Goal: Task Accomplishment & Management: Manage account settings

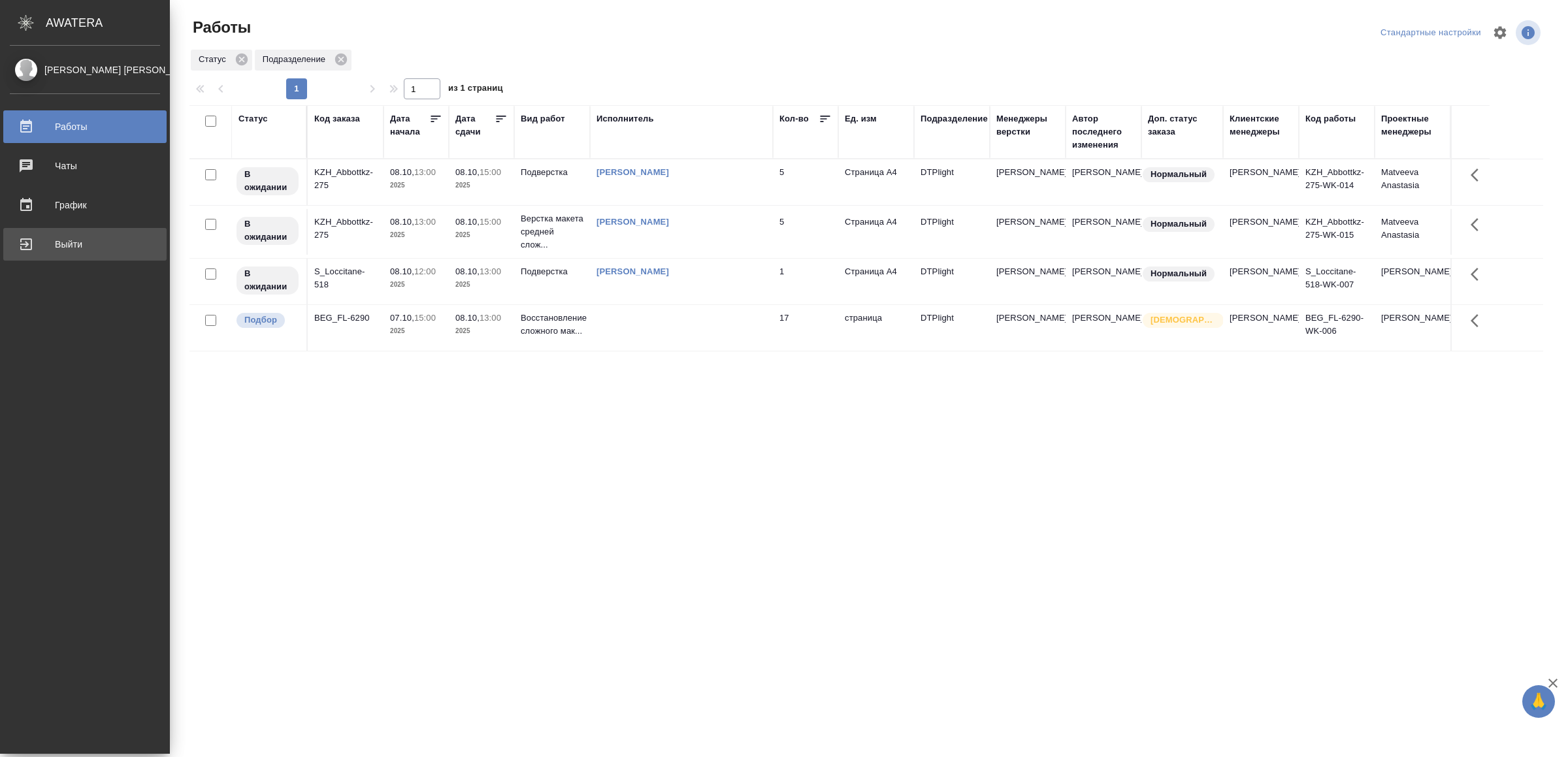
click at [120, 237] on div "Выйти" at bounding box center [85, 244] width 151 height 20
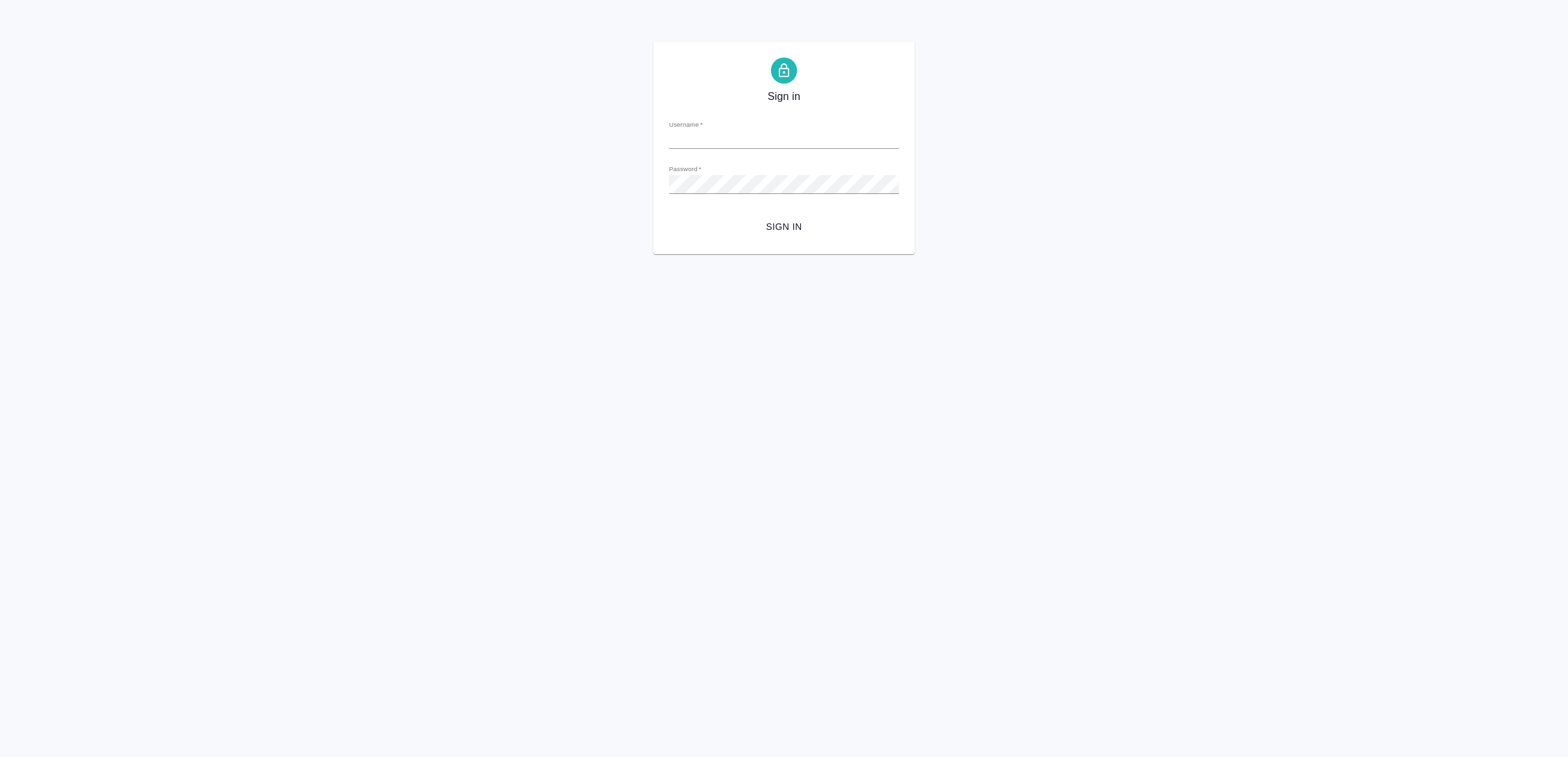
type input "v.yamkovenko@awatera.com"
click at [810, 220] on span "Sign in" at bounding box center [784, 226] width 209 height 16
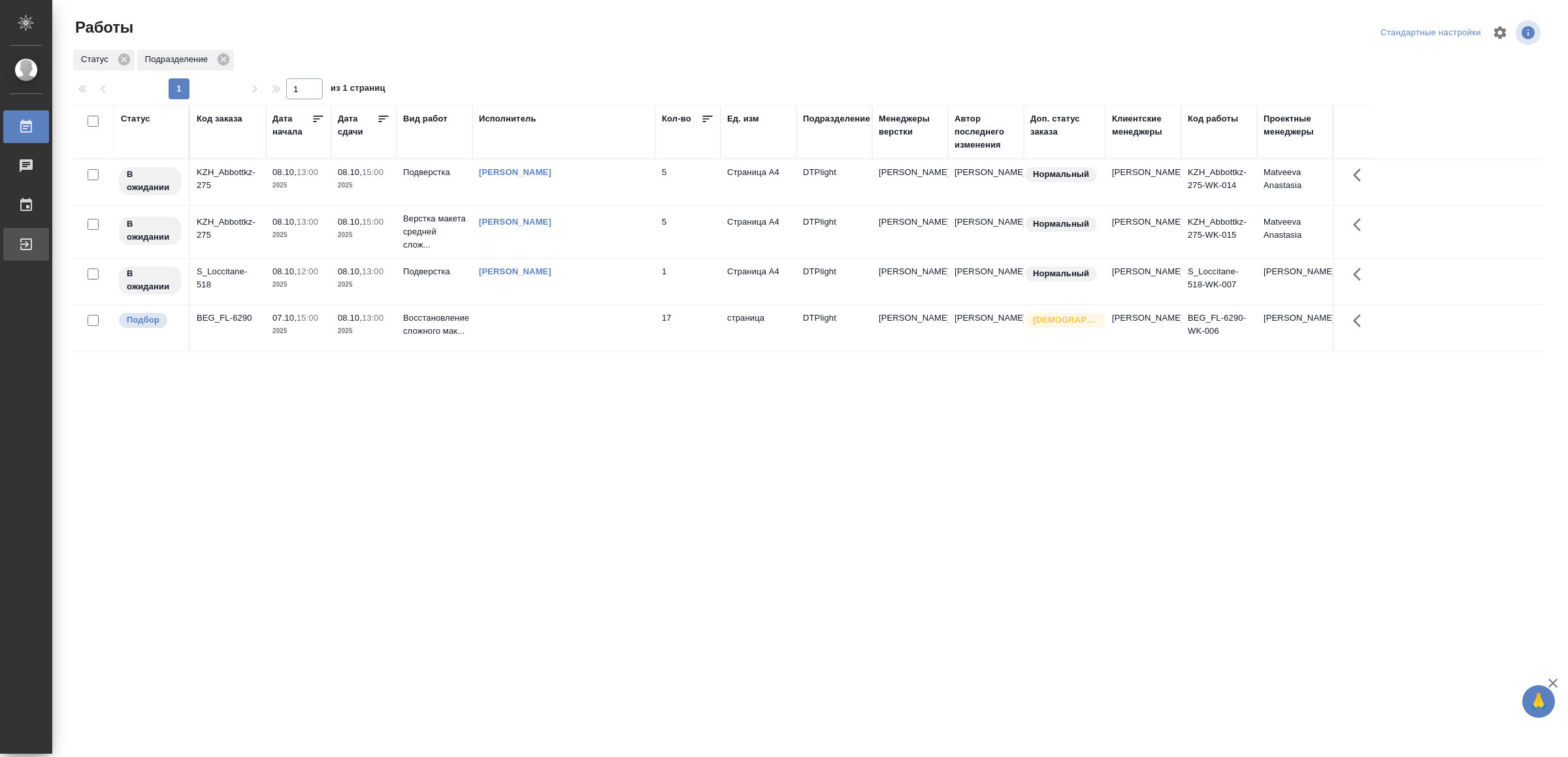
click at [26, 241] on div "Выйти" at bounding box center [9, 244] width 33 height 20
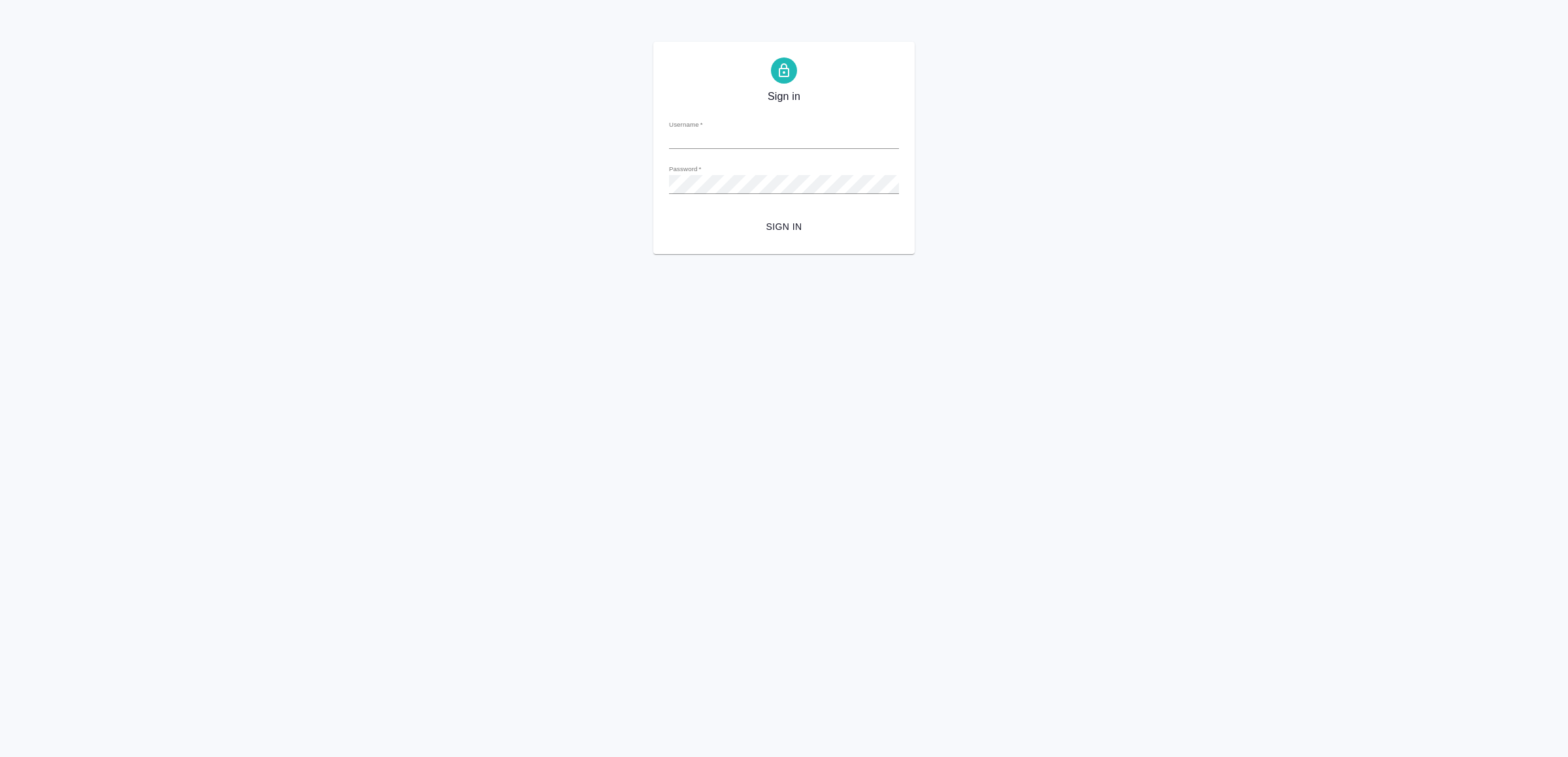
type input "v.yamkovenko@awatera.com"
click at [770, 221] on span "Sign in" at bounding box center [784, 226] width 209 height 16
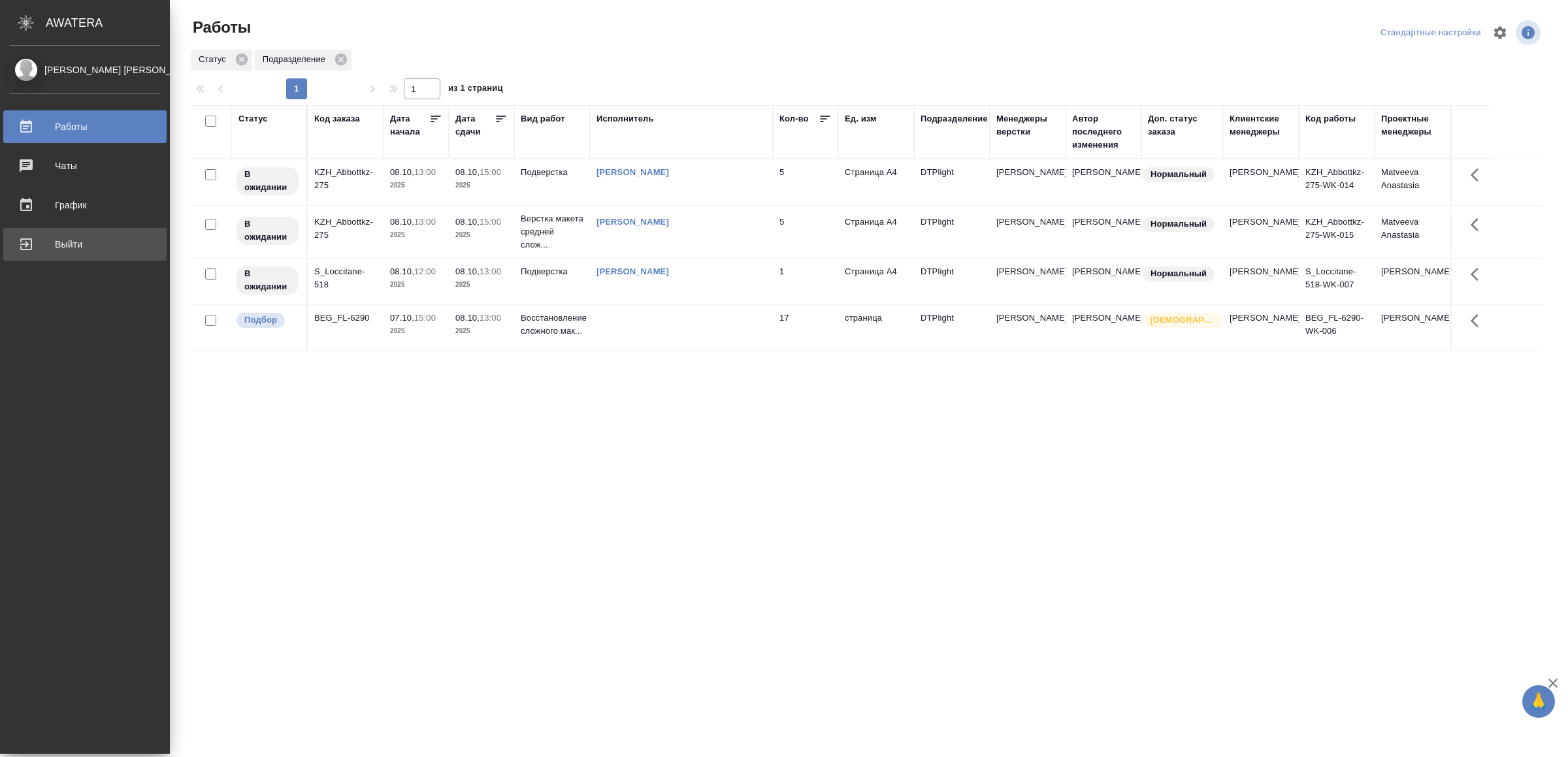
click at [38, 253] on div "Выйти" at bounding box center [85, 244] width 151 height 20
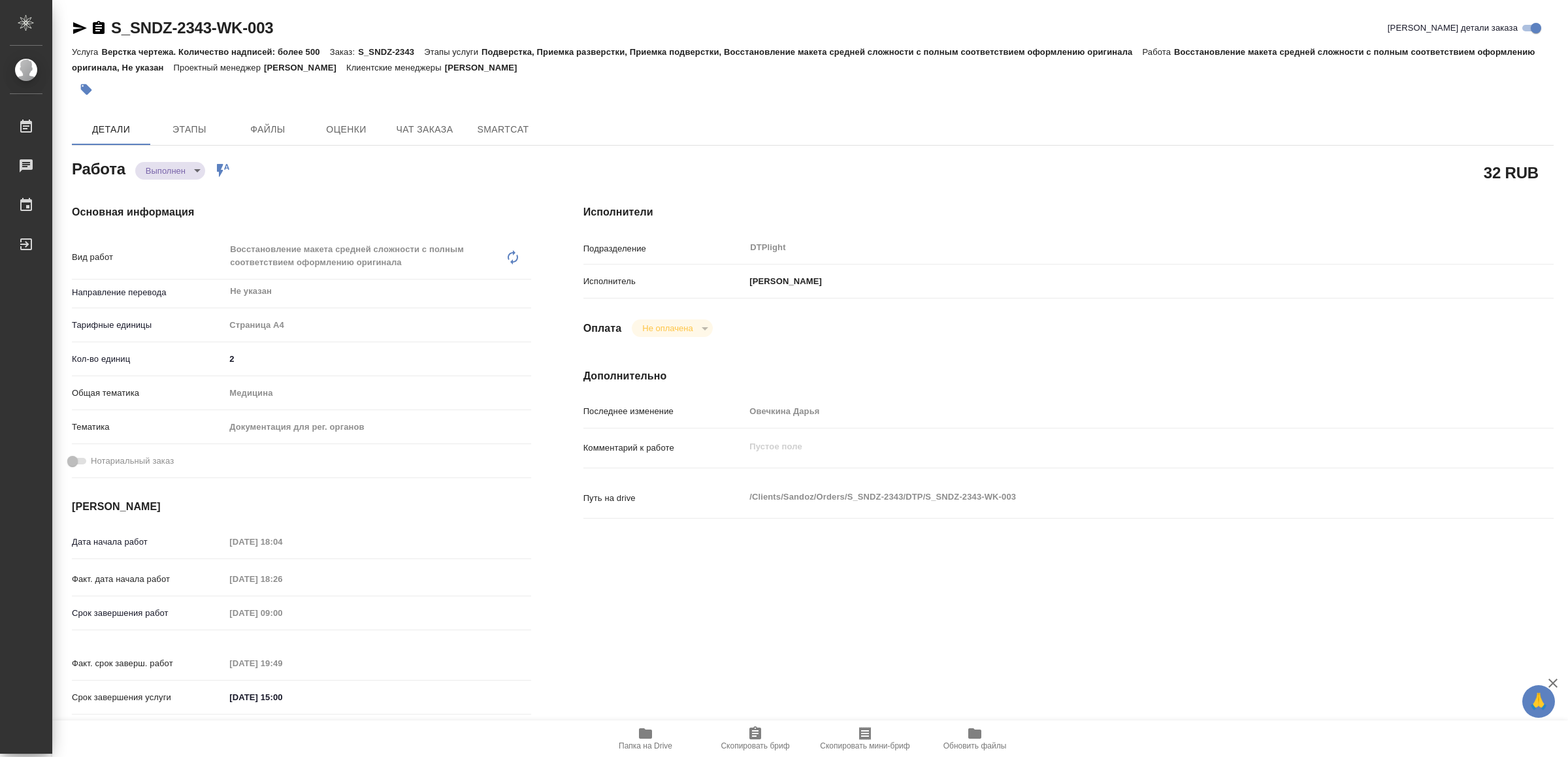
click at [628, 735] on span "Папка на Drive" at bounding box center [646, 738] width 94 height 25
click at [665, 741] on span "Папка на Drive" at bounding box center [646, 746] width 53 height 9
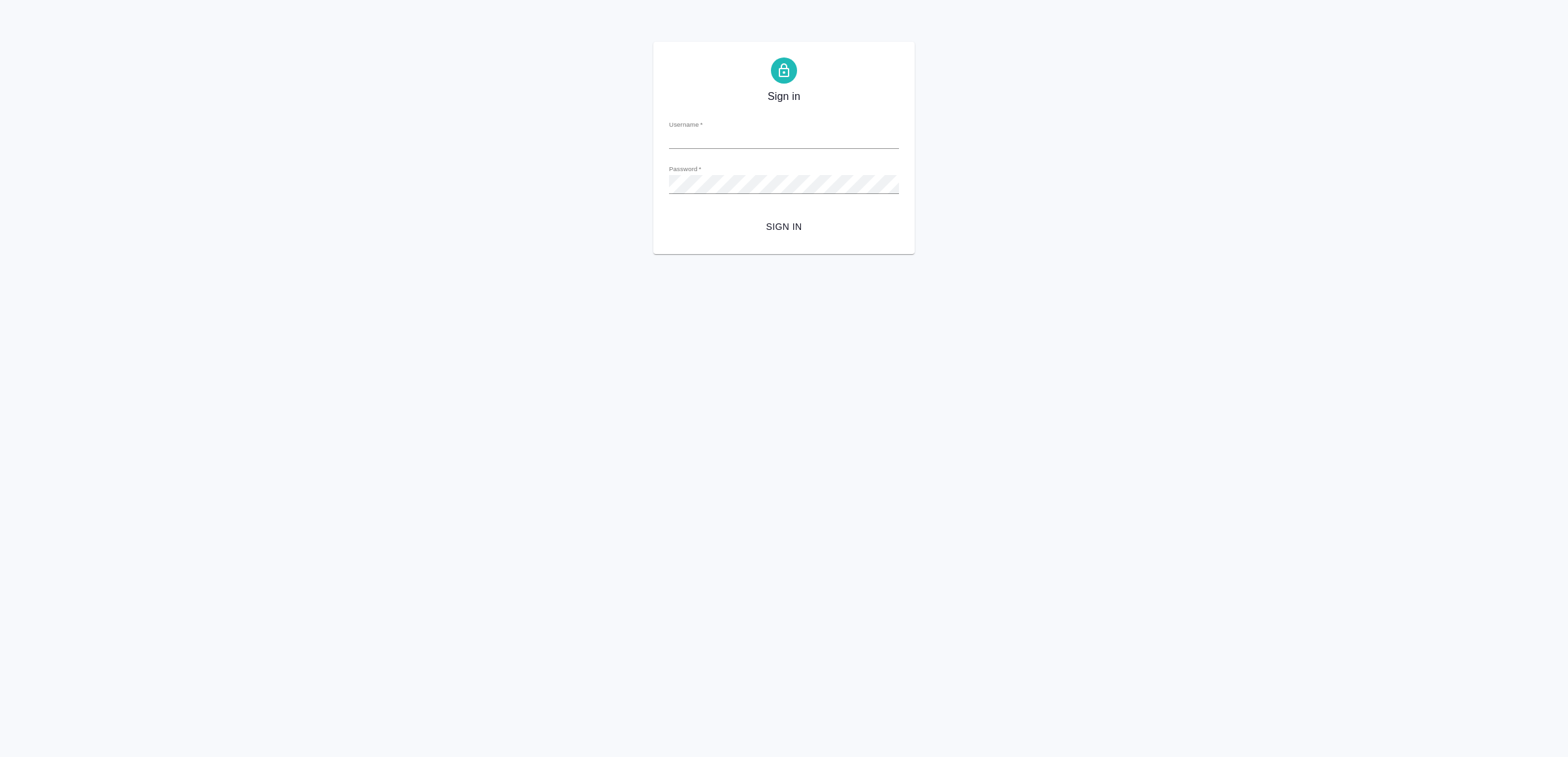
type input "v.yamkovenko@awatera.com"
click at [773, 237] on button "Sign in" at bounding box center [784, 227] width 230 height 24
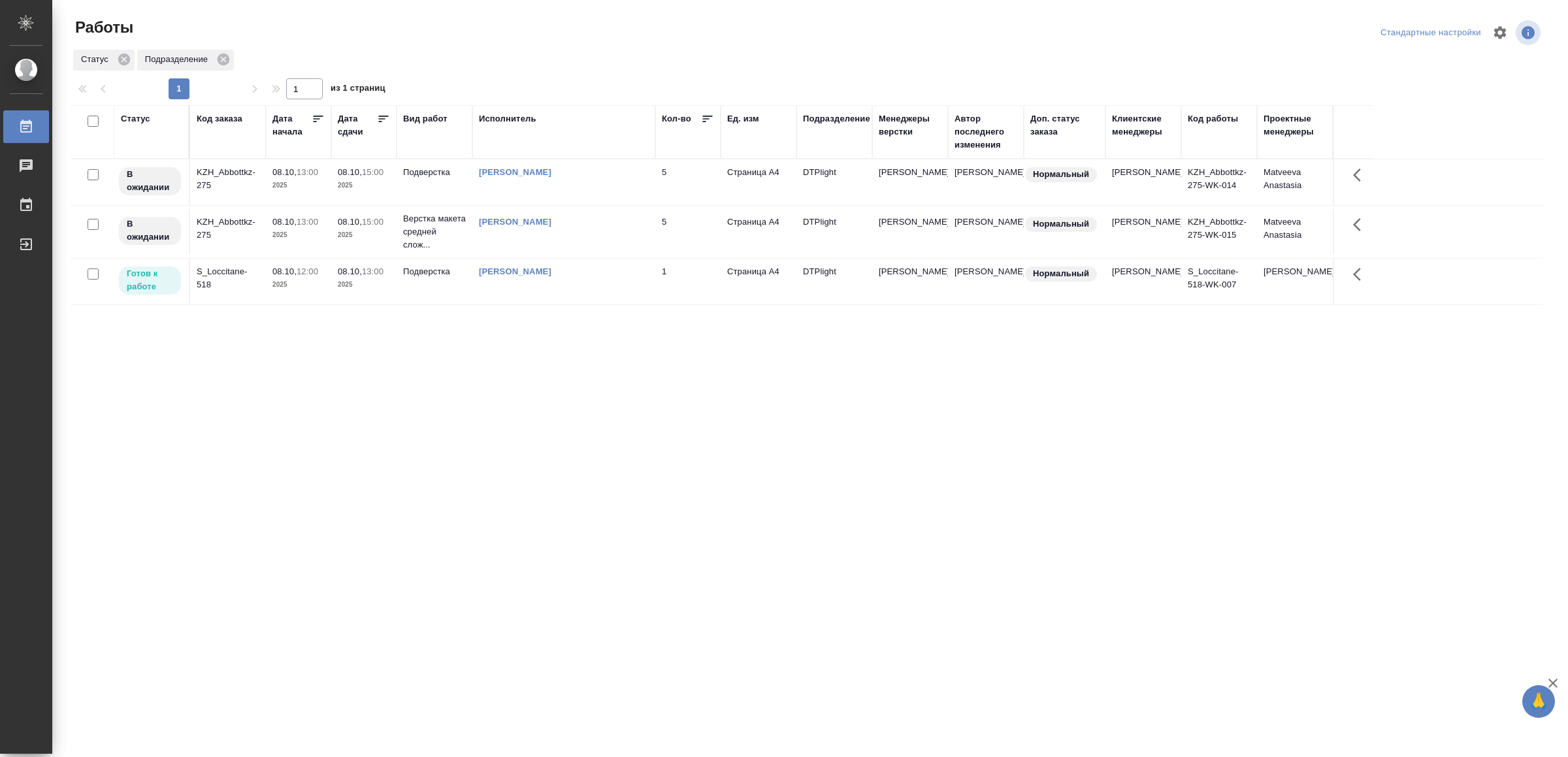
click at [605, 278] on div "[PERSON_NAME]" at bounding box center [563, 271] width 170 height 13
drag, startPoint x: 525, startPoint y: 572, endPoint x: 525, endPoint y: 561, distance: 11.0
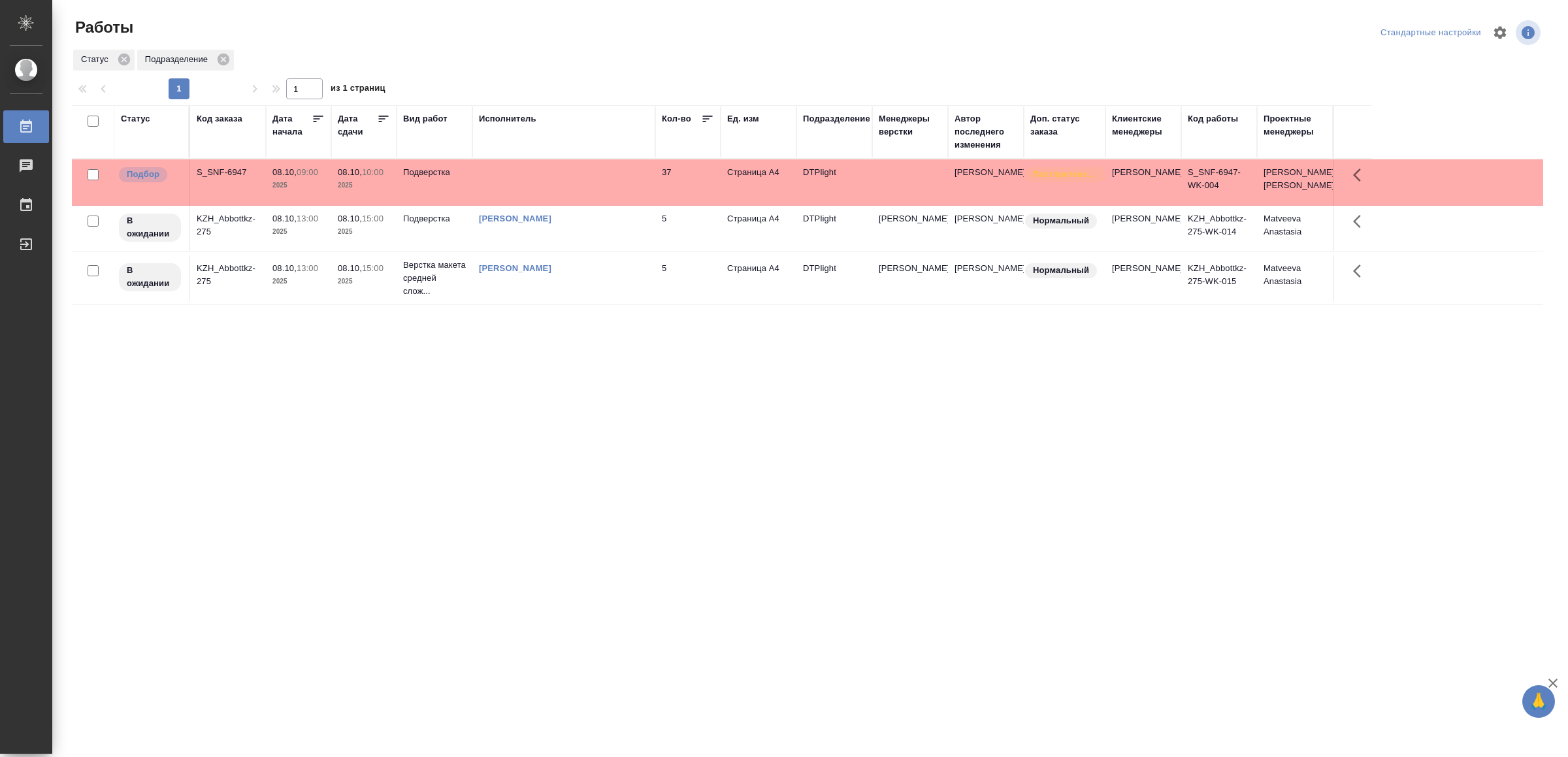
click at [594, 198] on td at bounding box center [563, 182] width 183 height 46
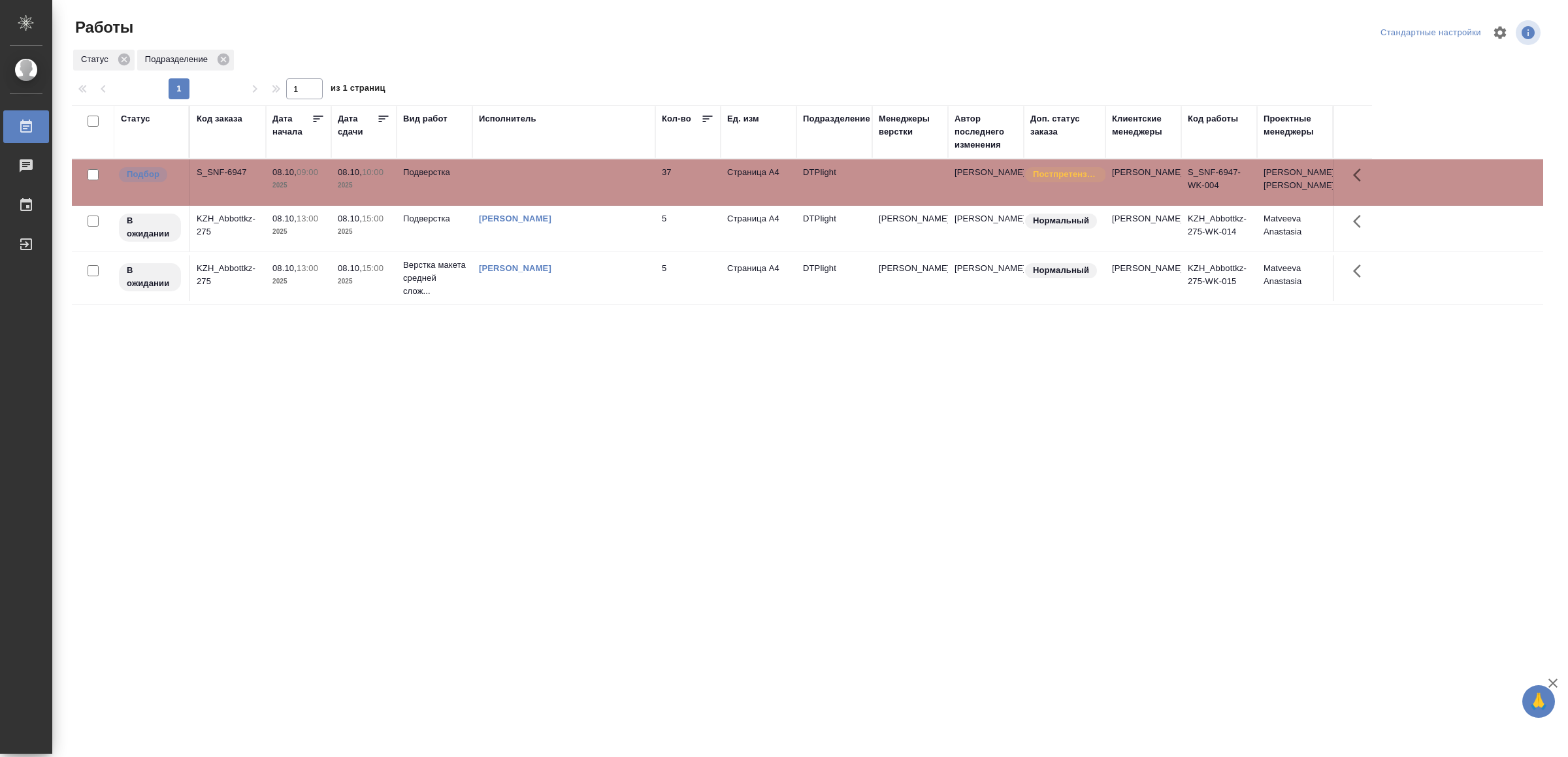
click at [594, 198] on td at bounding box center [563, 182] width 183 height 46
click at [26, 238] on div "Выйти" at bounding box center [9, 244] width 33 height 20
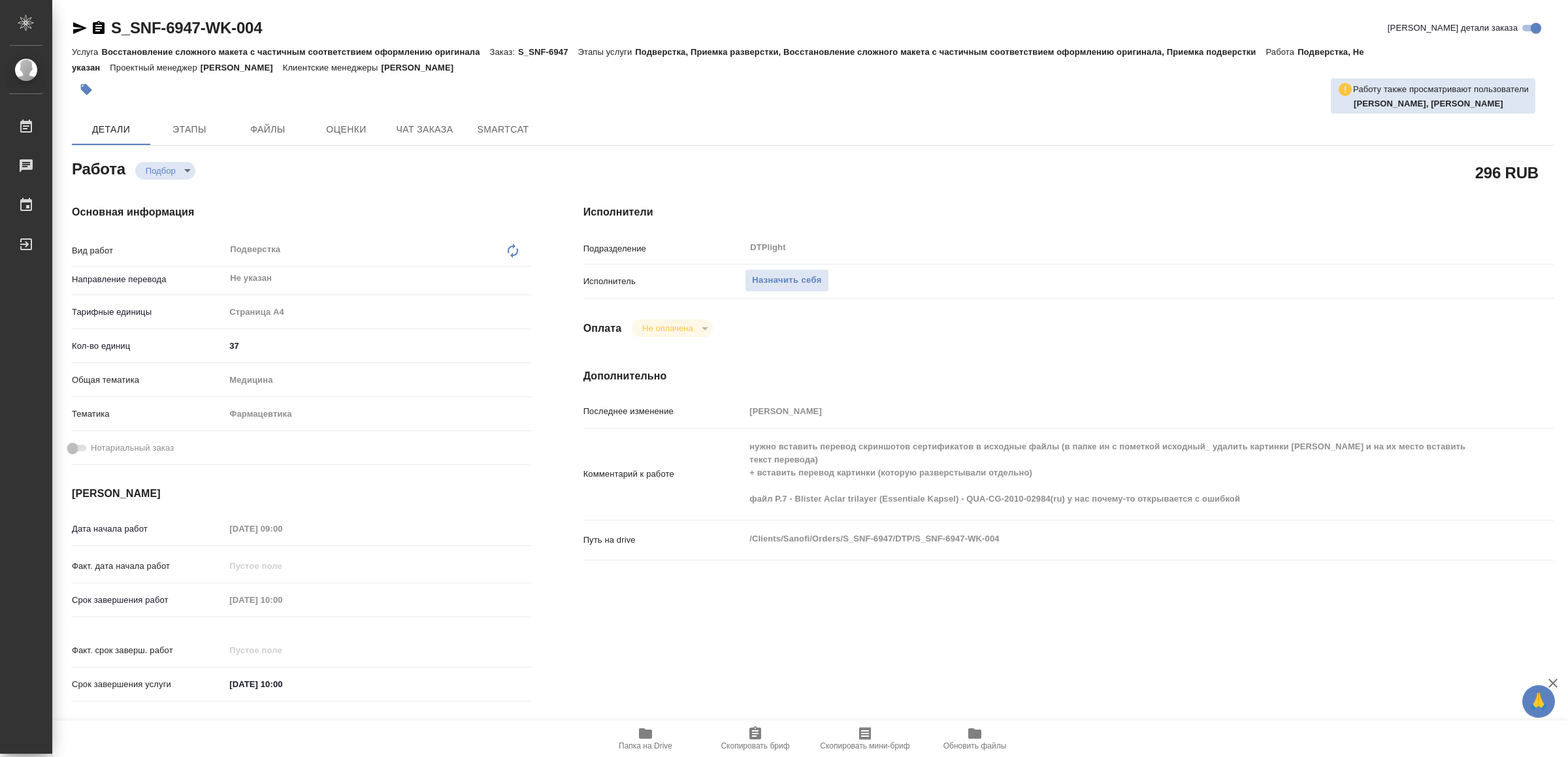
click at [655, 727] on span "Папка на Drive" at bounding box center [646, 738] width 94 height 25
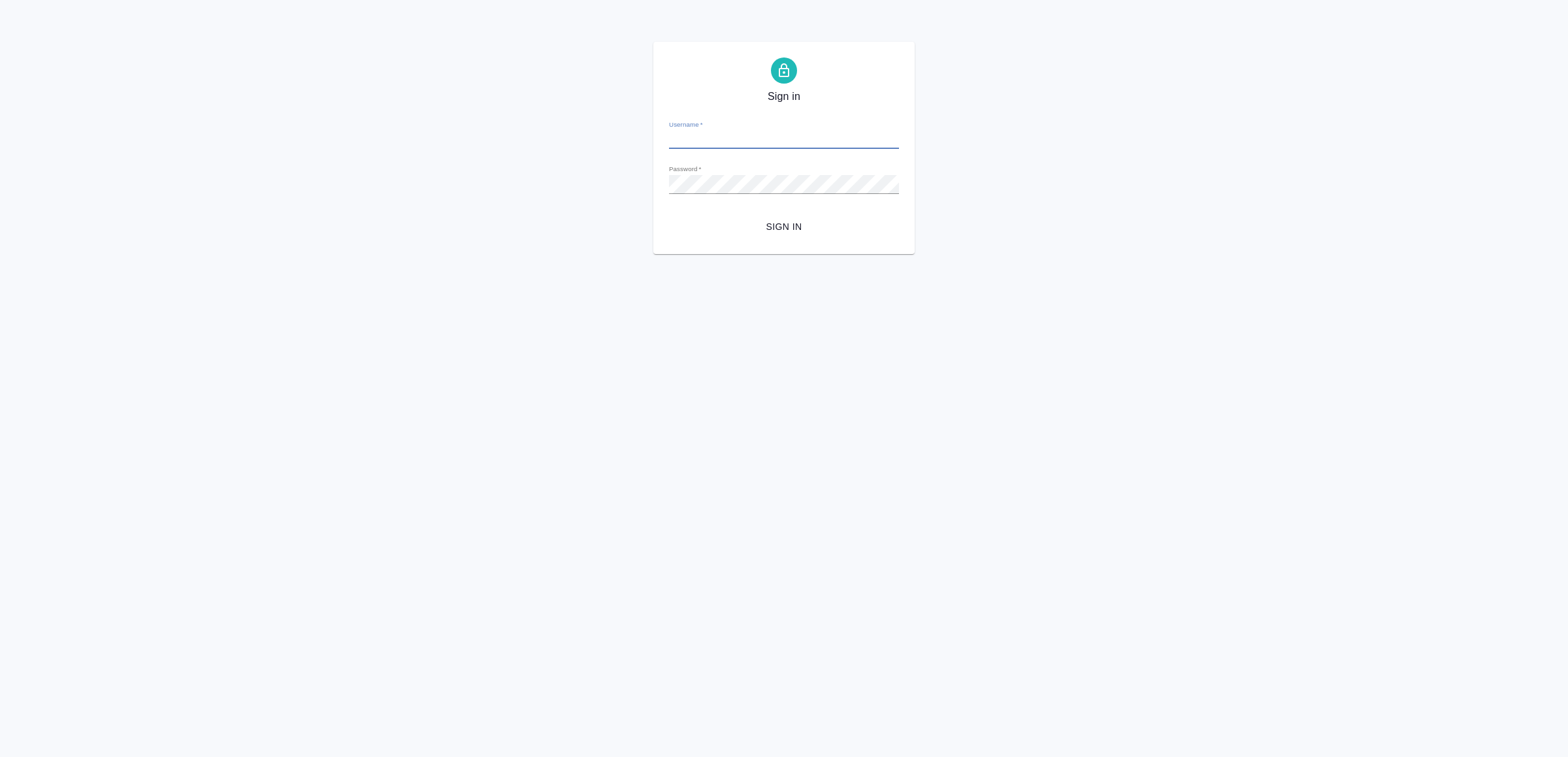
type input "[EMAIL_ADDRESS][DOMAIN_NAME]"
drag, startPoint x: 735, startPoint y: 224, endPoint x: 754, endPoint y: 267, distance: 47.0
click at [735, 226] on span "Sign in" at bounding box center [784, 226] width 209 height 16
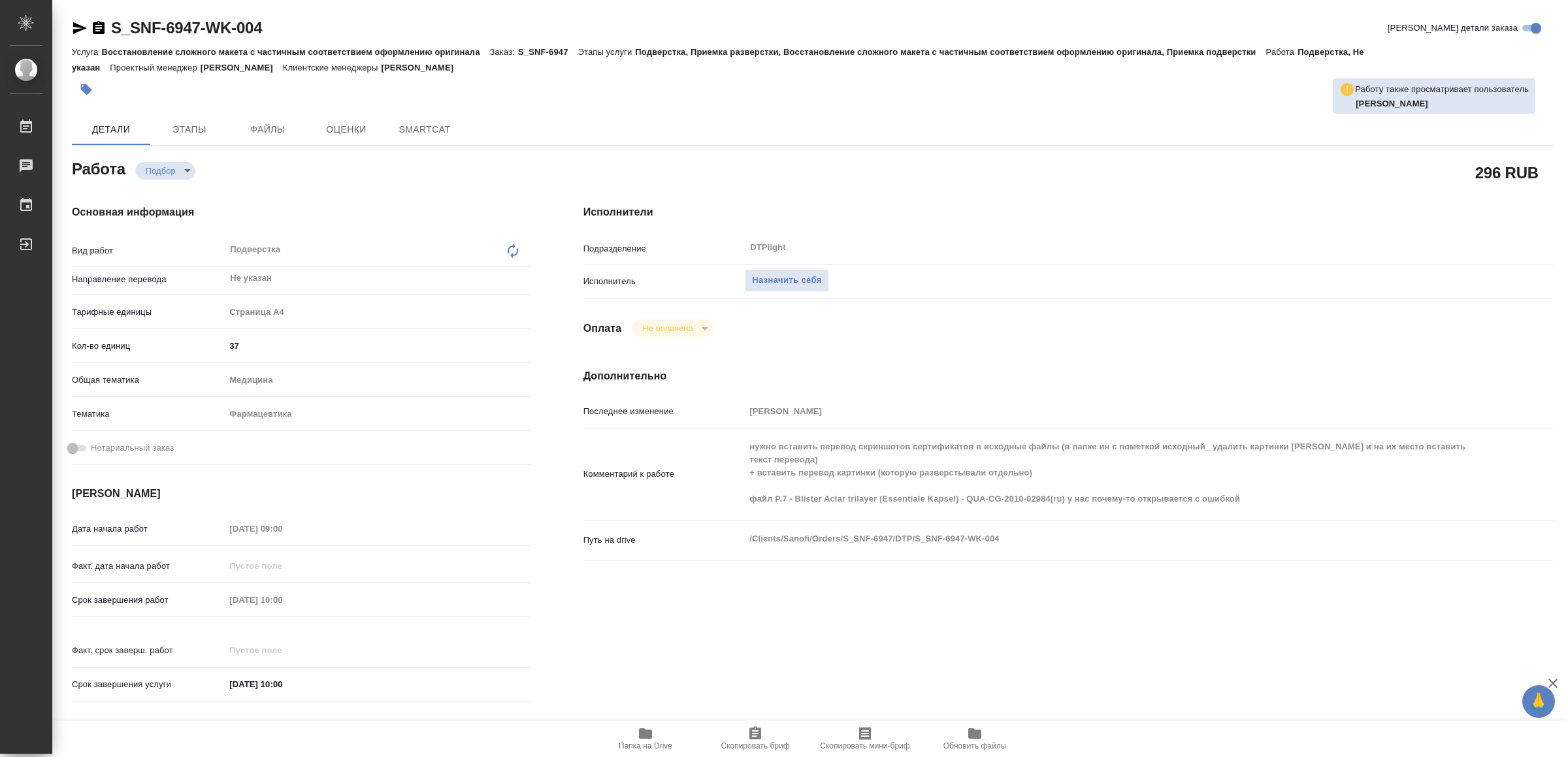
type textarea "x"
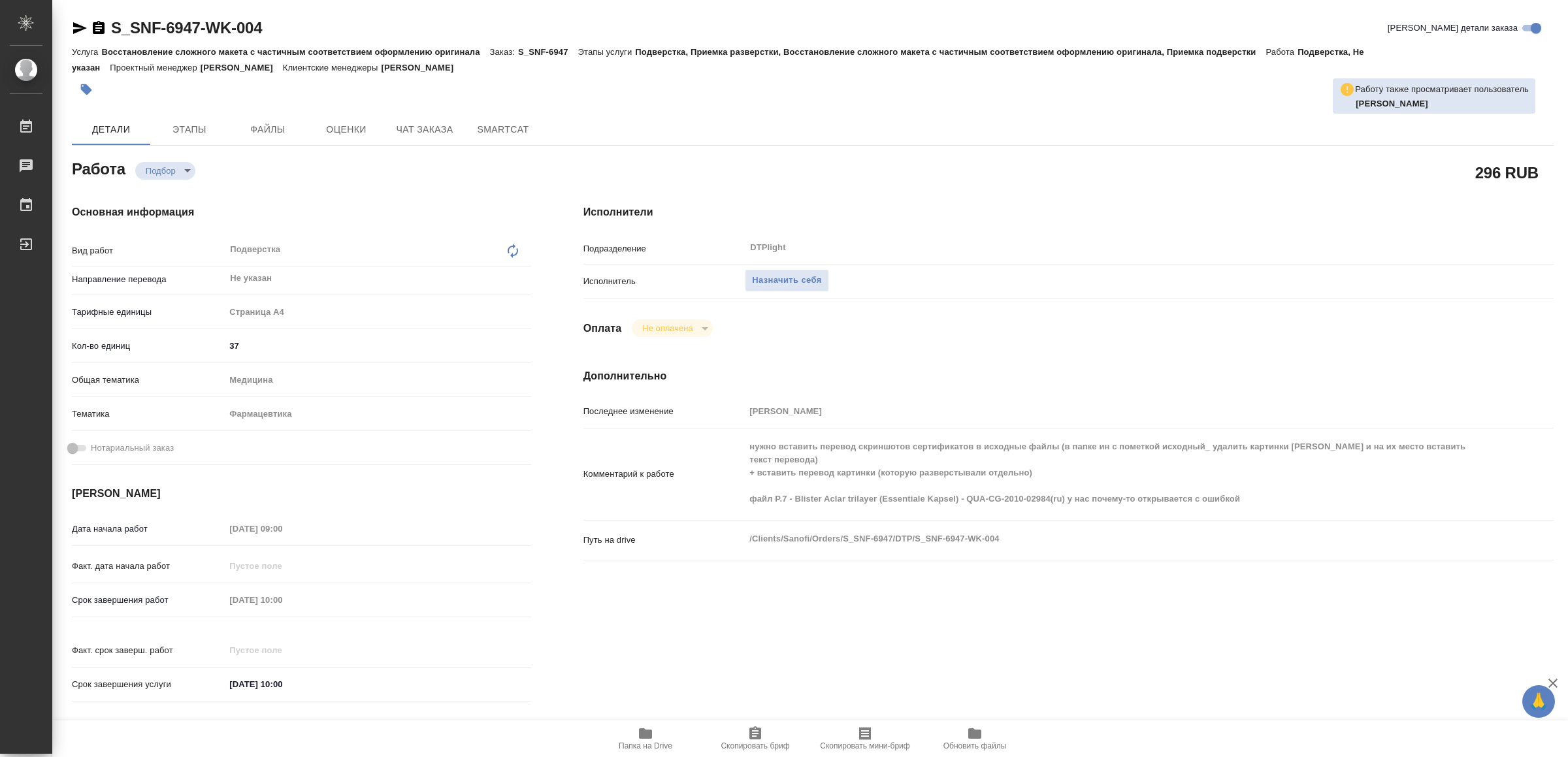
type textarea "x"
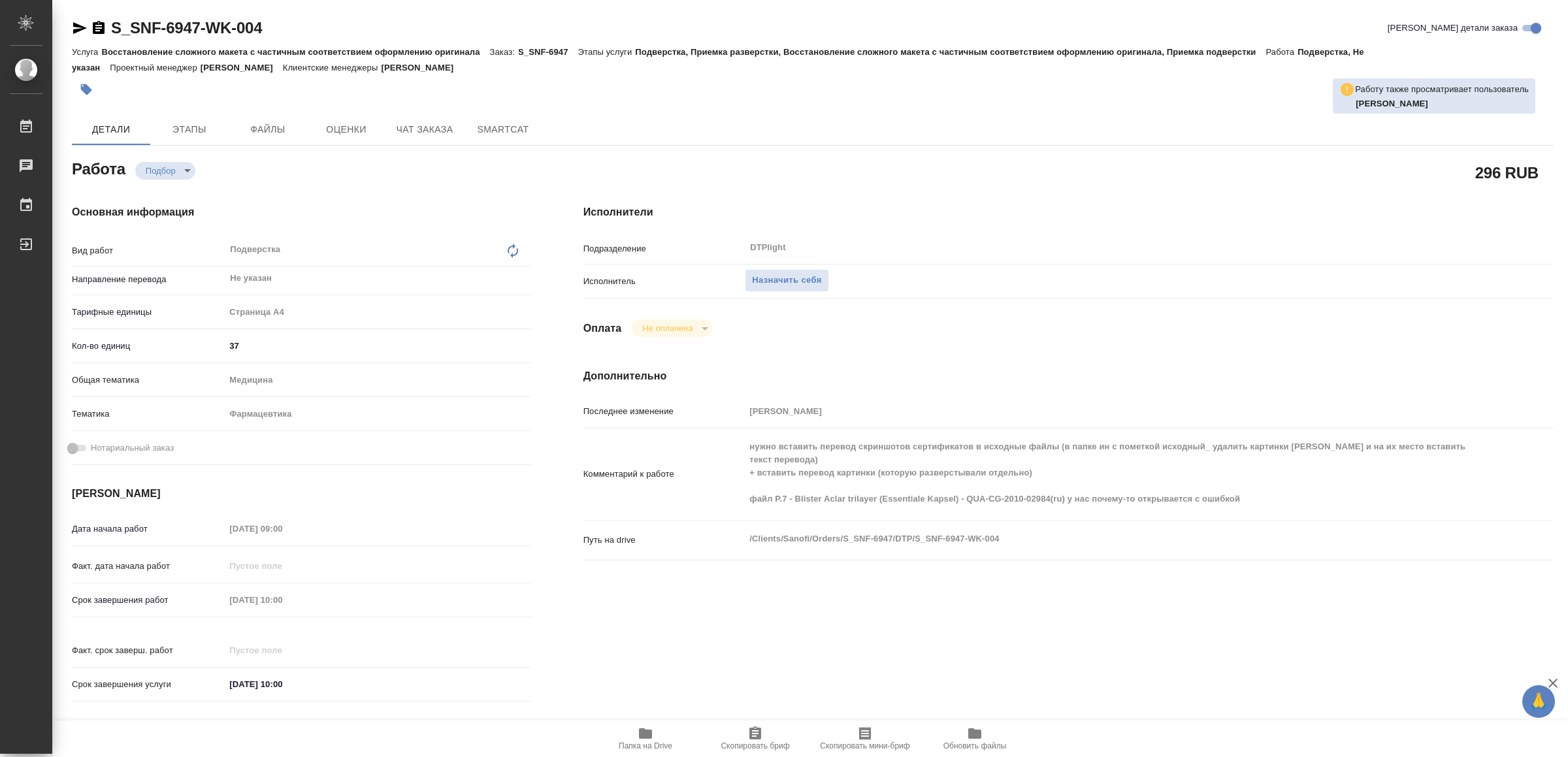
type textarea "x"
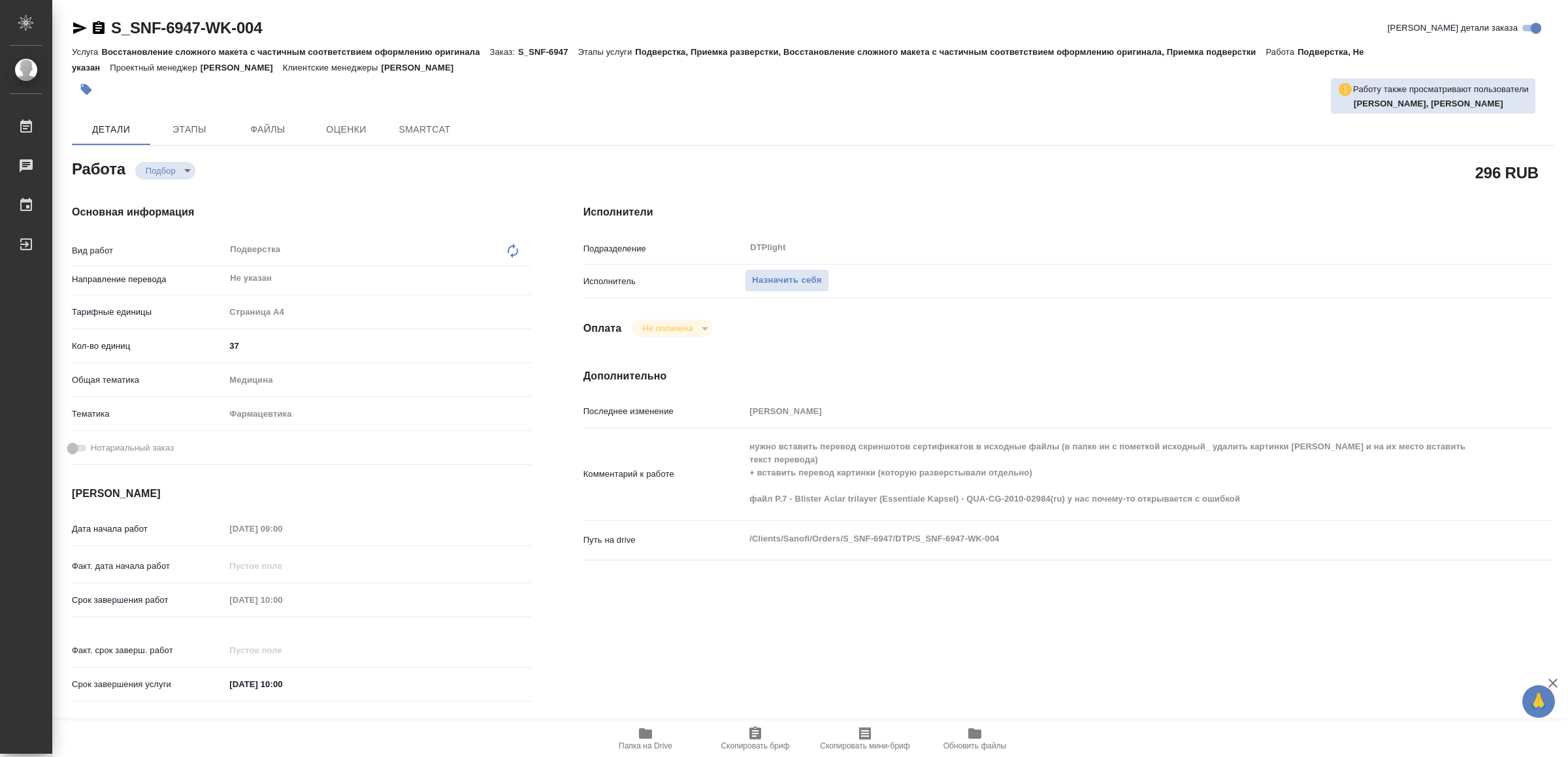
type textarea "x"
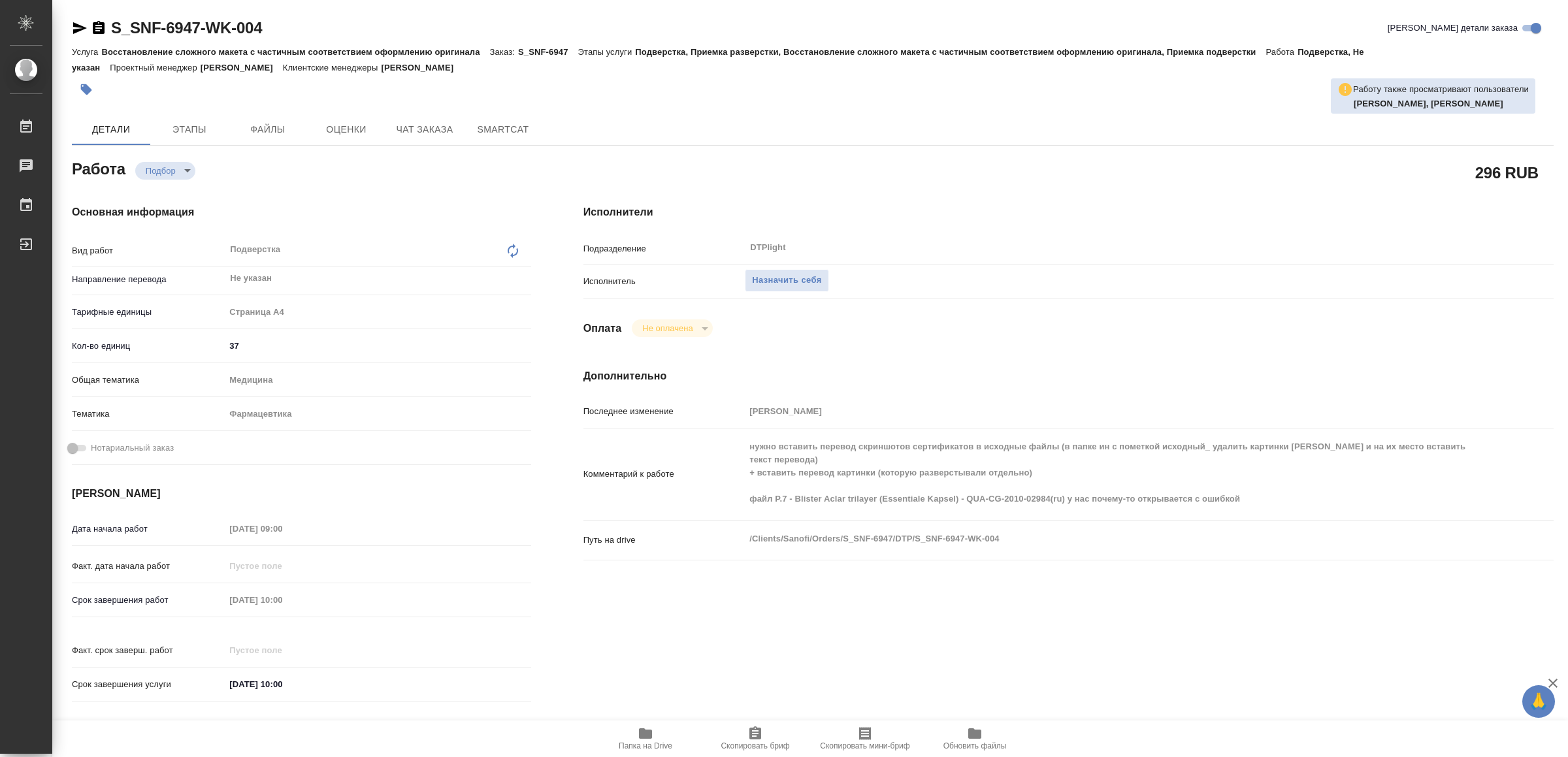
type textarea "x"
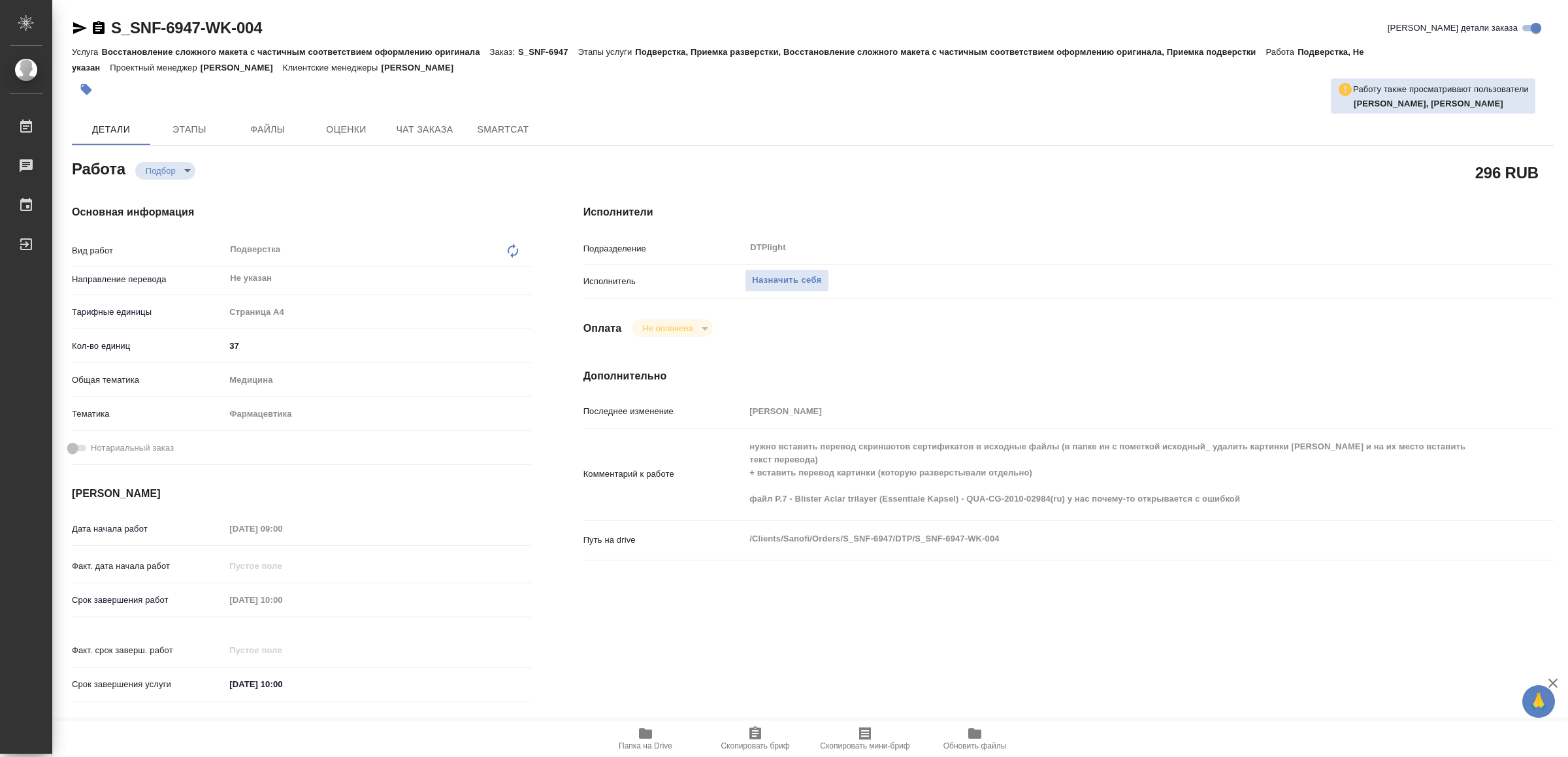
type textarea "x"
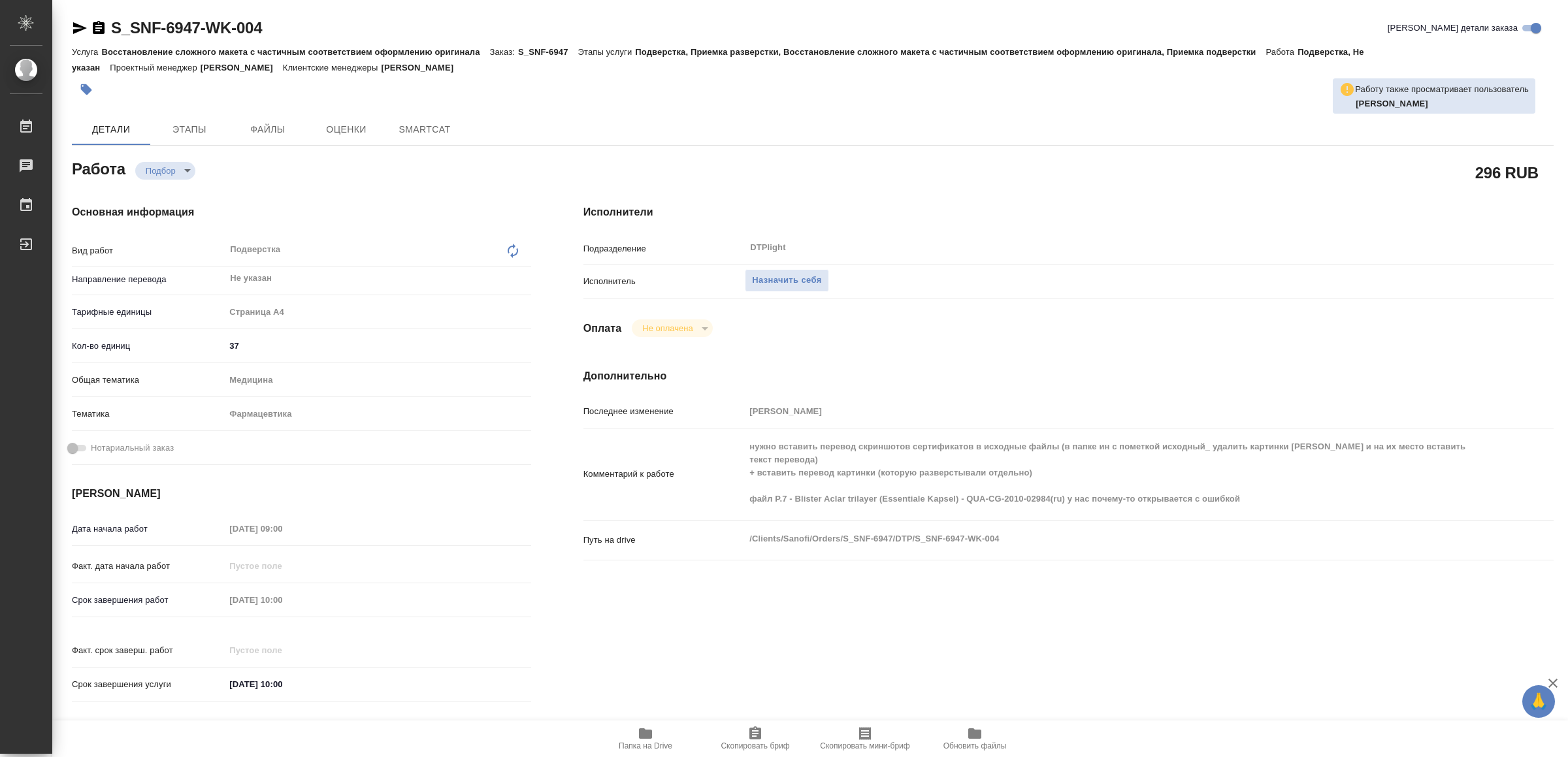
type textarea "x"
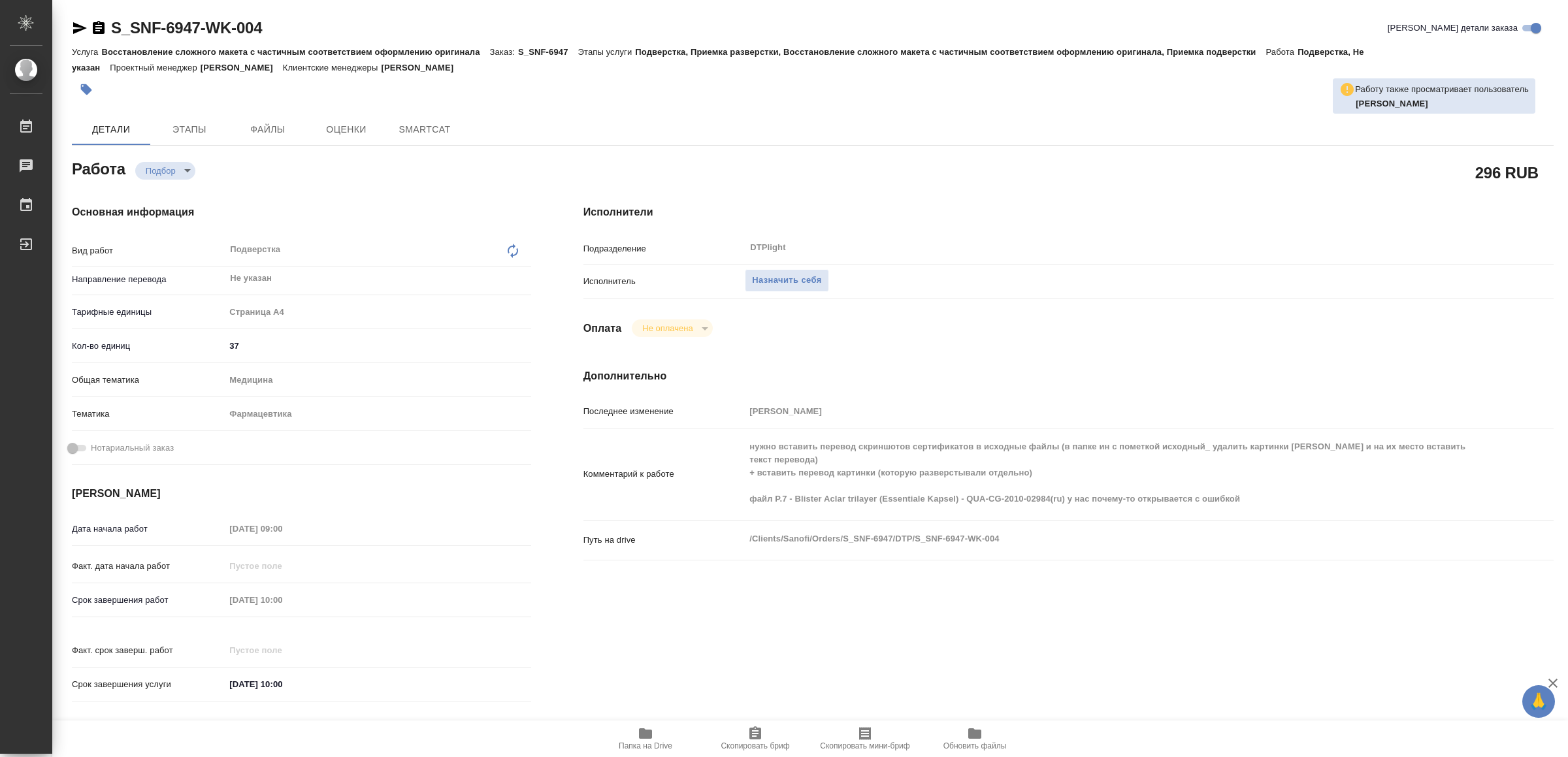
type textarea "x"
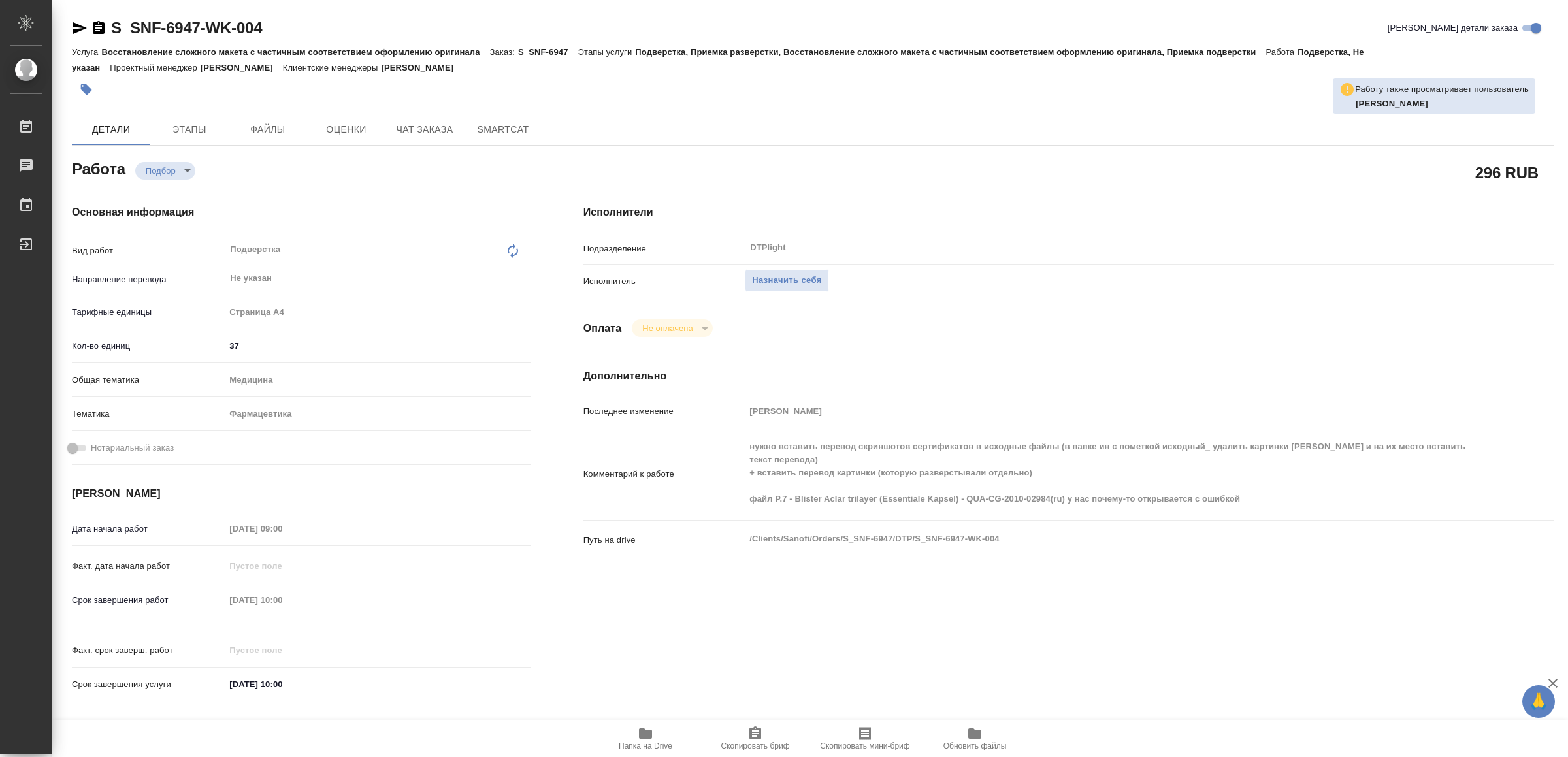
type textarea "x"
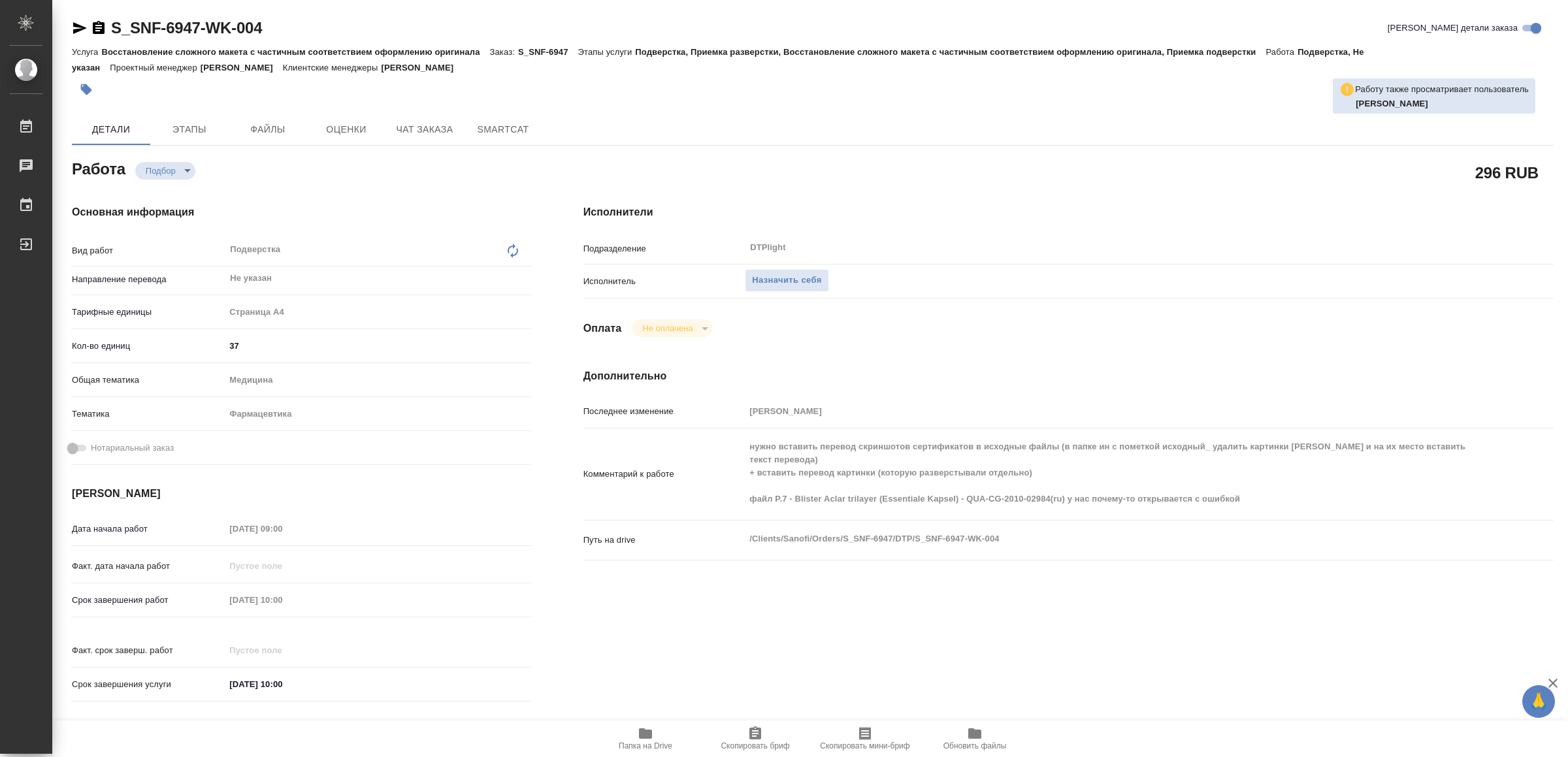
type textarea "x"
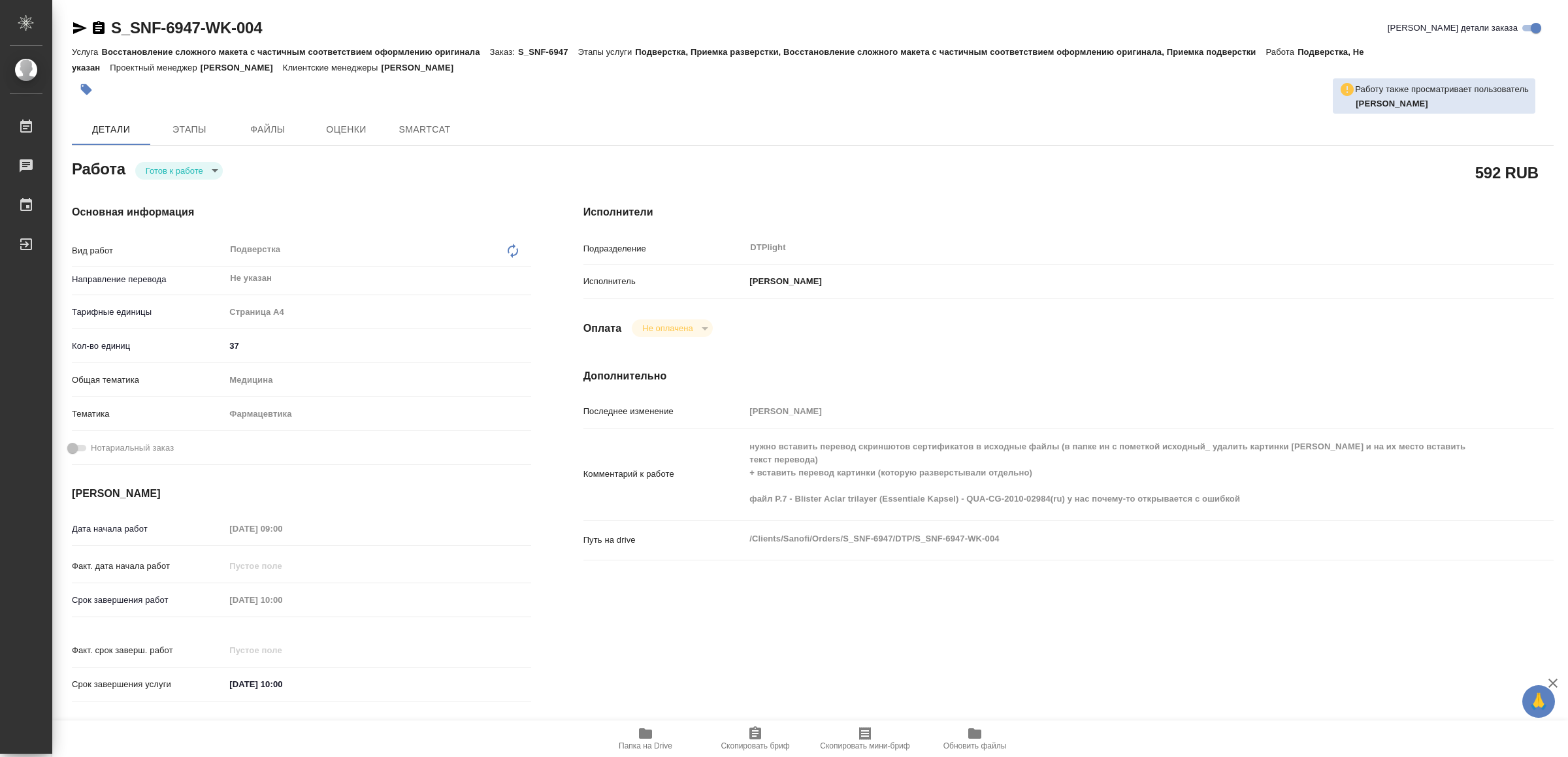
type textarea "x"
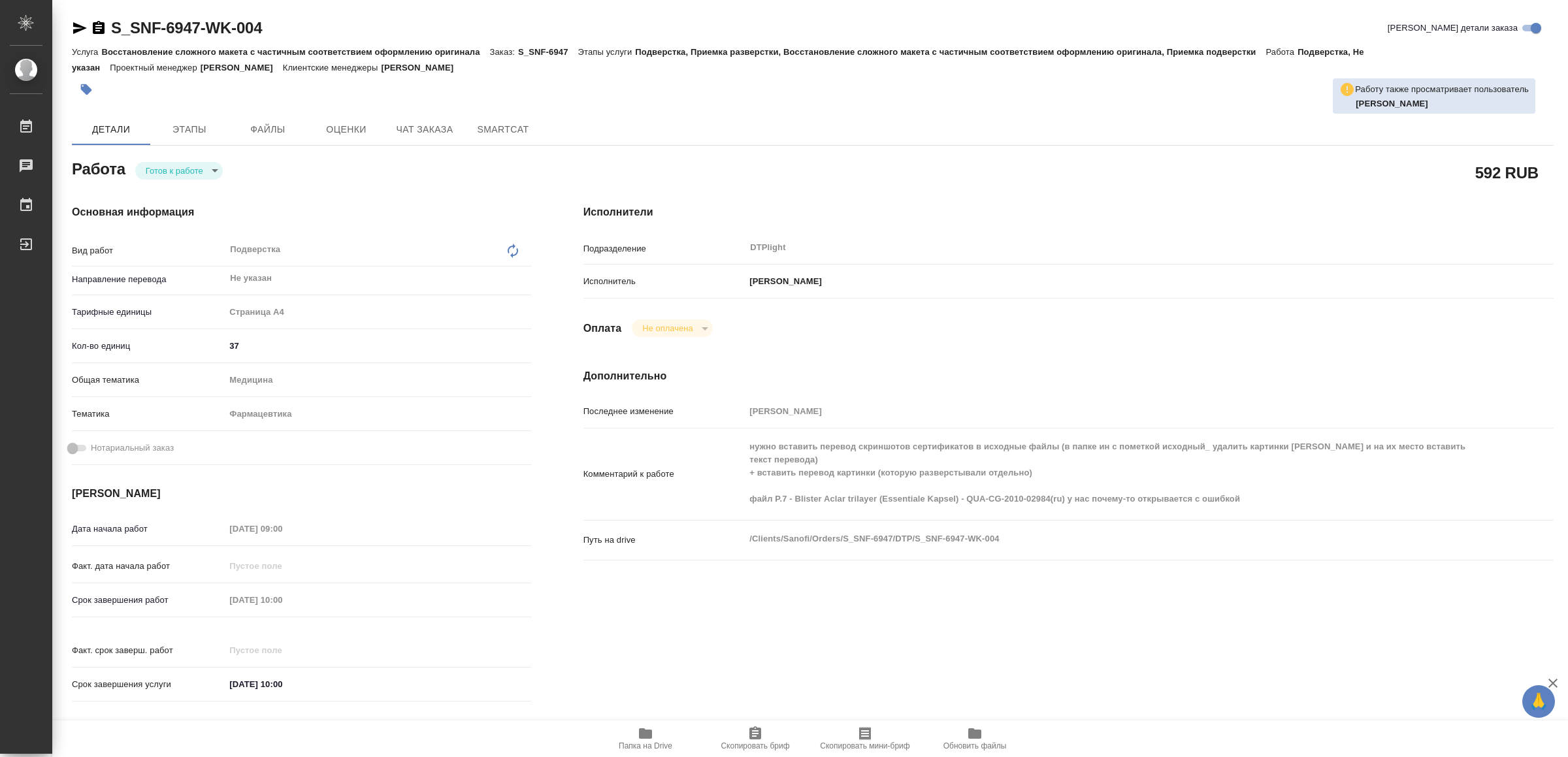
type textarea "x"
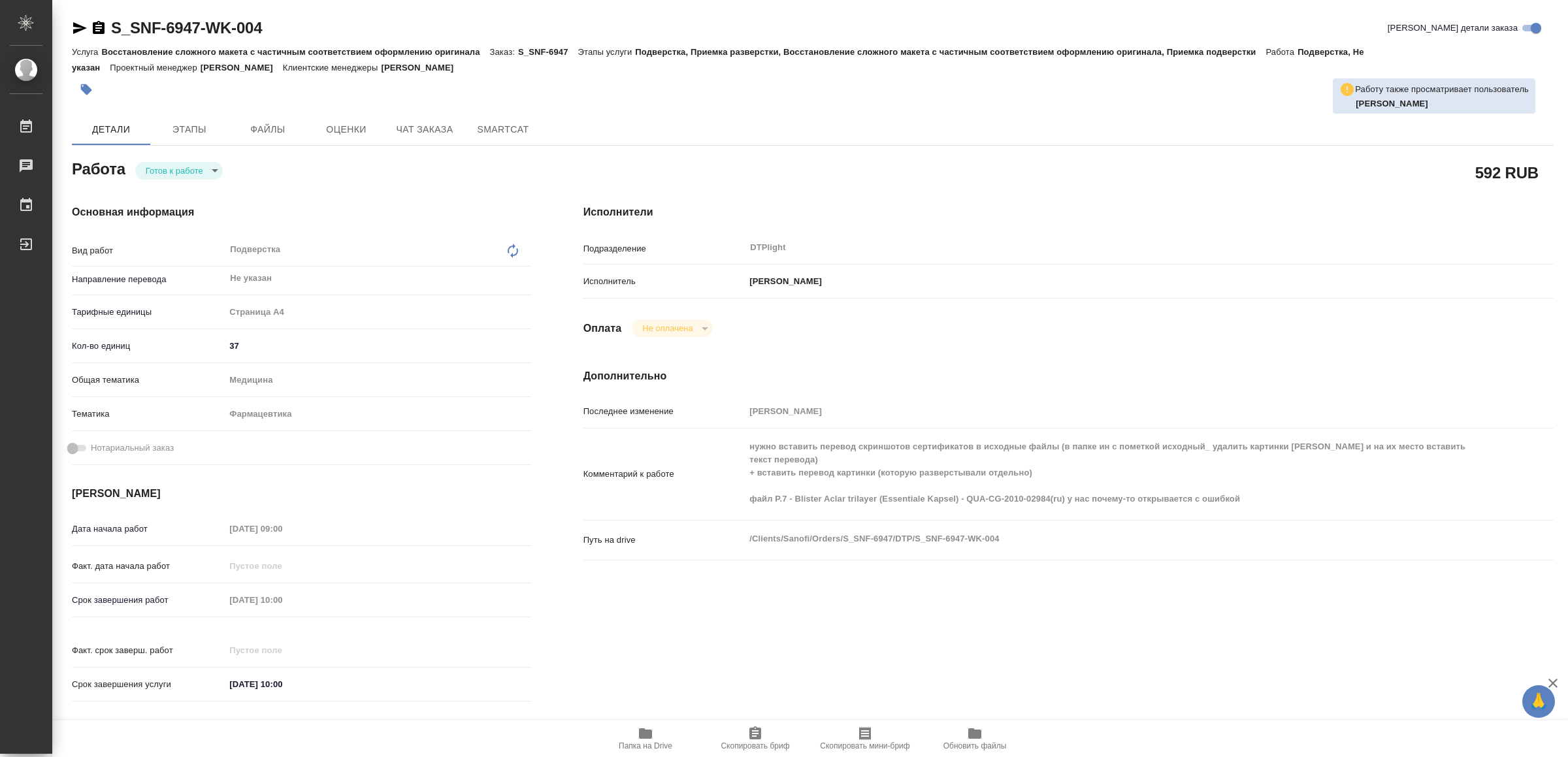
type textarea "x"
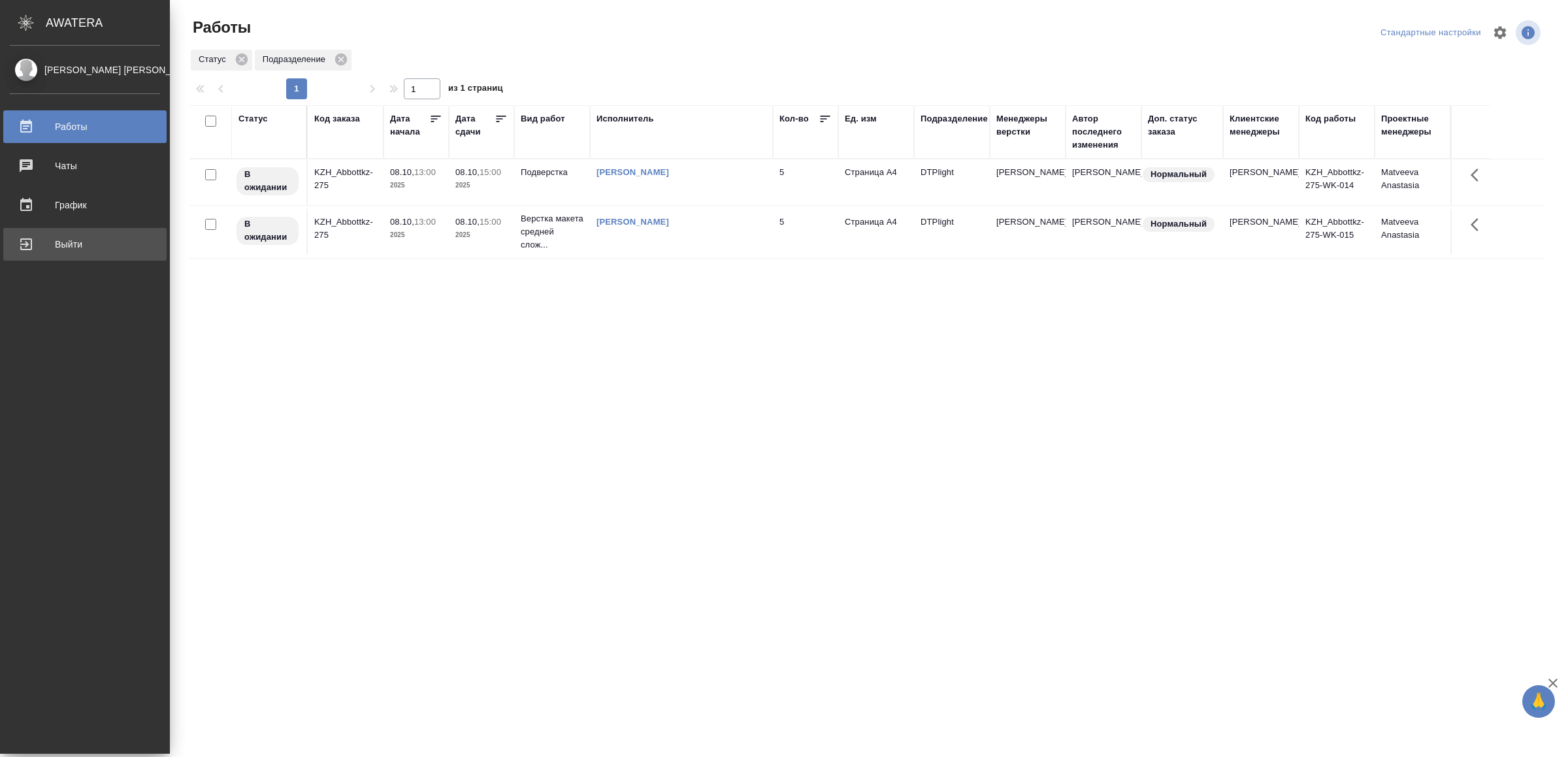
click at [31, 239] on div "Выйти" at bounding box center [85, 244] width 151 height 20
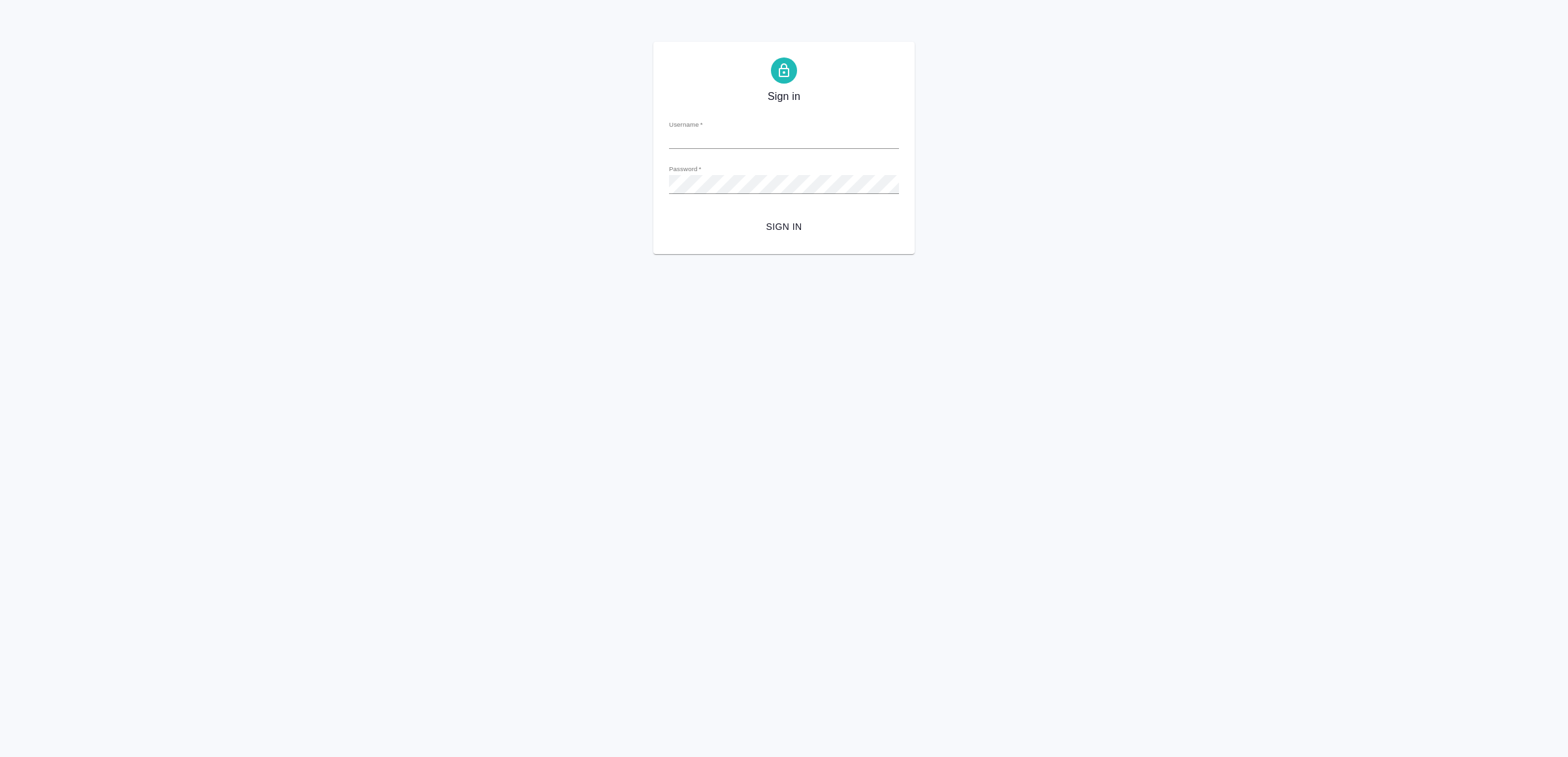
type input "[EMAIL_ADDRESS][DOMAIN_NAME]"
click at [769, 228] on span "Sign in" at bounding box center [784, 226] width 209 height 16
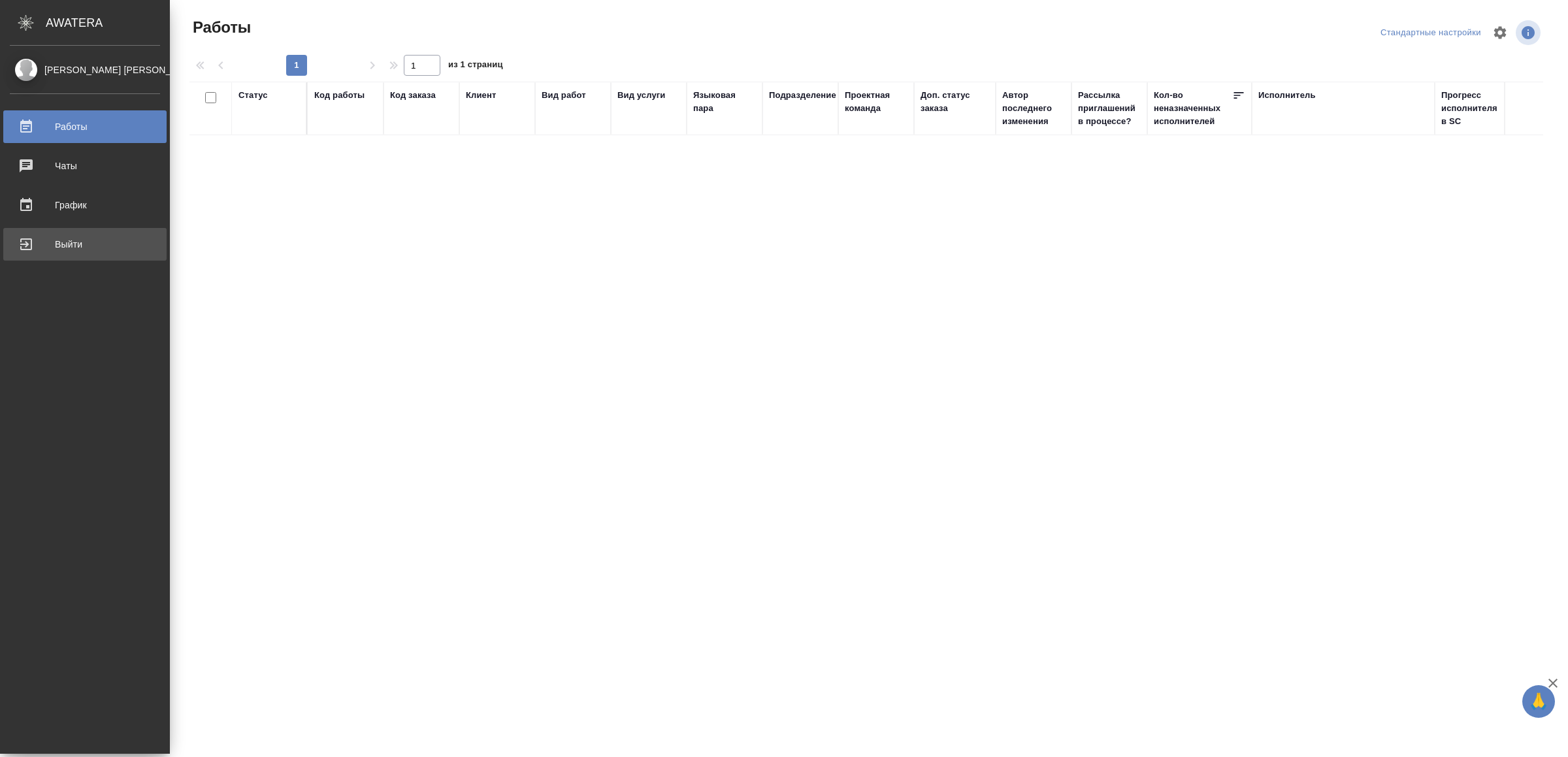
click at [45, 243] on div "Выйти" at bounding box center [85, 244] width 151 height 20
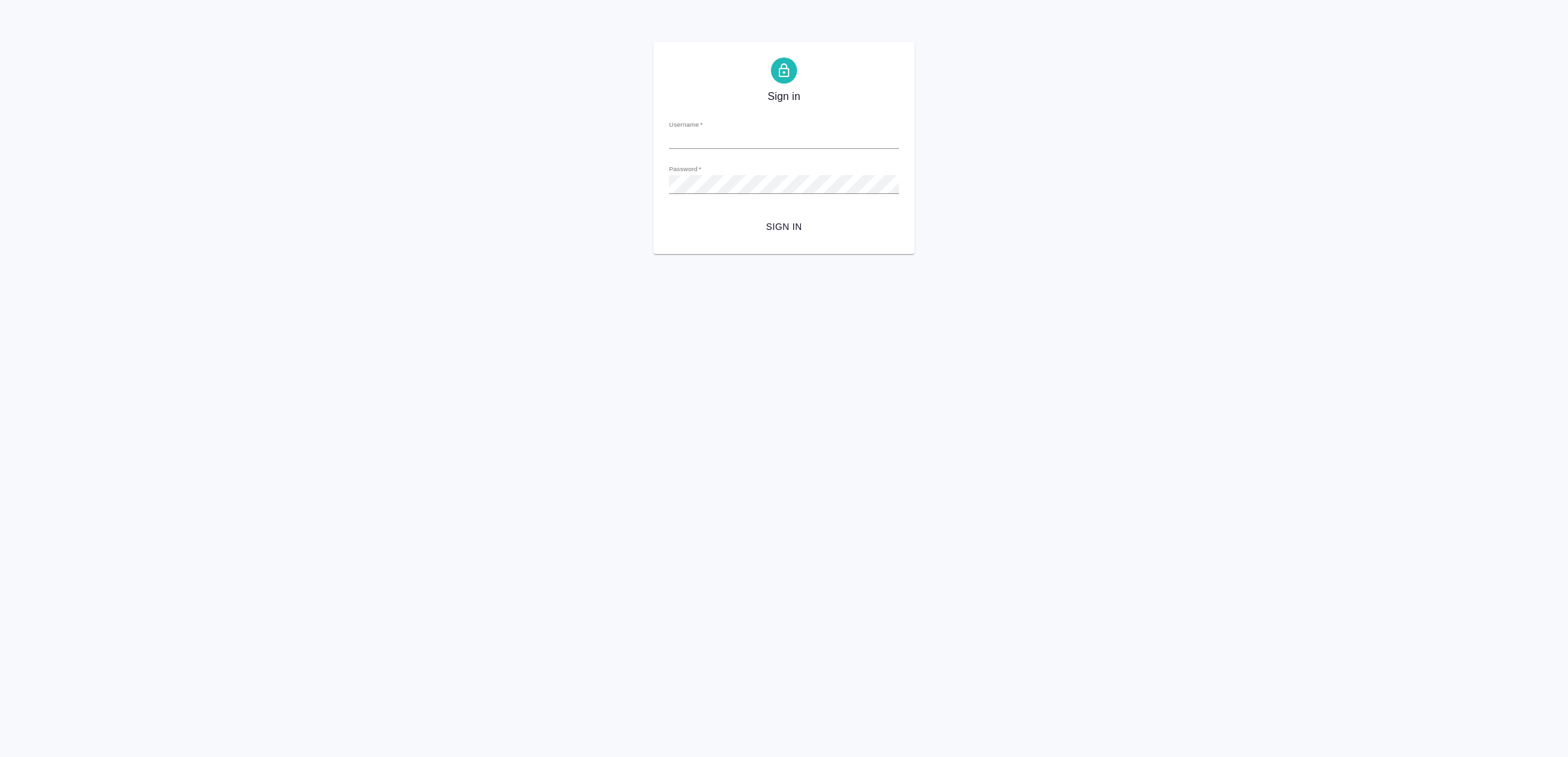
type input "v.yamkovenko@awatera.com"
click at [808, 233] on span "Sign in" at bounding box center [784, 226] width 209 height 16
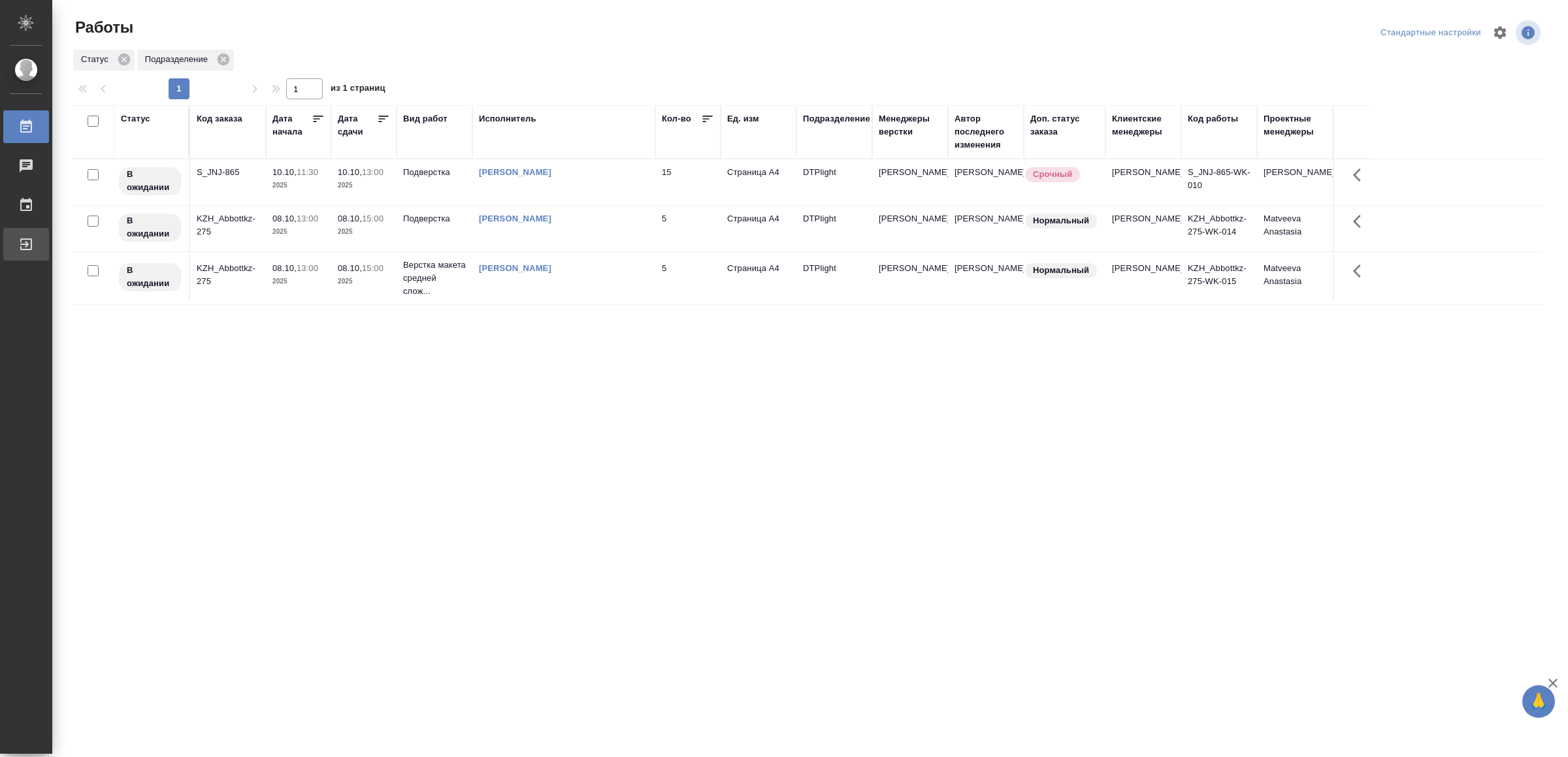
click at [26, 245] on div "Выйти" at bounding box center [9, 244] width 33 height 20
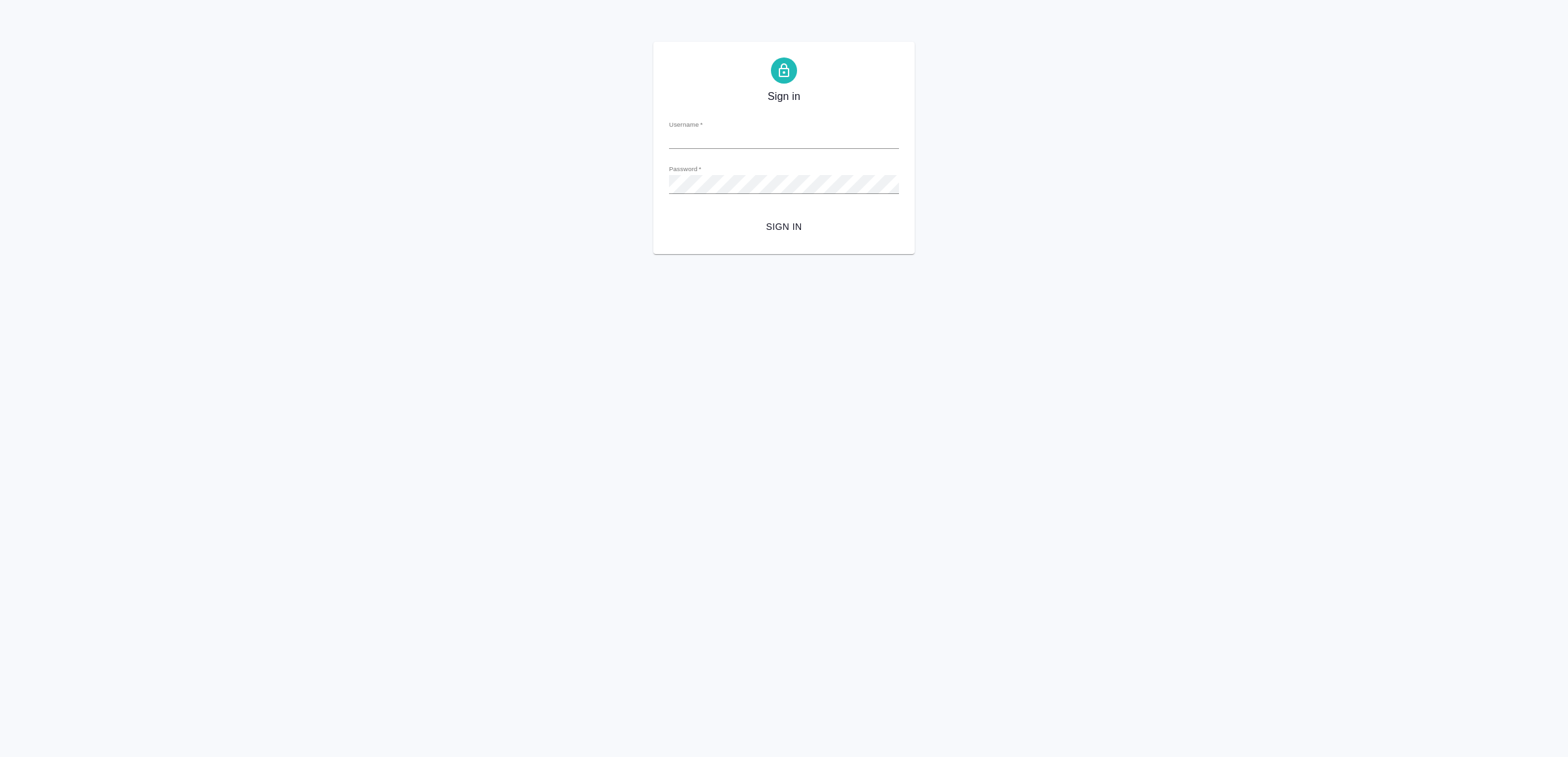
type input "[EMAIL_ADDRESS][DOMAIN_NAME]"
click at [775, 223] on span "Sign in" at bounding box center [784, 226] width 209 height 16
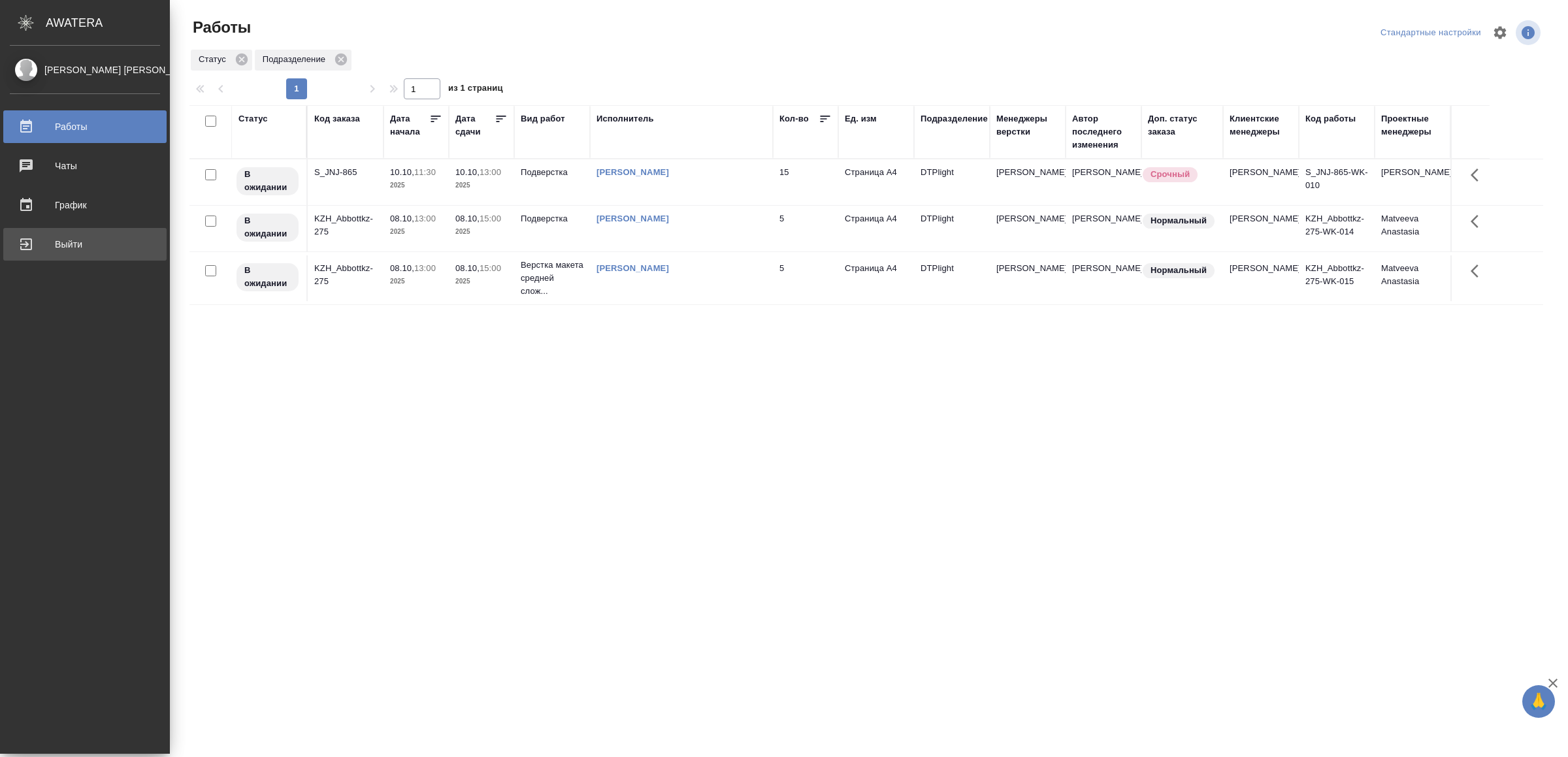
click at [42, 239] on div "Выйти" at bounding box center [85, 244] width 151 height 20
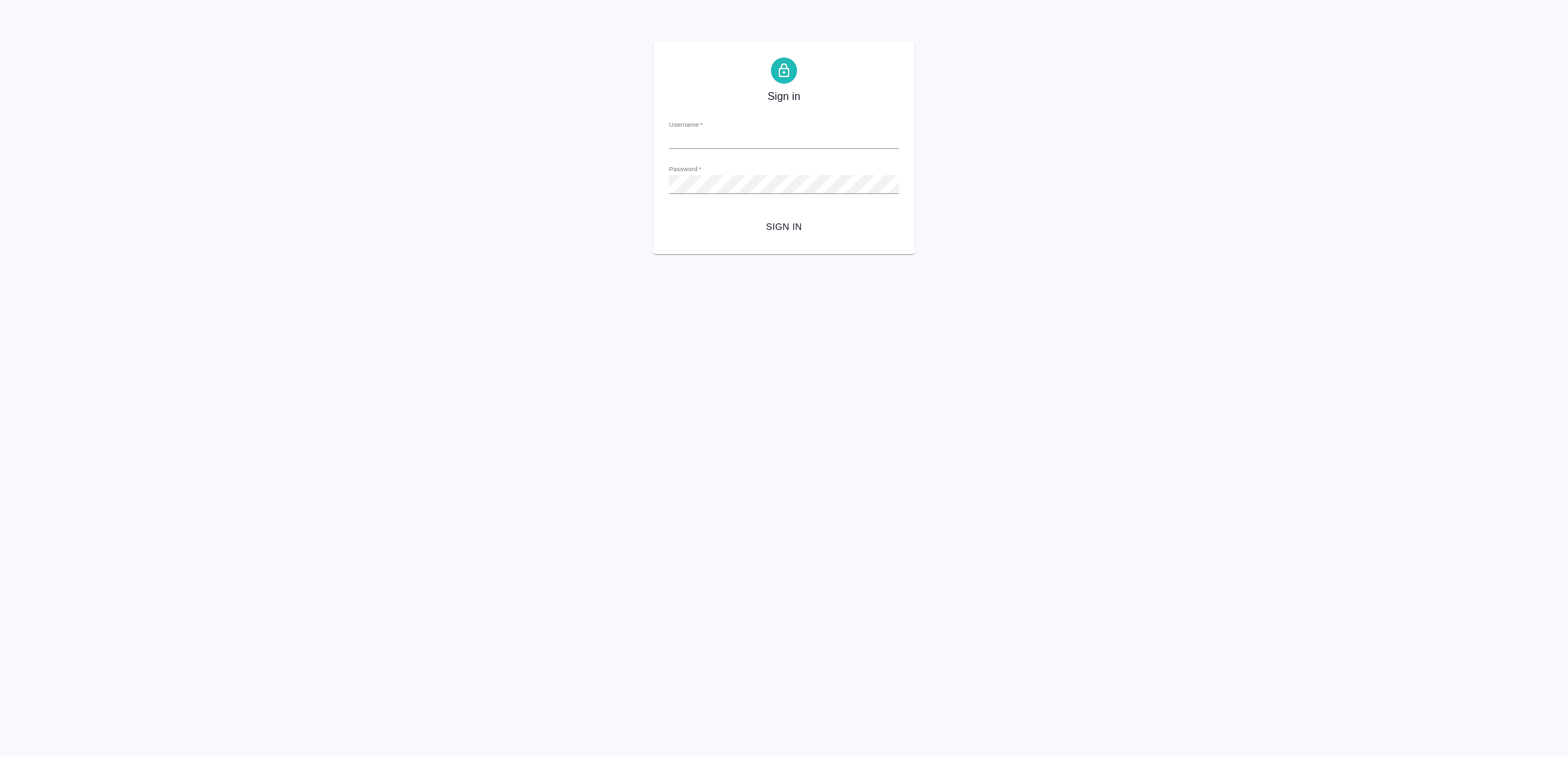
type input "[EMAIL_ADDRESS][DOMAIN_NAME]"
click at [778, 214] on form "Username   * [EMAIL_ADDRESS][DOMAIN_NAME] Password   * urlPath   * / Sign in" at bounding box center [784, 173] width 230 height 128
click at [794, 234] on span "Sign in" at bounding box center [784, 226] width 209 height 16
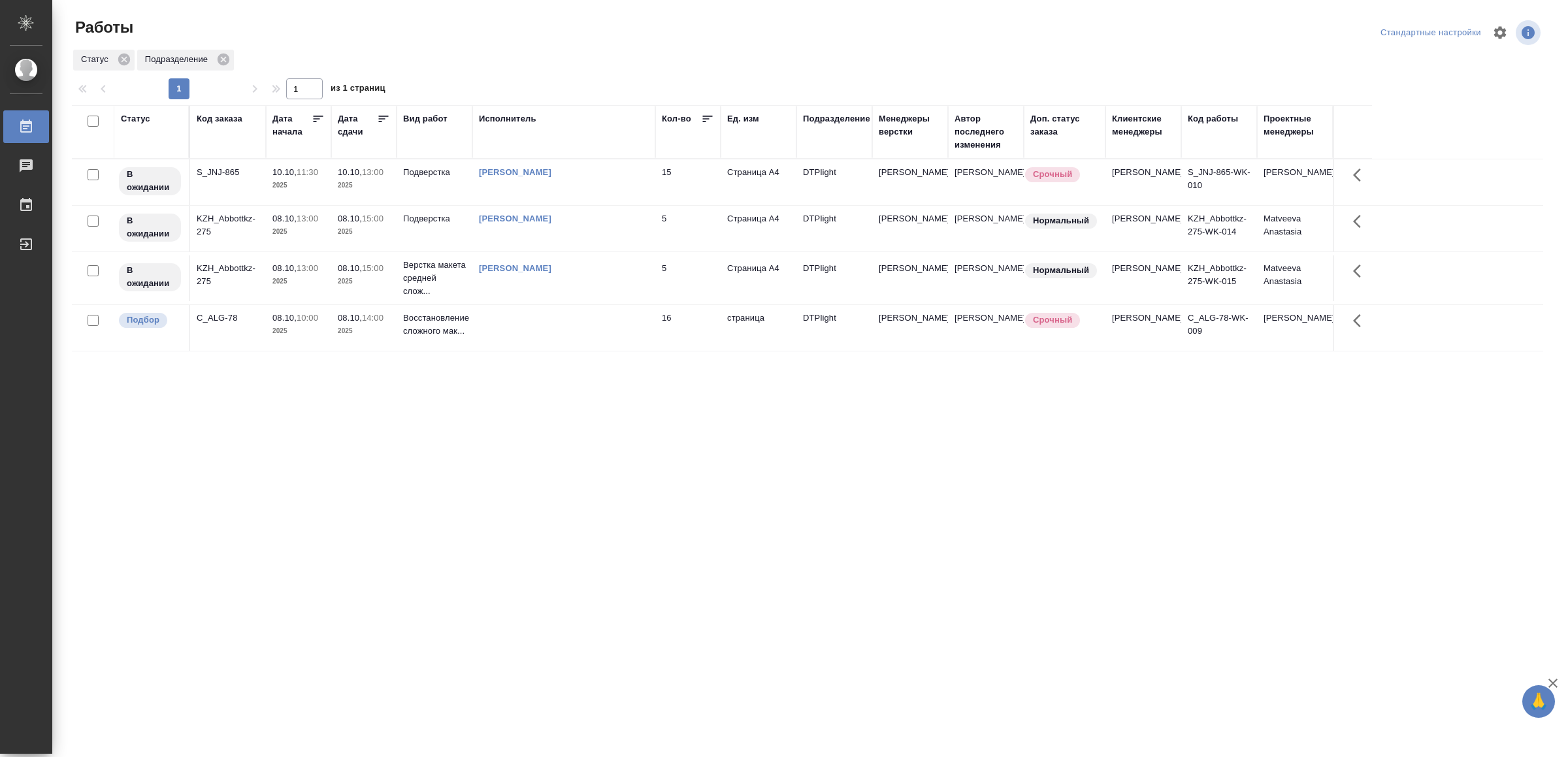
click at [652, 335] on td at bounding box center [563, 328] width 183 height 46
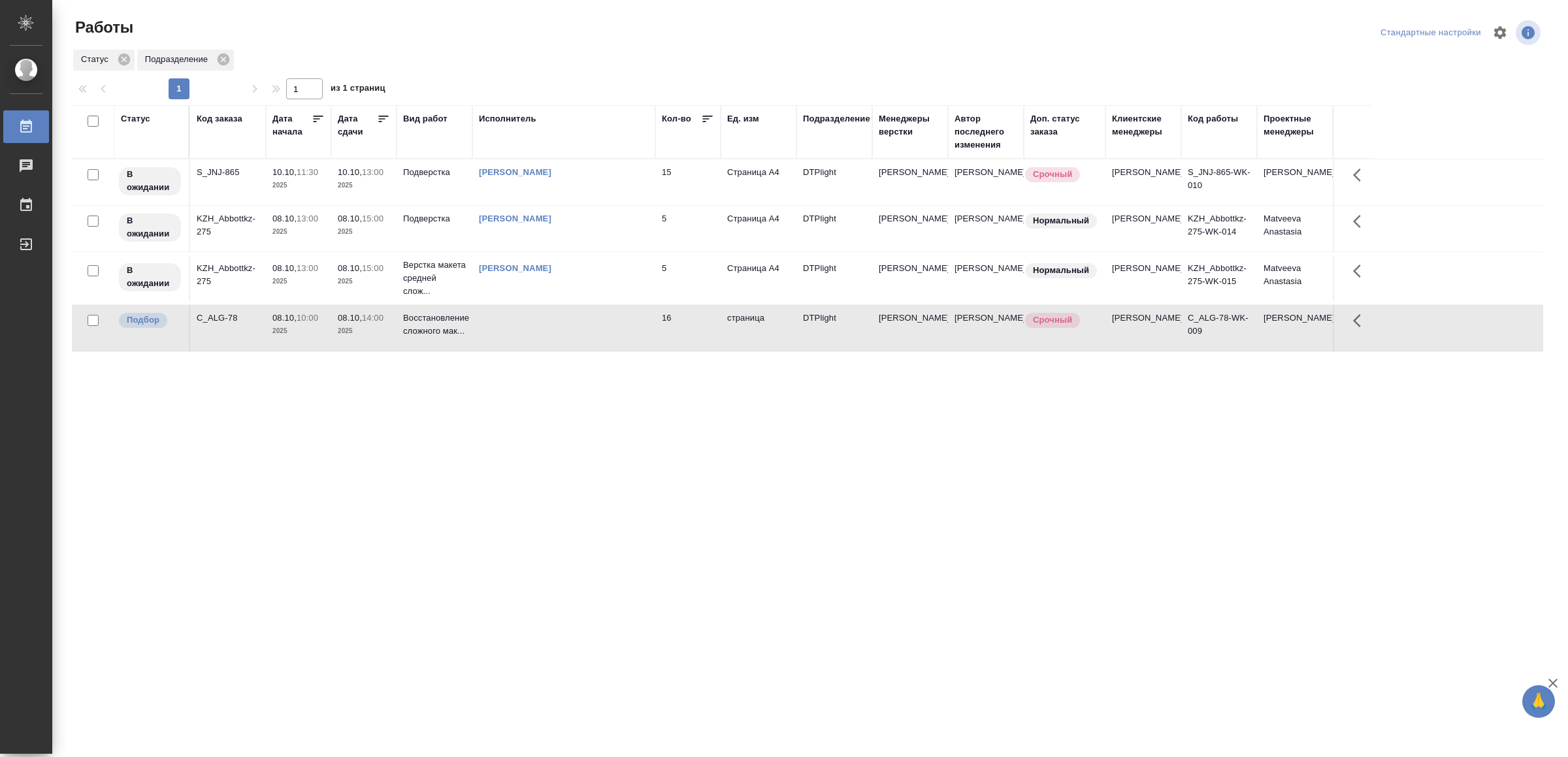
click at [652, 335] on td at bounding box center [563, 328] width 183 height 46
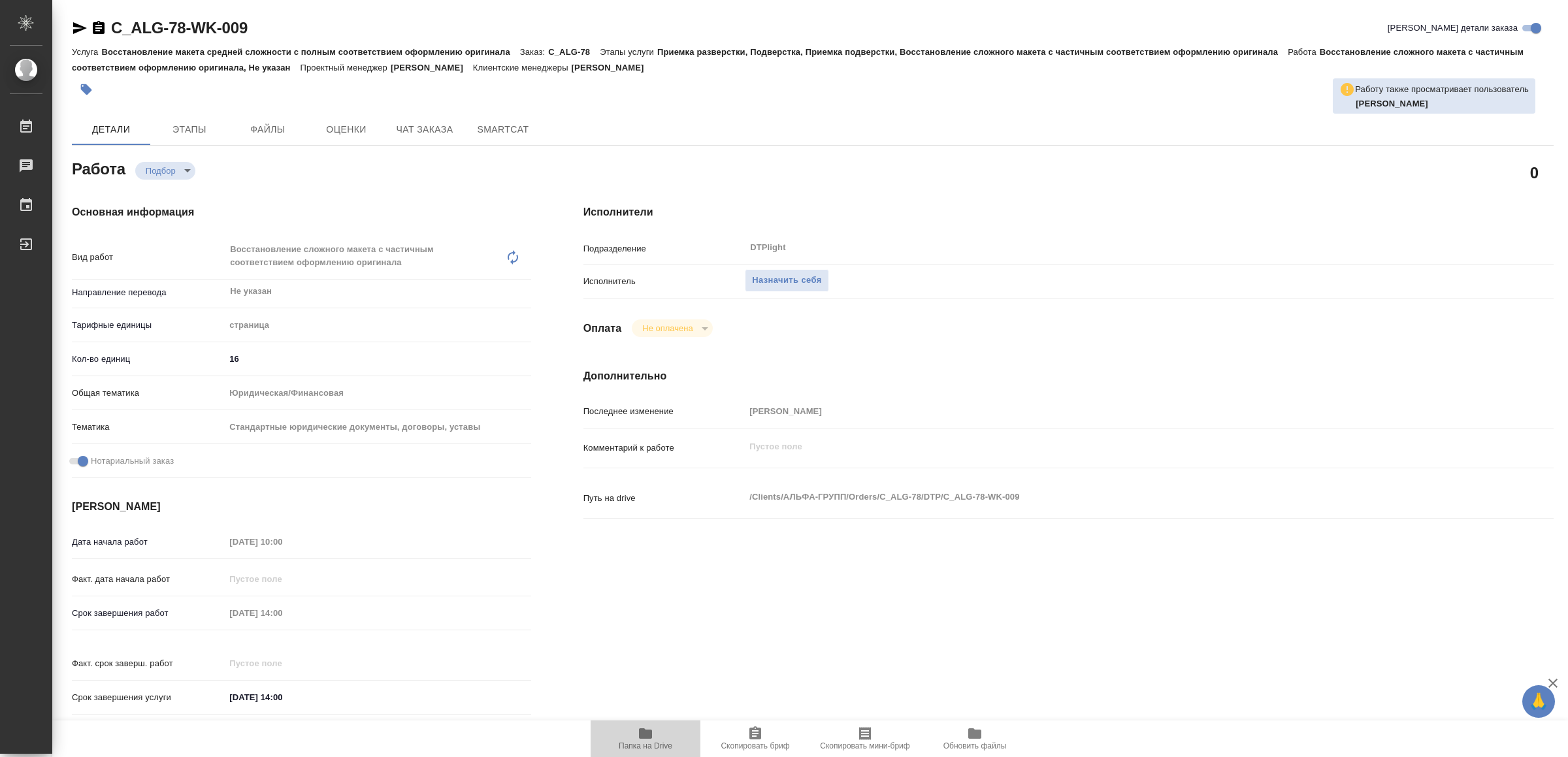
click at [655, 731] on span "Папка на Drive" at bounding box center [646, 738] width 94 height 25
click at [775, 283] on span "Назначить себя" at bounding box center [786, 280] width 69 height 15
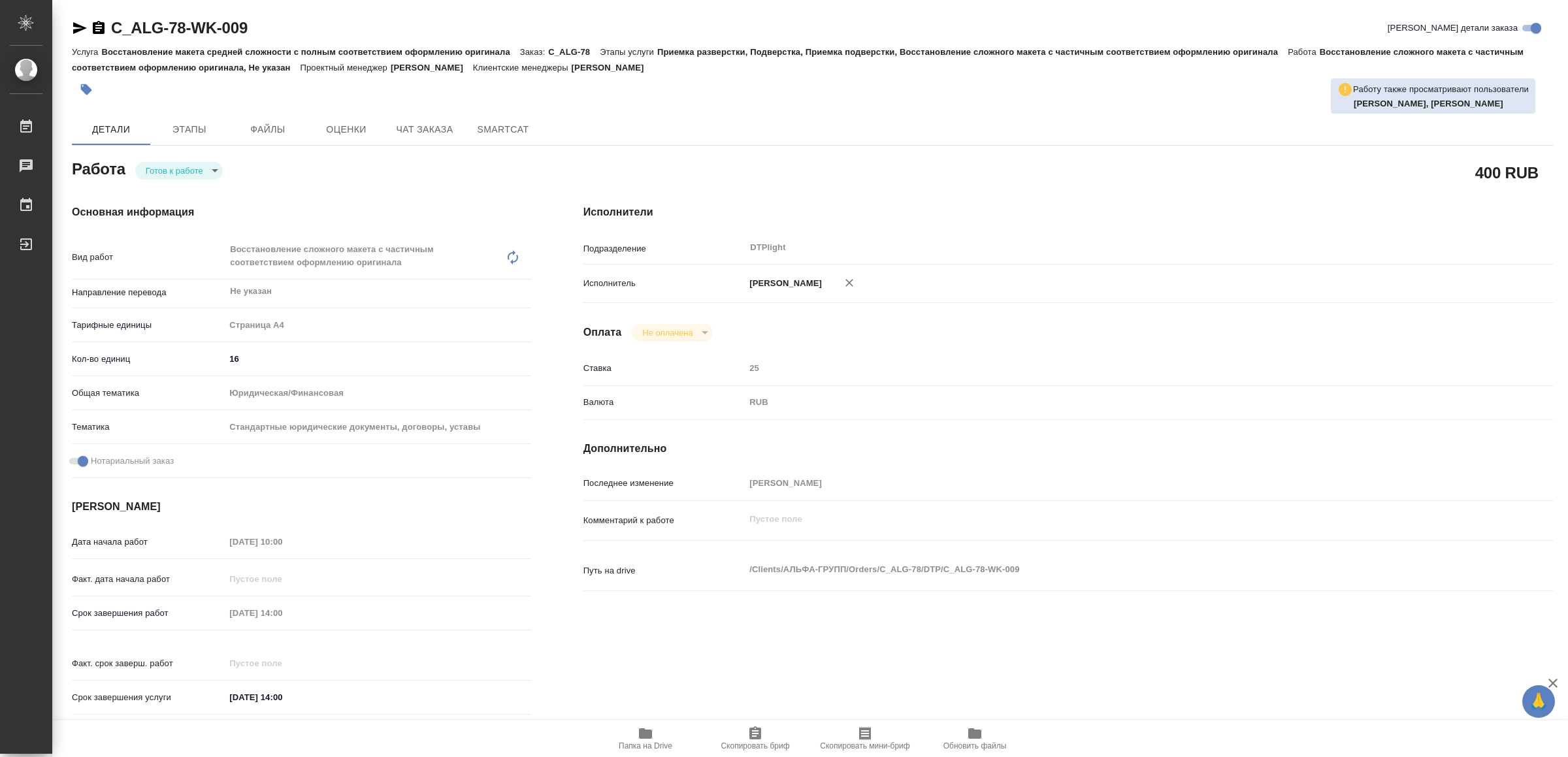
click at [191, 169] on body "🙏 .cls-1 fill:#fff; AWATERA Yamkovenko Vera Работы Чаты График Выйти C_ALG-78-W…" at bounding box center [784, 378] width 1568 height 757
click at [191, 169] on li "В работе" at bounding box center [182, 170] width 91 height 22
type textarea "x"
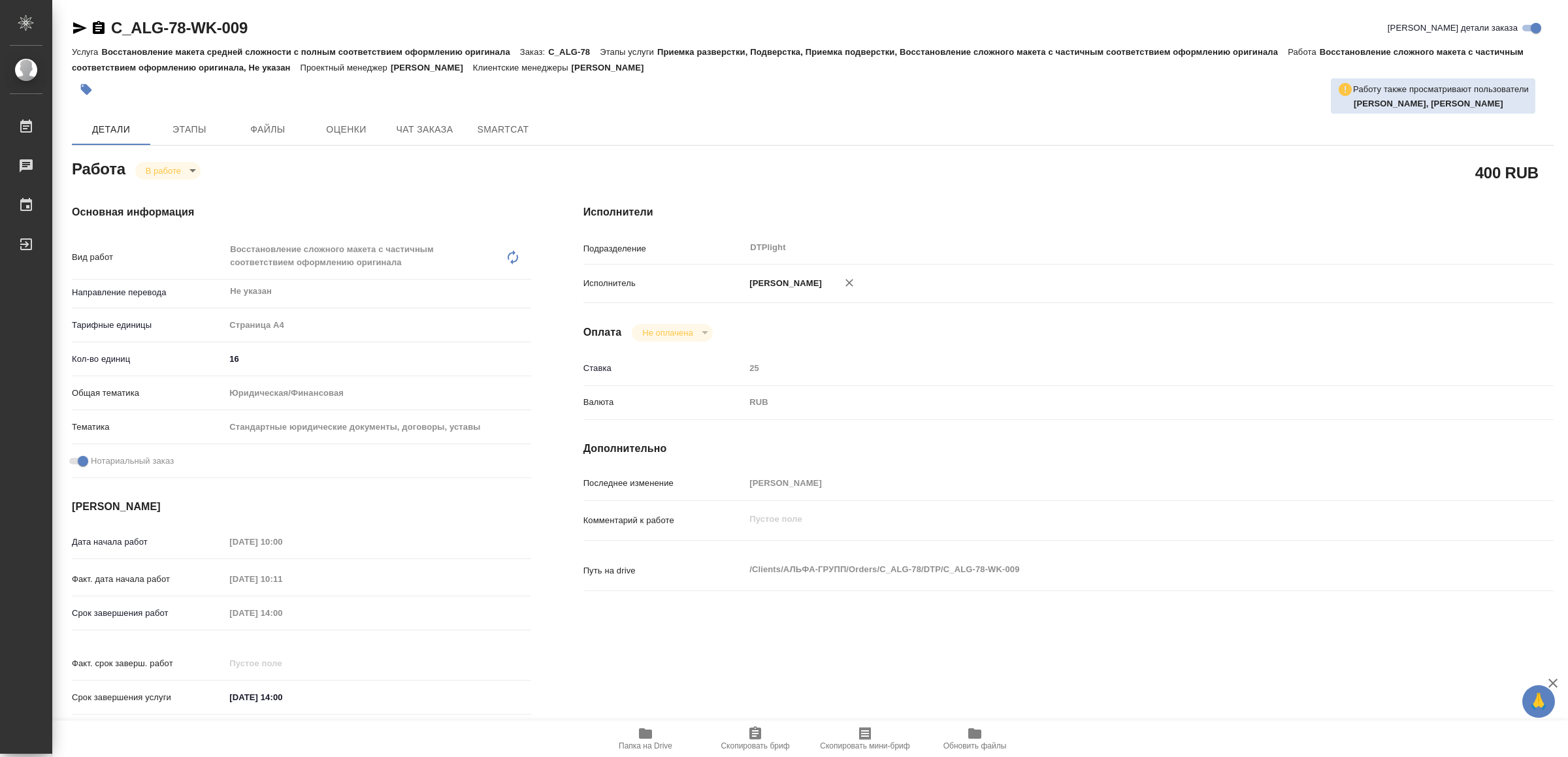
type textarea "x"
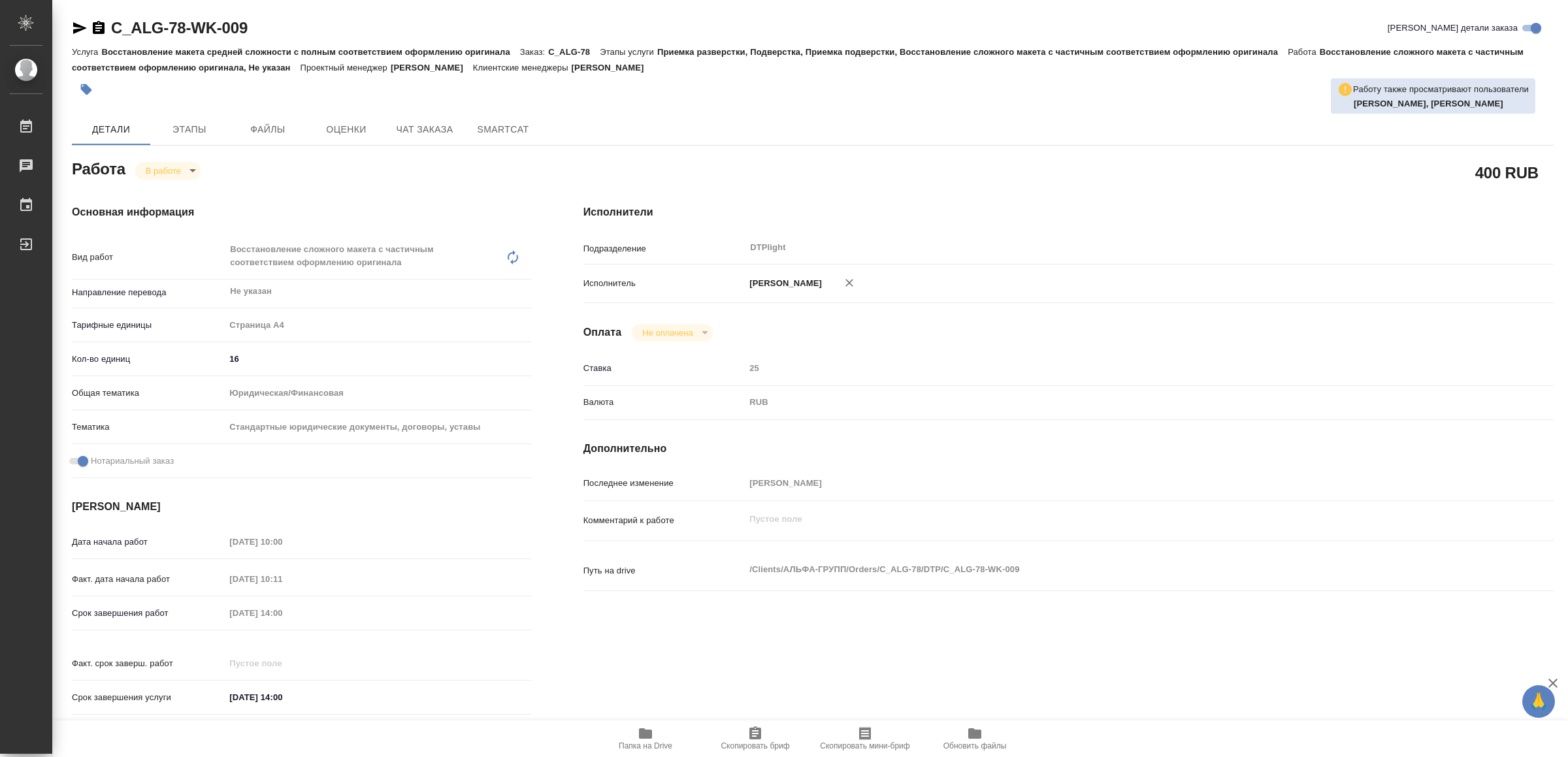
type textarea "x"
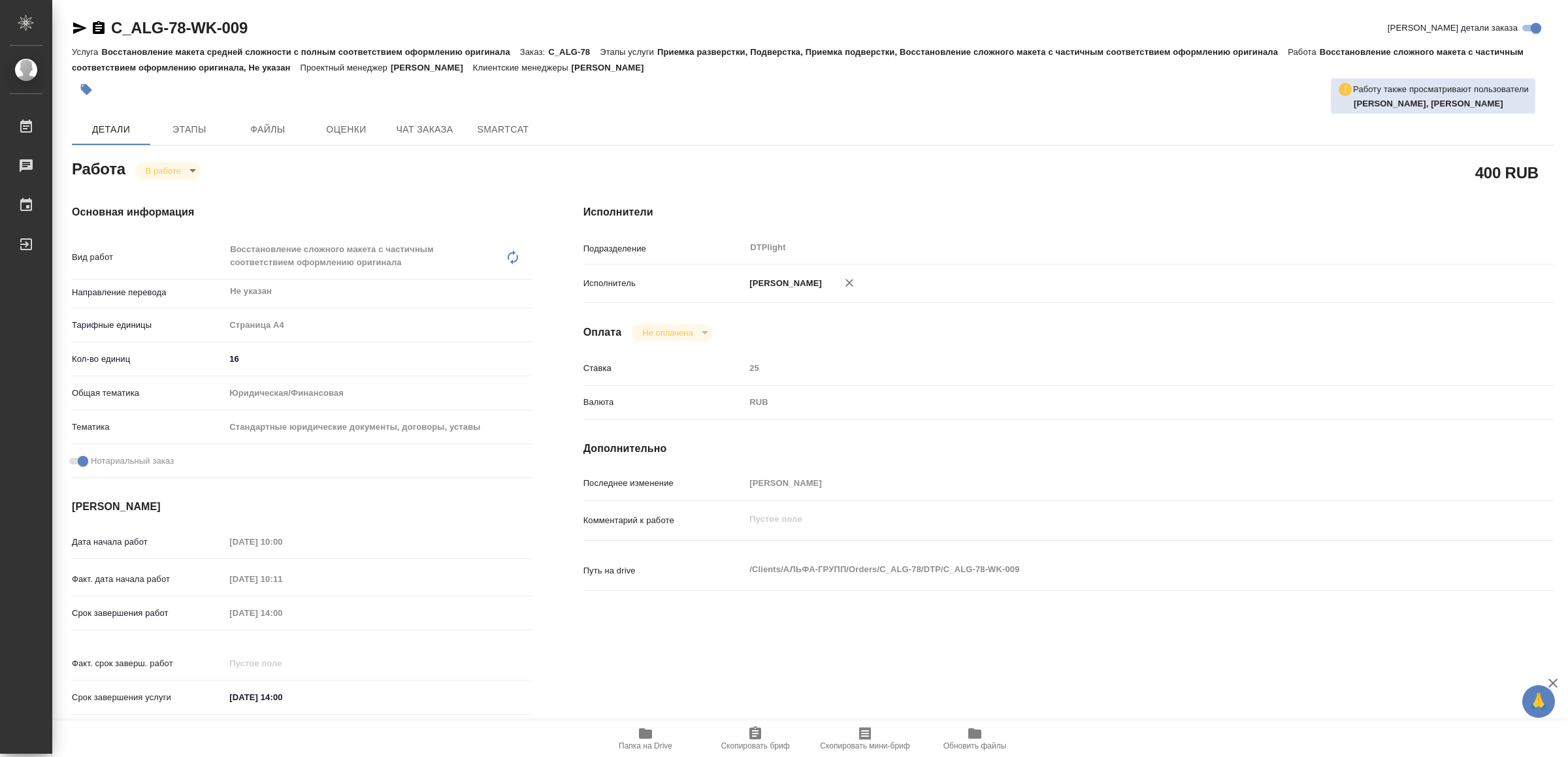
type textarea "x"
click at [72, 28] on icon "button" at bounding box center [80, 28] width 16 height 16
type textarea "x"
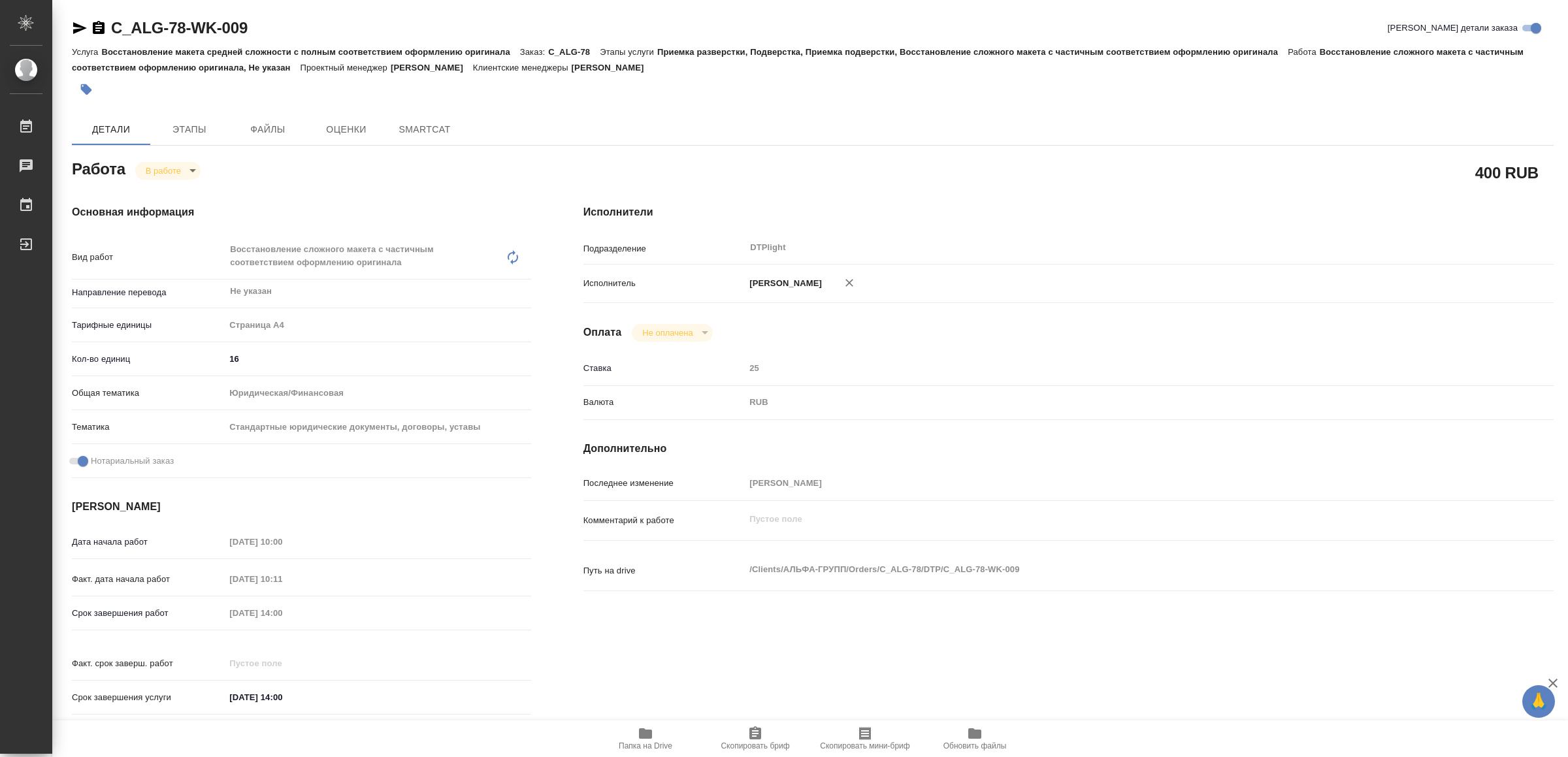
type textarea "x"
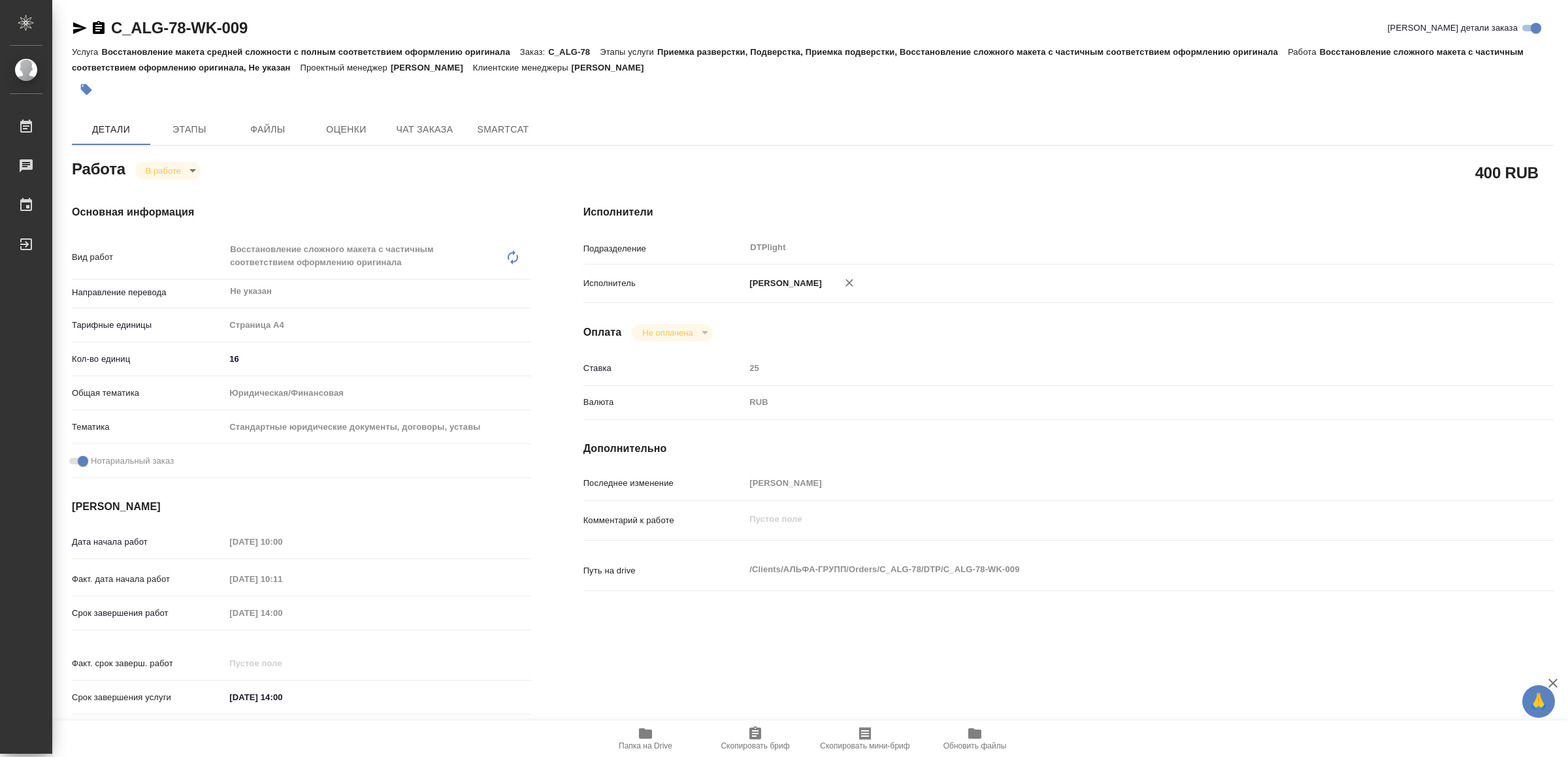
type textarea "x"
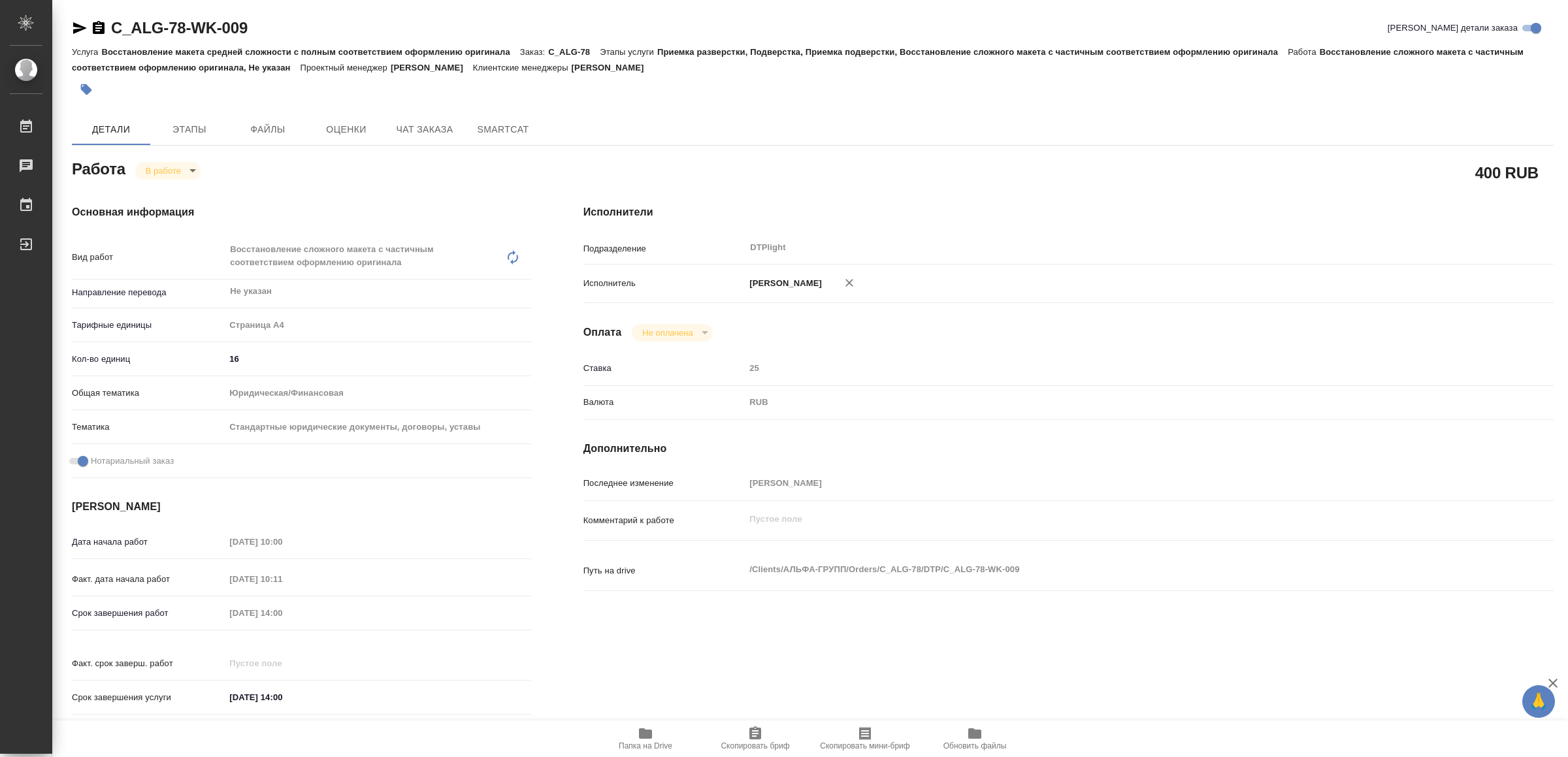
type textarea "x"
click at [651, 733] on icon "button" at bounding box center [645, 733] width 13 height 11
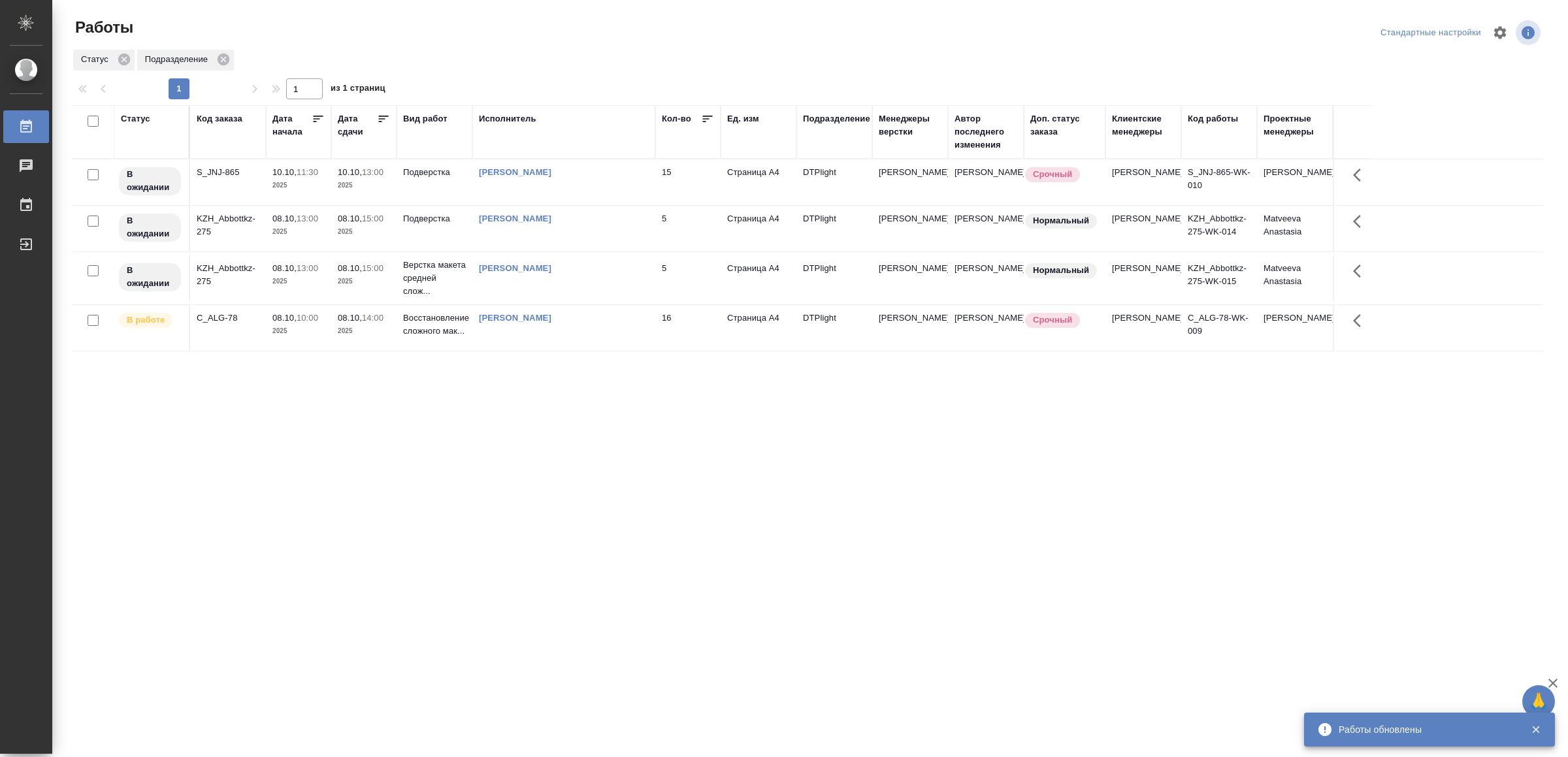
drag, startPoint x: 469, startPoint y: 518, endPoint x: 465, endPoint y: 512, distance: 7.2
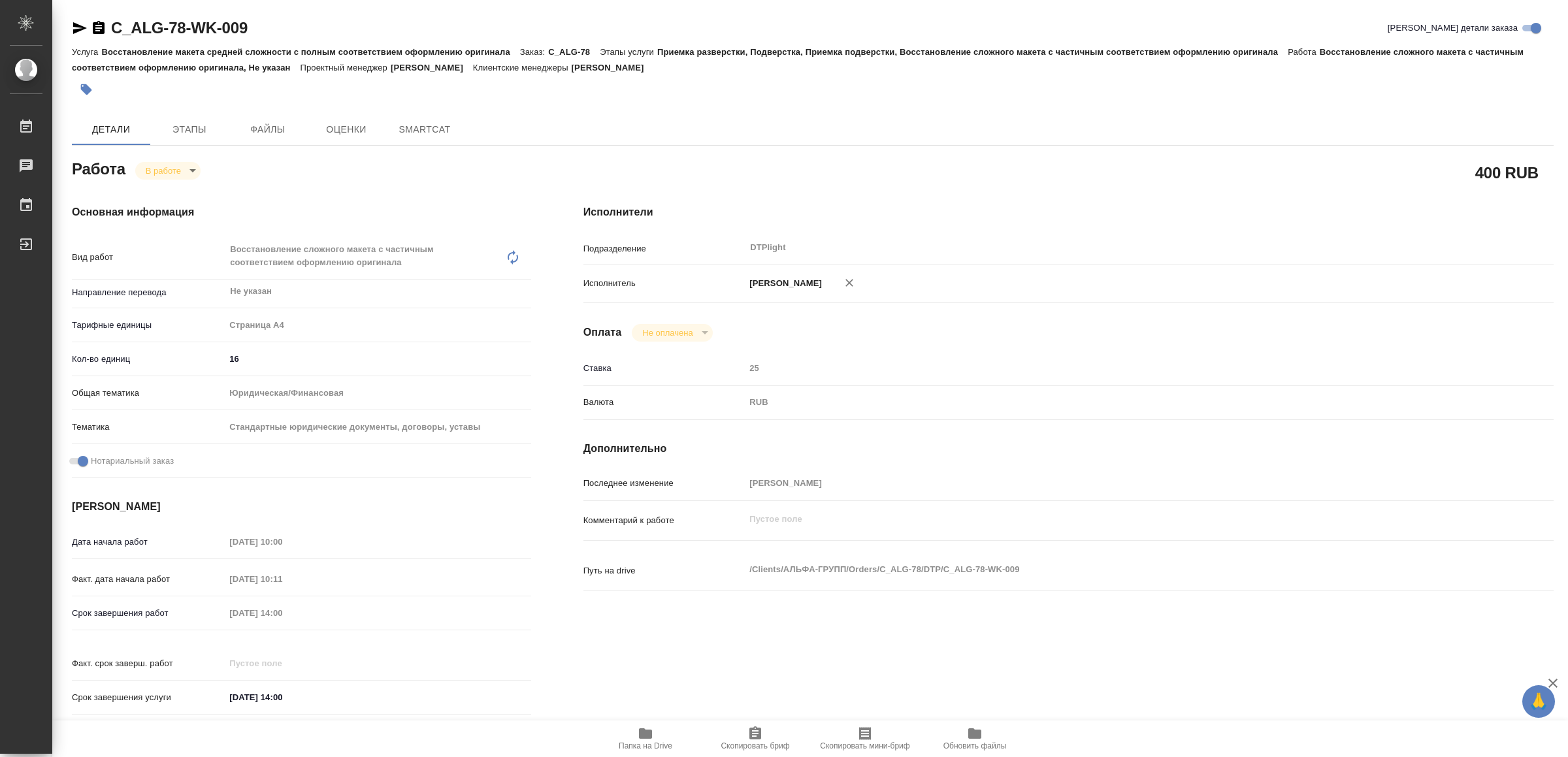
type textarea "x"
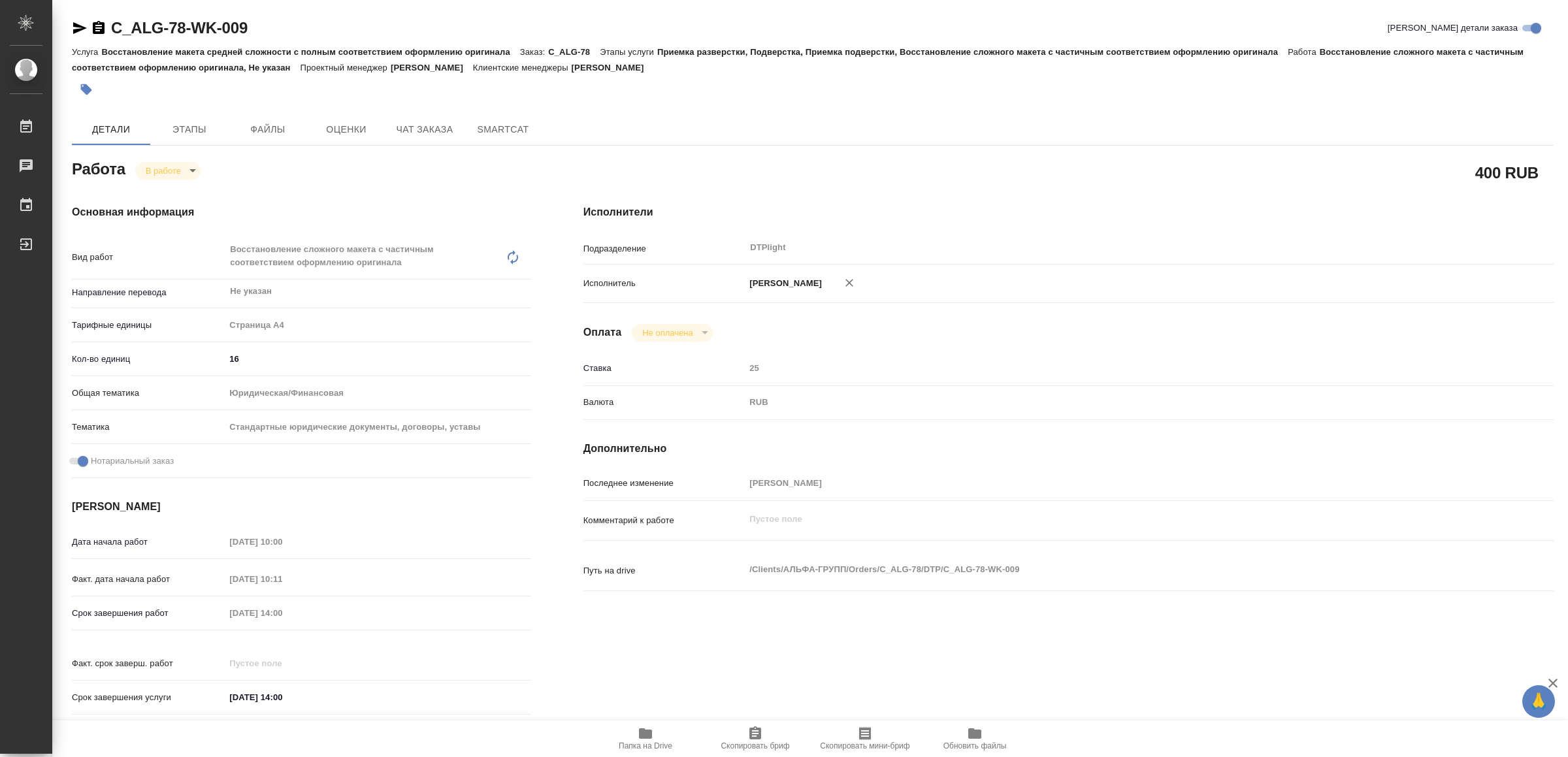
type textarea "x"
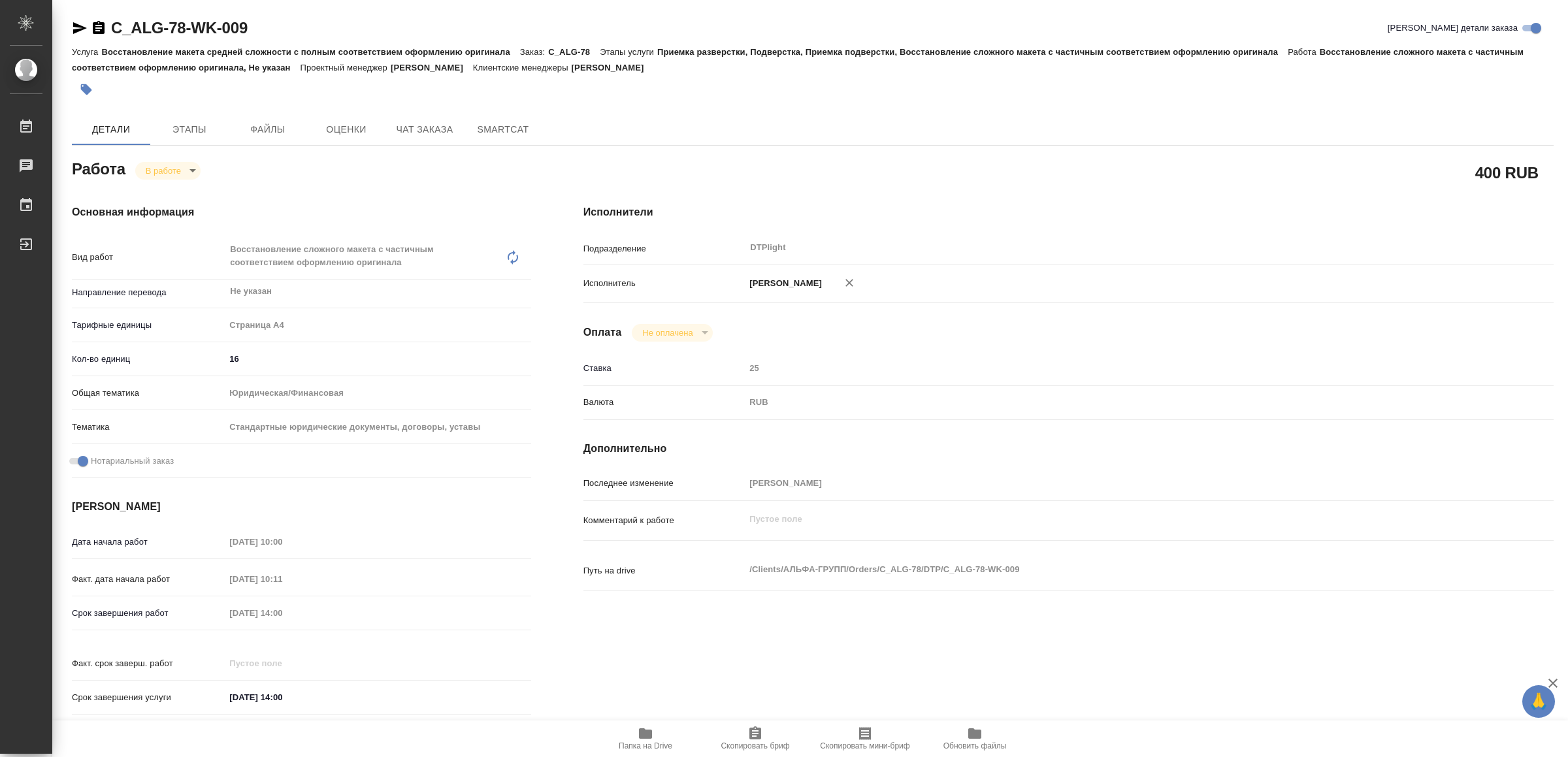
type textarea "x"
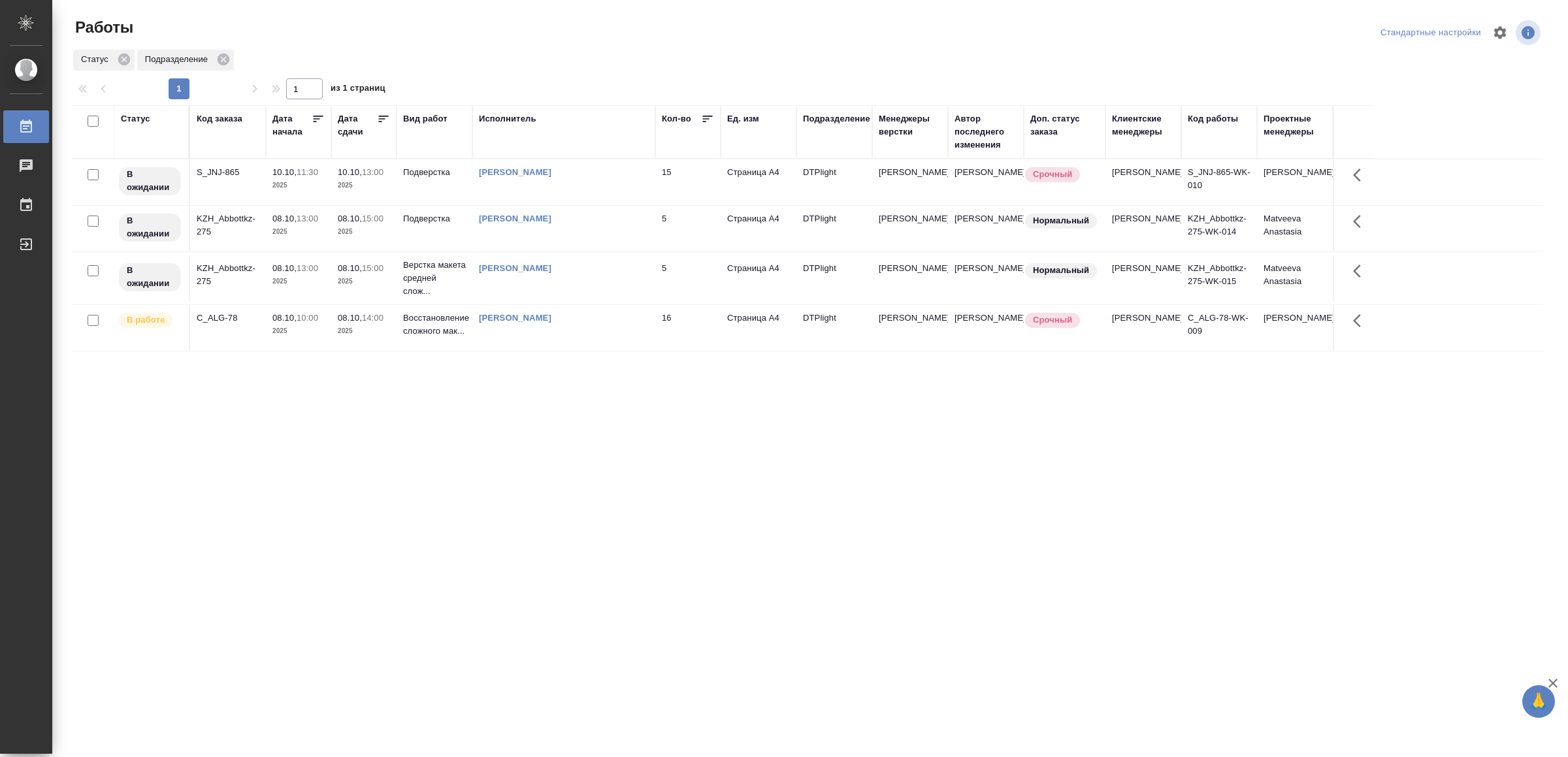
drag, startPoint x: 442, startPoint y: 551, endPoint x: 442, endPoint y: 540, distance: 11.0
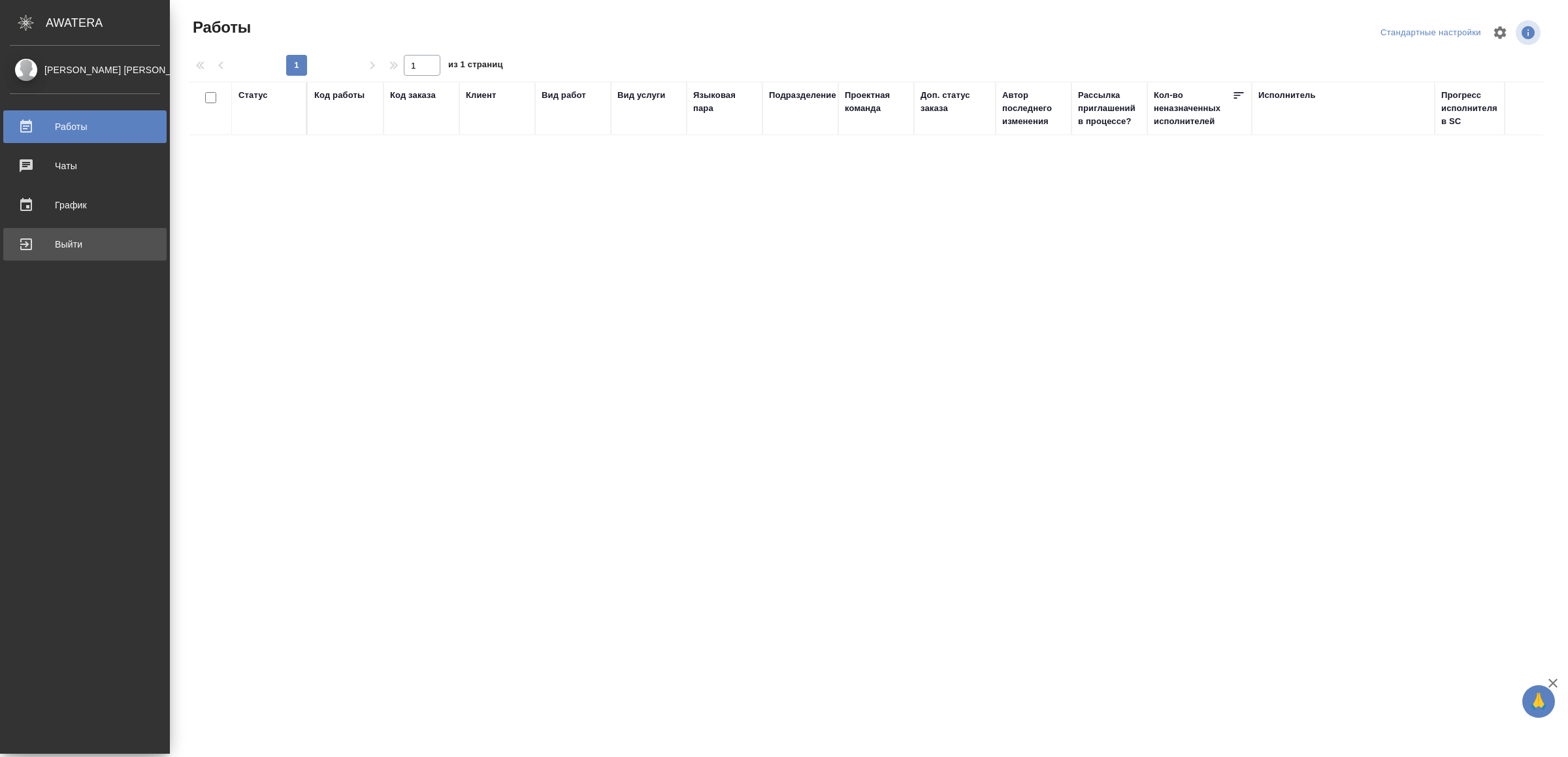
click at [21, 249] on div "Выйти" at bounding box center [85, 244] width 151 height 20
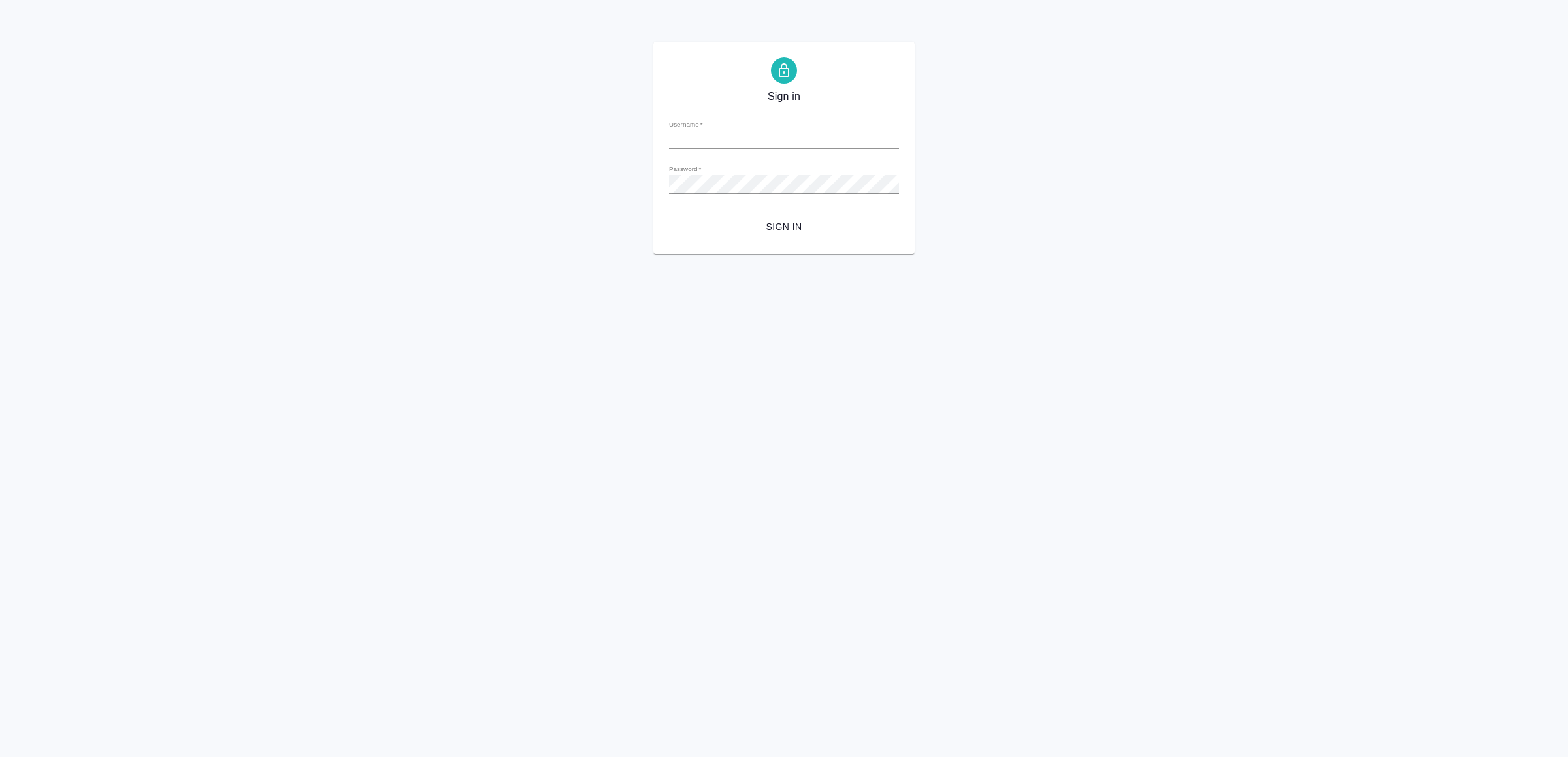
type input "[EMAIL_ADDRESS][DOMAIN_NAME]"
click at [759, 220] on span "Sign in" at bounding box center [784, 226] width 209 height 16
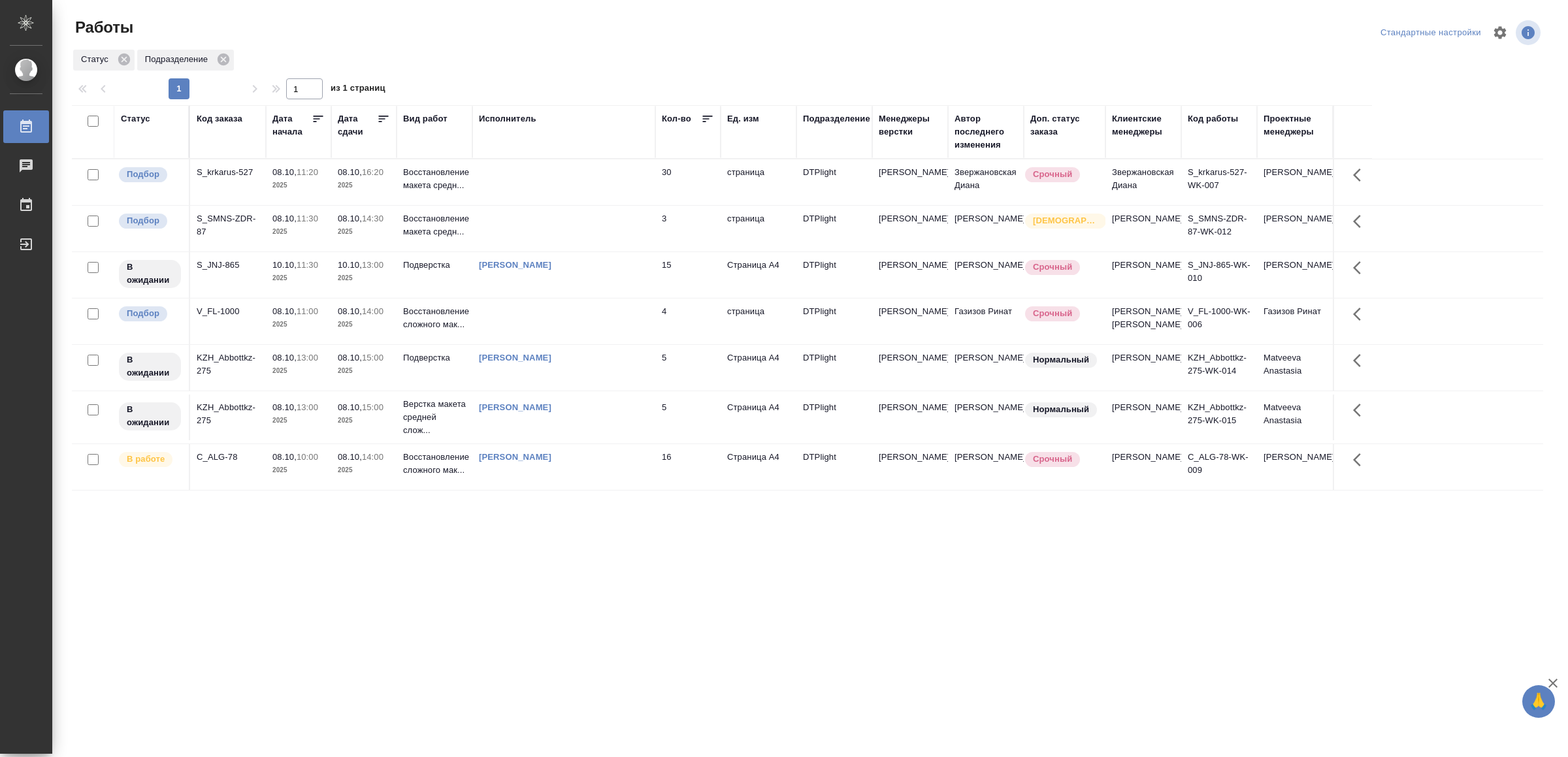
click at [563, 170] on td at bounding box center [563, 182] width 183 height 46
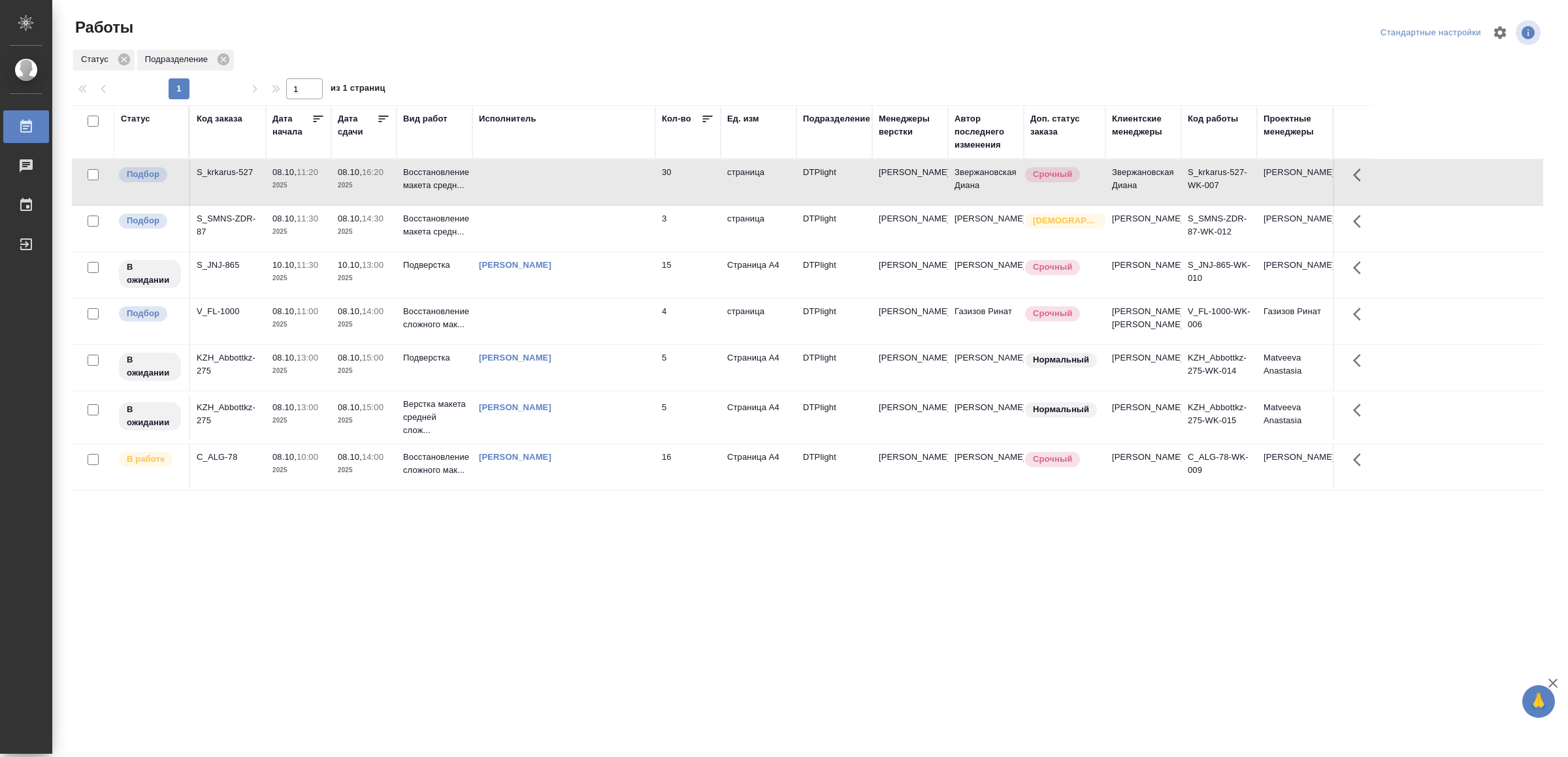
click at [563, 170] on td at bounding box center [563, 182] width 183 height 46
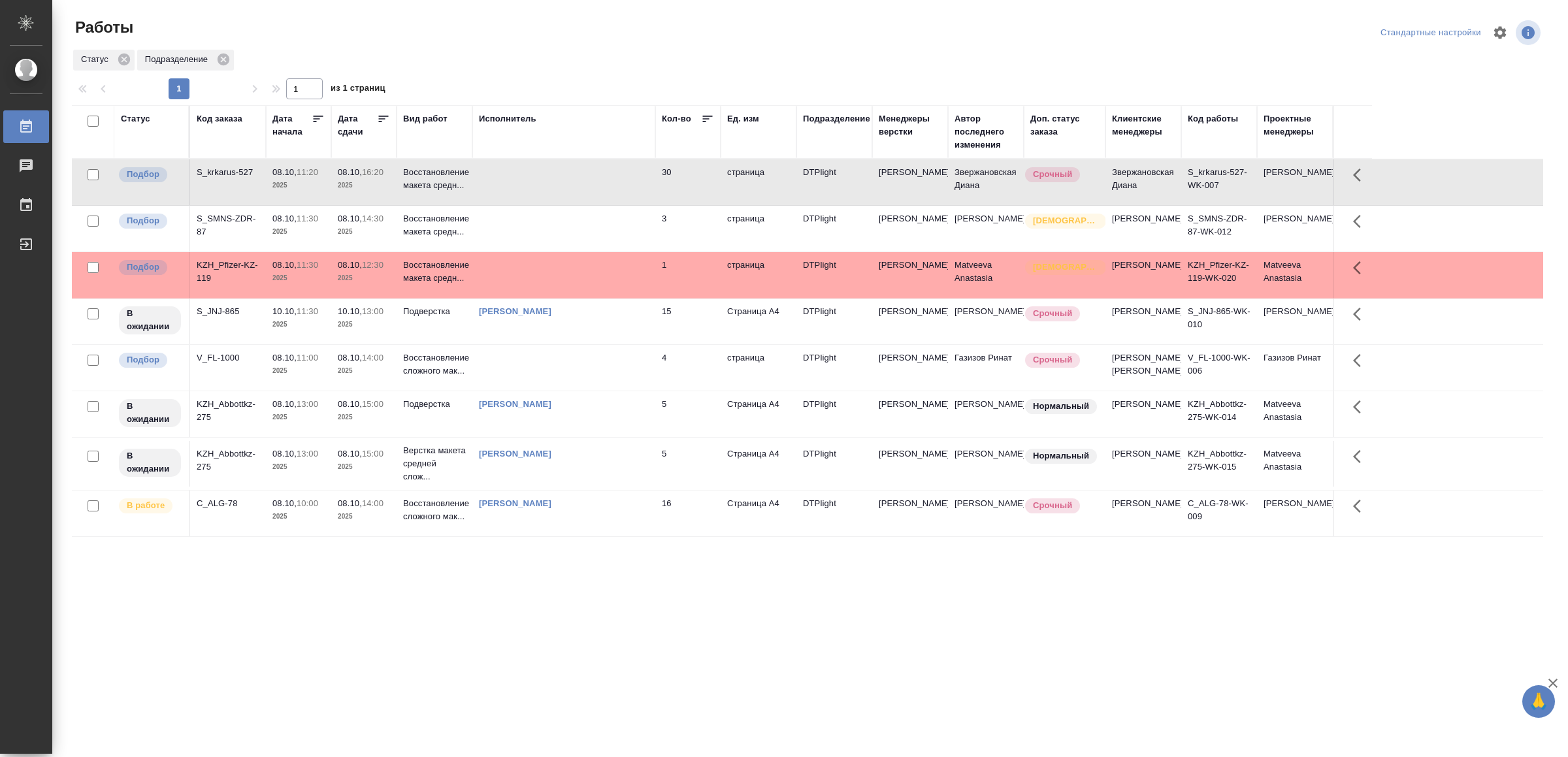
click at [551, 274] on td at bounding box center [563, 275] width 183 height 46
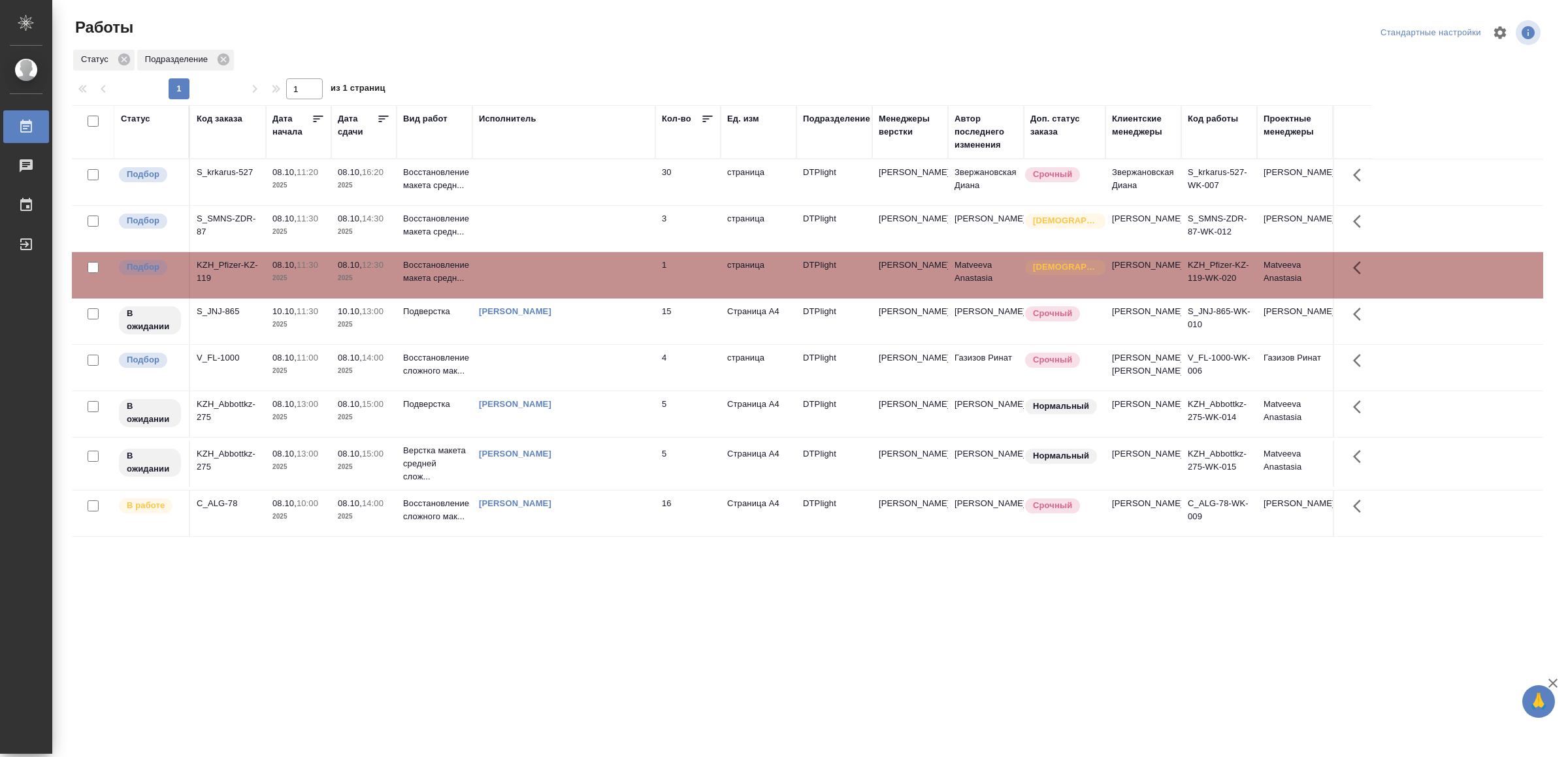
click at [551, 274] on td at bounding box center [563, 275] width 183 height 46
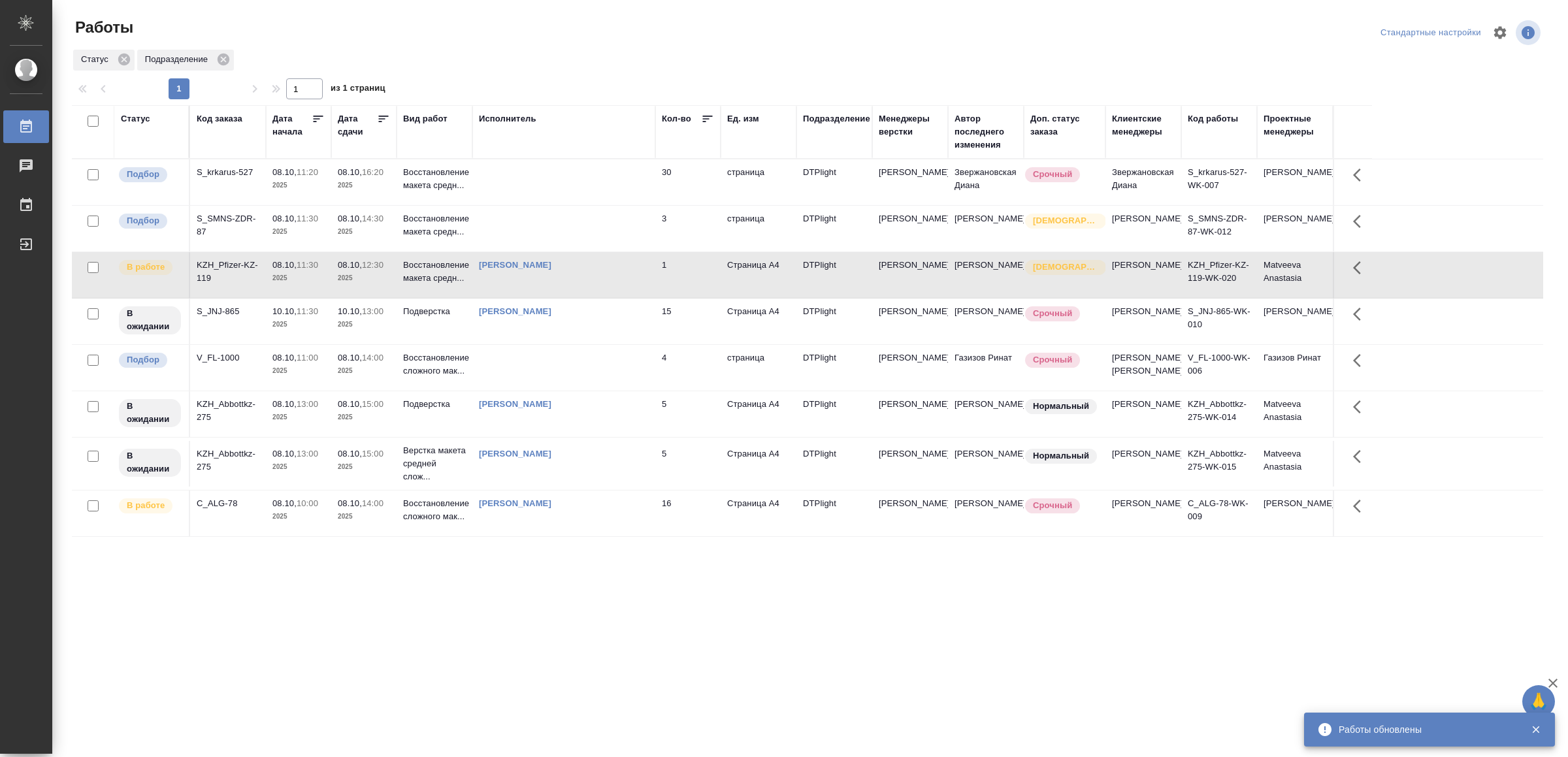
click at [604, 237] on td at bounding box center [563, 229] width 183 height 46
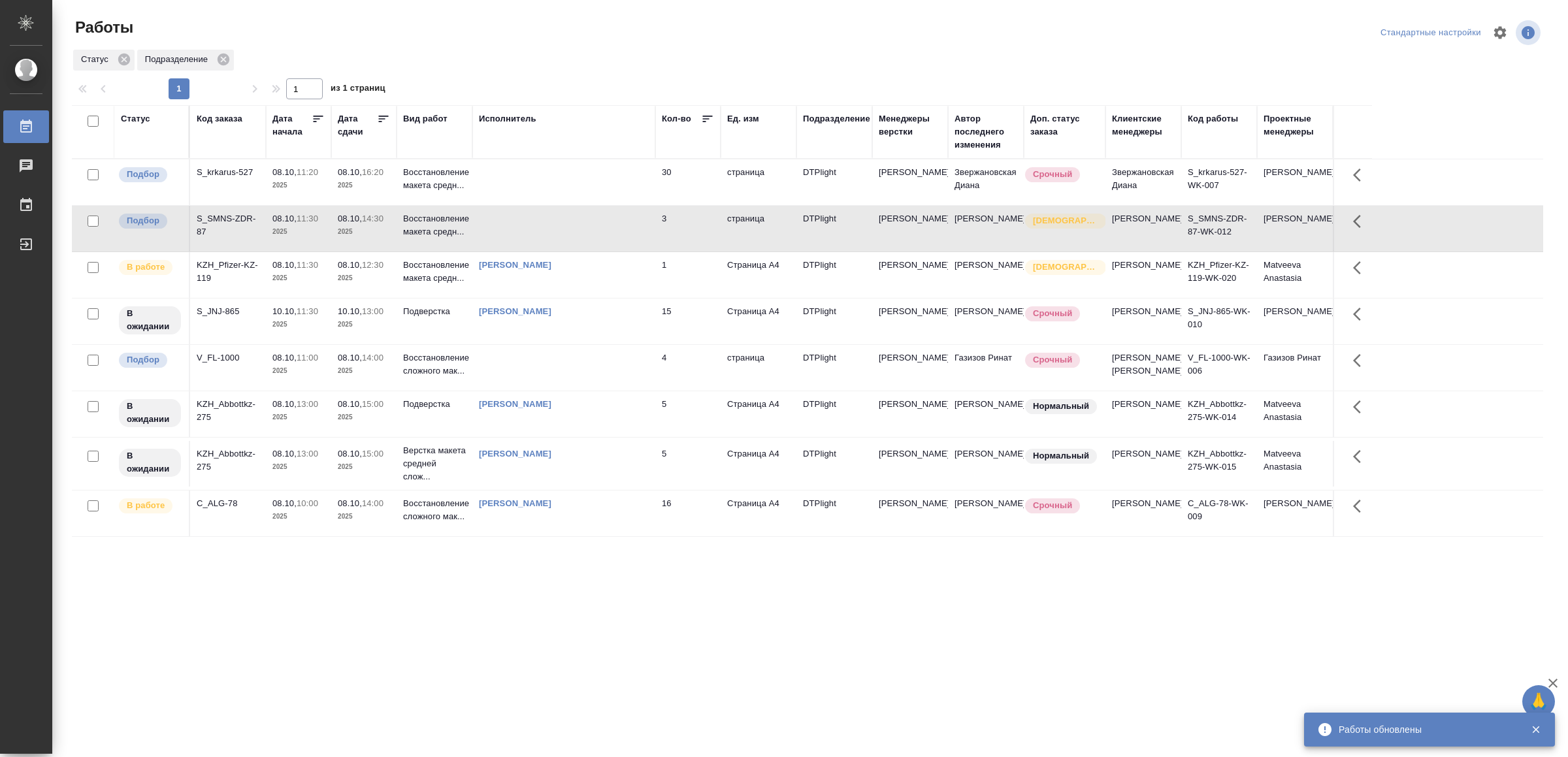
click at [604, 237] on td at bounding box center [563, 229] width 183 height 46
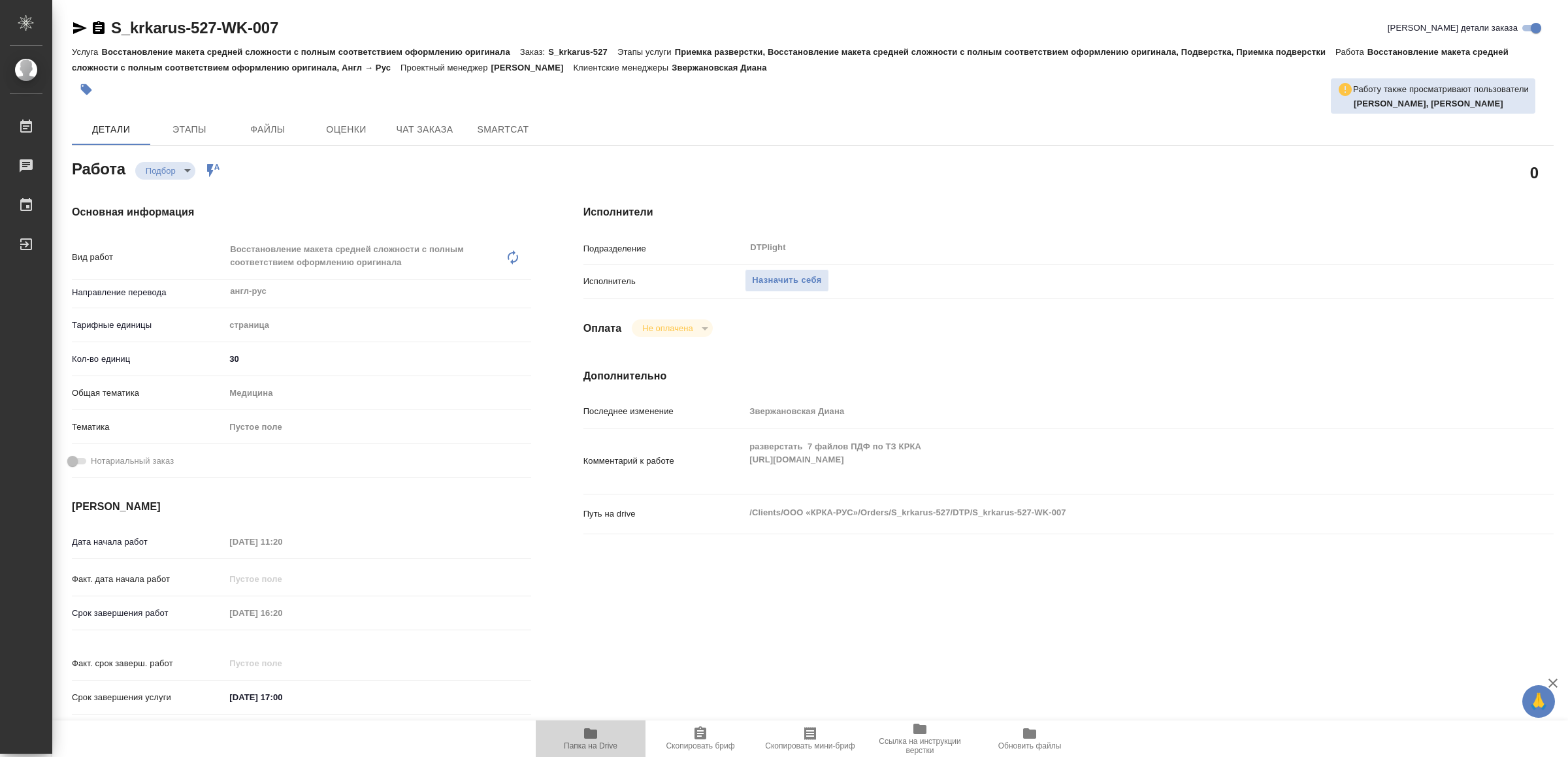
click at [582, 726] on icon "button" at bounding box center [590, 733] width 16 height 16
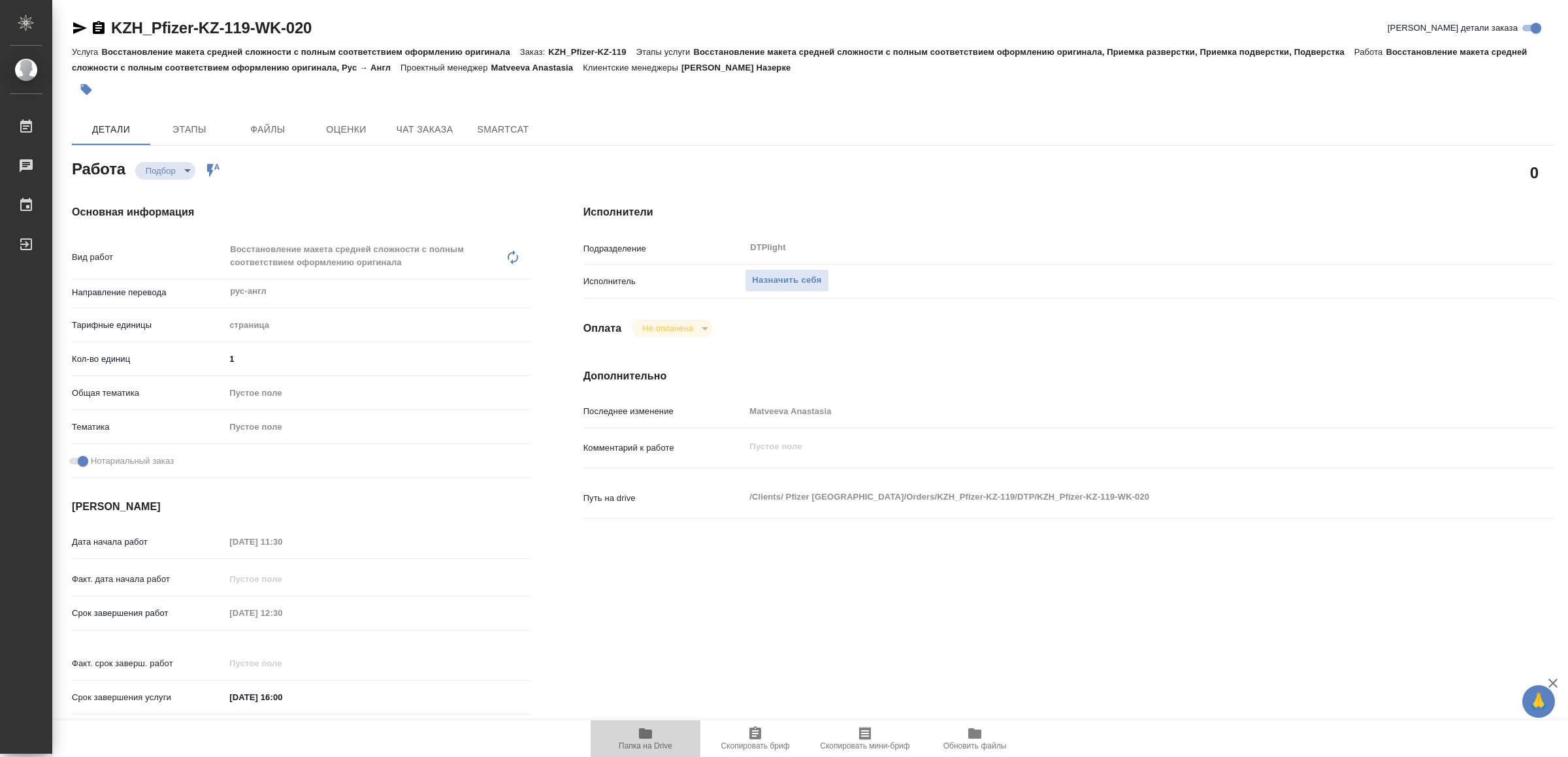
click at [641, 733] on icon "button" at bounding box center [645, 733] width 13 height 11
click at [810, 284] on span "Назначить себя" at bounding box center [786, 280] width 69 height 15
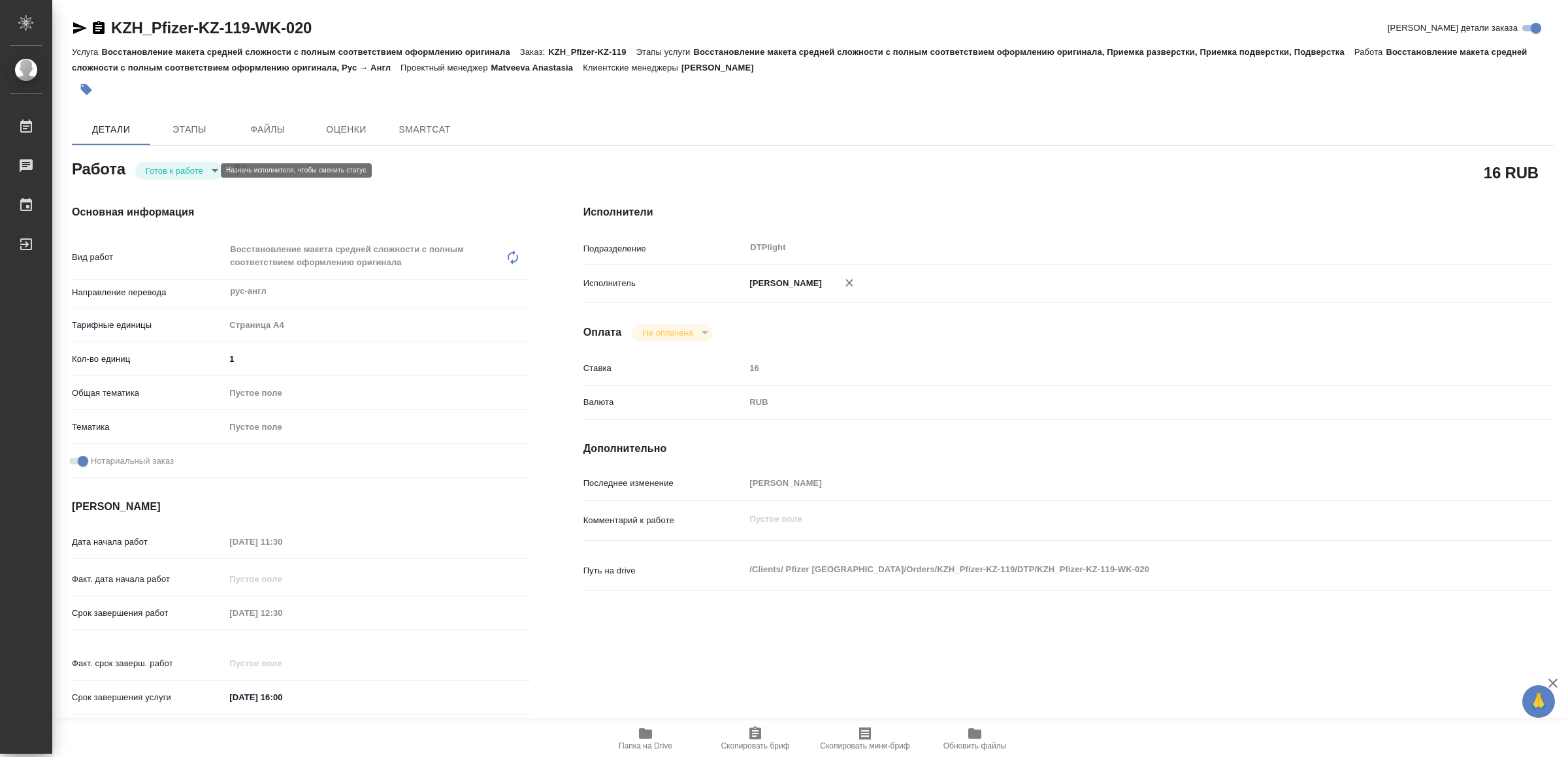
click at [181, 167] on body "🙏 .cls-1 fill:#fff; AWATERA Yamkovenko Vera Работы Чаты График Выйти KZH_Pfizer…" at bounding box center [784, 378] width 1568 height 757
click at [181, 167] on button "В работе" at bounding box center [167, 170] width 43 height 14
type textarea "x"
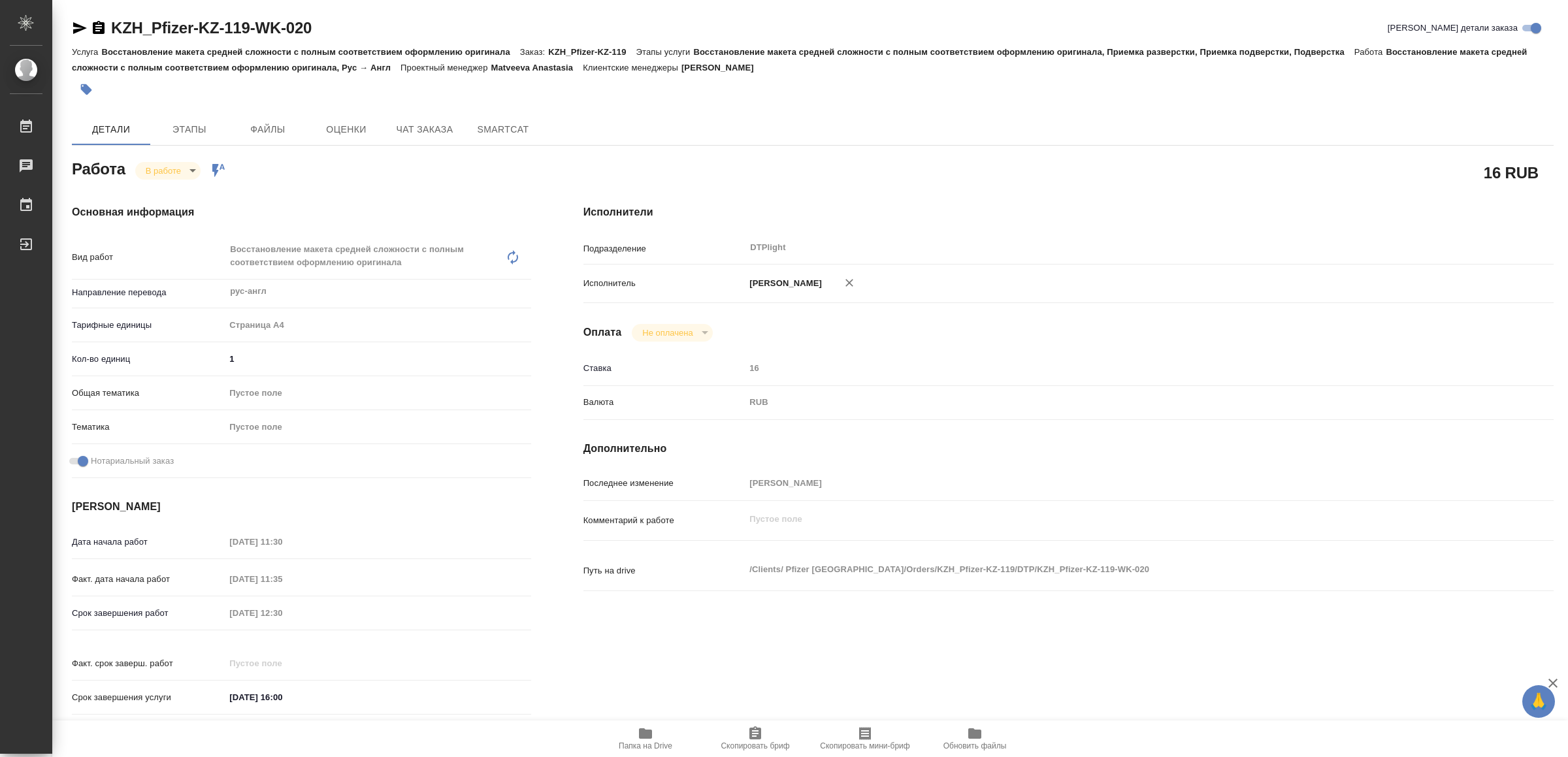
type textarea "x"
click at [75, 26] on icon "button" at bounding box center [80, 27] width 14 height 11
type textarea "x"
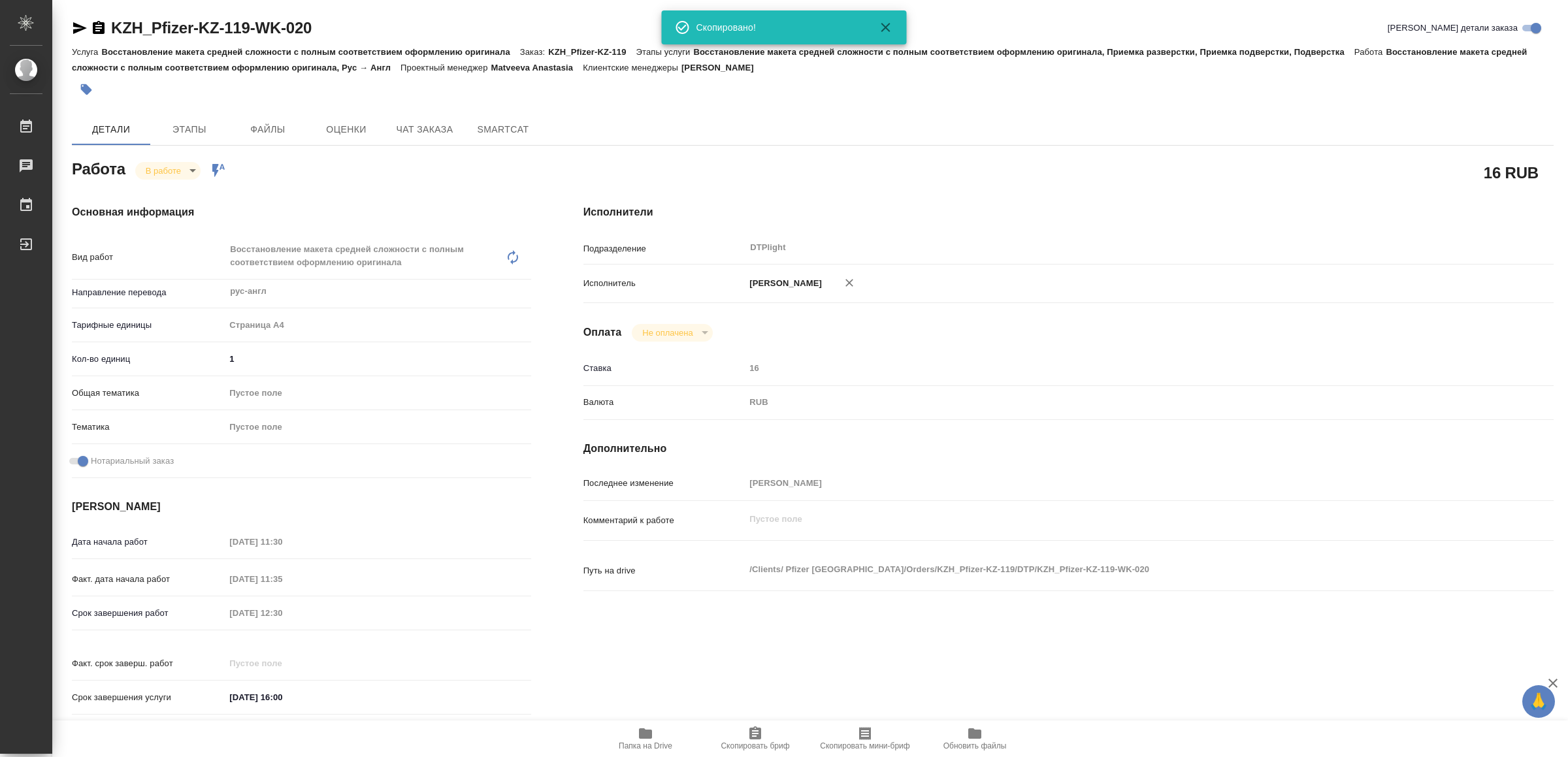
type textarea "x"
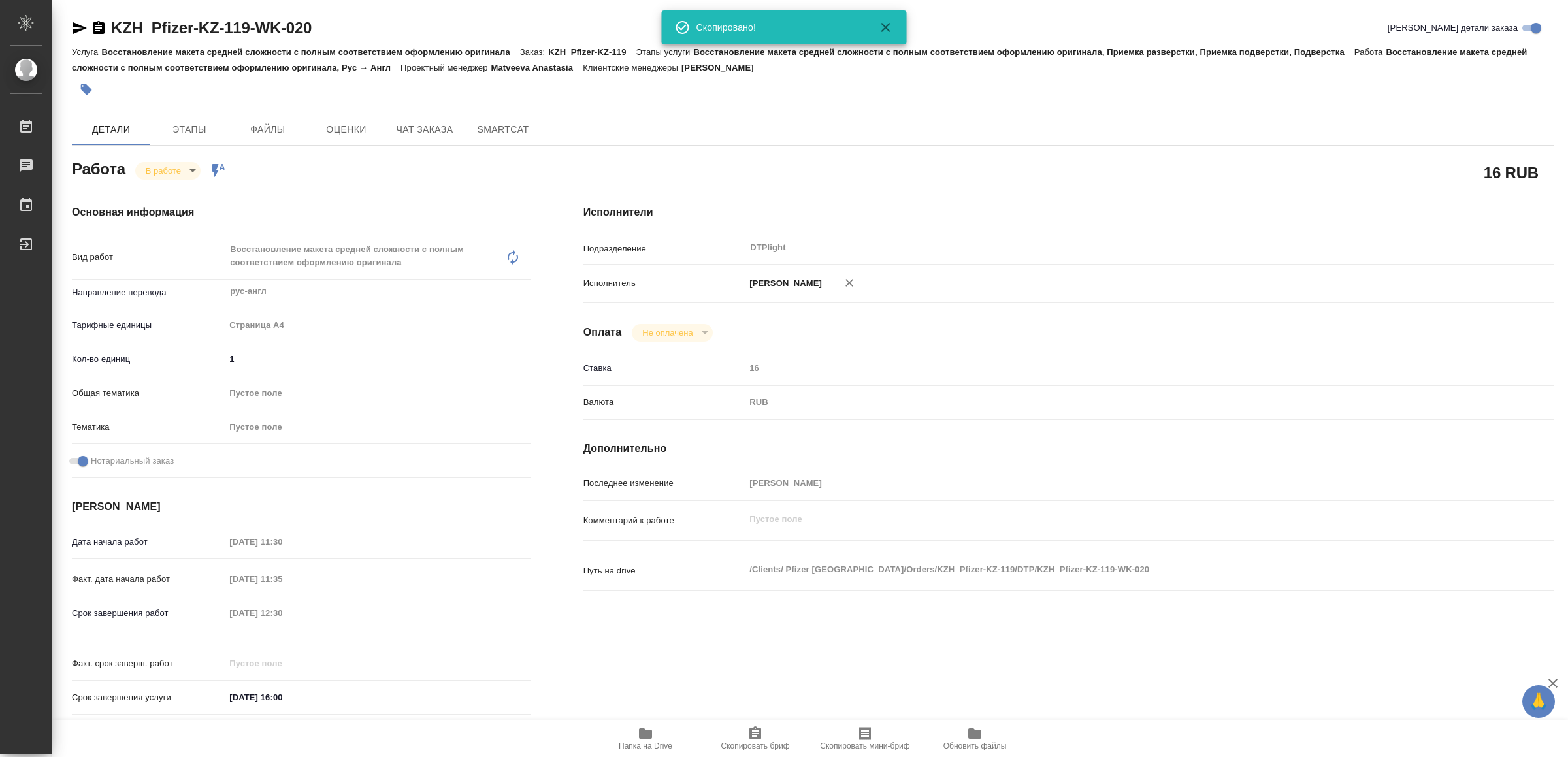
type textarea "x"
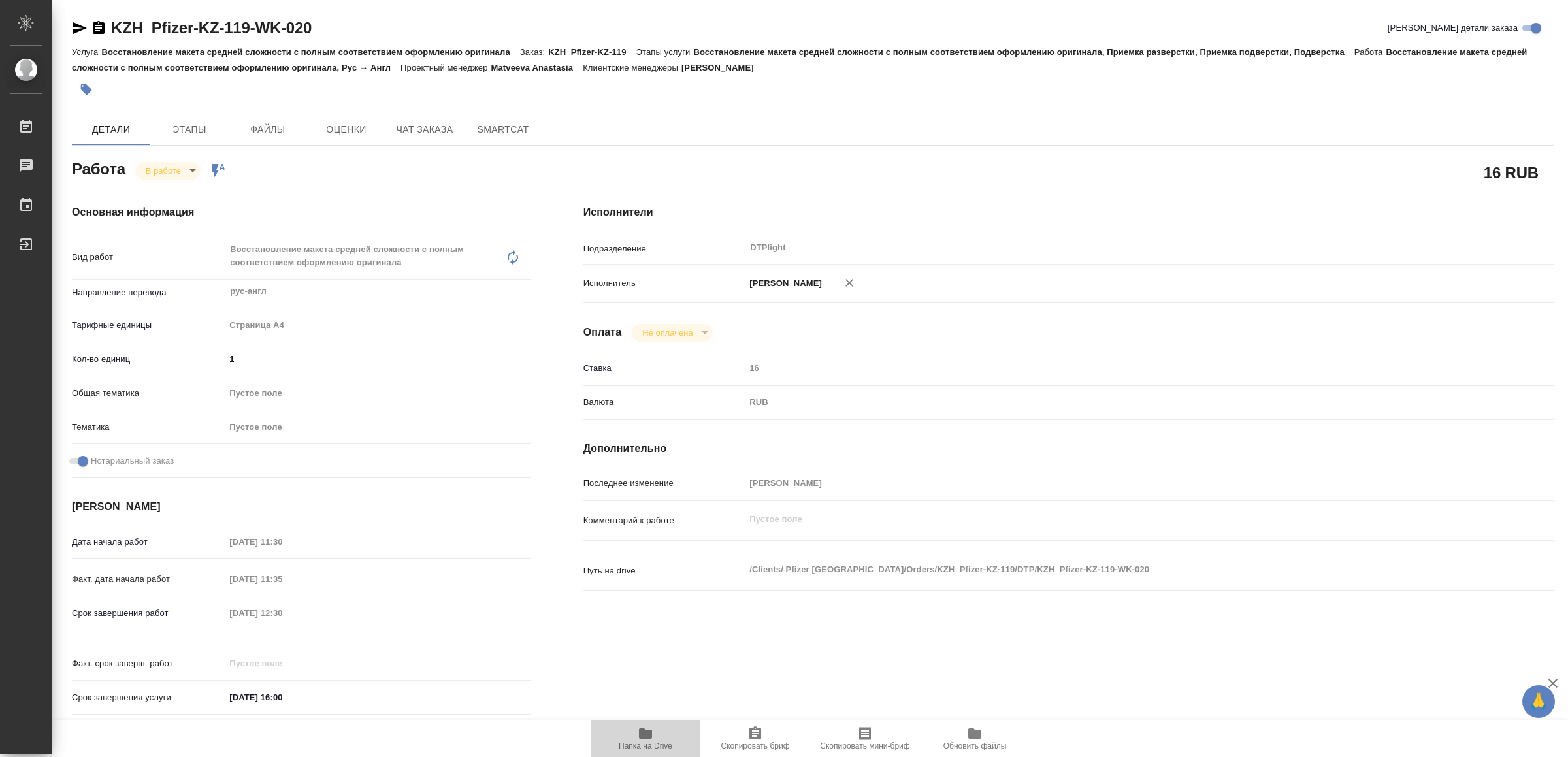
click at [649, 729] on icon "button" at bounding box center [646, 733] width 16 height 16
click at [78, 26] on icon "button" at bounding box center [80, 27] width 14 height 11
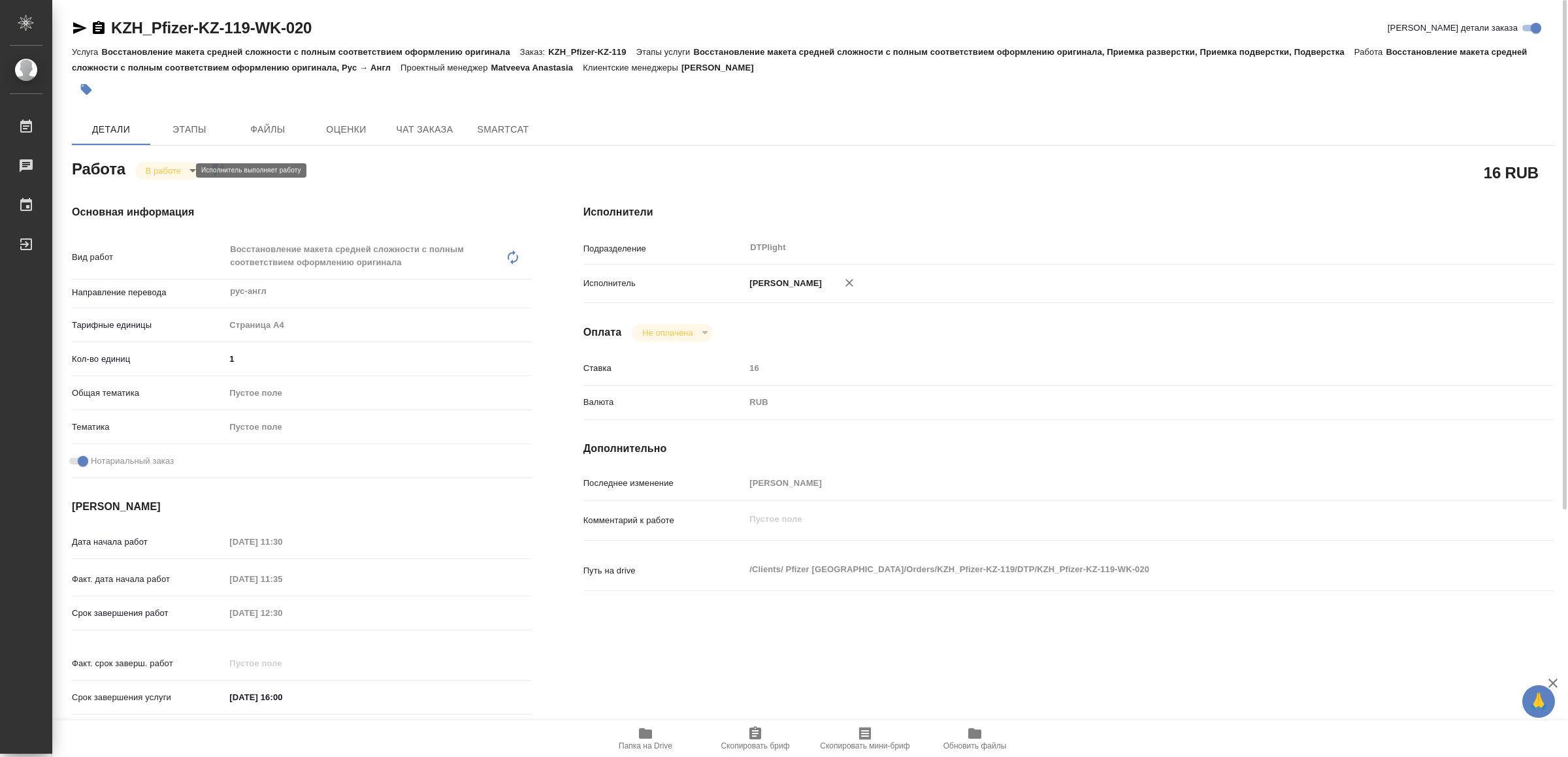
click at [170, 167] on body "🙏 .cls-1 fill:#fff; AWATERA Yamkovenko Vera Работы 0 Чаты График Выйти KZH_Pfiz…" at bounding box center [784, 378] width 1568 height 757
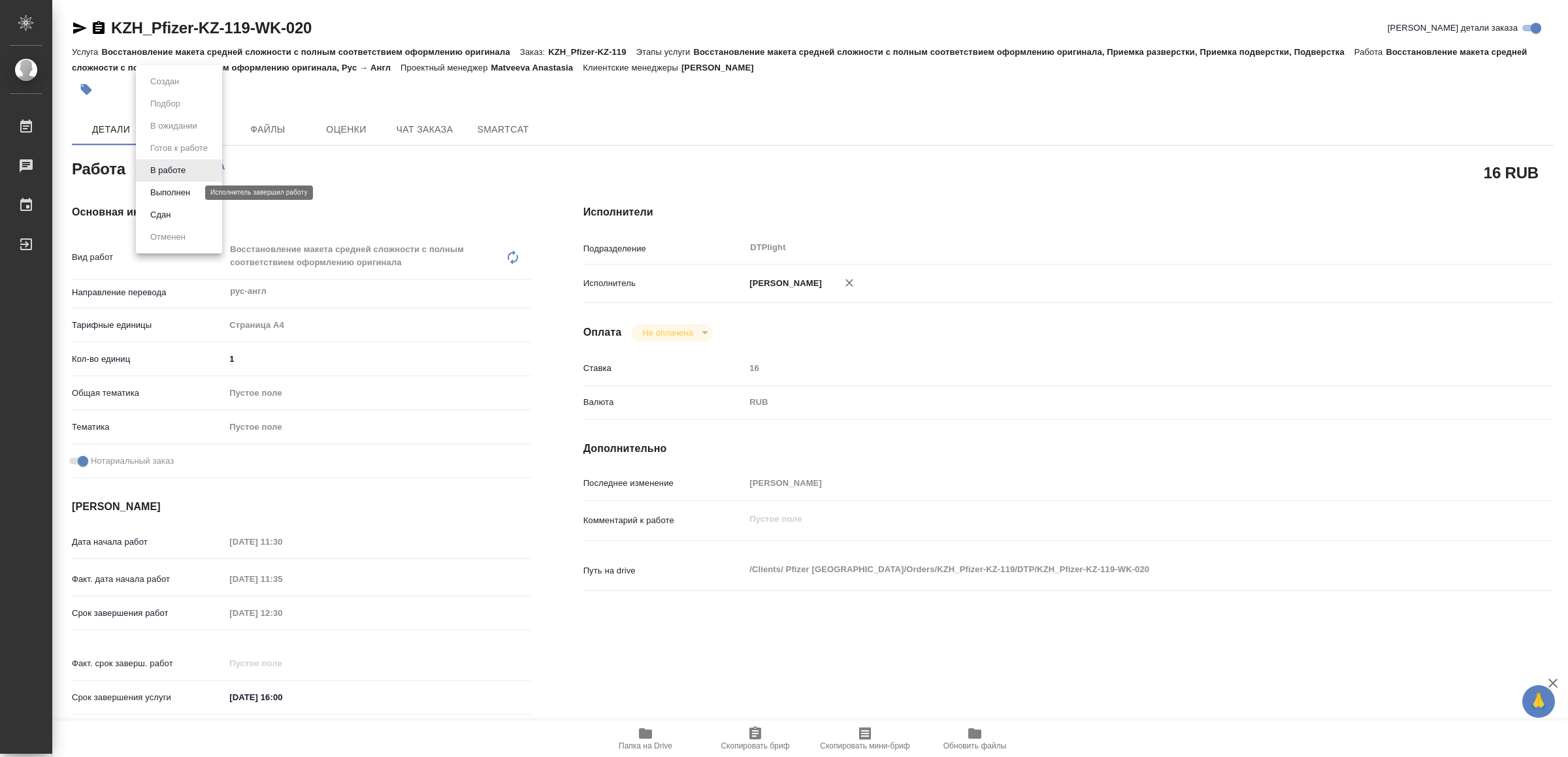
click at [179, 191] on button "Выполнен" at bounding box center [170, 192] width 48 height 14
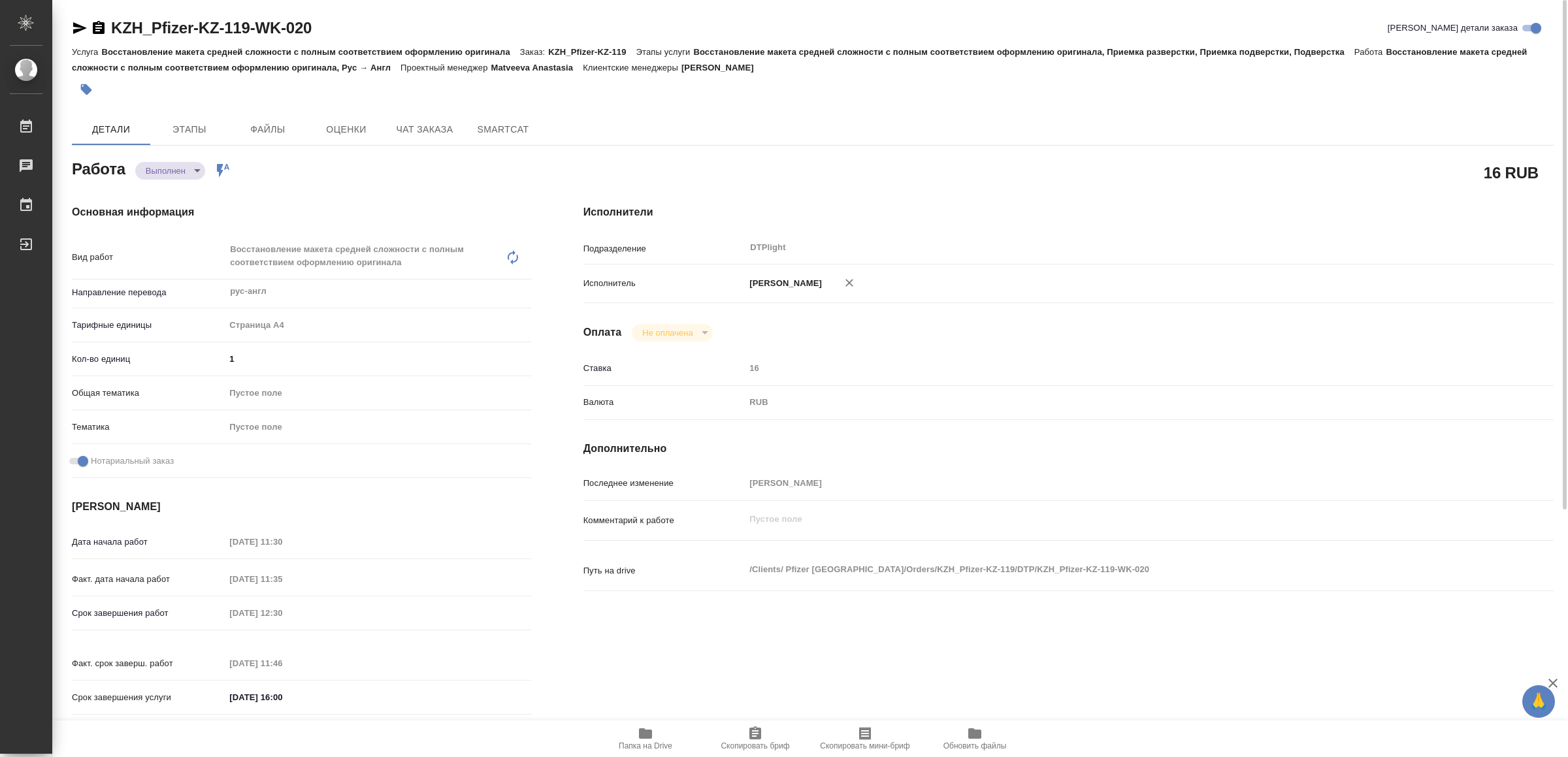
type textarea "x"
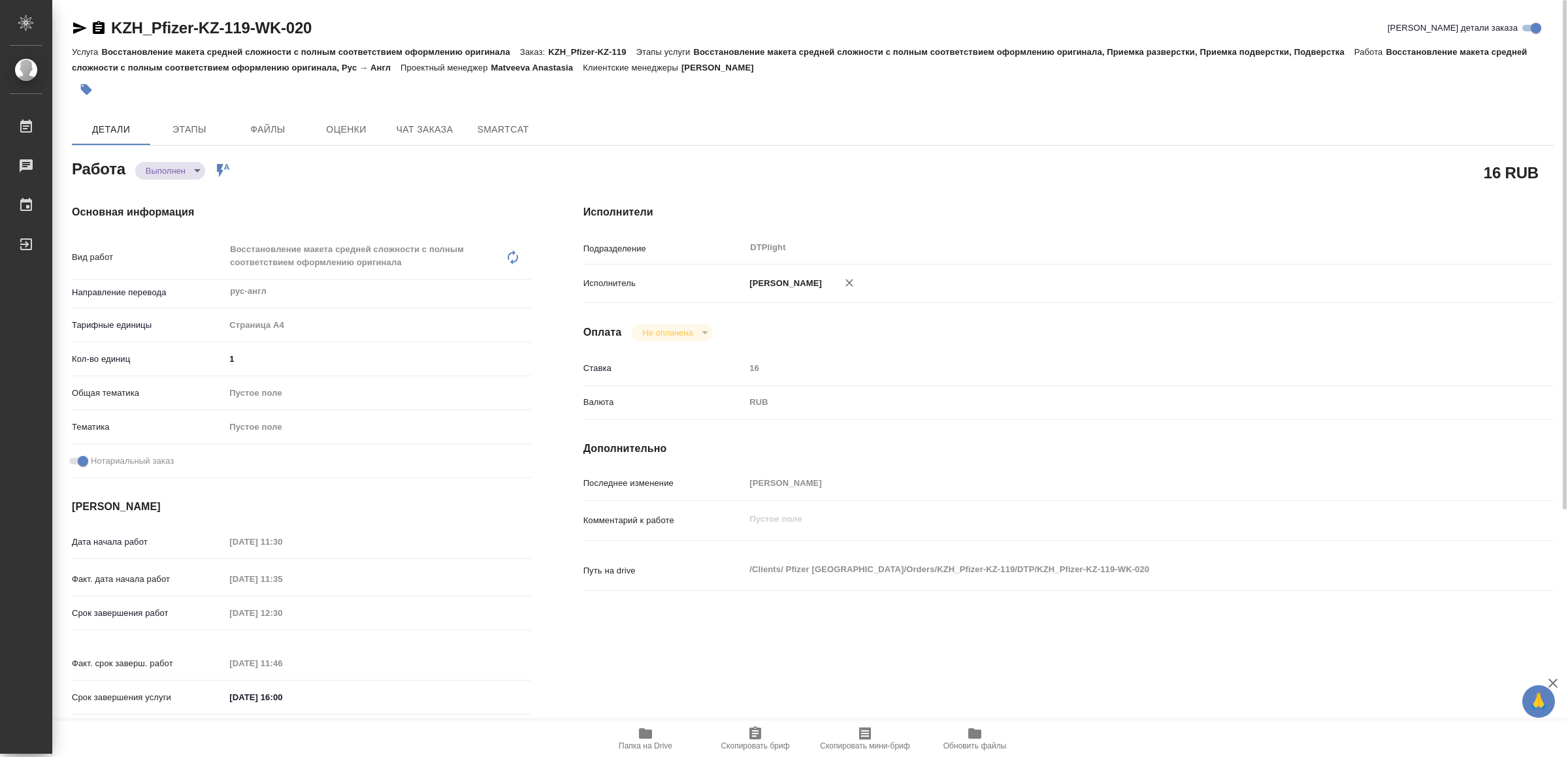
type textarea "x"
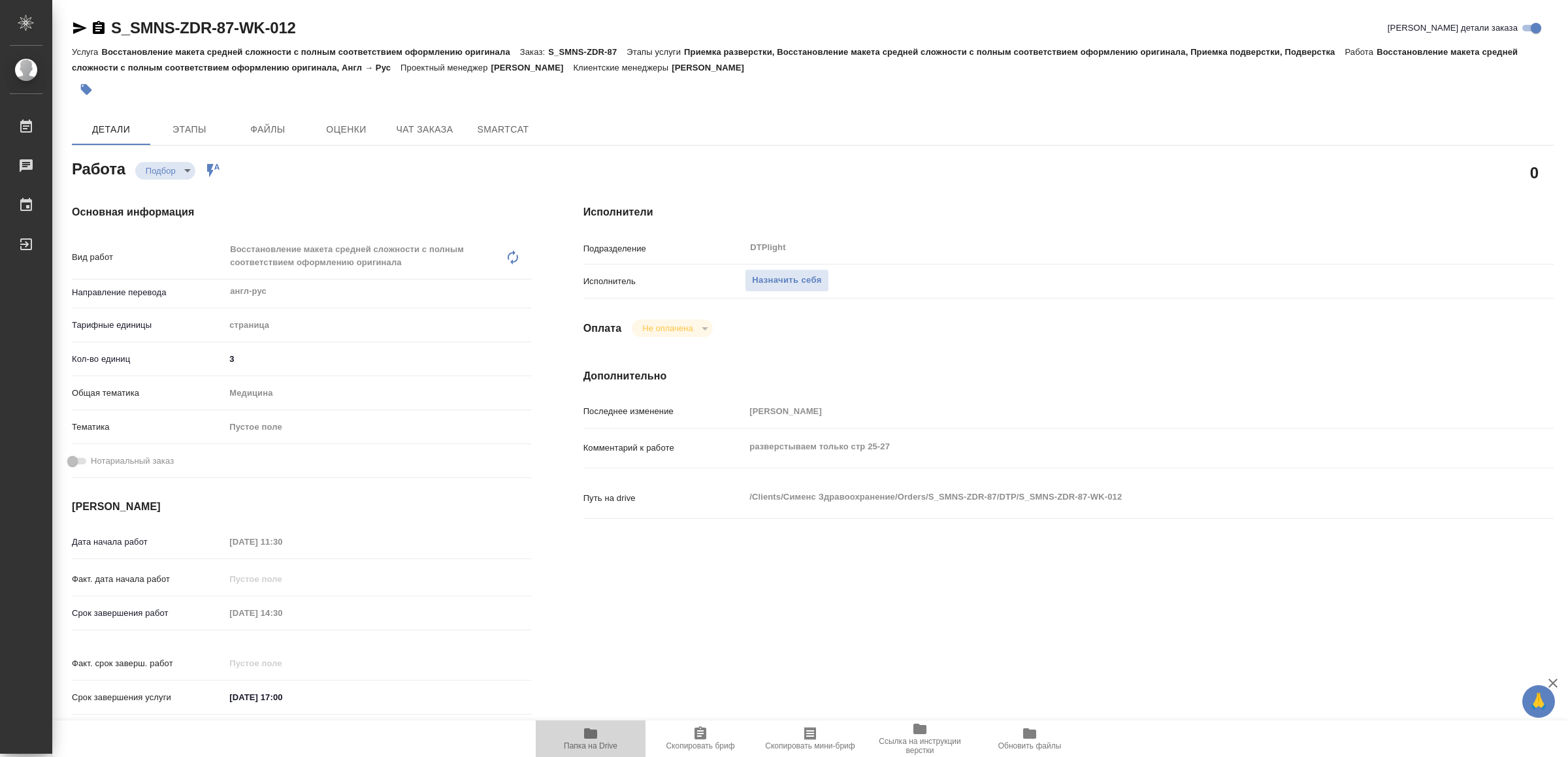
click at [591, 735] on icon "button" at bounding box center [590, 733] width 13 height 11
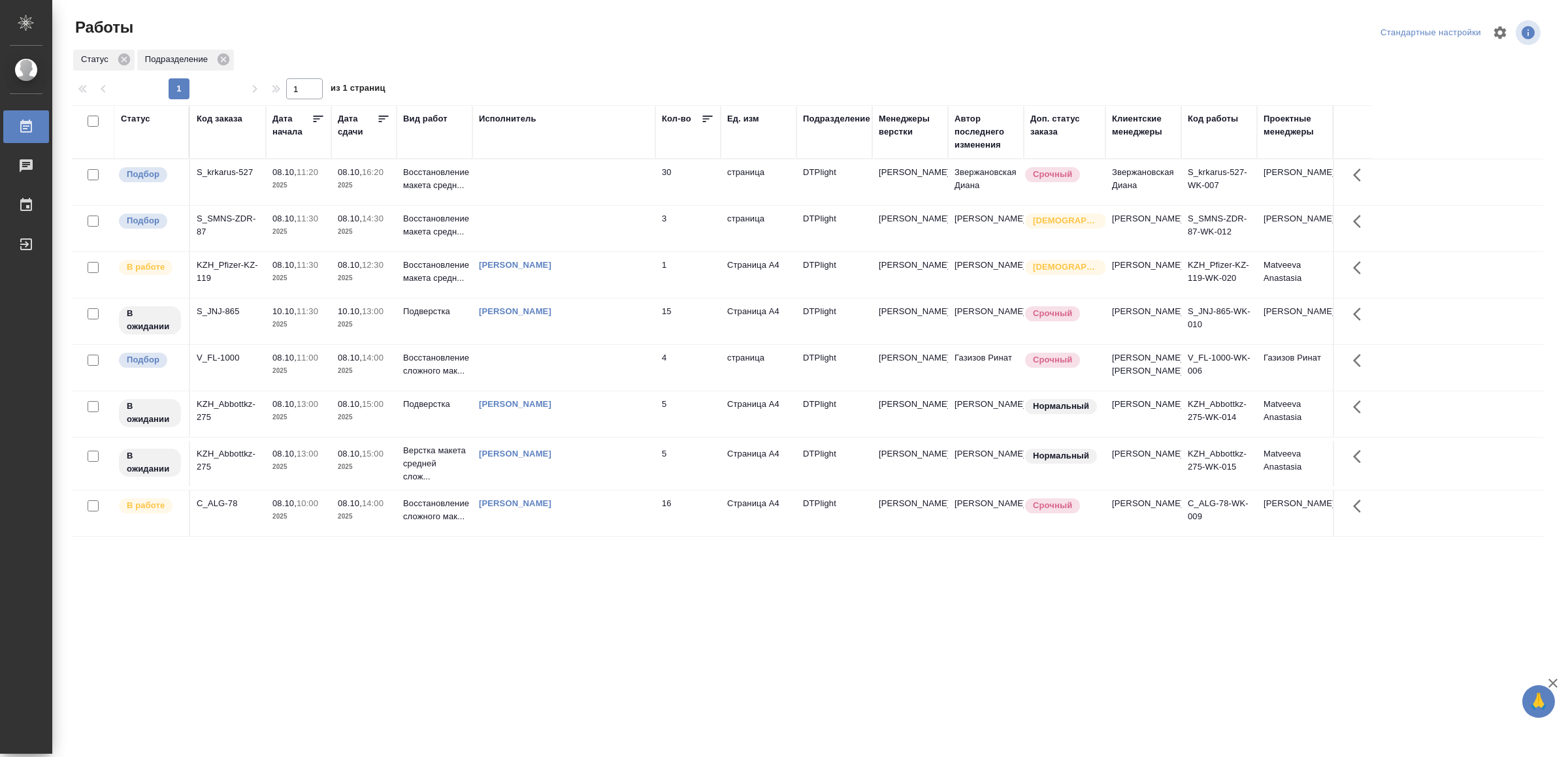
click at [563, 391] on td at bounding box center [563, 368] width 183 height 46
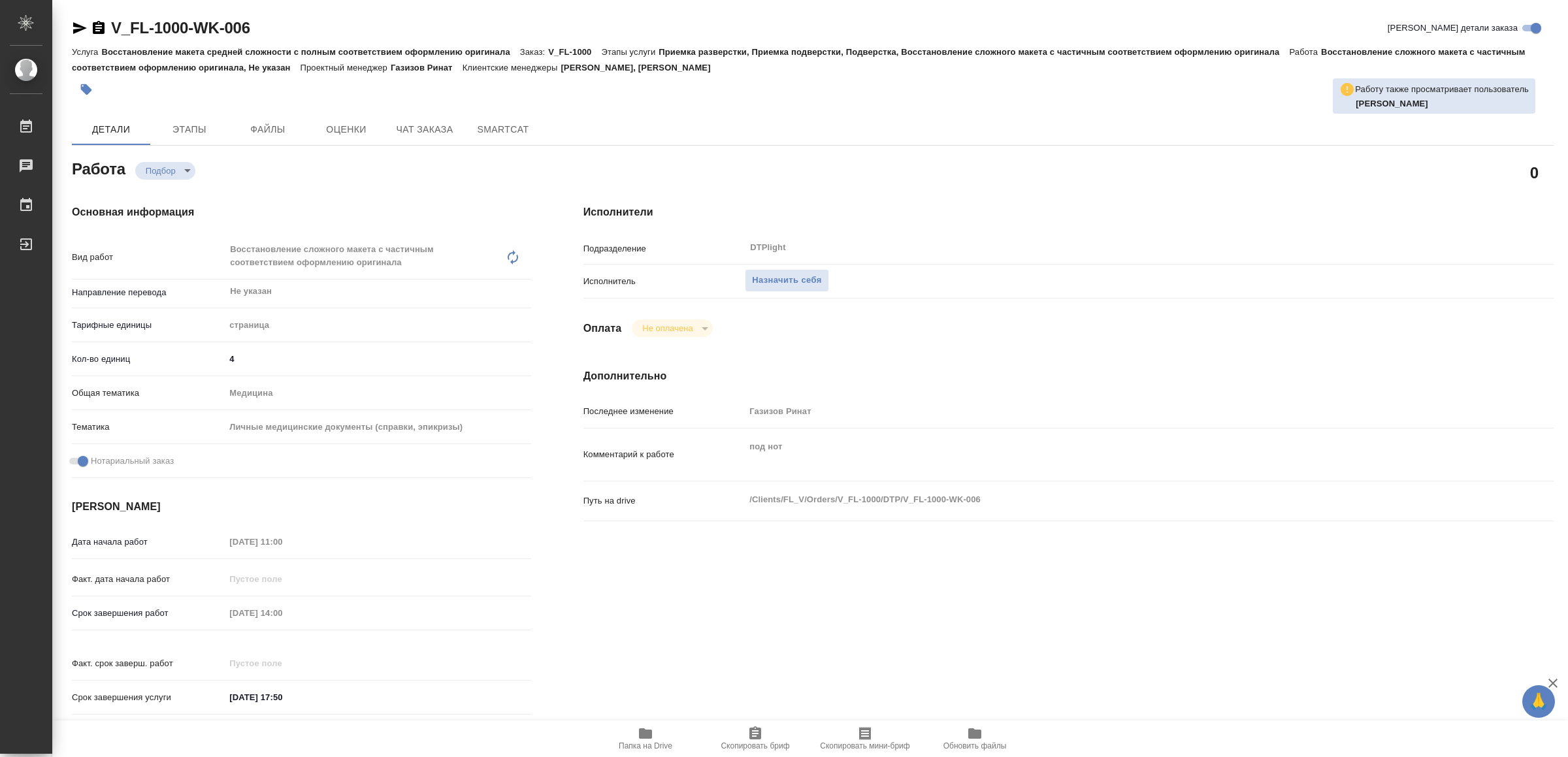
click at [641, 741] on span "Папка на Drive" at bounding box center [646, 746] width 53 height 9
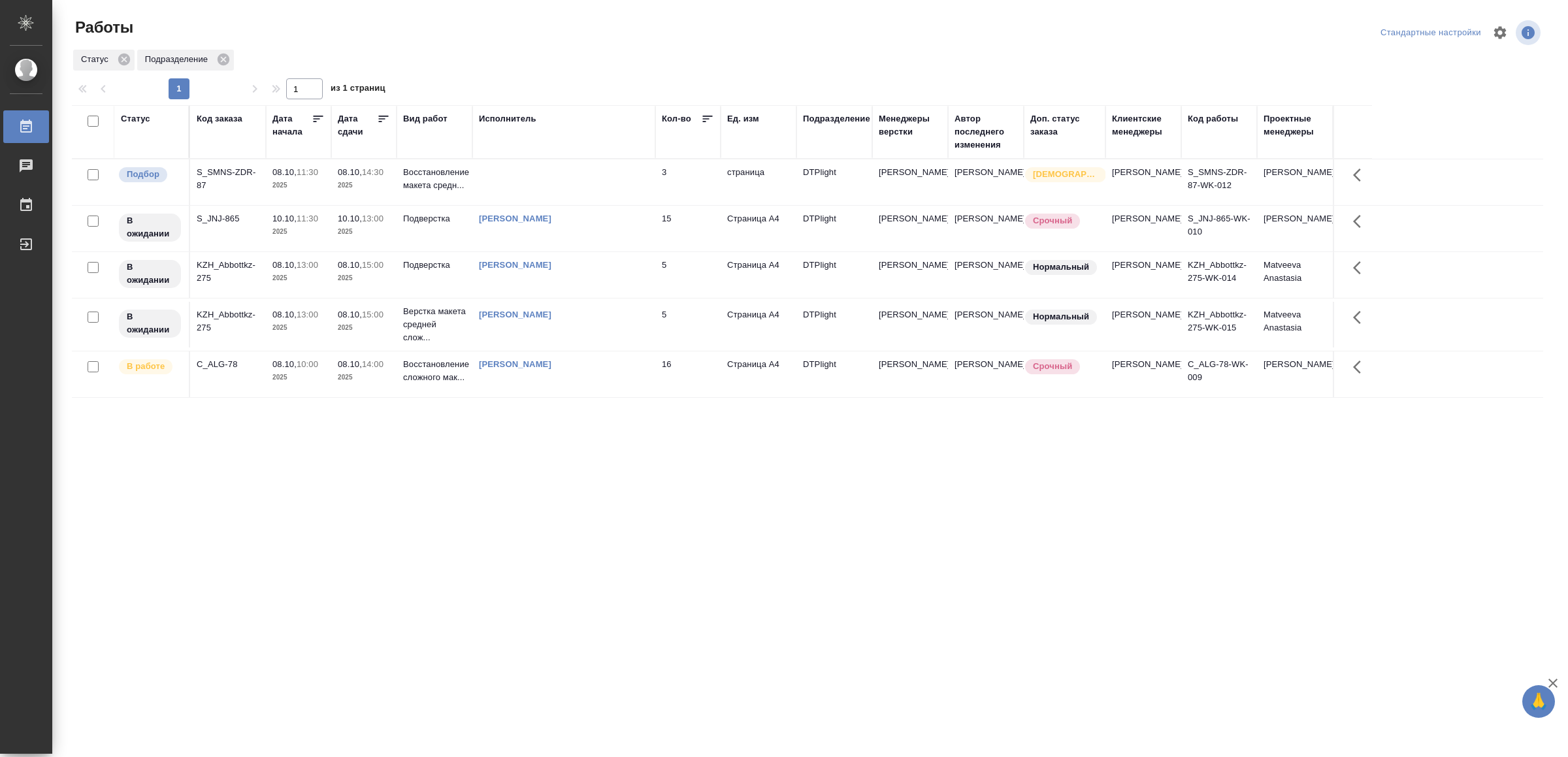
drag, startPoint x: 518, startPoint y: 518, endPoint x: 532, endPoint y: 502, distance: 21.3
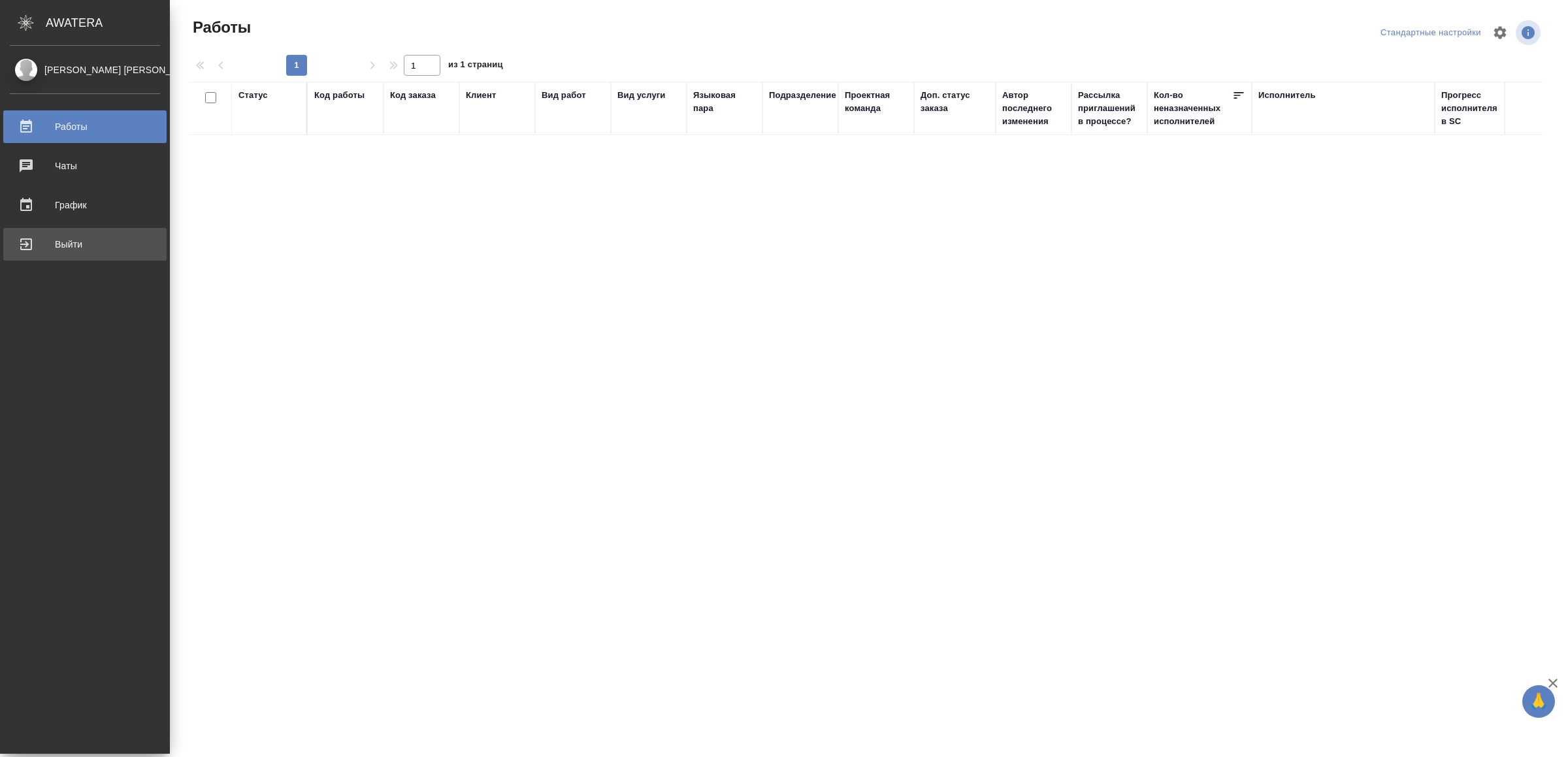
click at [34, 249] on div "Выйти" at bounding box center [85, 244] width 151 height 20
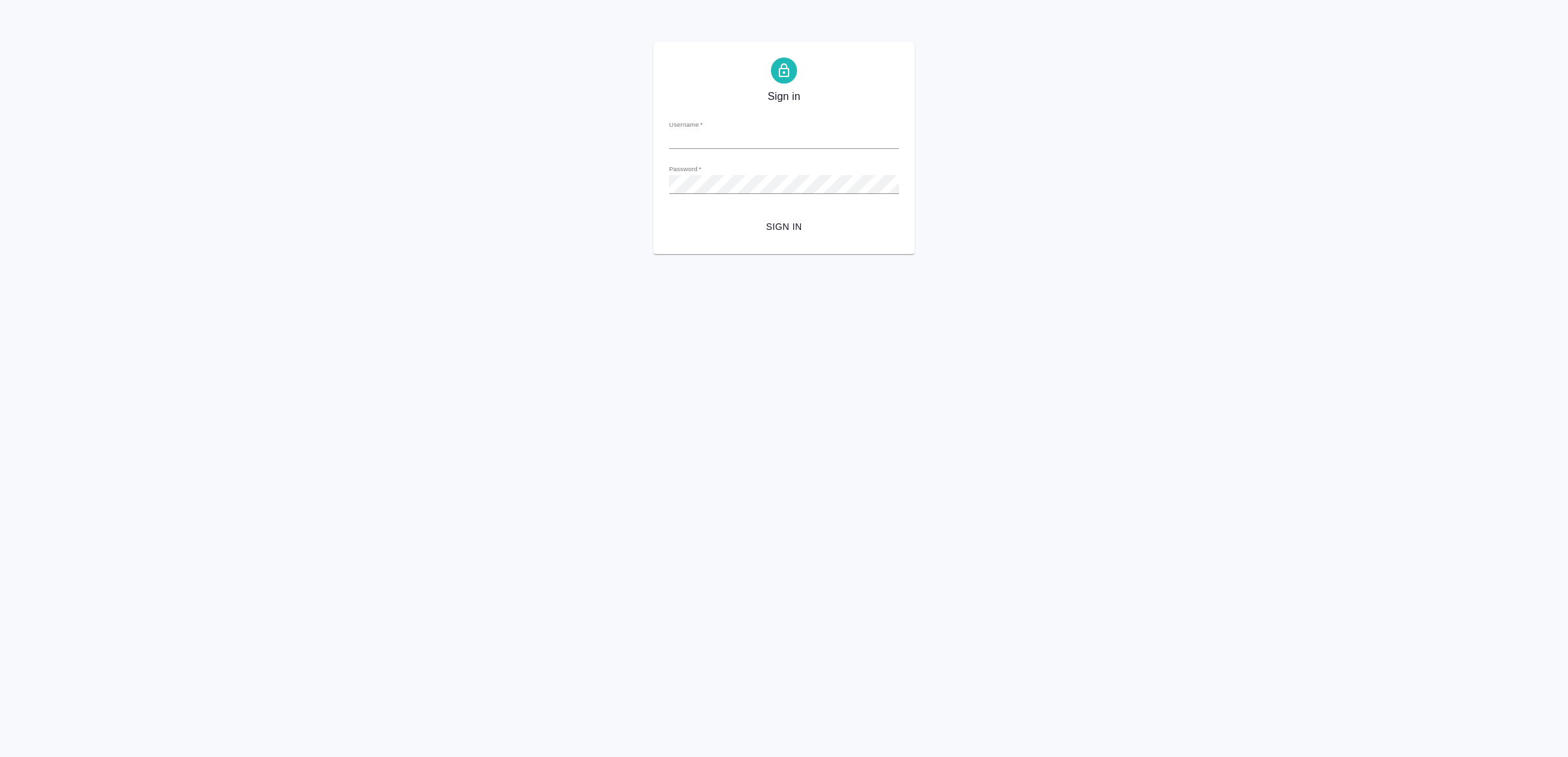
type input "v.yamkovenko@awatera.com"
click at [782, 220] on span "Sign in" at bounding box center [784, 226] width 209 height 16
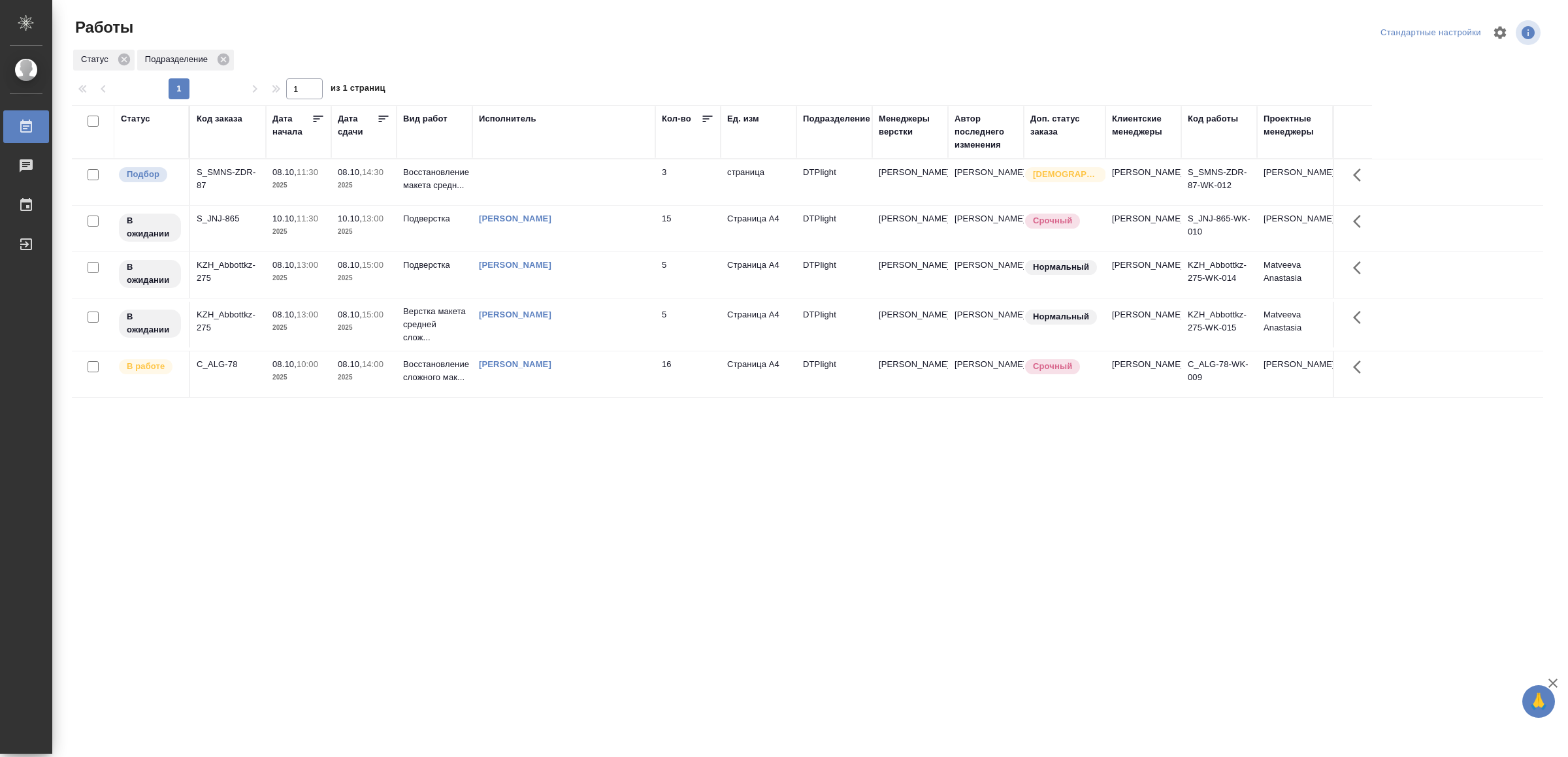
click at [555, 192] on td at bounding box center [563, 182] width 183 height 46
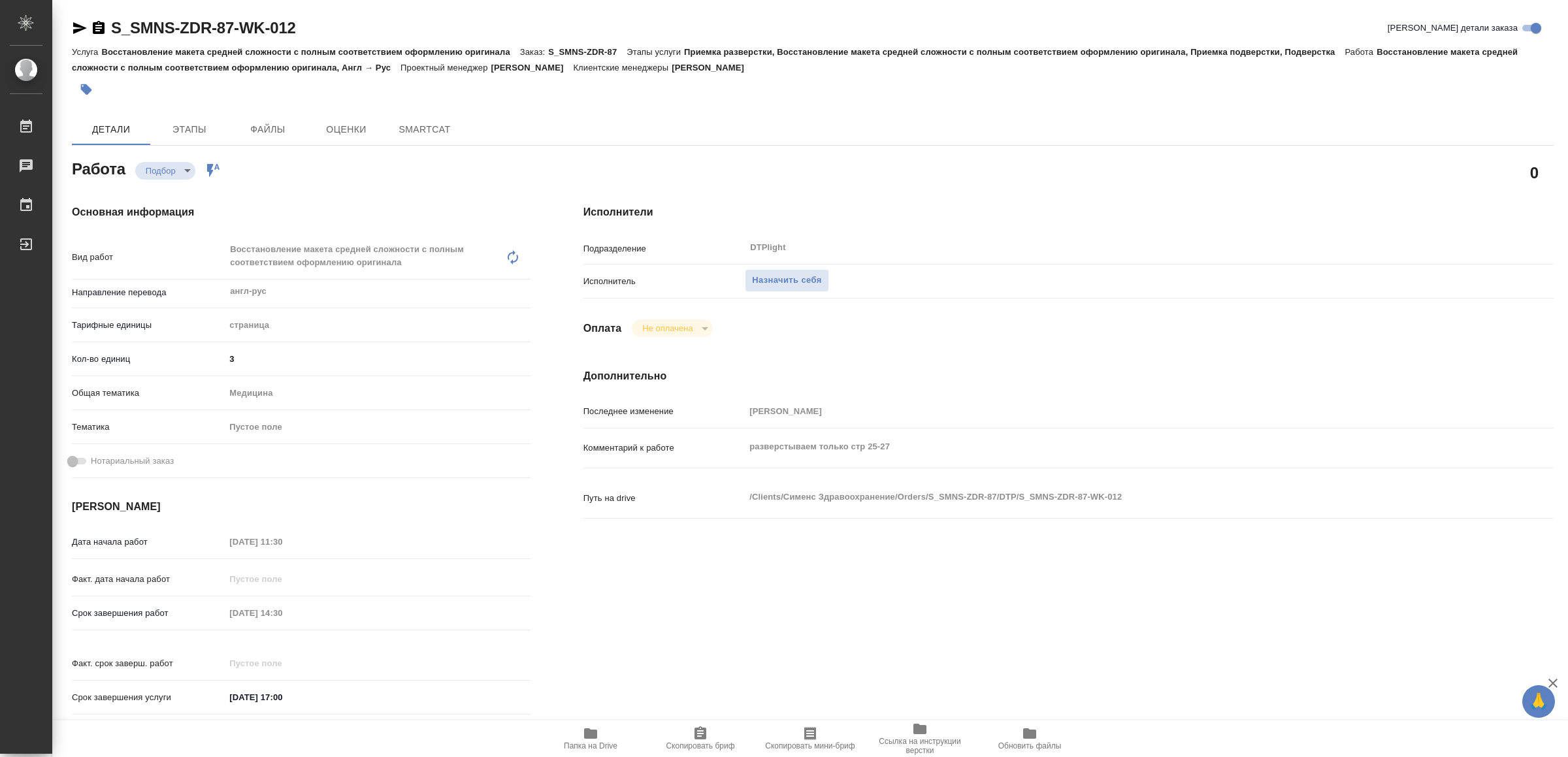
type textarea "x"
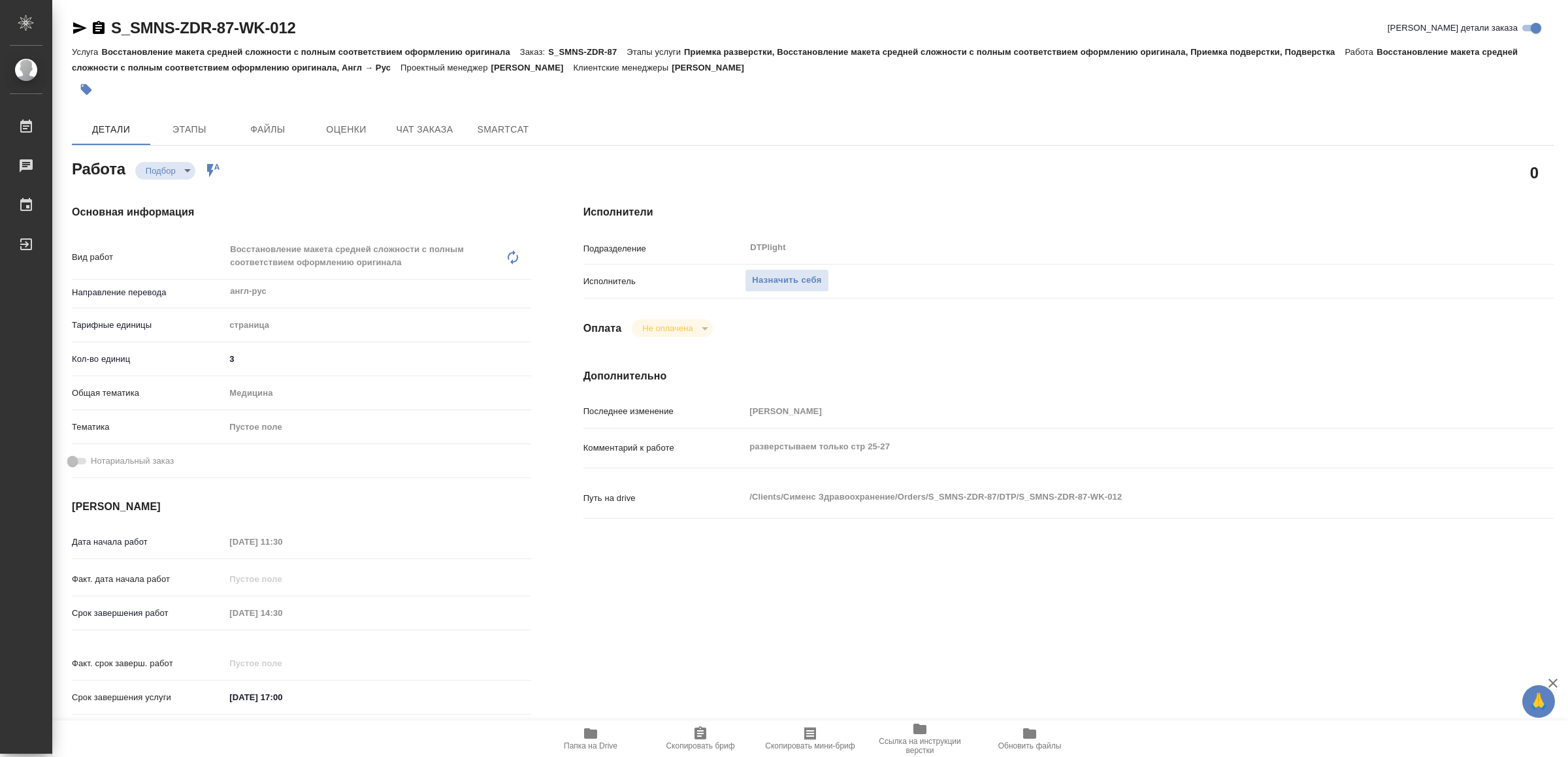
type textarea "x"
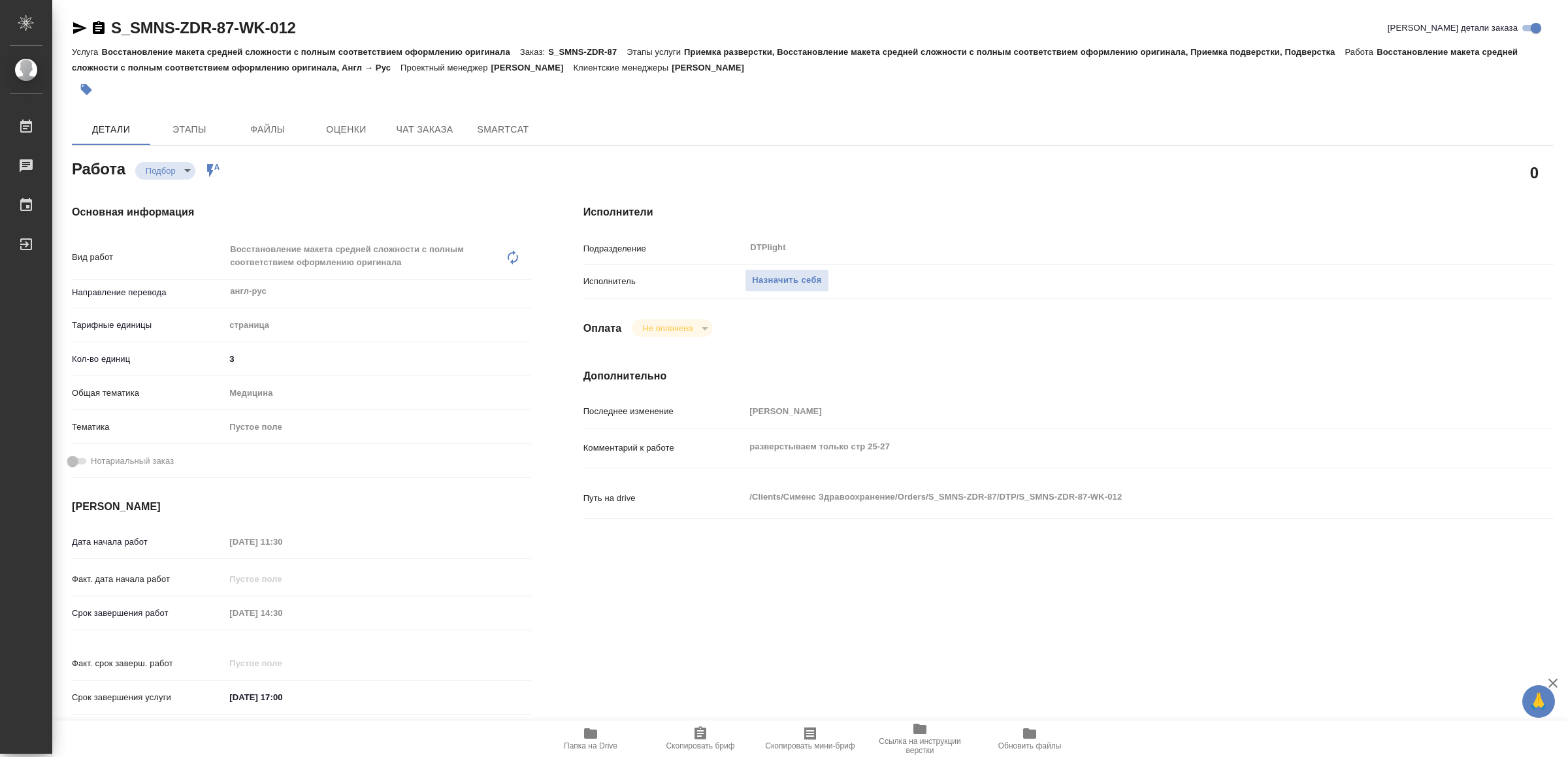
click at [596, 733] on icon "button" at bounding box center [590, 733] width 13 height 11
type textarea "x"
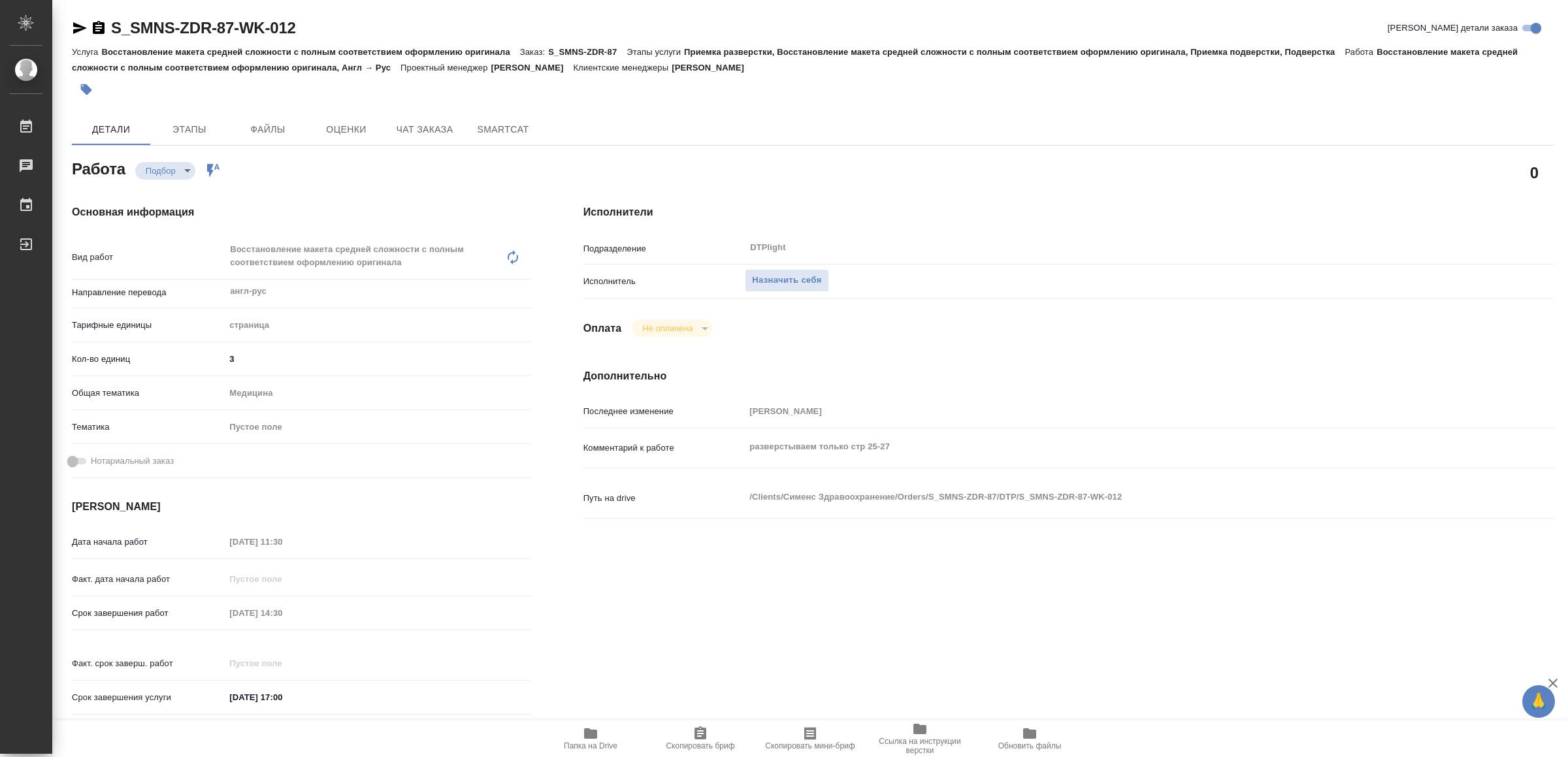
type textarea "x"
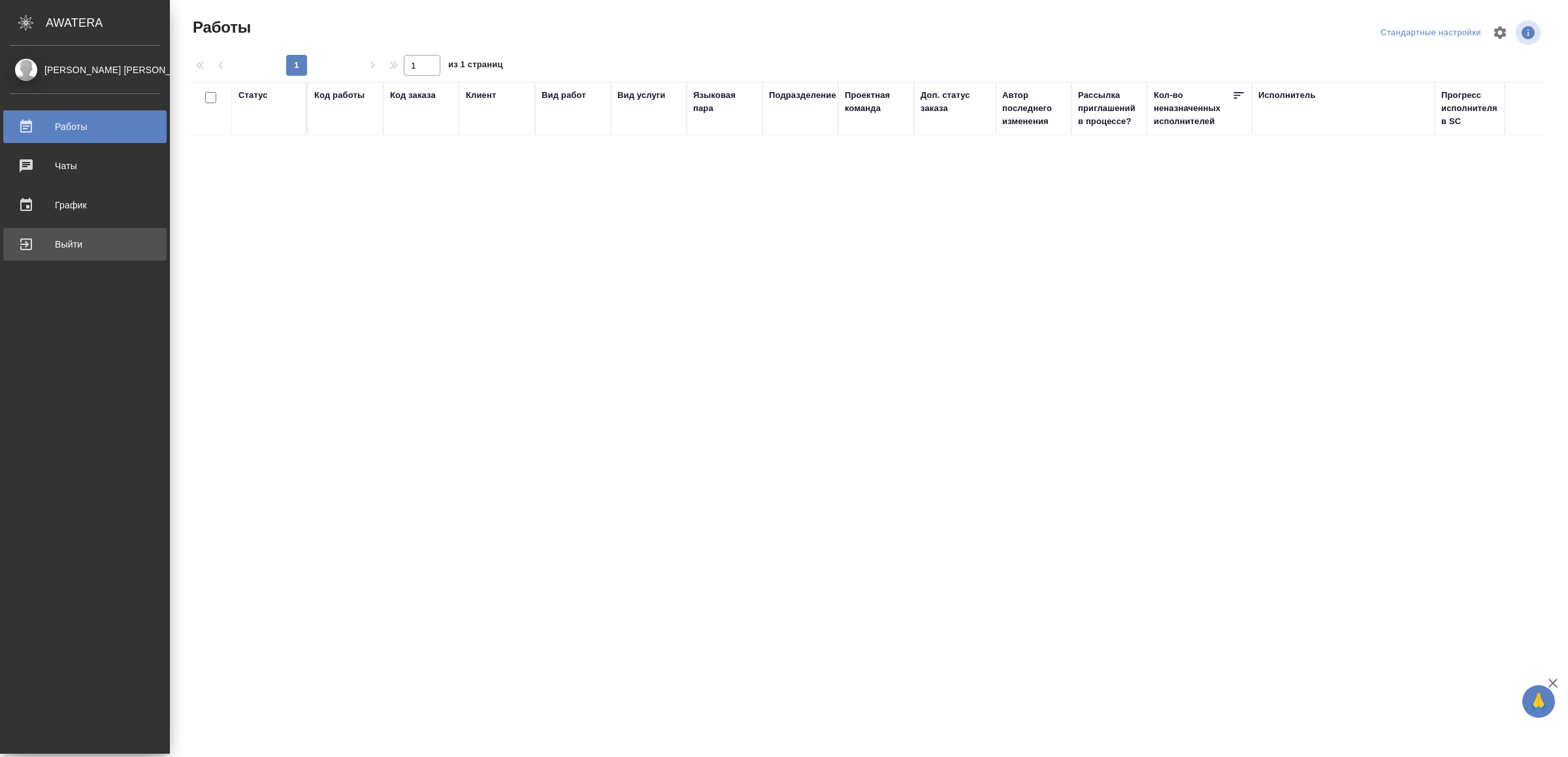
click at [49, 238] on div "Выйти" at bounding box center [85, 244] width 151 height 20
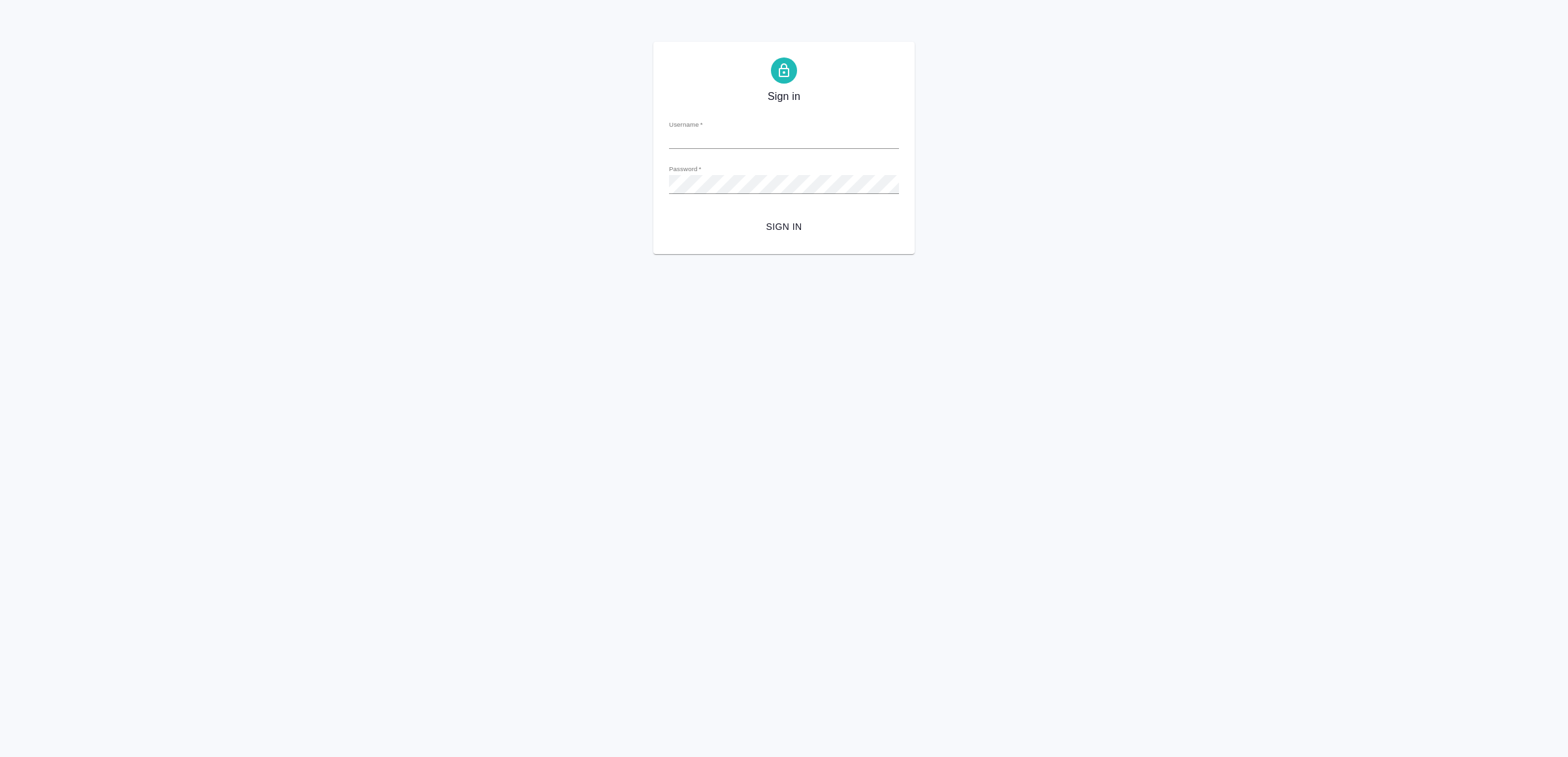
type input "v.yamkovenko@awatera.com"
click at [788, 243] on div "Sign in Username   * v.yamkovenko@awatera.com Password   * urlPath   * / Sign in" at bounding box center [784, 147] width 262 height 212
click at [788, 233] on span "Sign in" at bounding box center [784, 226] width 209 height 16
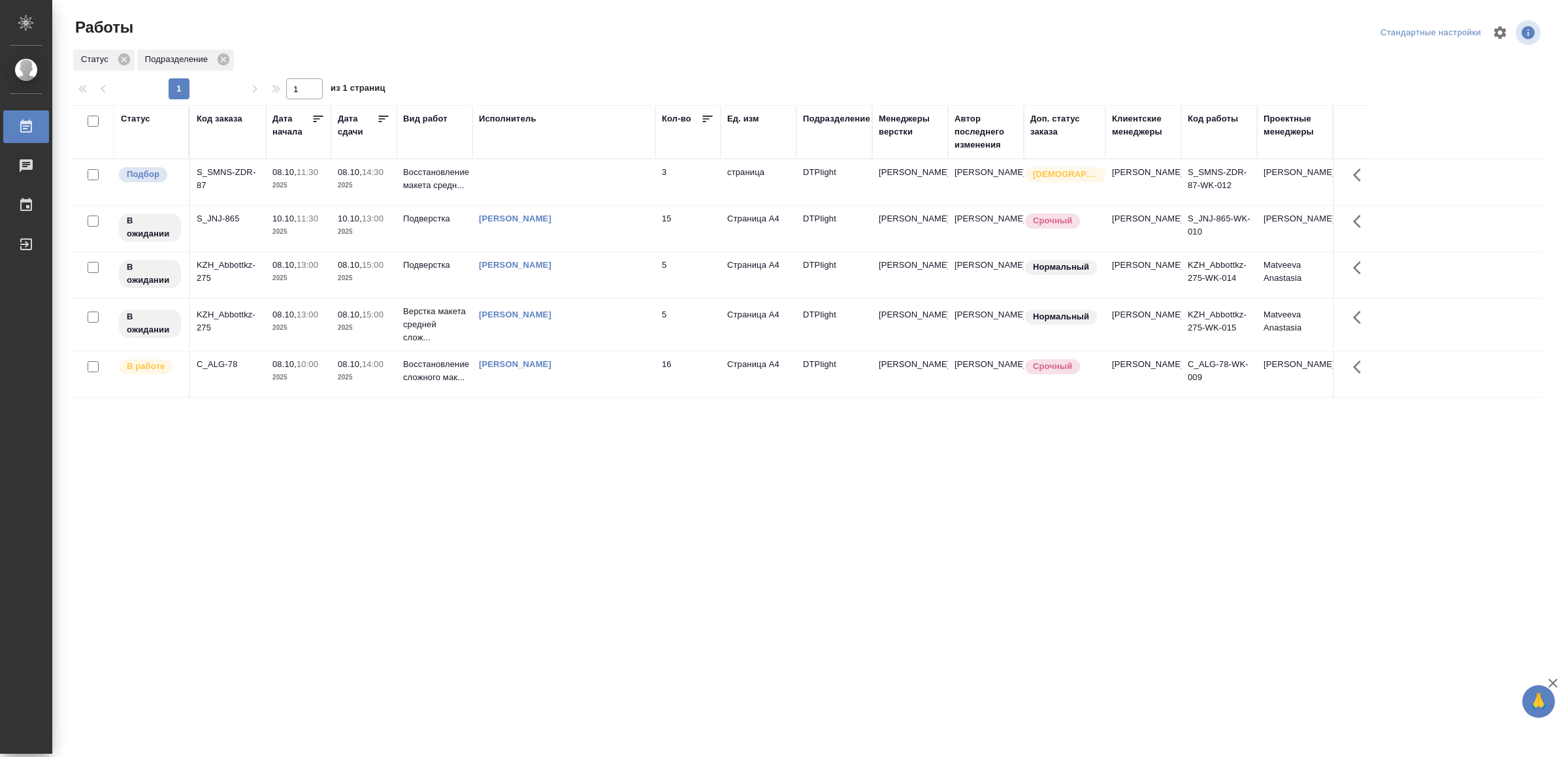
click at [614, 371] on div "[PERSON_NAME]" at bounding box center [563, 364] width 170 height 13
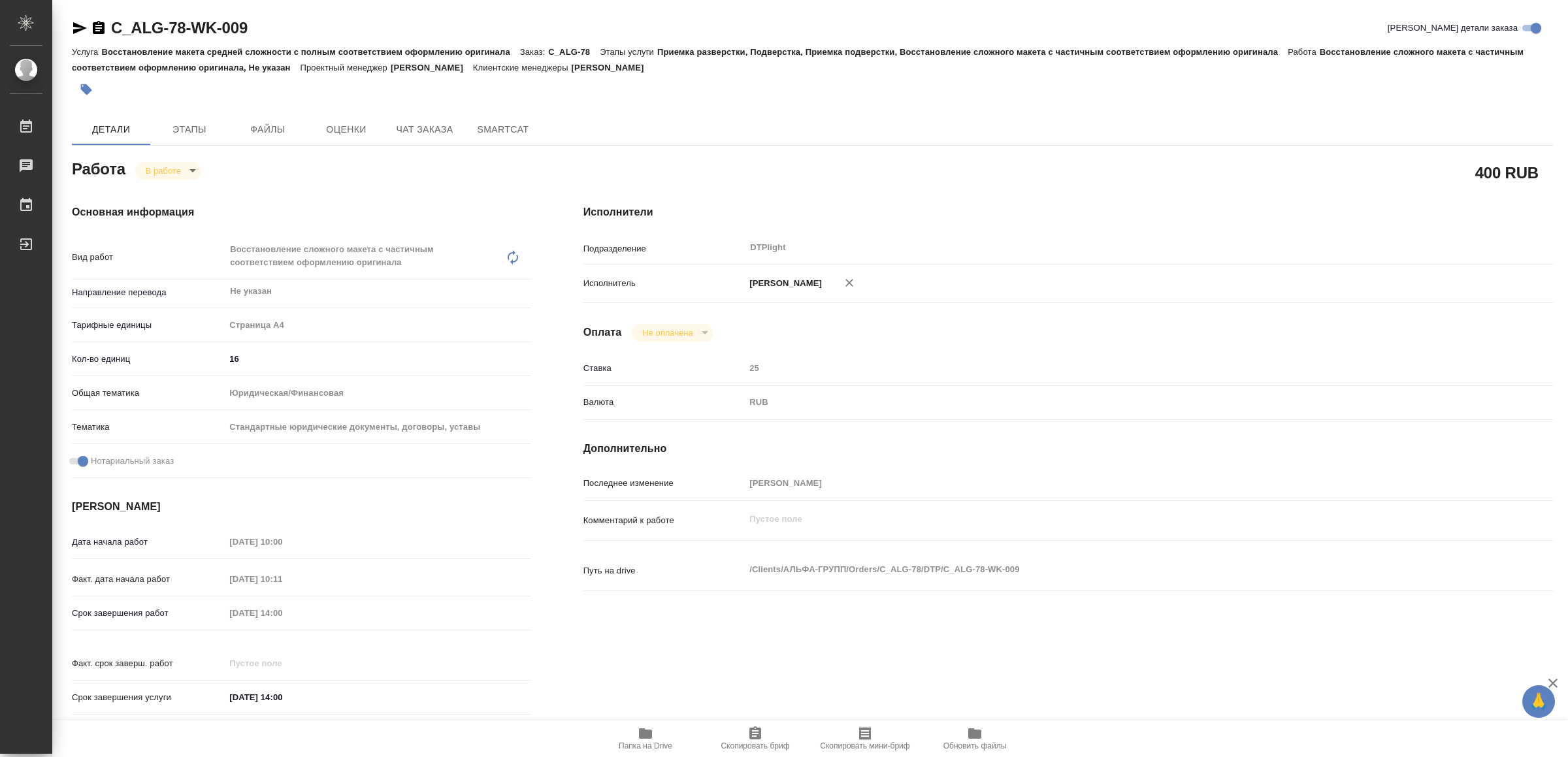
click at [476, 325] on div "Страница А4" at bounding box center [378, 325] width 306 height 22
click at [657, 741] on span "Папка на Drive" at bounding box center [646, 746] width 53 height 9
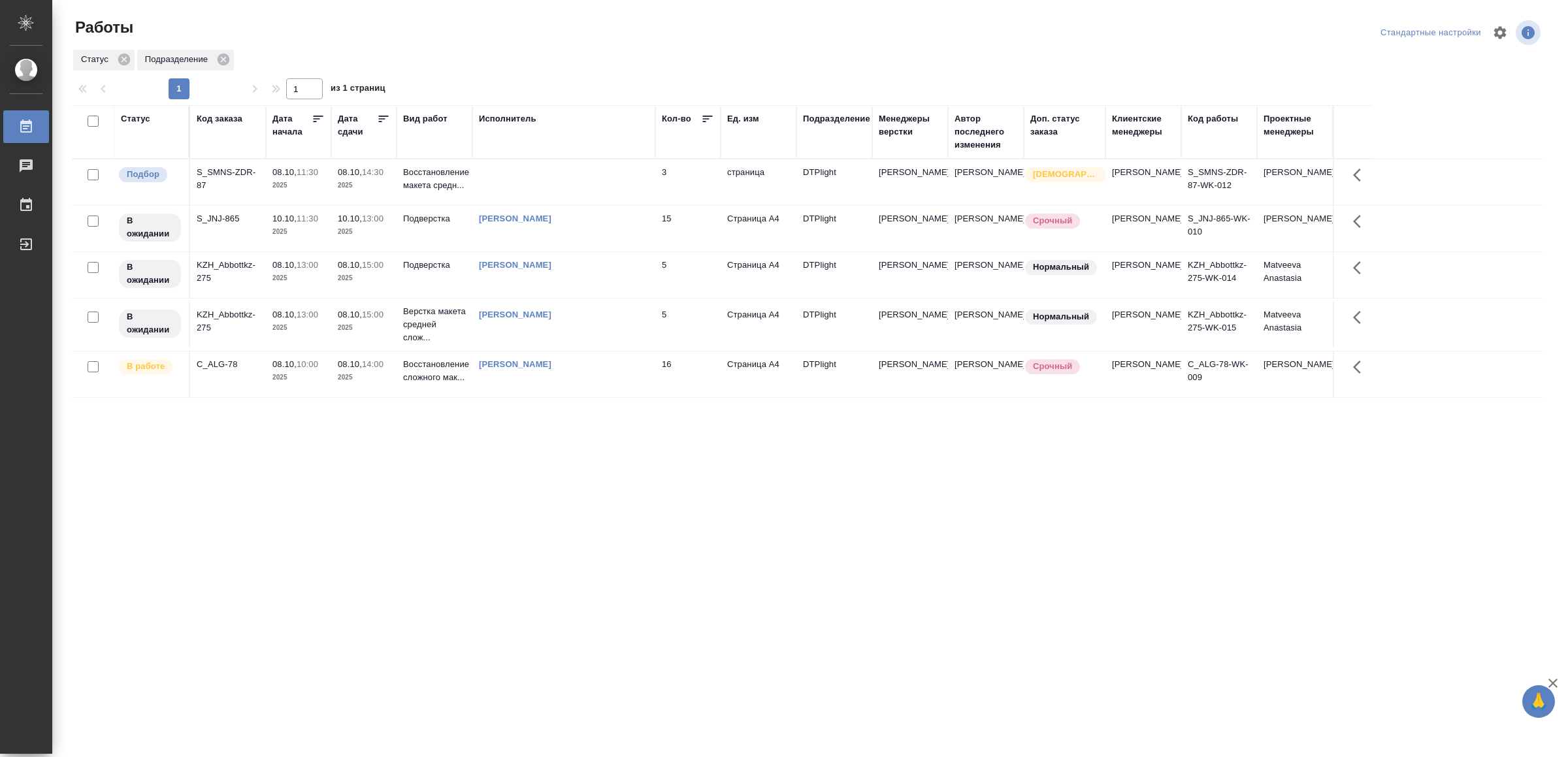
click at [500, 561] on div "Статус Код заказа Дата начала Дата сдачи Вид работ Исполнитель Кол-во Ед. изм П…" at bounding box center [808, 340] width 1471 height 470
drag, startPoint x: 483, startPoint y: 506, endPoint x: 492, endPoint y: 504, distance: 9.2
click at [508, 598] on div ".cls-1 fill:#fff; AWATERA Yamkovenko [PERSON_NAME] Работы 0 Чаты График Выйти Р…" at bounding box center [784, 378] width 1568 height 757
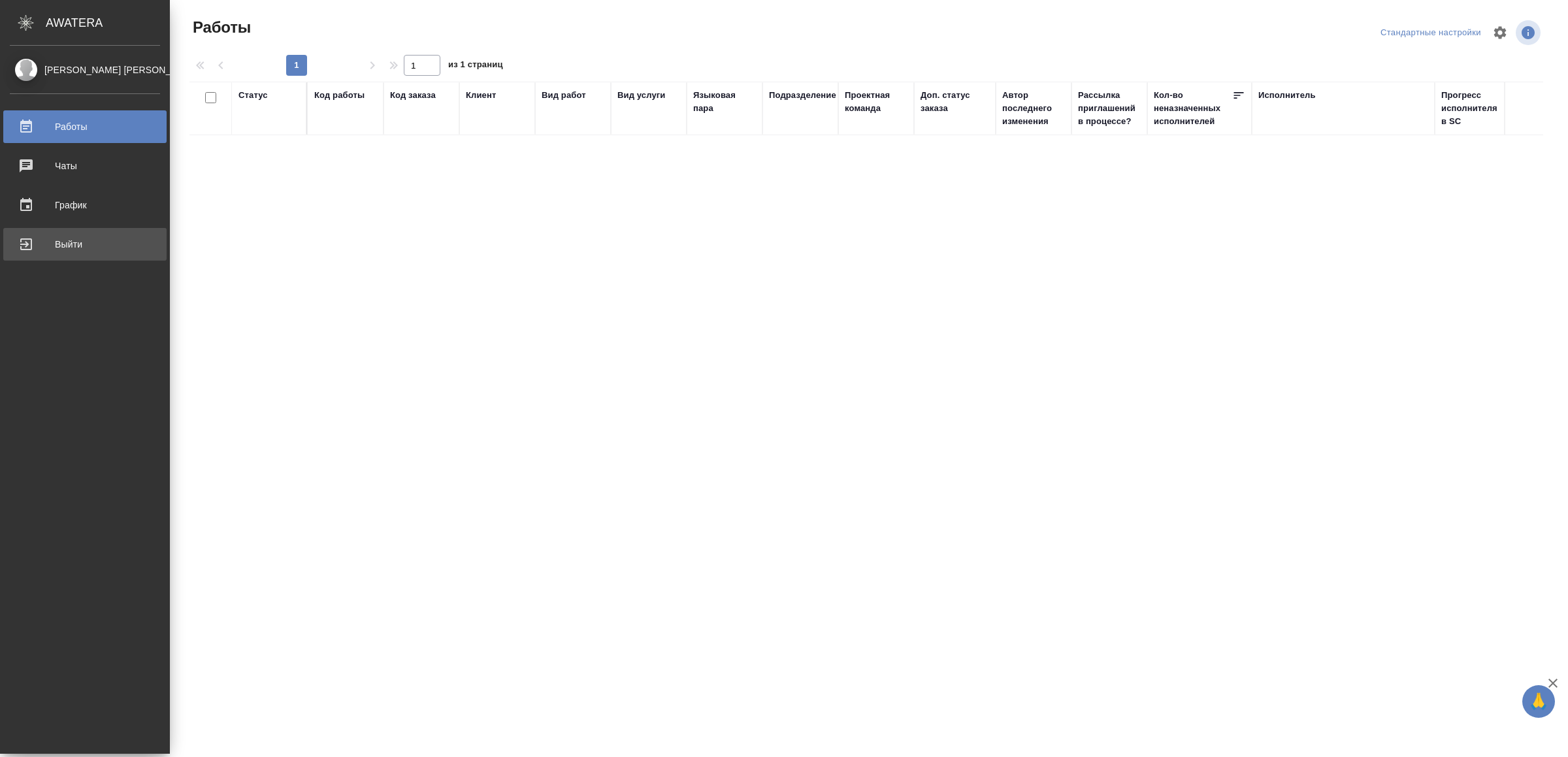
click at [36, 242] on div "Выйти" at bounding box center [85, 244] width 151 height 20
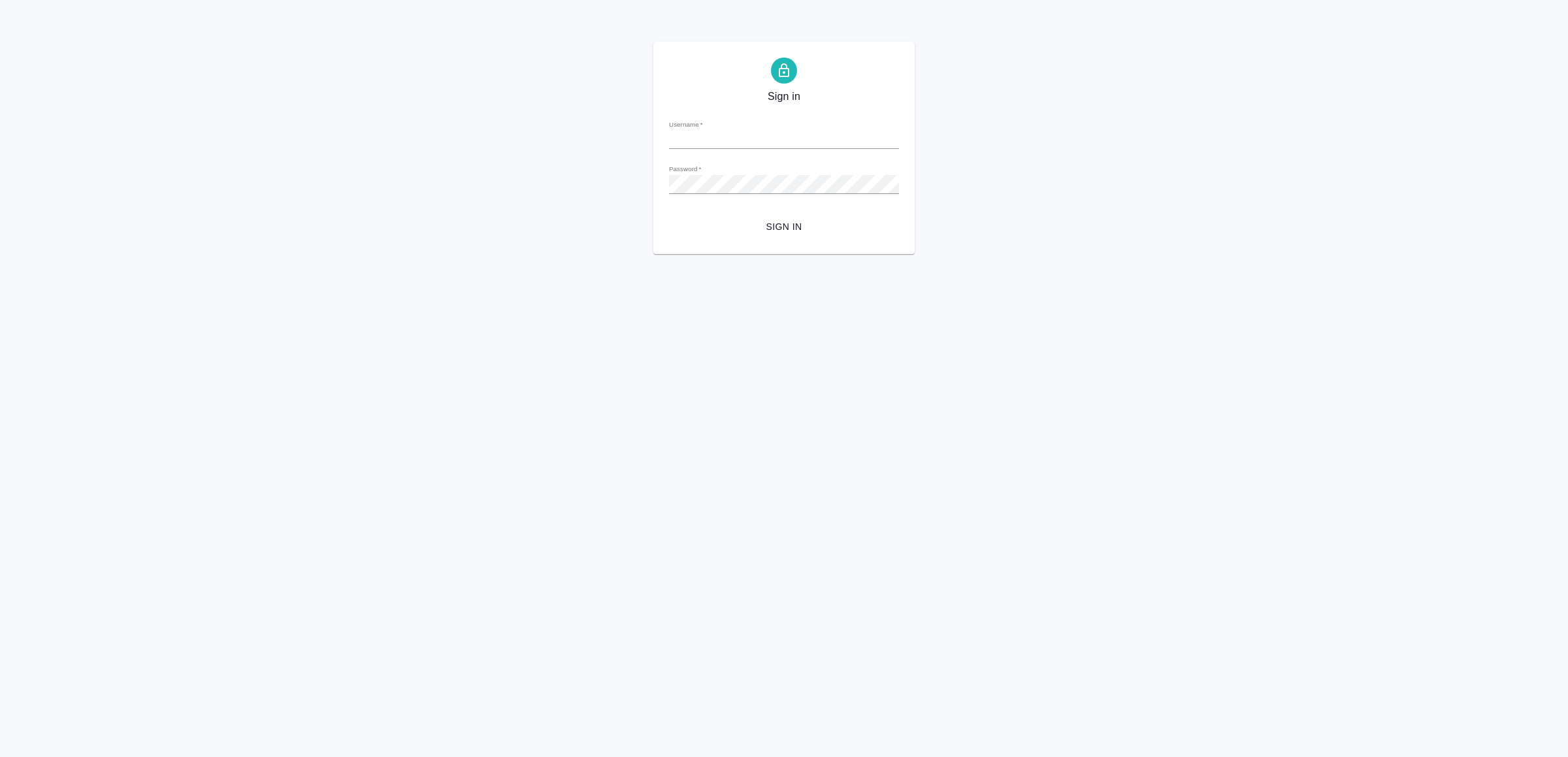
type input "[EMAIL_ADDRESS][DOMAIN_NAME]"
click at [814, 230] on span "Sign in" at bounding box center [784, 226] width 209 height 16
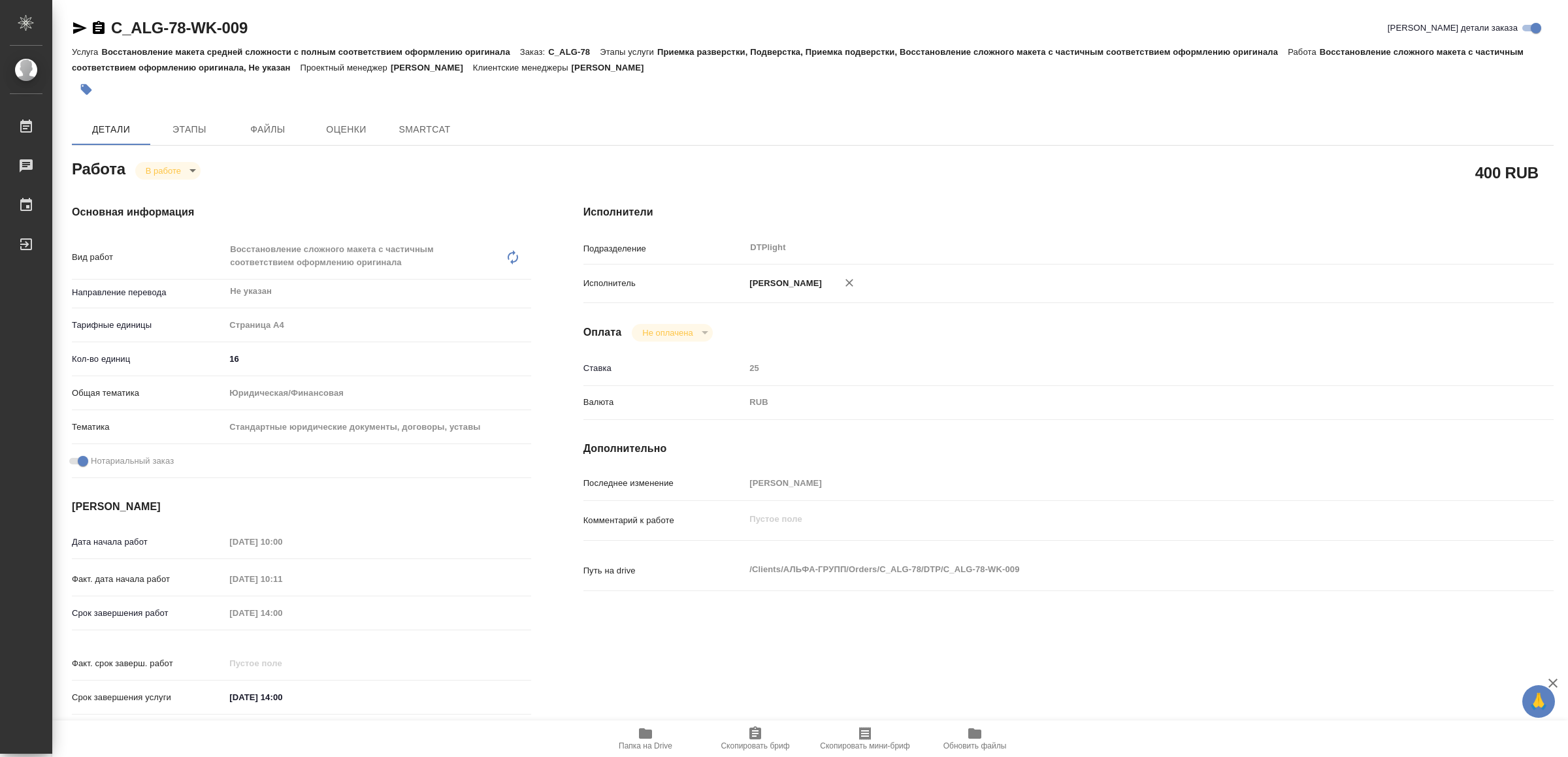
type textarea "x"
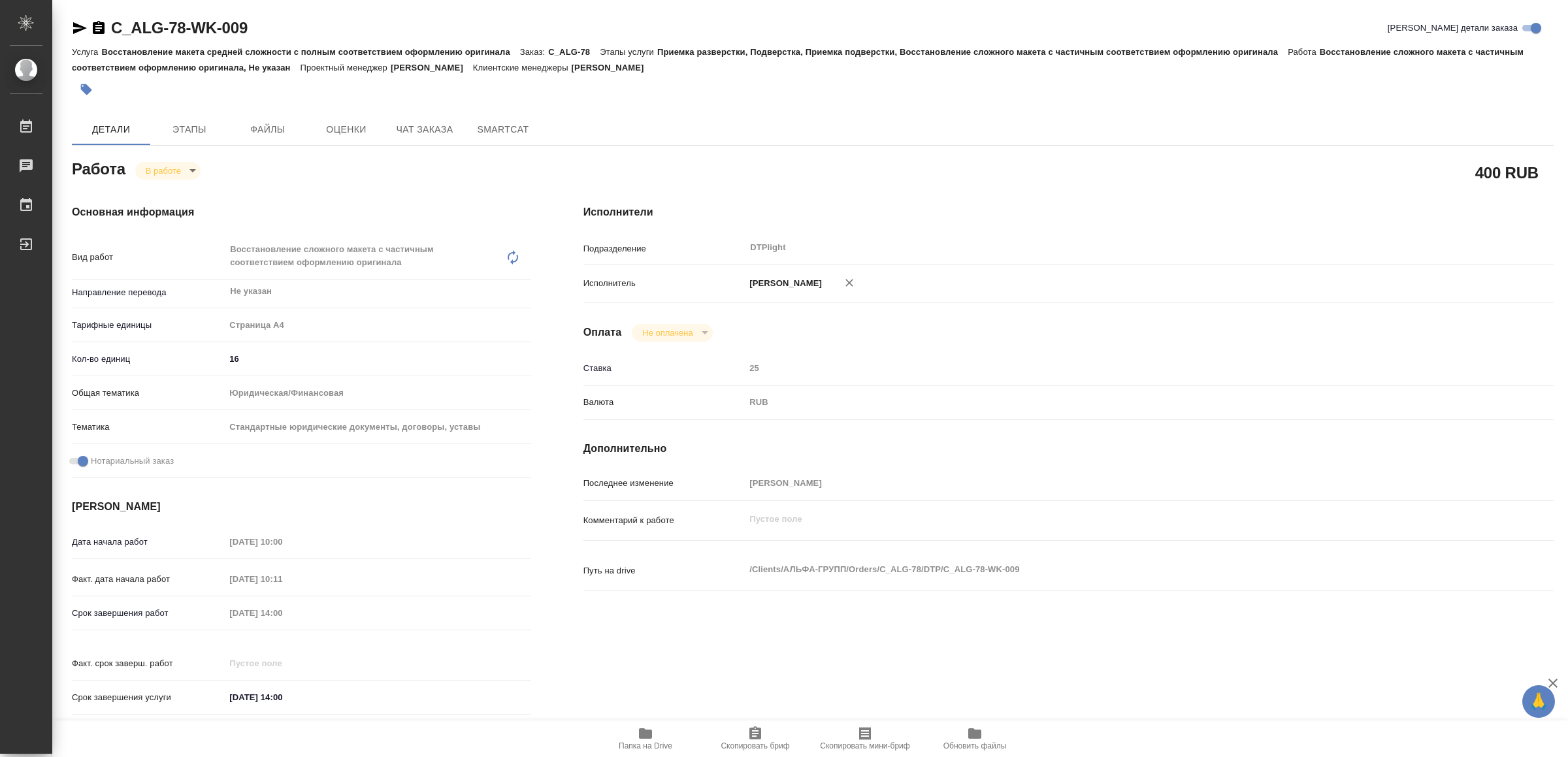
type textarea "x"
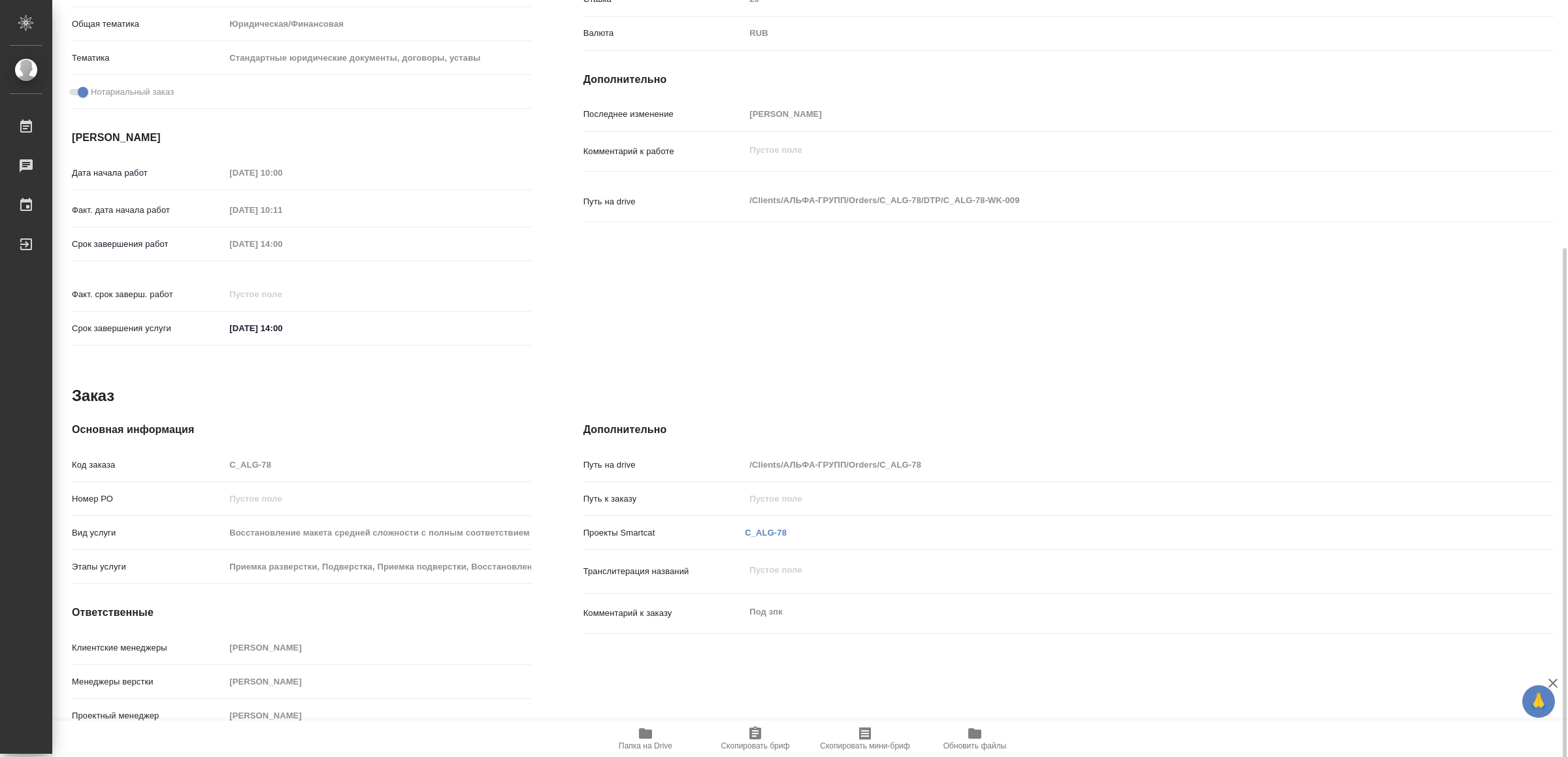
type textarea "x"
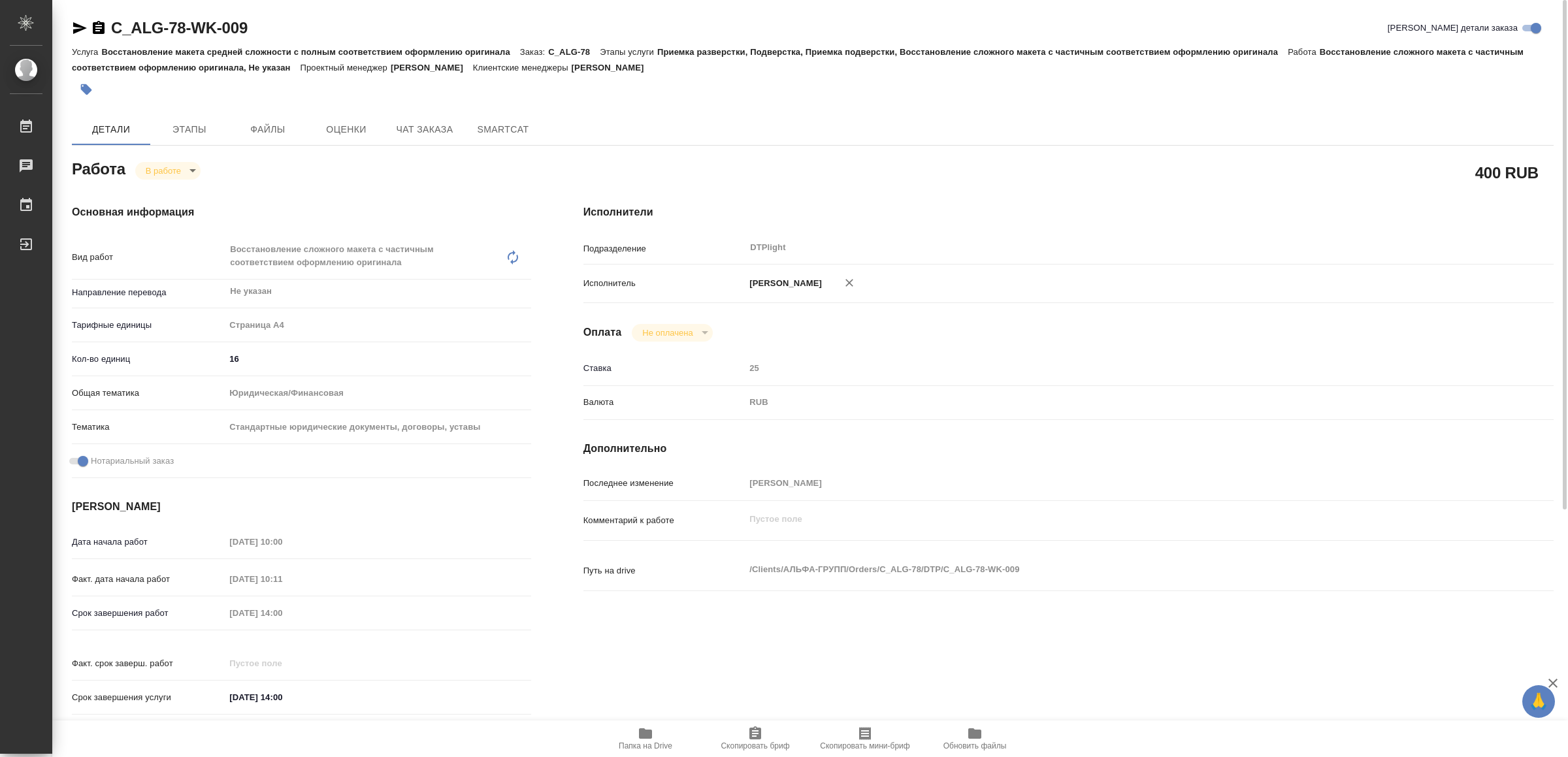
click at [75, 21] on icon "button" at bounding box center [80, 28] width 16 height 16
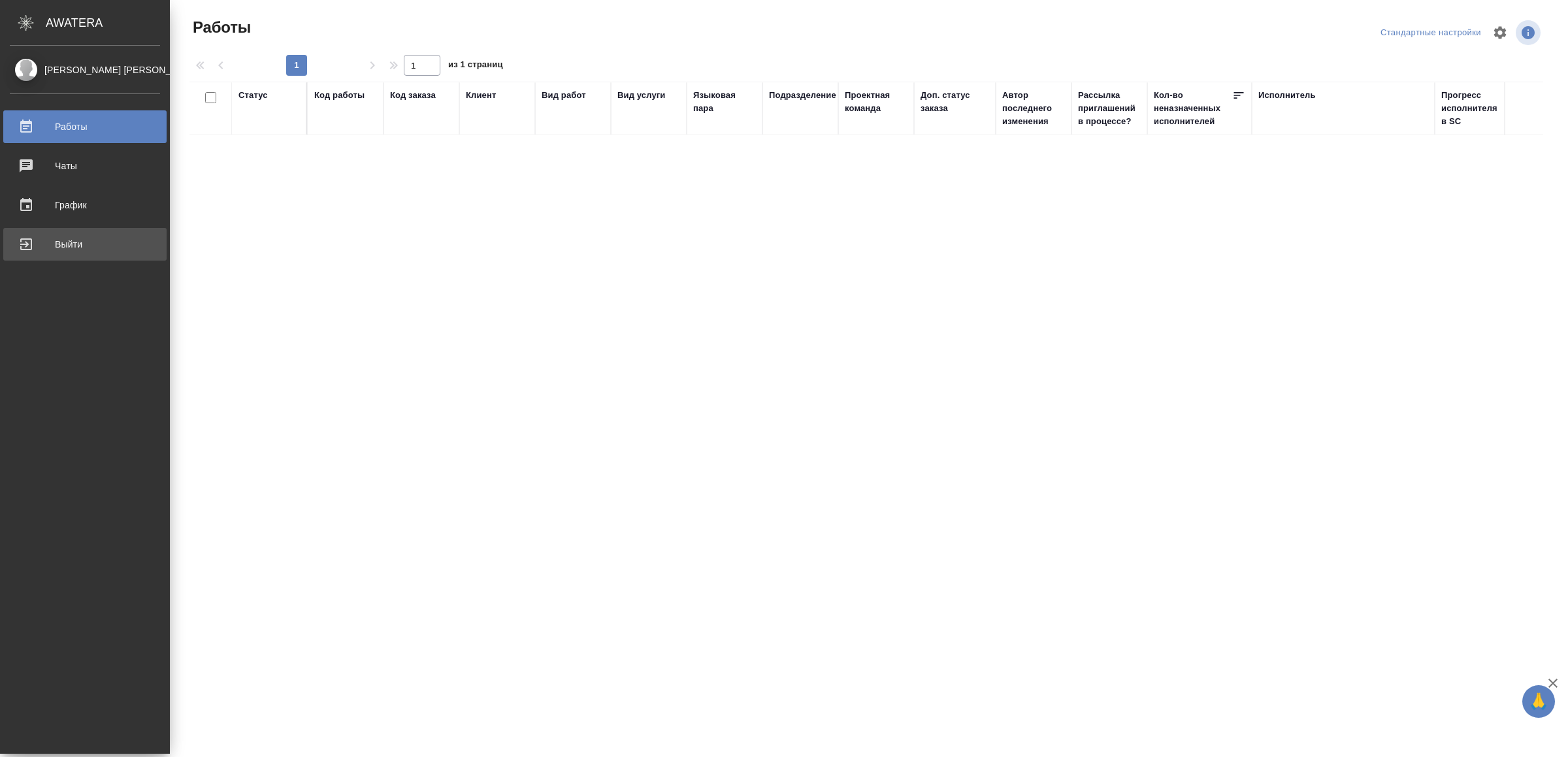
click at [35, 251] on div "Выйти" at bounding box center [85, 244] width 151 height 20
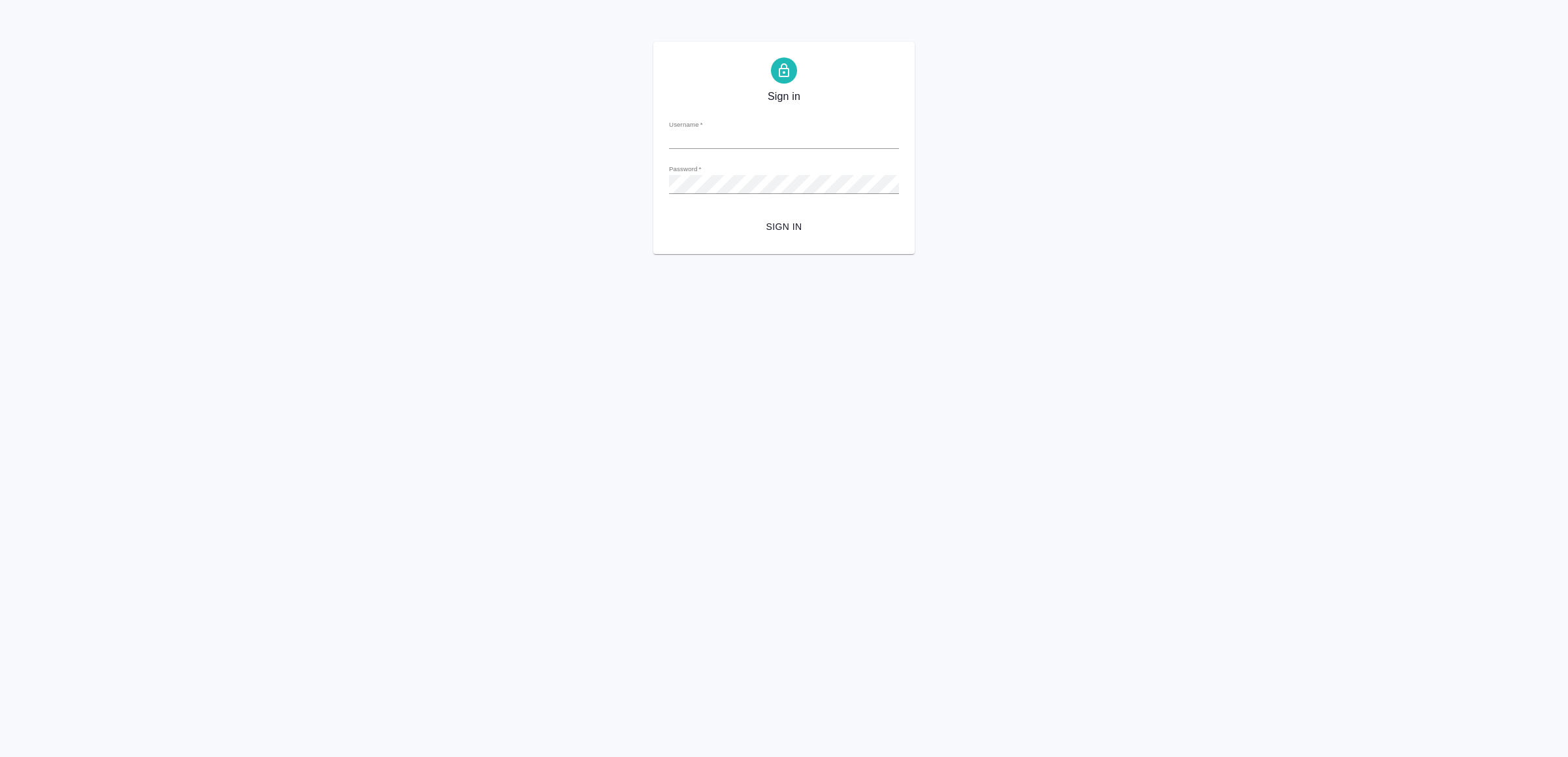
type input "[EMAIL_ADDRESS][DOMAIN_NAME]"
click at [828, 233] on span "Sign in" at bounding box center [784, 226] width 209 height 16
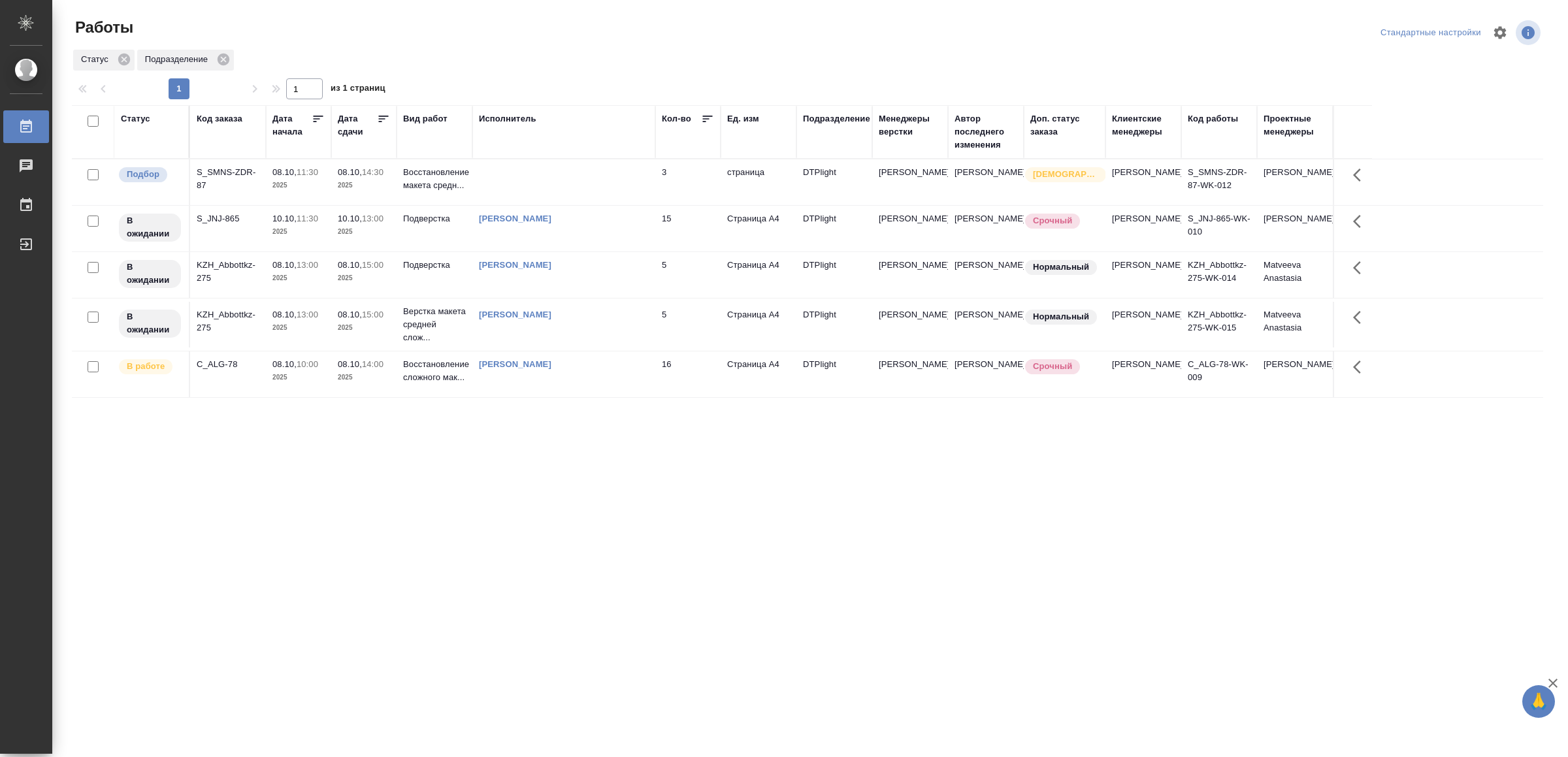
drag, startPoint x: 395, startPoint y: 596, endPoint x: 392, endPoint y: 590, distance: 6.7
drag, startPoint x: 439, startPoint y: 584, endPoint x: 439, endPoint y: 570, distance: 14.0
drag, startPoint x: 655, startPoint y: 647, endPoint x: 655, endPoint y: 638, distance: 9.0
drag, startPoint x: 602, startPoint y: 572, endPoint x: 611, endPoint y: 554, distance: 20.1
drag, startPoint x: 652, startPoint y: 541, endPoint x: 652, endPoint y: 526, distance: 15.0
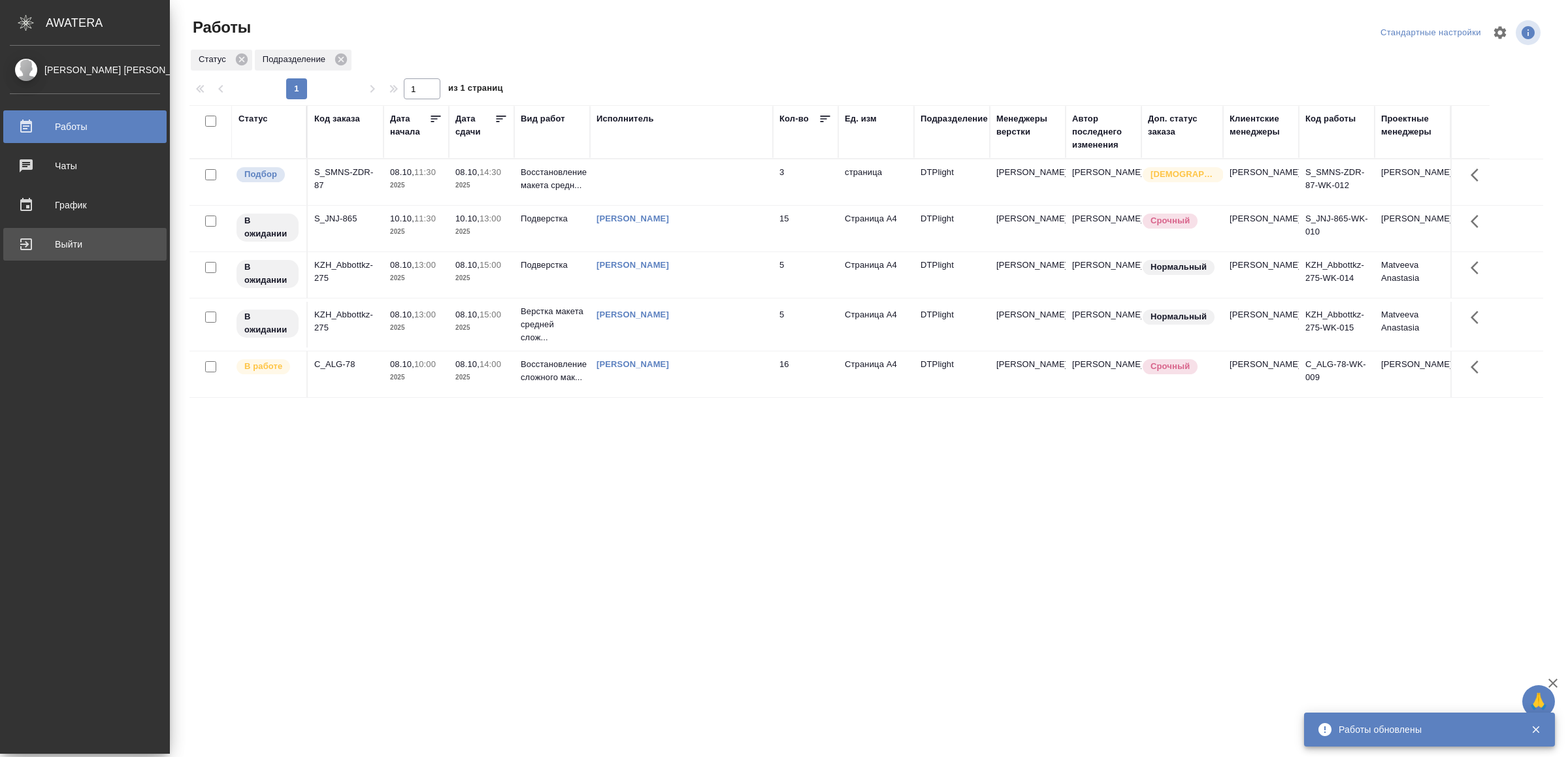
click at [40, 242] on div "Выйти" at bounding box center [85, 244] width 151 height 20
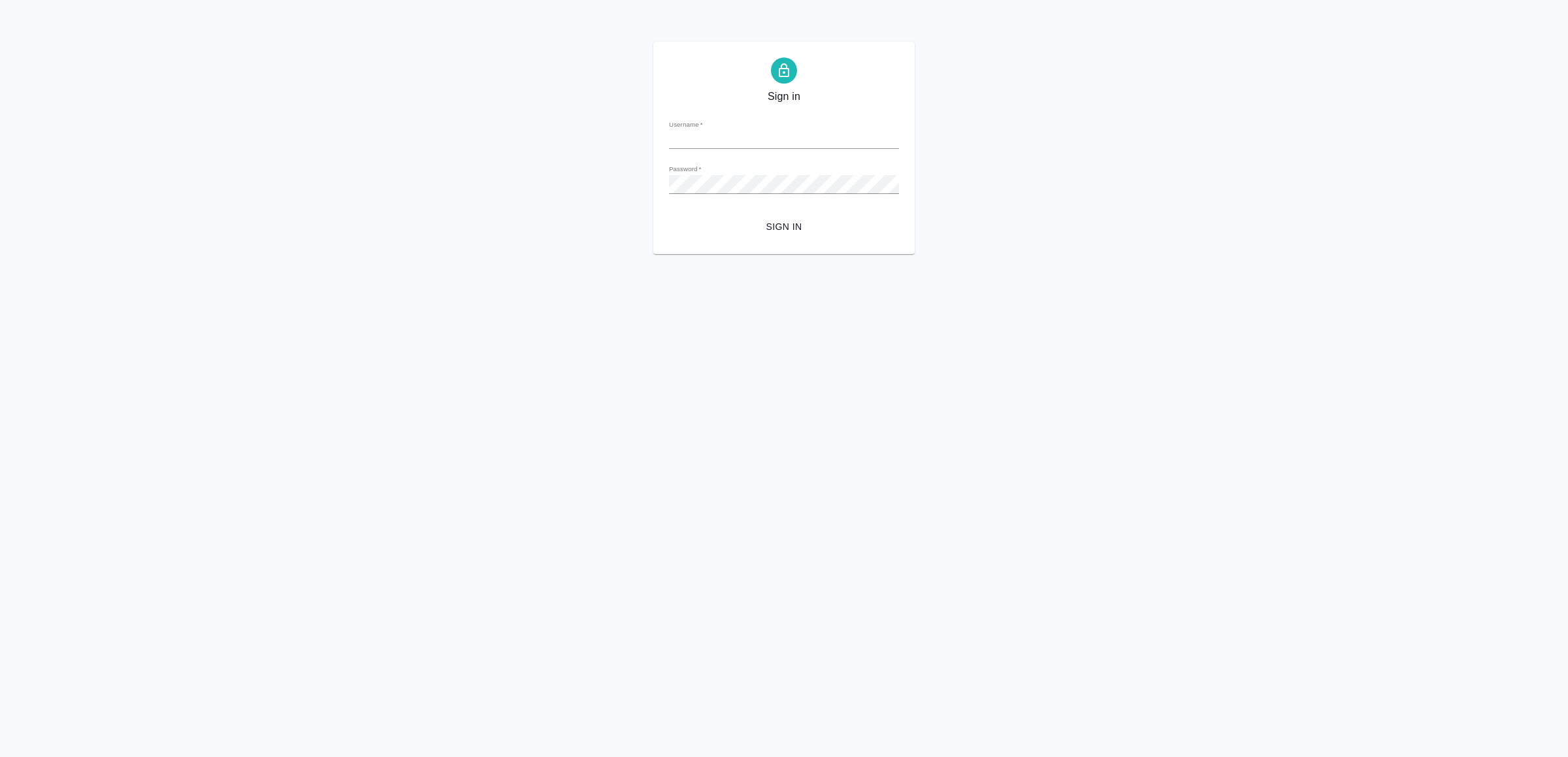
type input "[EMAIL_ADDRESS][DOMAIN_NAME]"
click at [782, 223] on span "Sign in" at bounding box center [784, 226] width 209 height 16
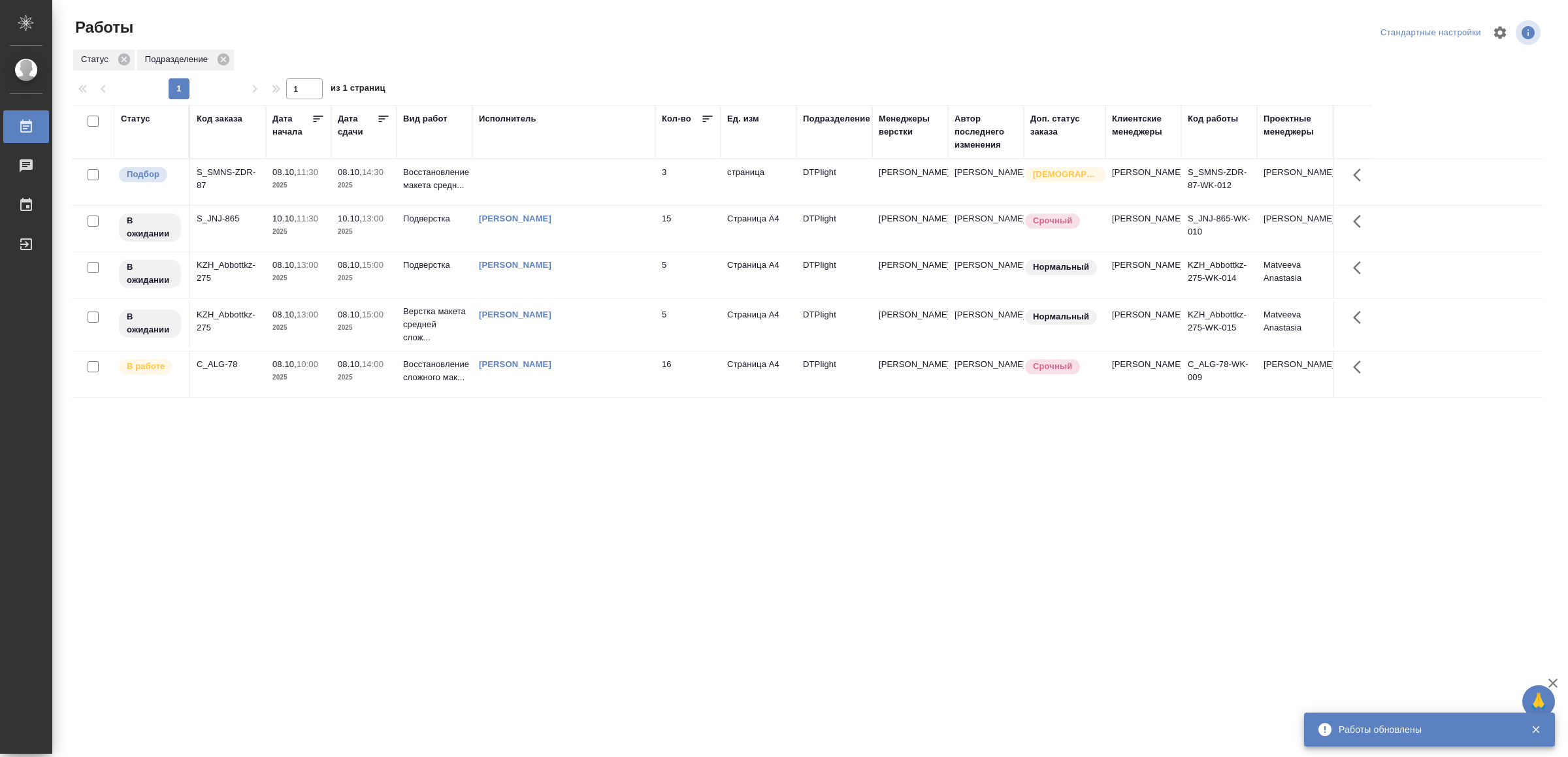
drag, startPoint x: 468, startPoint y: 581, endPoint x: 468, endPoint y: 562, distance: 19.0
drag, startPoint x: 681, startPoint y: 616, endPoint x: 681, endPoint y: 592, distance: 24.0
click at [638, 187] on td at bounding box center [563, 182] width 183 height 46
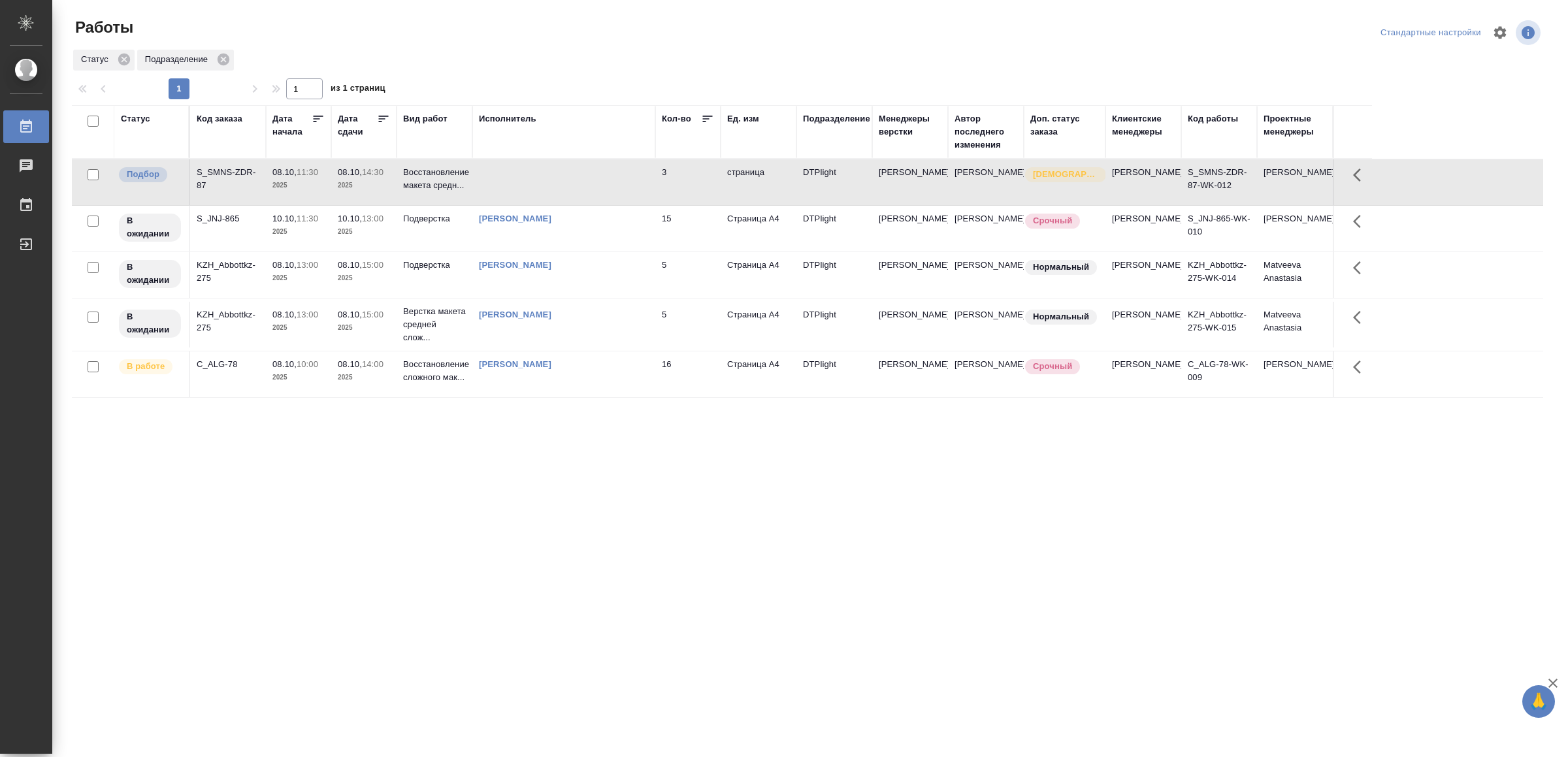
click at [638, 187] on td at bounding box center [563, 182] width 183 height 46
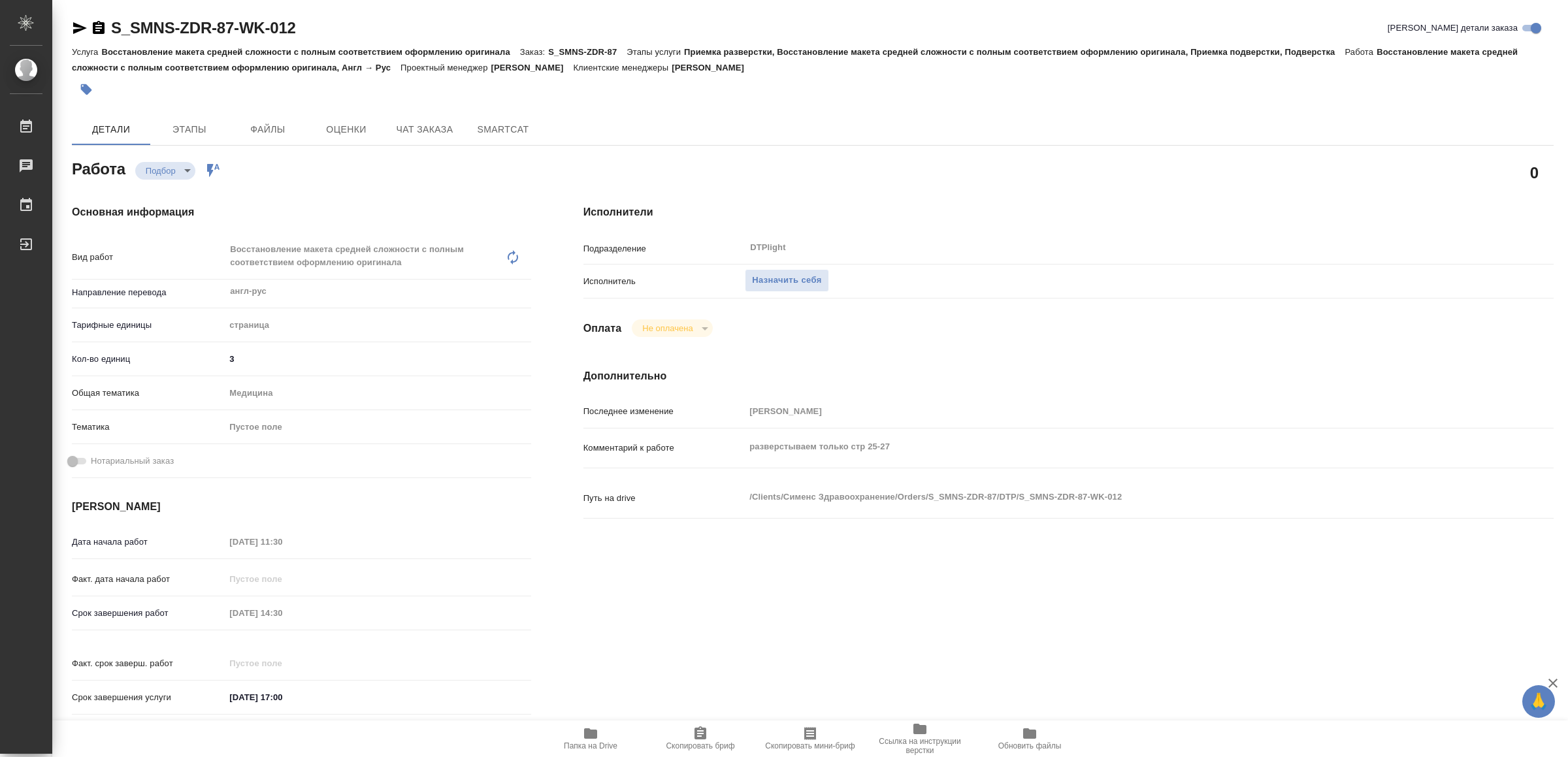
click at [601, 729] on span "Папка на Drive" at bounding box center [591, 738] width 94 height 25
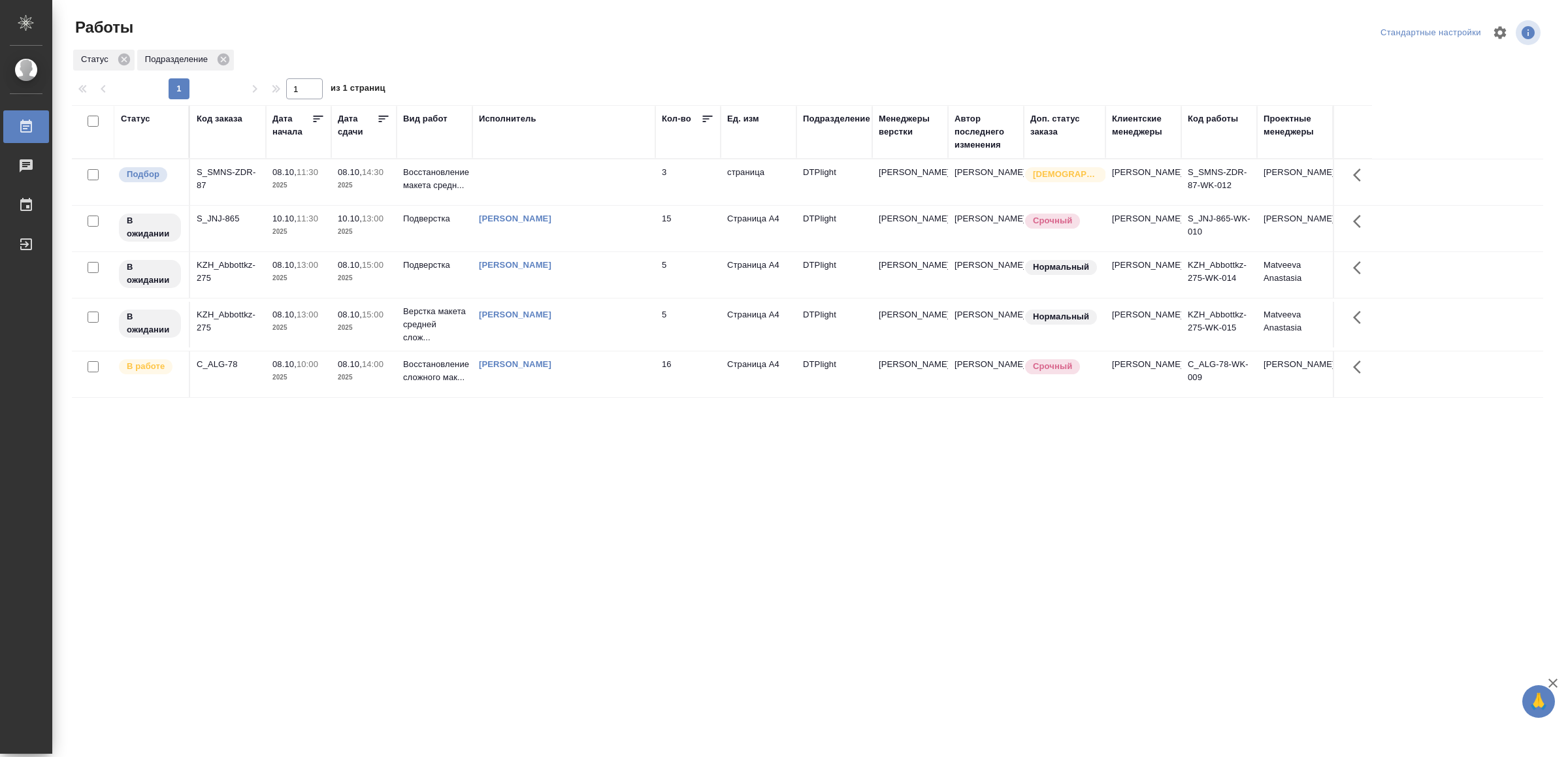
drag, startPoint x: 453, startPoint y: 570, endPoint x: 472, endPoint y: 551, distance: 26.9
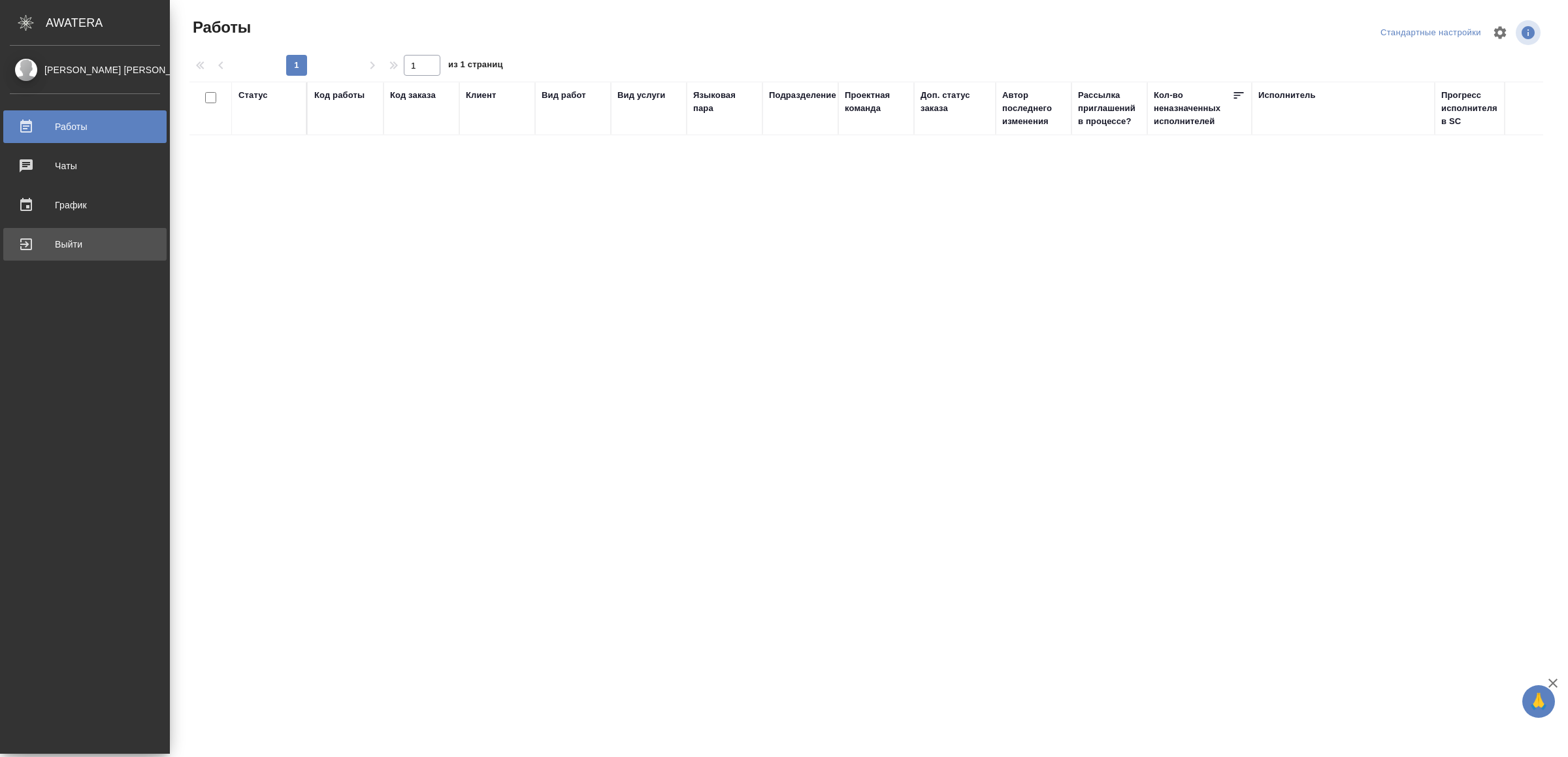
click at [42, 243] on div "Выйти" at bounding box center [85, 244] width 151 height 20
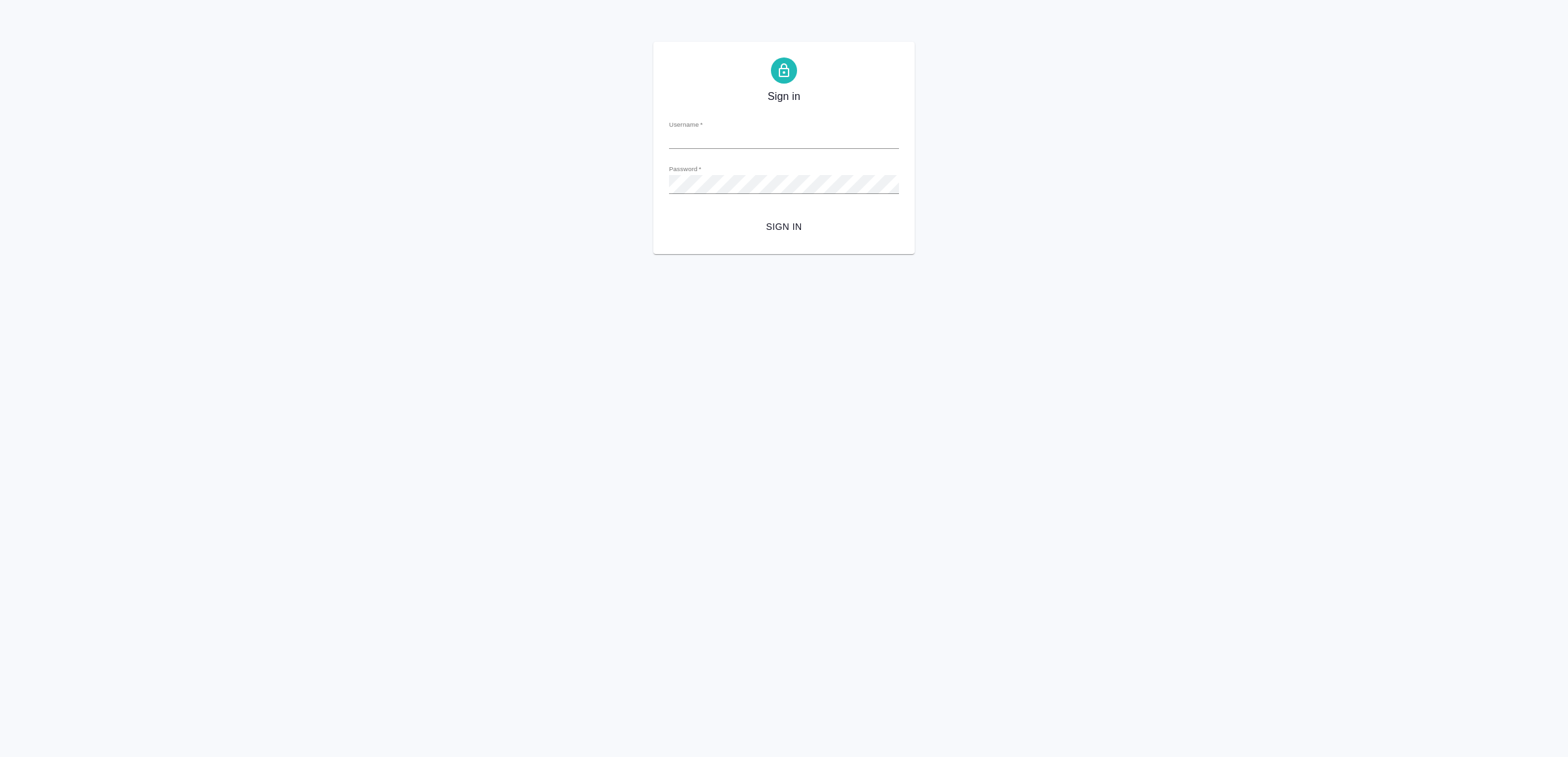
type input "[EMAIL_ADDRESS][DOMAIN_NAME]"
click at [773, 235] on button "Sign in" at bounding box center [784, 227] width 230 height 24
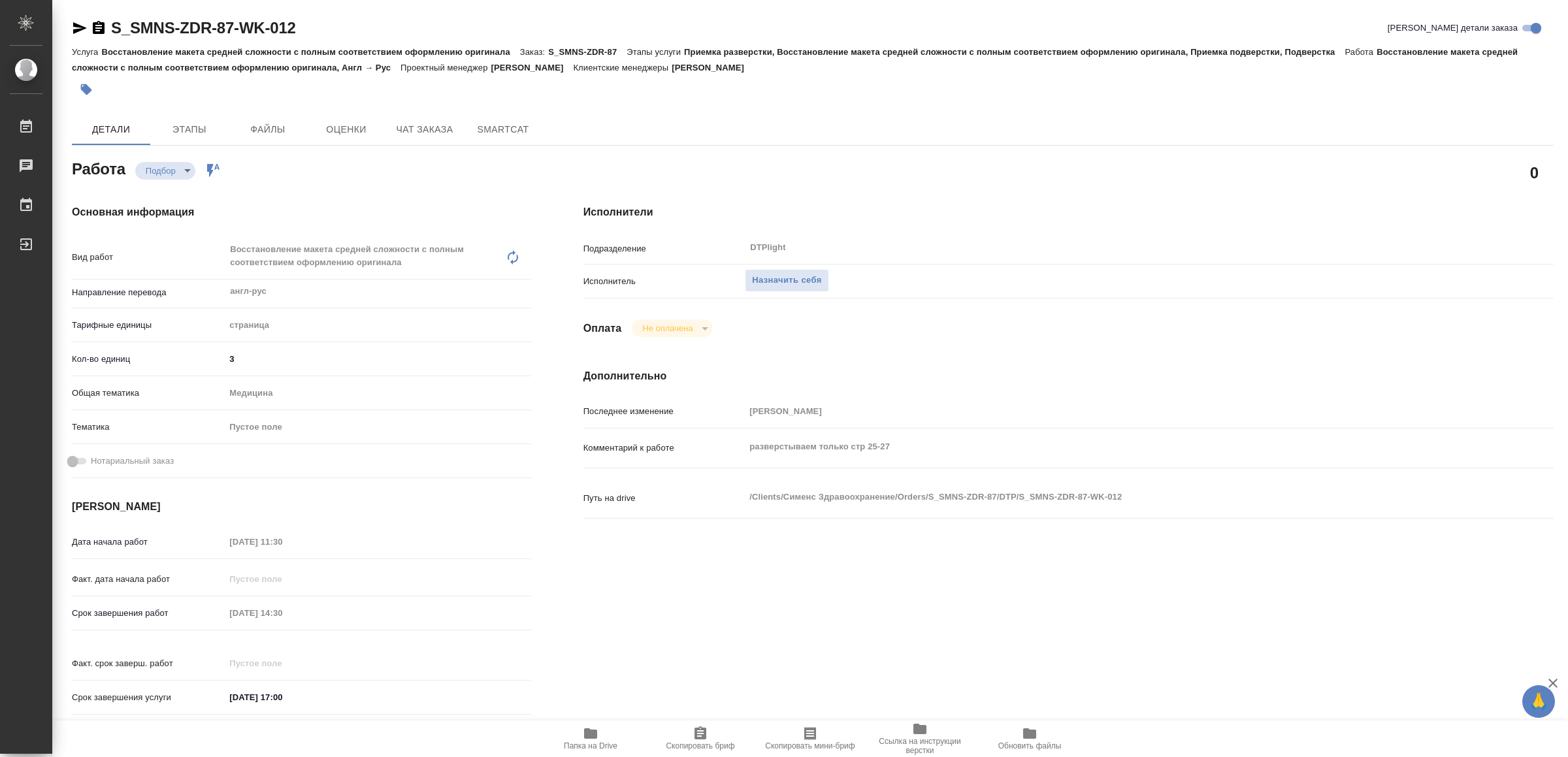
click at [590, 737] on icon "button" at bounding box center [590, 733] width 13 height 11
click at [765, 280] on span "Назначить себя" at bounding box center [786, 280] width 69 height 15
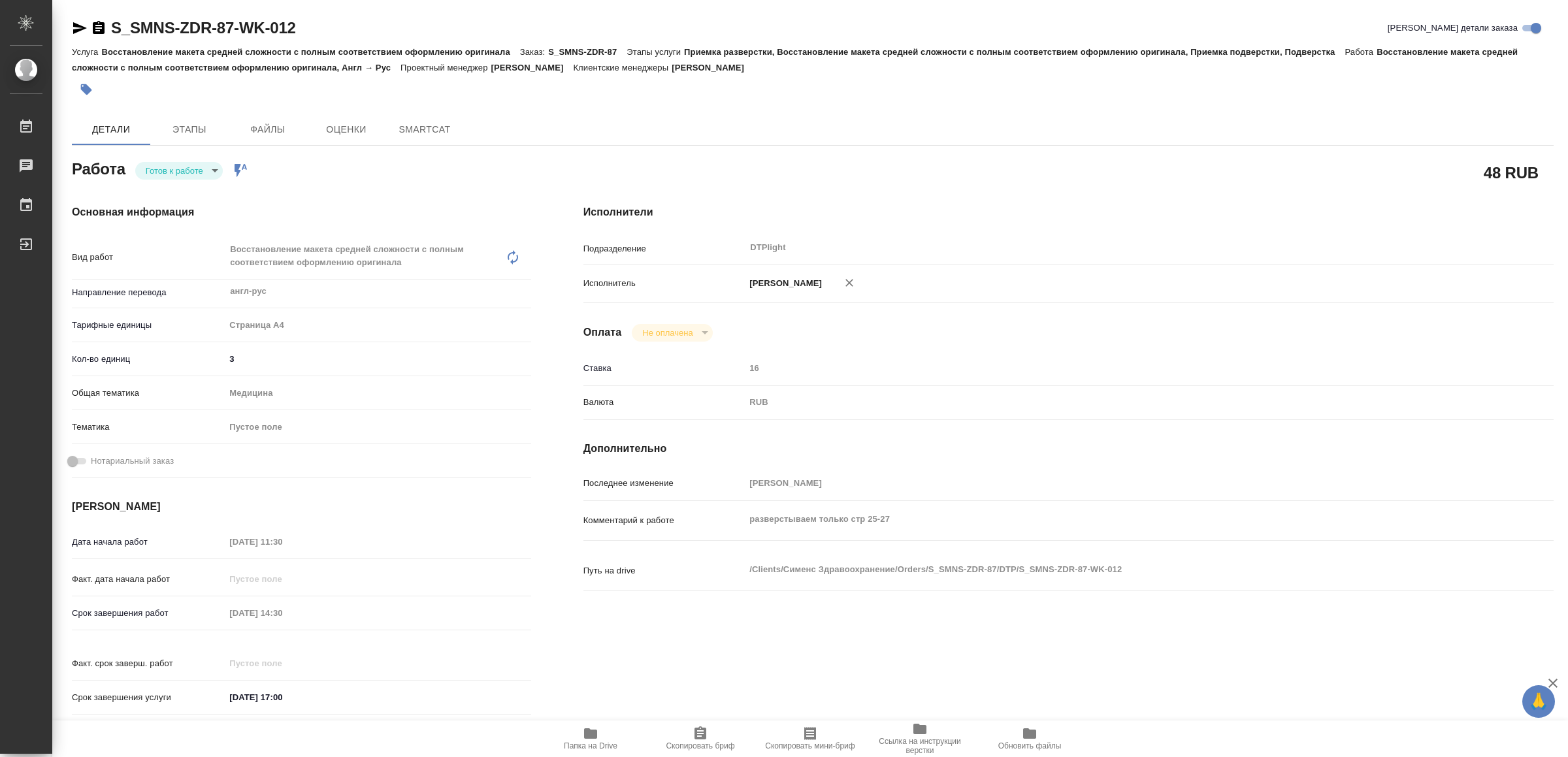
click at [187, 170] on body "🙏 .cls-1 fill:#fff; AWATERA Yamkovenko [PERSON_NAME] Работы Чаты График Выйти S…" at bounding box center [784, 378] width 1568 height 757
click at [188, 169] on button "В работе" at bounding box center [167, 170] width 43 height 14
type textarea "x"
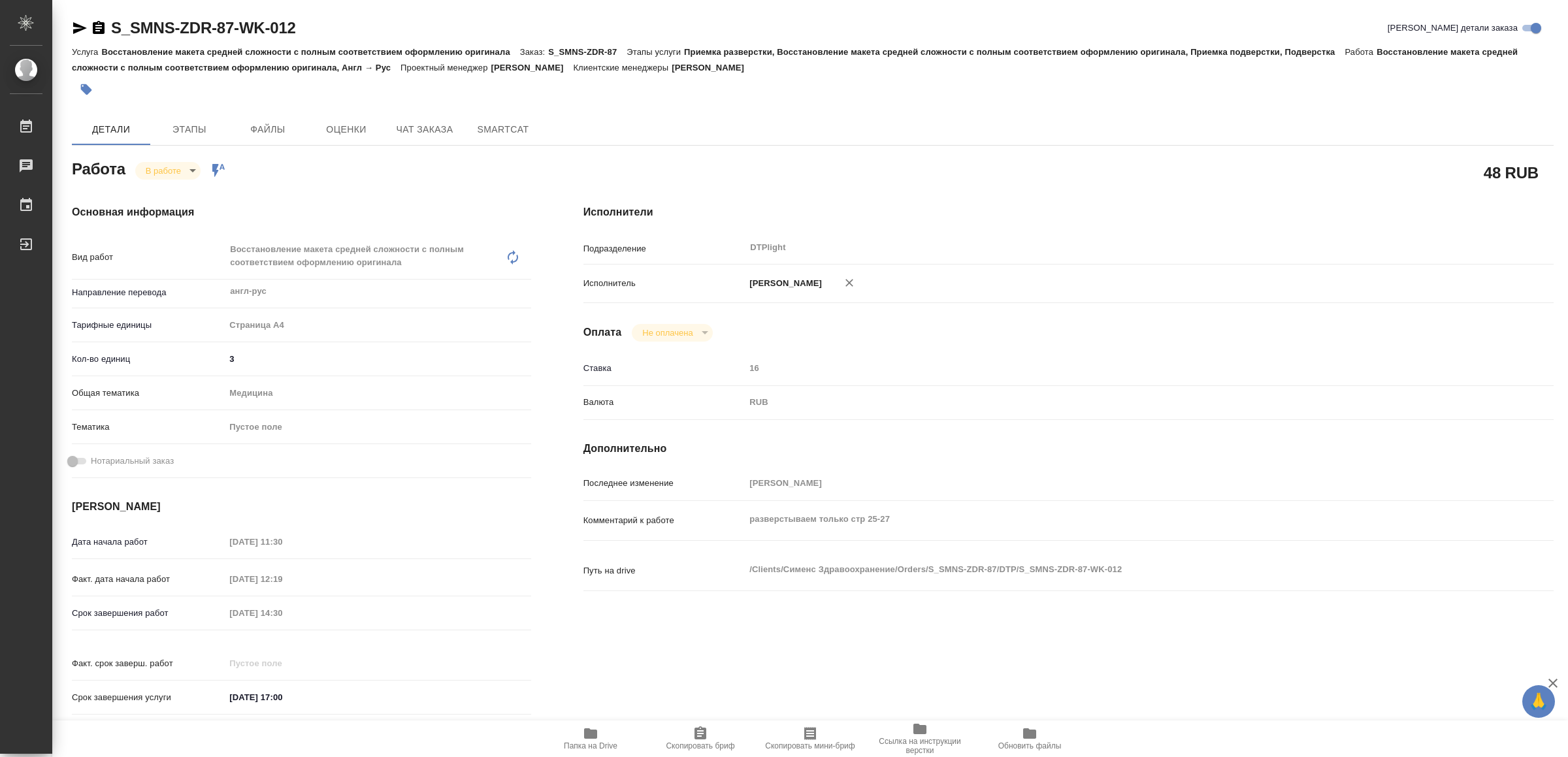
type textarea "x"
click at [77, 28] on icon "button" at bounding box center [80, 28] width 16 height 16
type textarea "x"
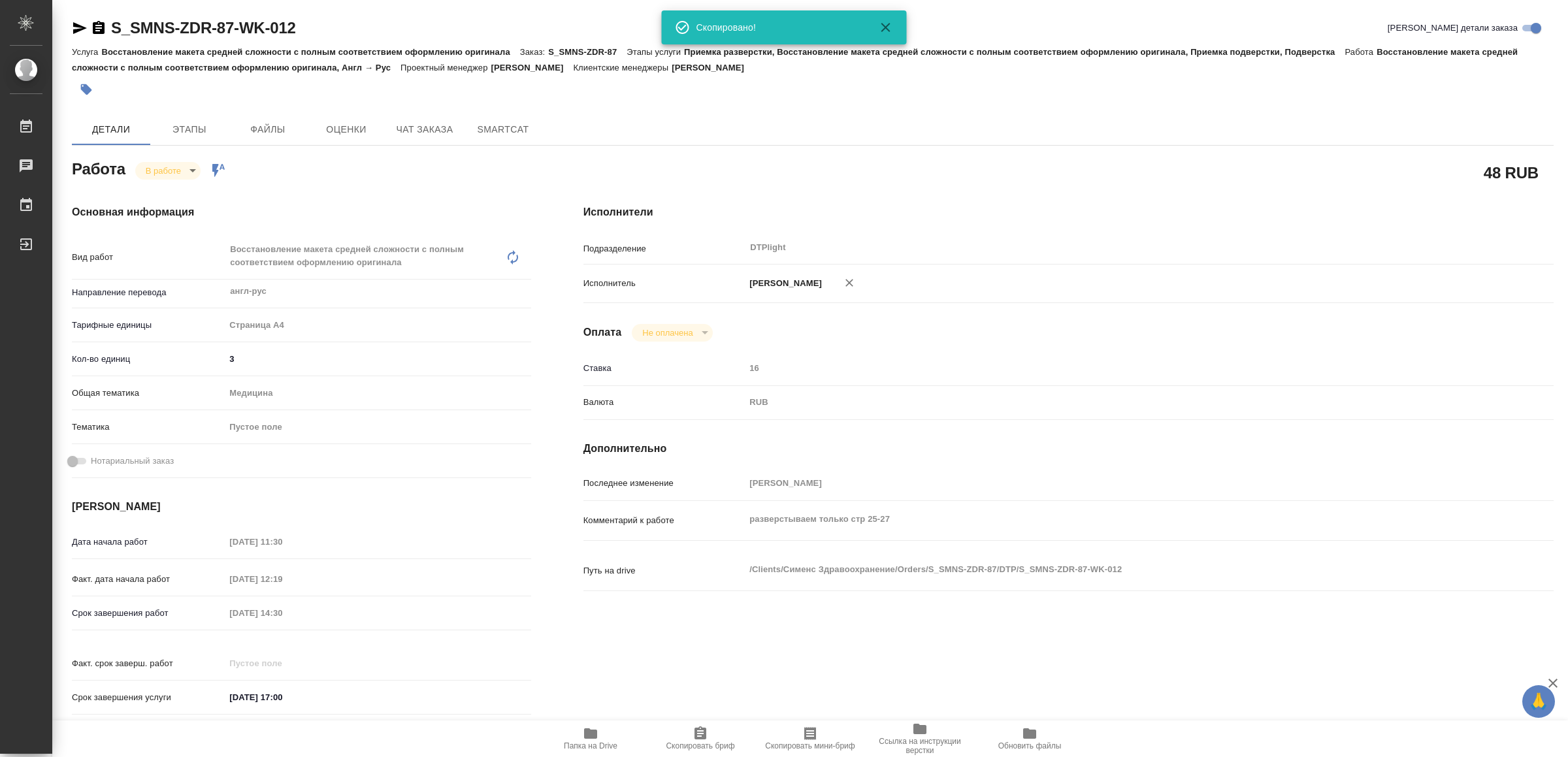
type textarea "x"
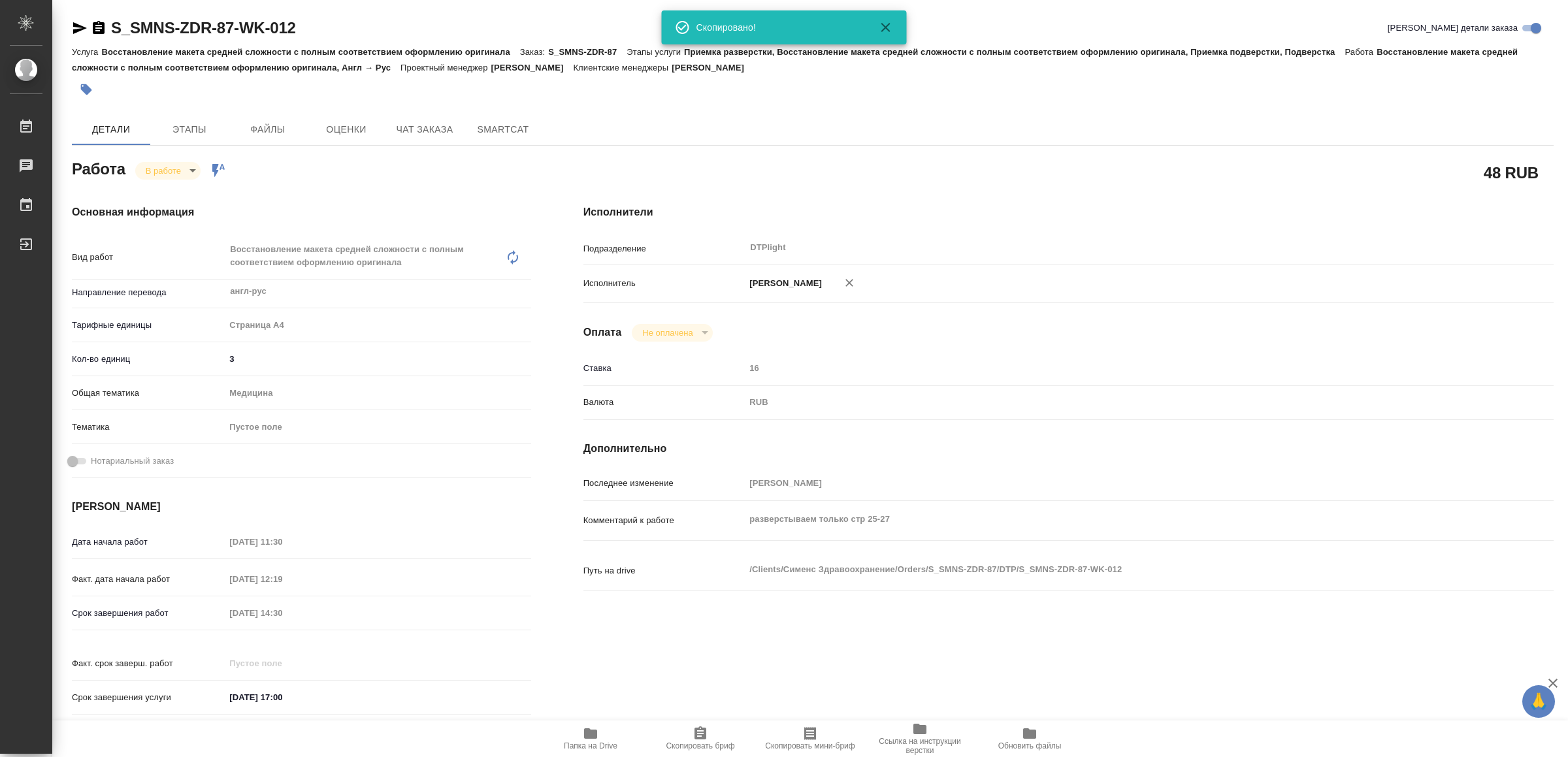
type textarea "x"
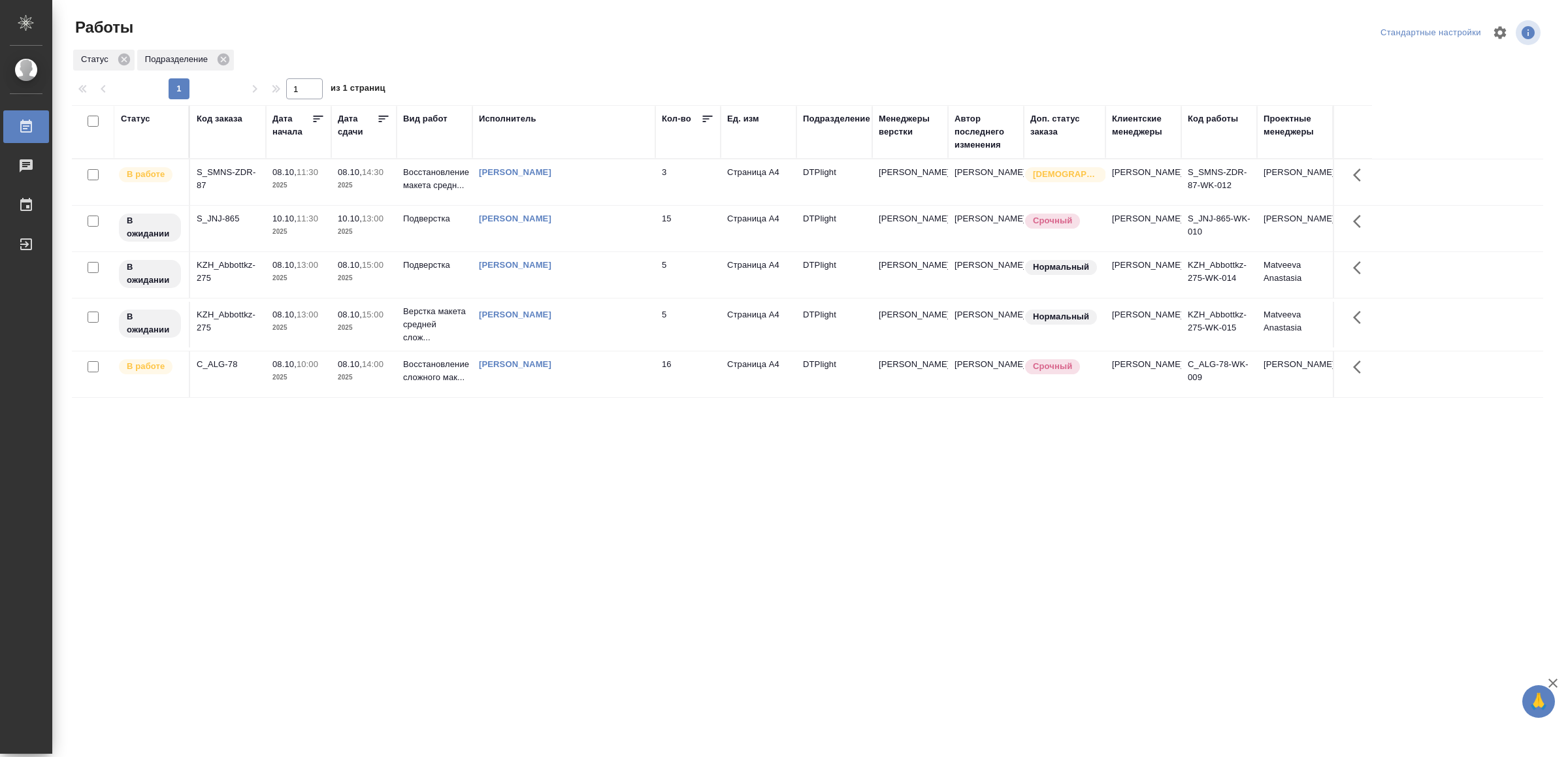
drag, startPoint x: 418, startPoint y: 578, endPoint x: 417, endPoint y: 512, distance: 66.0
click at [525, 543] on div "Статус Код заказа Дата начала Дата сдачи Вид работ Исполнитель Кол-во Ед. изм П…" at bounding box center [808, 340] width 1471 height 470
click at [604, 371] on div "Ямковенко Вера" at bounding box center [563, 364] width 170 height 13
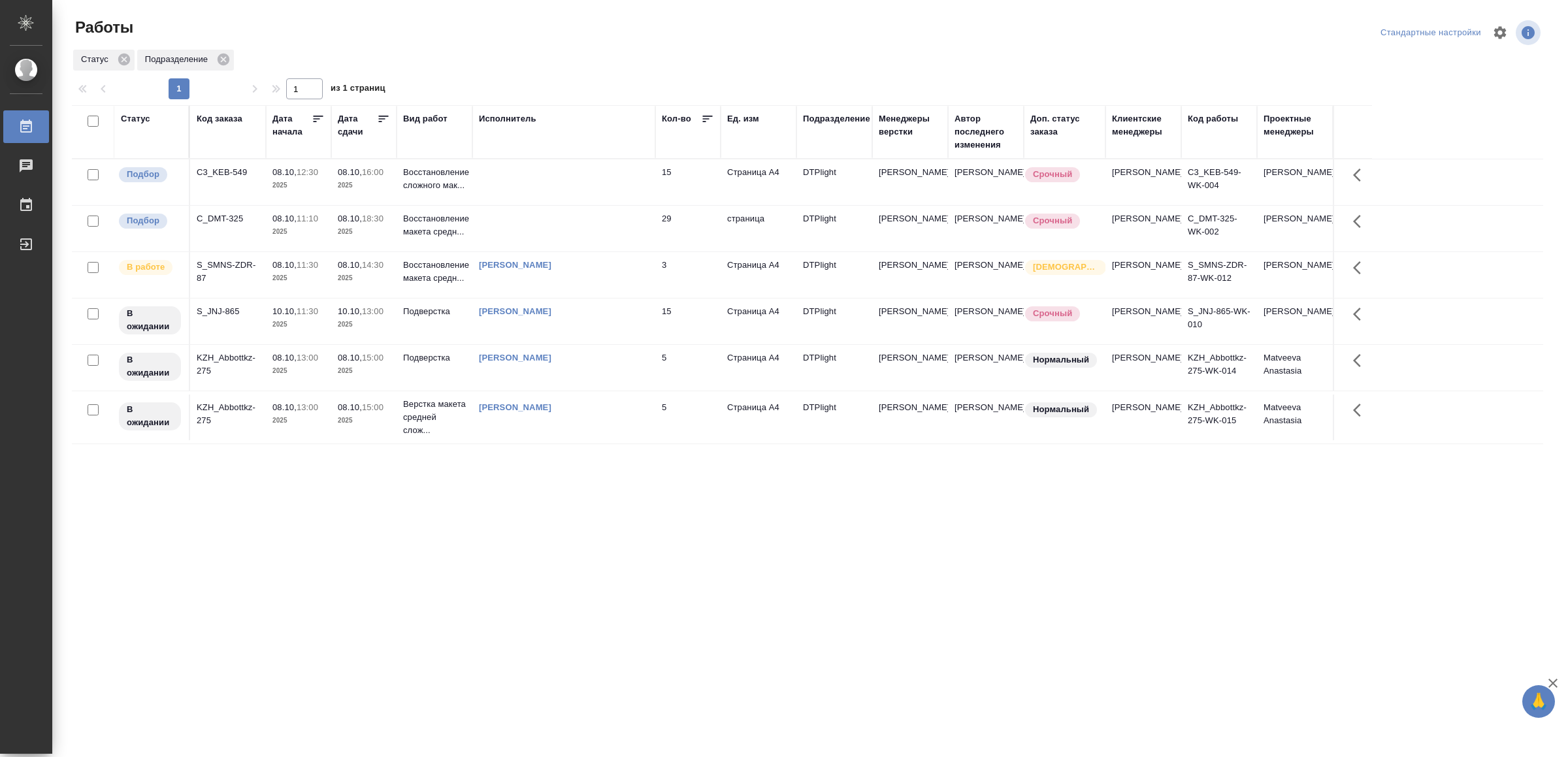
click at [567, 230] on td at bounding box center [563, 229] width 183 height 46
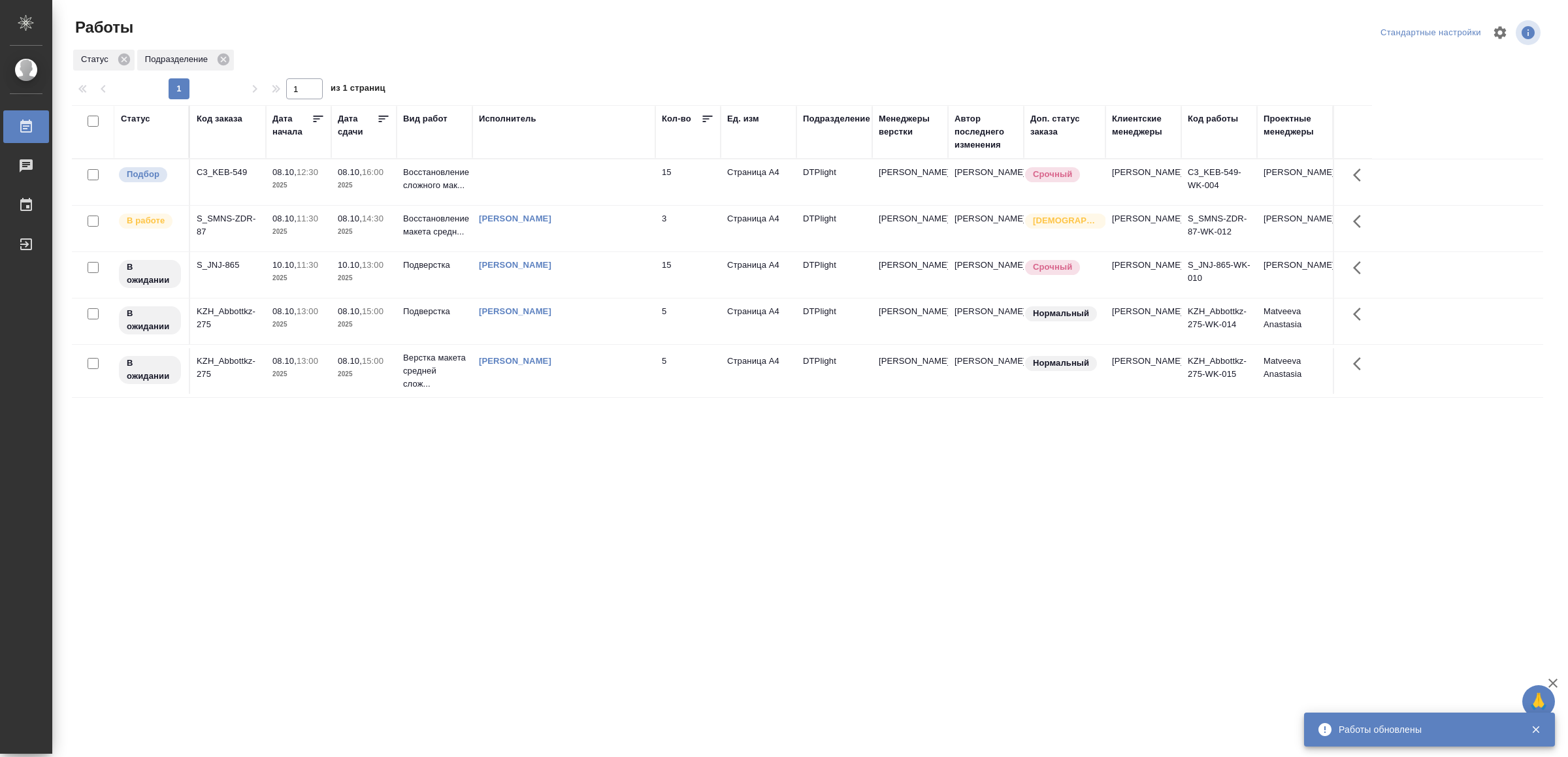
click at [584, 179] on td at bounding box center [563, 182] width 183 height 46
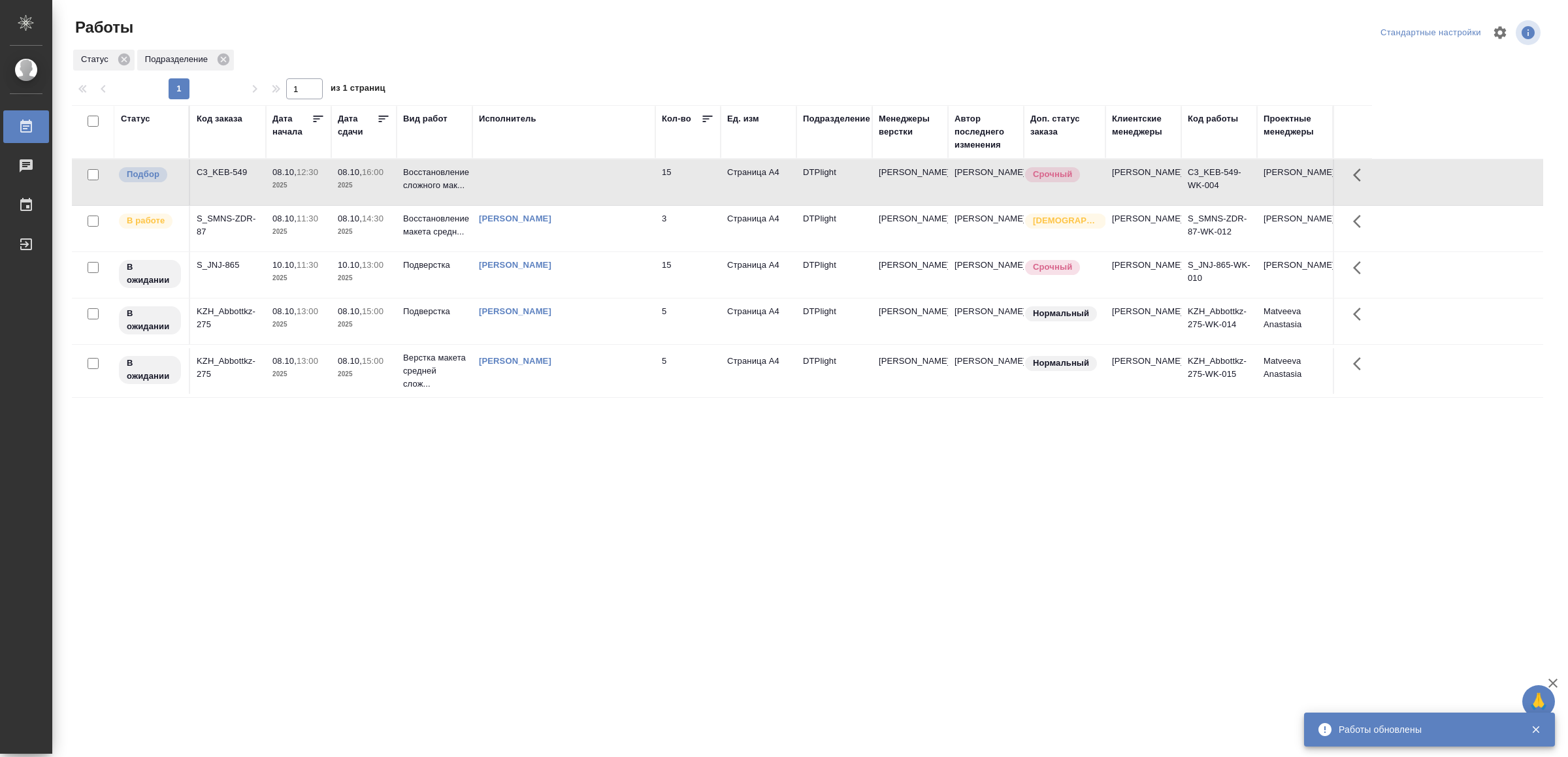
click at [584, 179] on td at bounding box center [563, 182] width 183 height 46
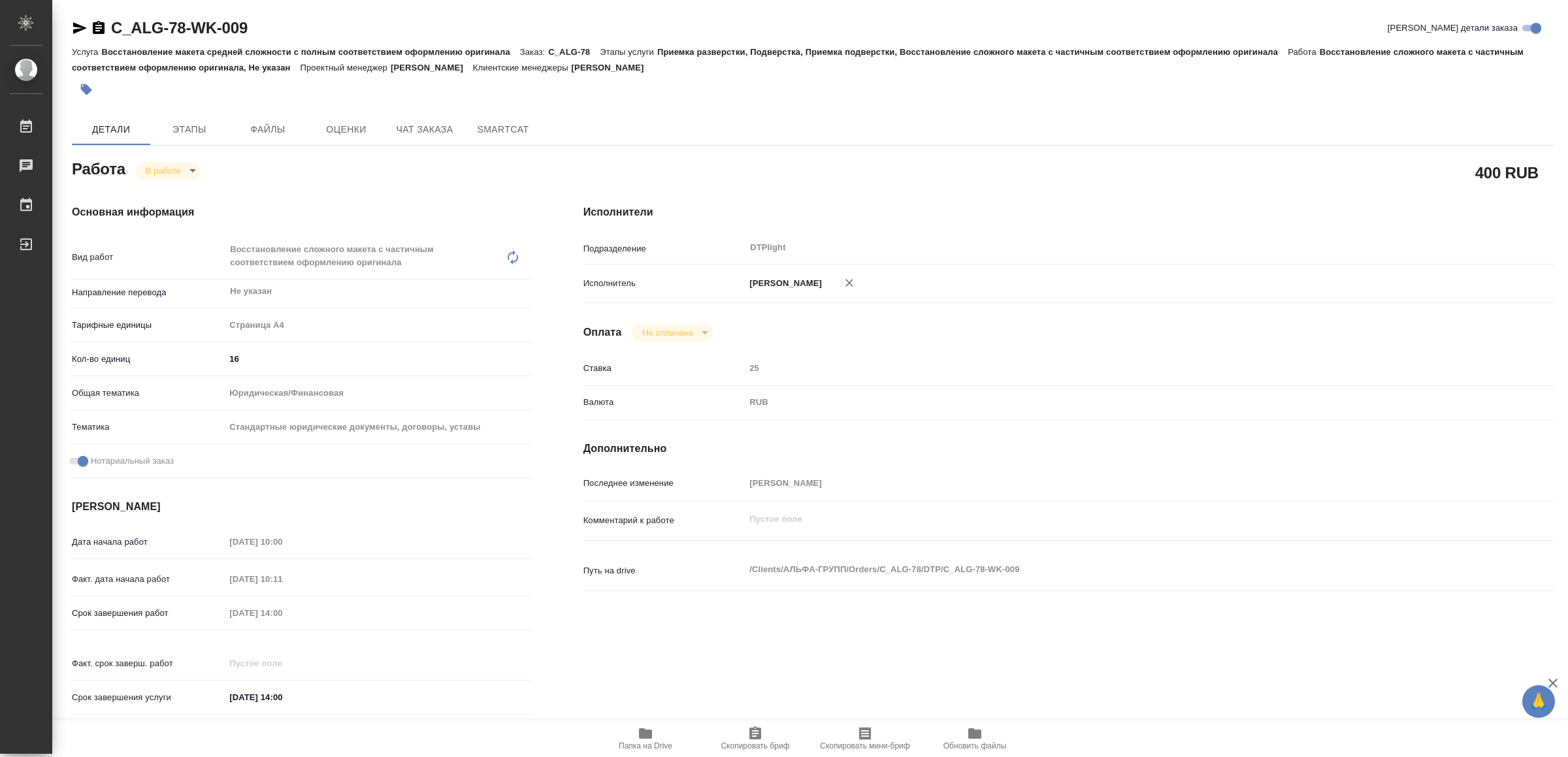
click at [639, 733] on icon "button" at bounding box center [645, 733] width 13 height 11
click at [176, 165] on body "🙏 .cls-1 fill:#fff; AWATERA Yamkovenko Vera Работы 0 Чаты График Выйти C_ALG-78…" at bounding box center [784, 378] width 1568 height 757
click at [188, 194] on button "Выполнен" at bounding box center [170, 192] width 48 height 14
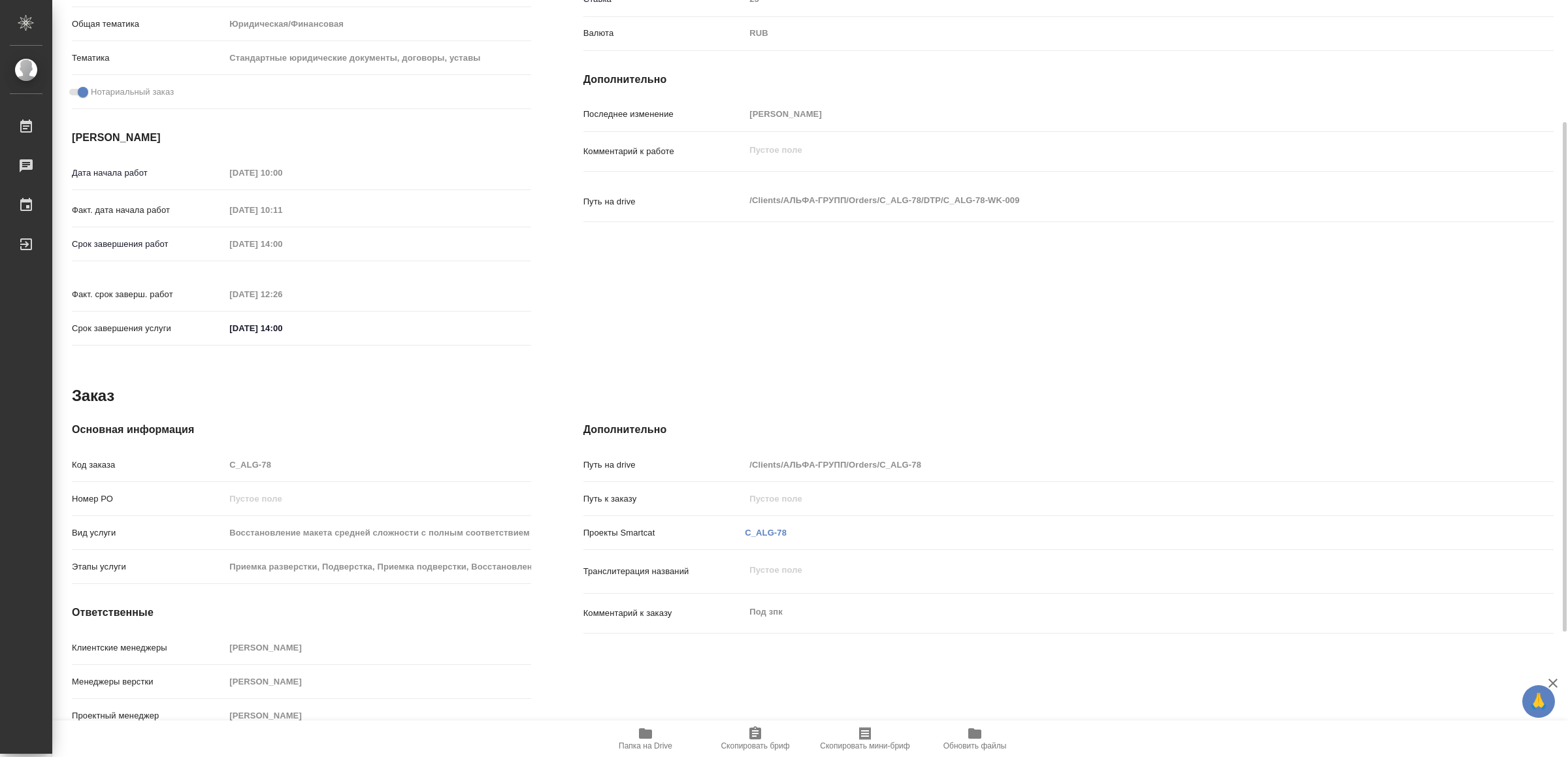
type textarea "x"
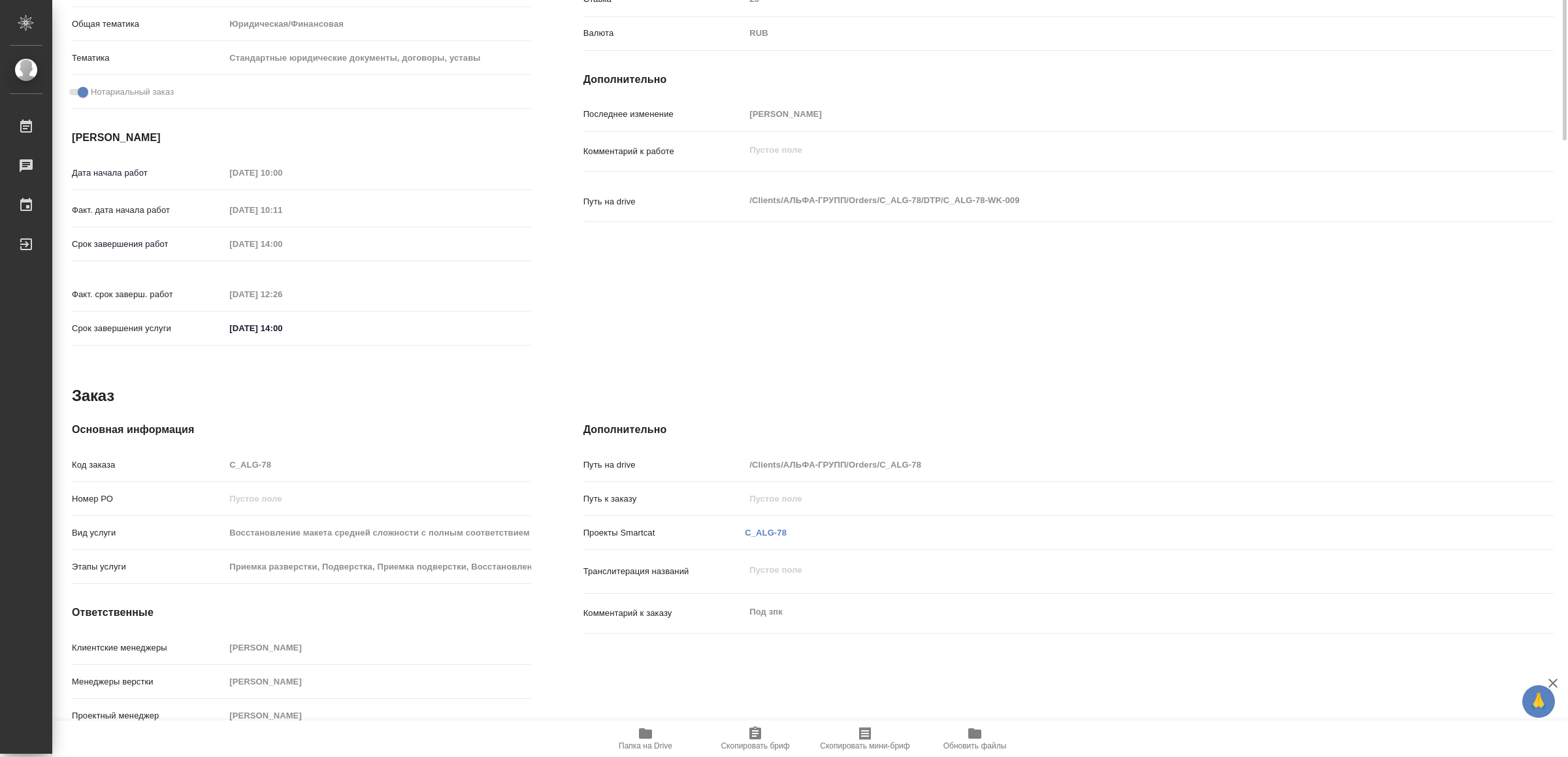
scroll to position [0, 0]
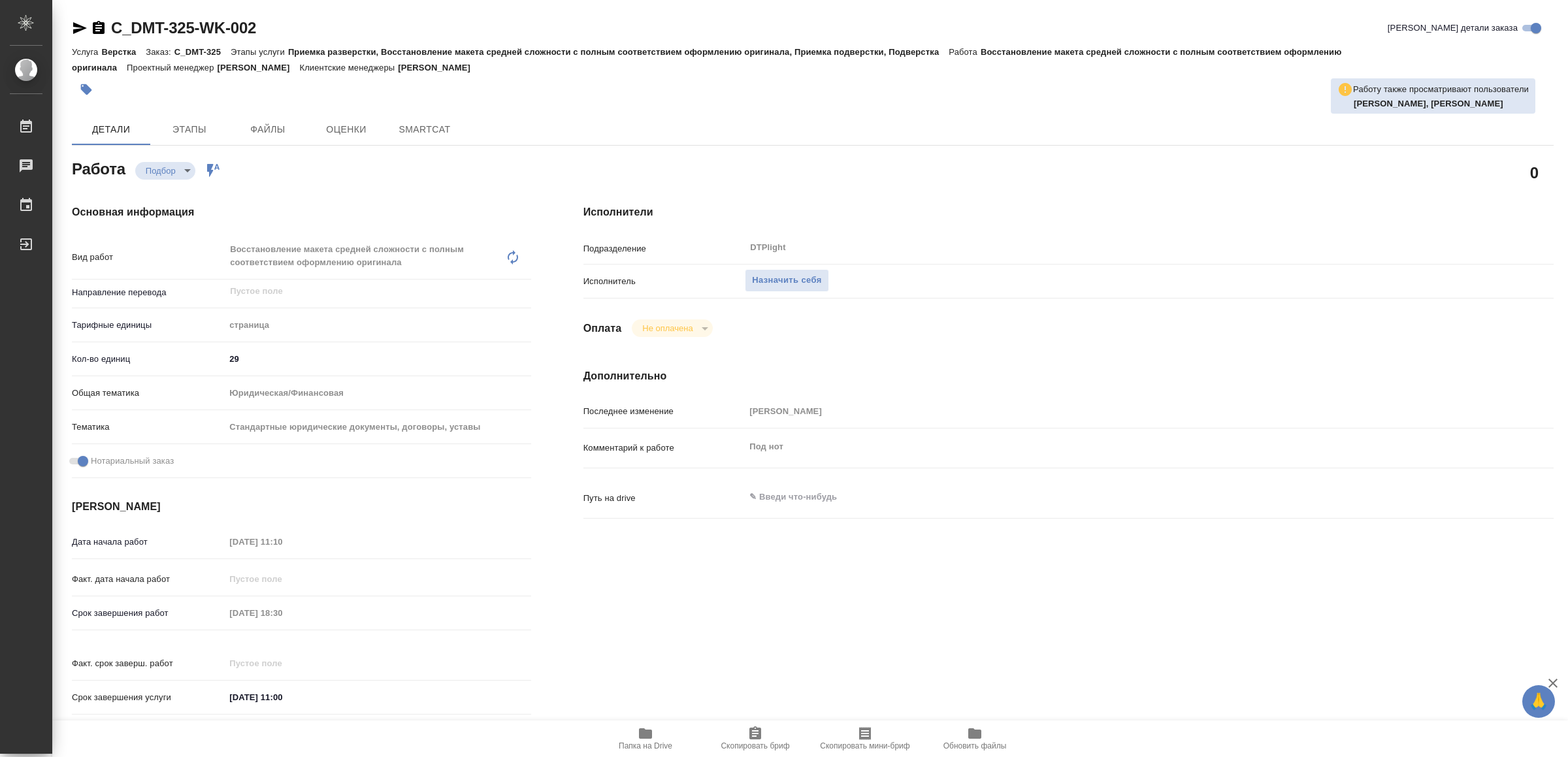
click at [640, 737] on icon "button" at bounding box center [645, 733] width 13 height 11
click at [806, 283] on span "Назначить себя" at bounding box center [786, 280] width 69 height 15
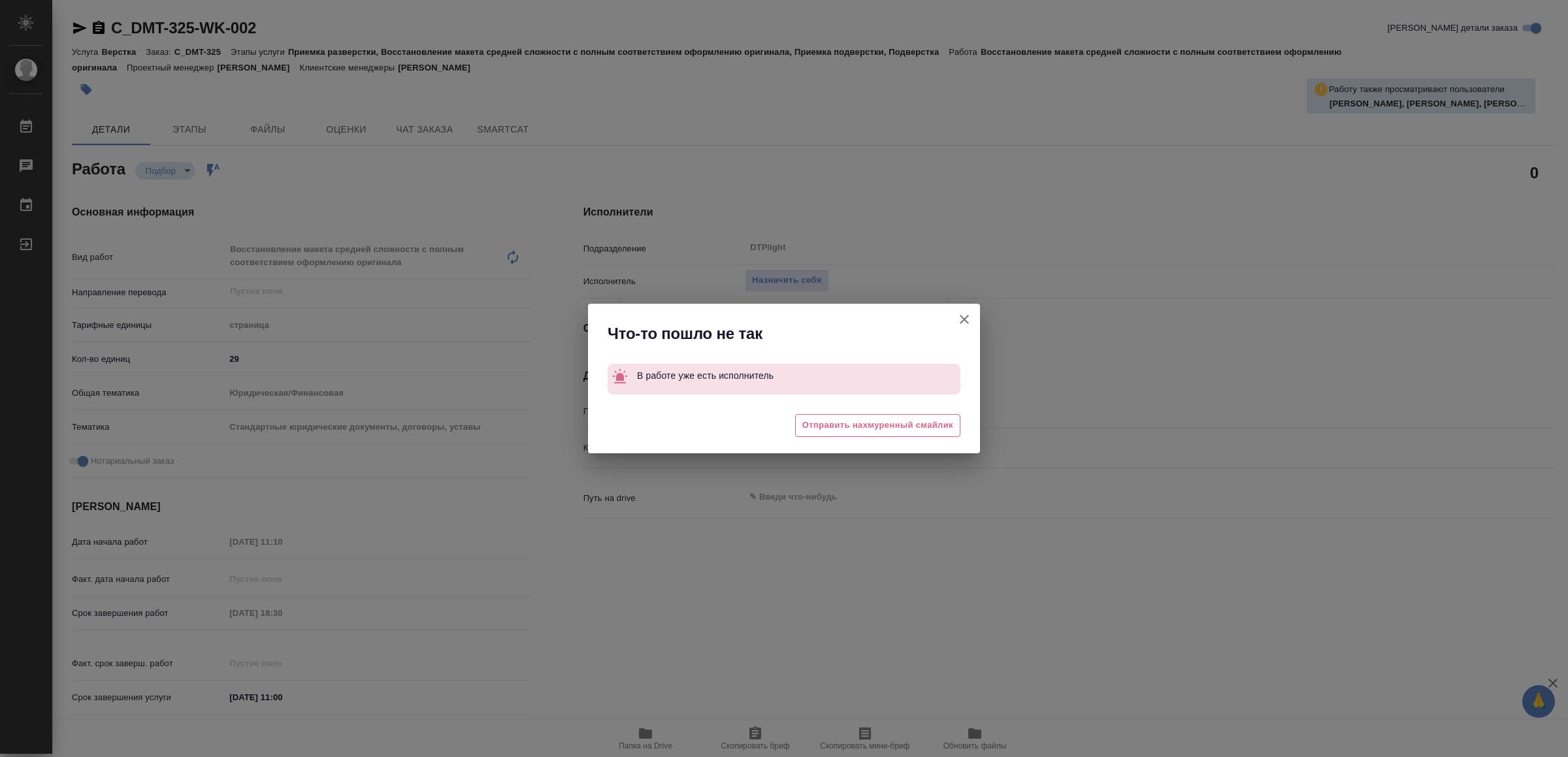
drag, startPoint x: 973, startPoint y: 318, endPoint x: 647, endPoint y: 166, distance: 359.7
click at [971, 318] on button "[PERSON_NAME] детали заказа" at bounding box center [964, 319] width 31 height 31
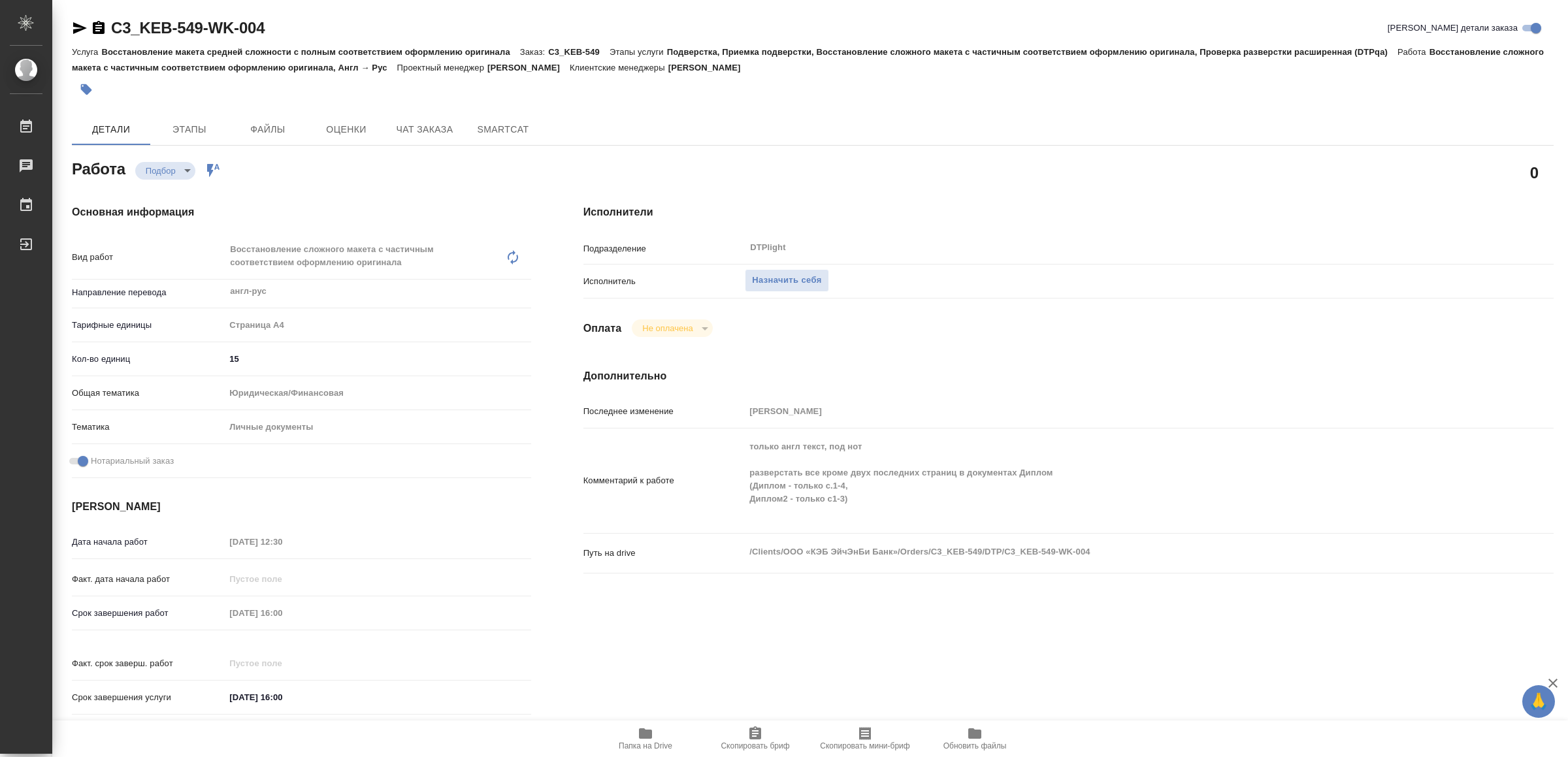
click at [637, 746] on span "Папка на Drive" at bounding box center [646, 746] width 53 height 9
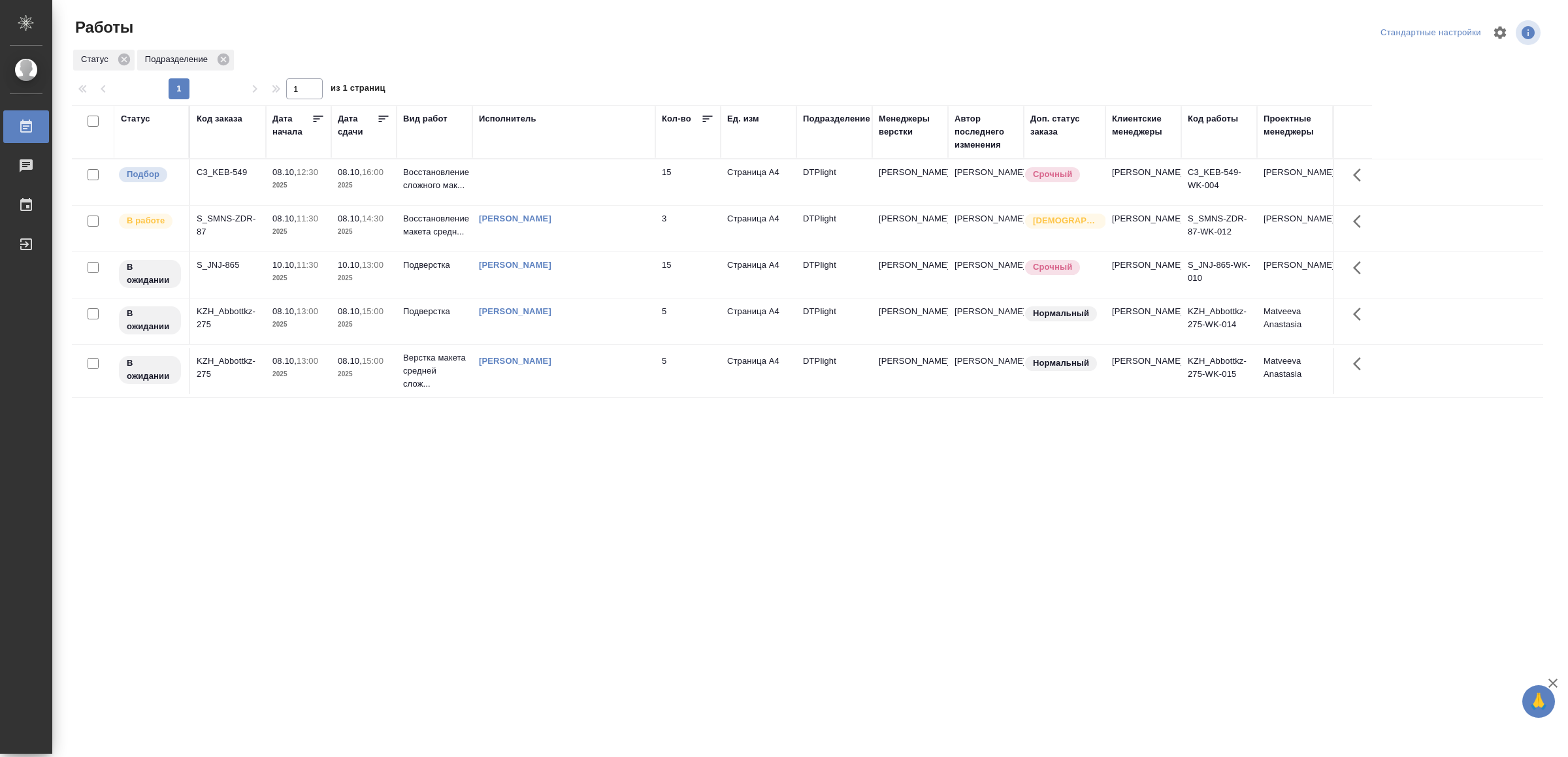
drag, startPoint x: 489, startPoint y: 477, endPoint x: 496, endPoint y: 483, distance: 9.2
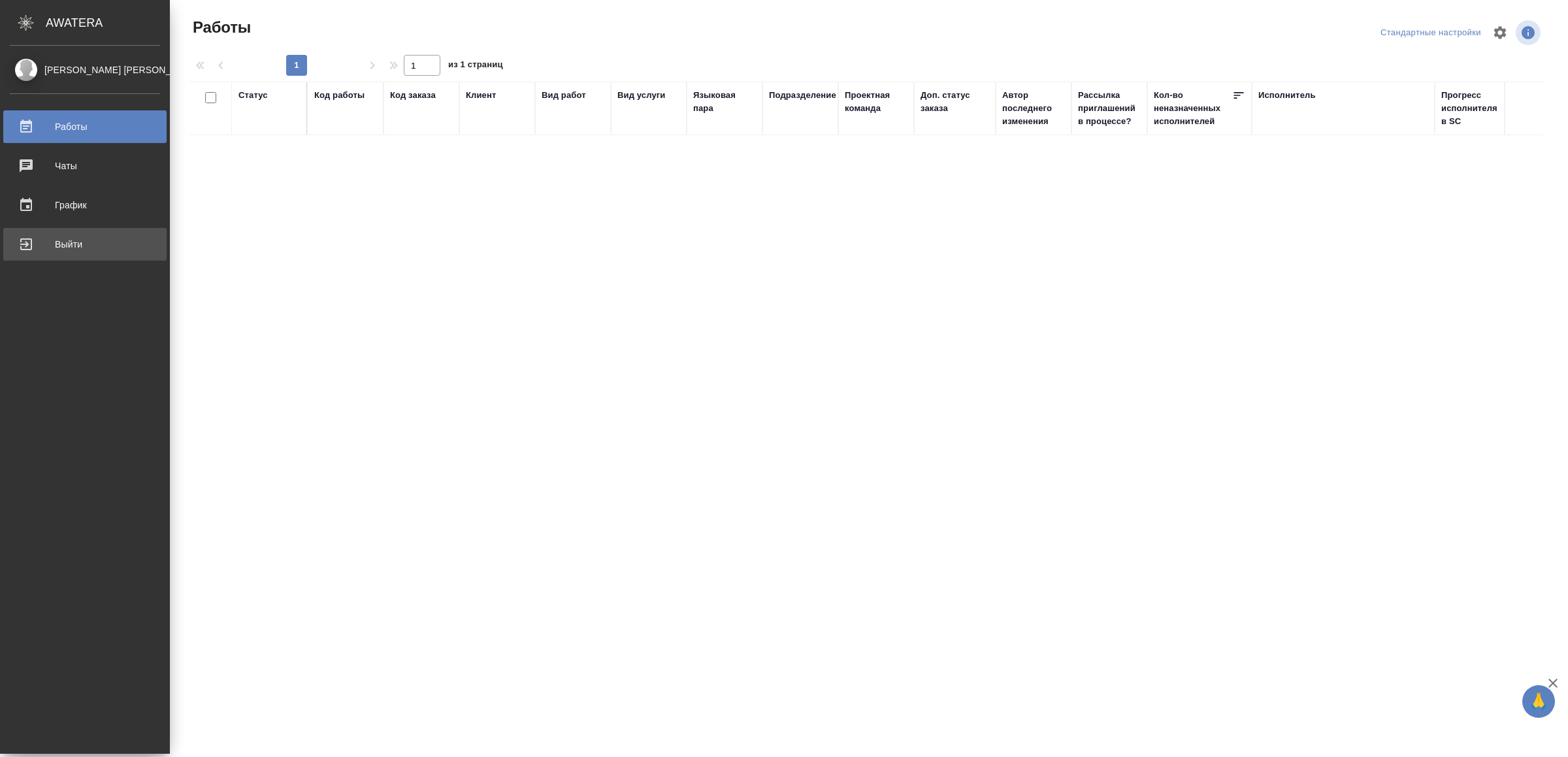
click at [44, 239] on div "Выйти" at bounding box center [85, 244] width 151 height 20
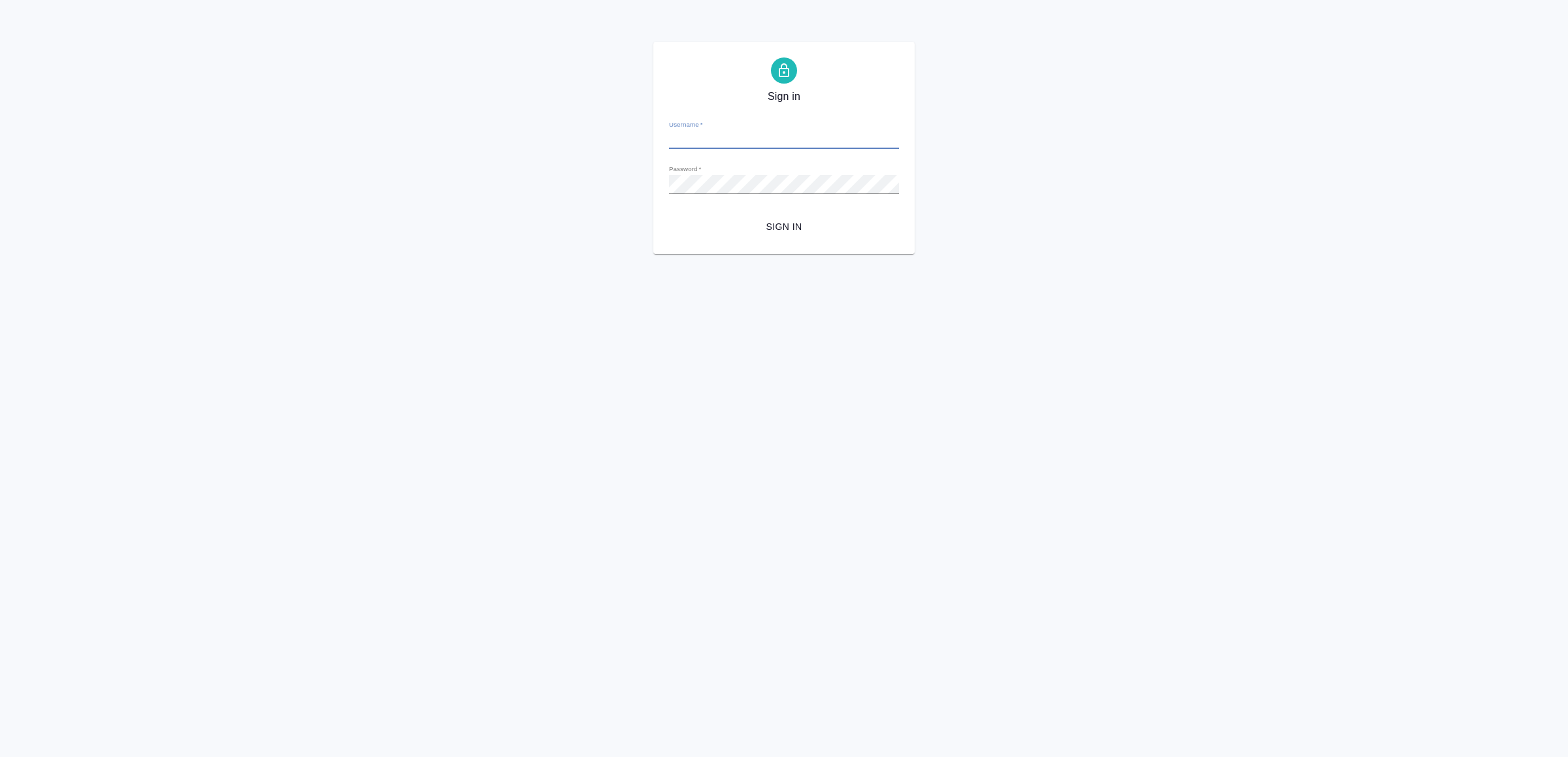
type input "[EMAIL_ADDRESS][DOMAIN_NAME]"
click at [763, 228] on span "Sign in" at bounding box center [784, 226] width 209 height 16
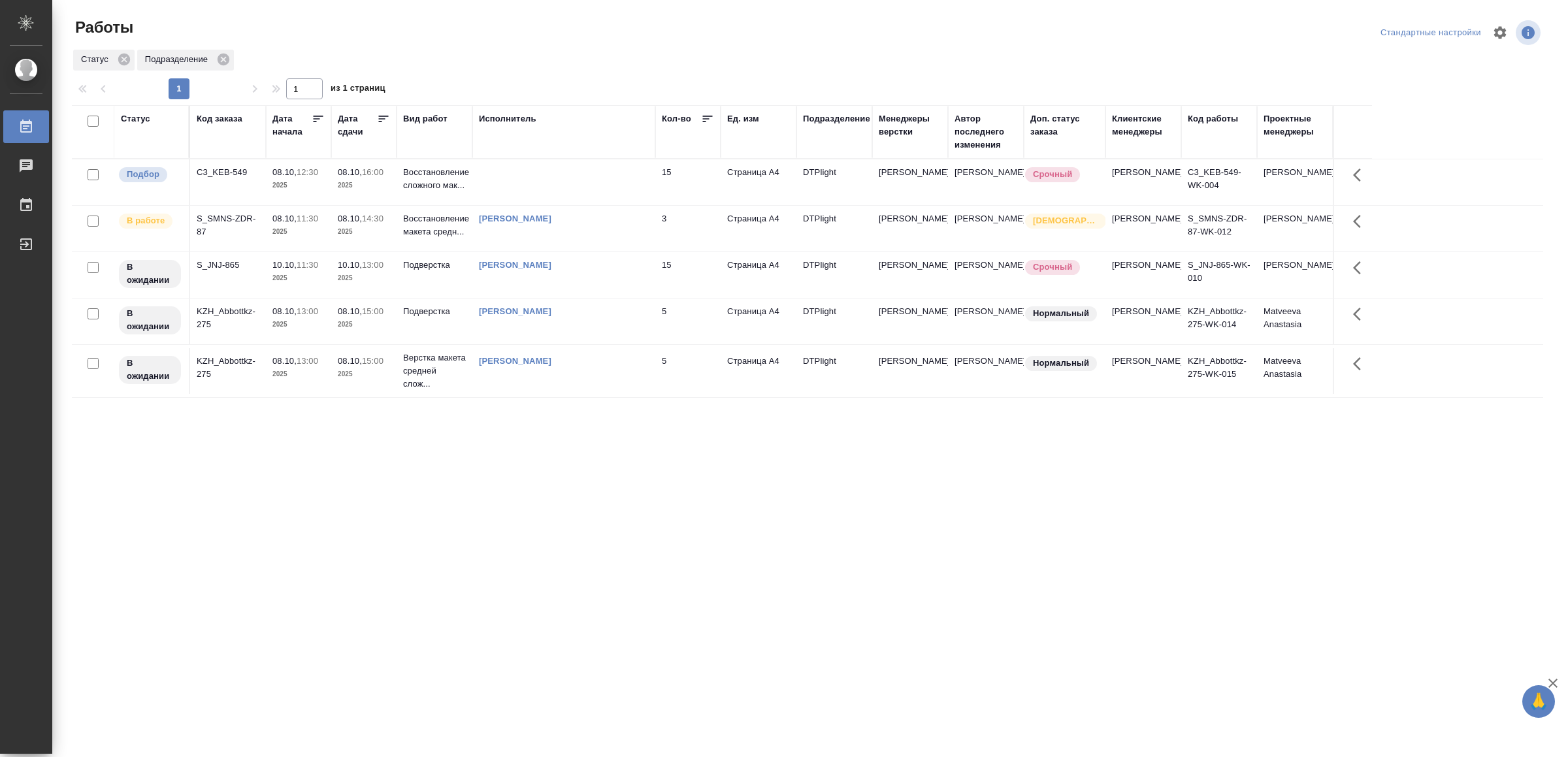
click at [569, 175] on td at bounding box center [563, 182] width 183 height 46
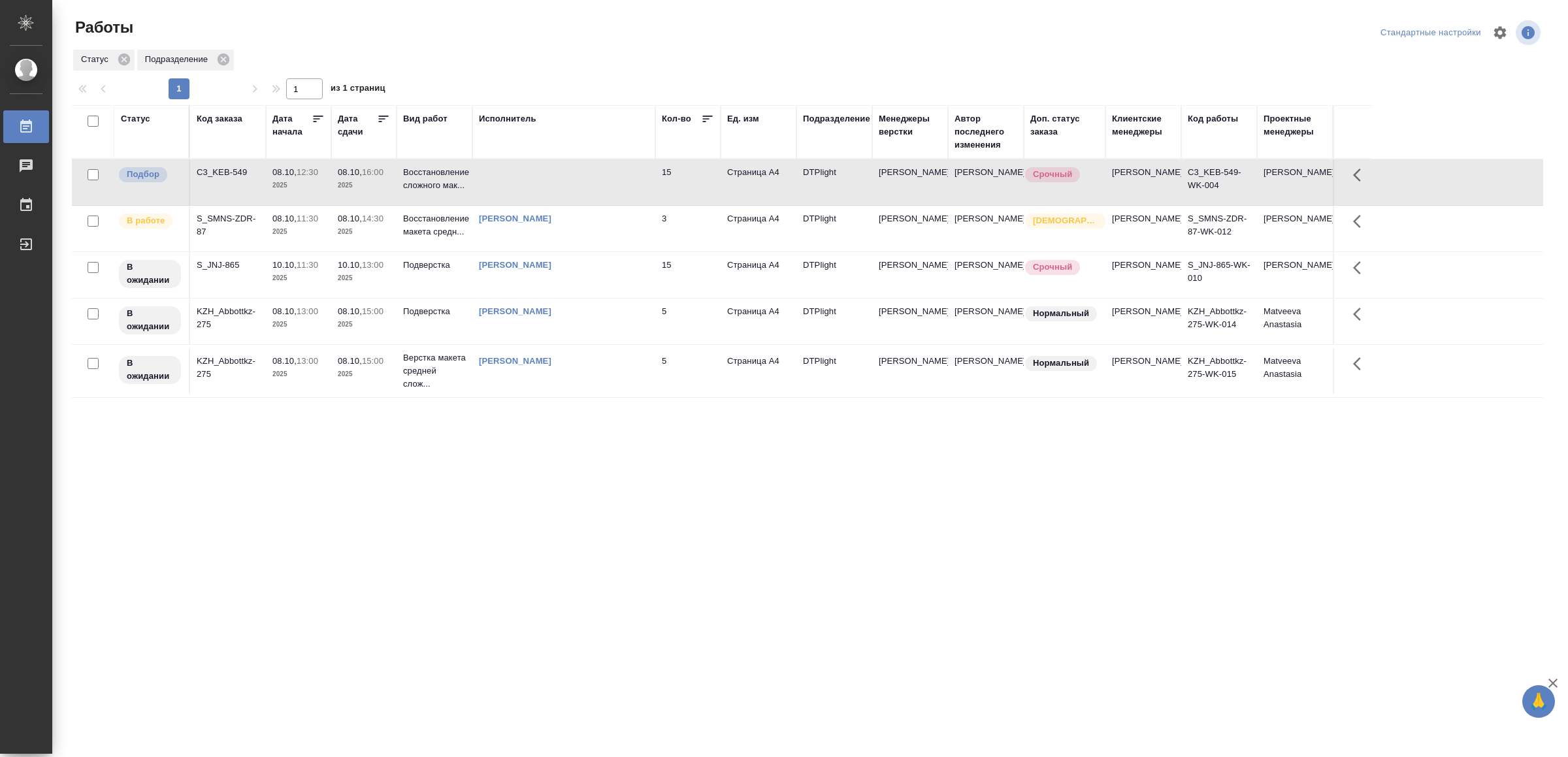
click at [569, 175] on td at bounding box center [563, 182] width 183 height 46
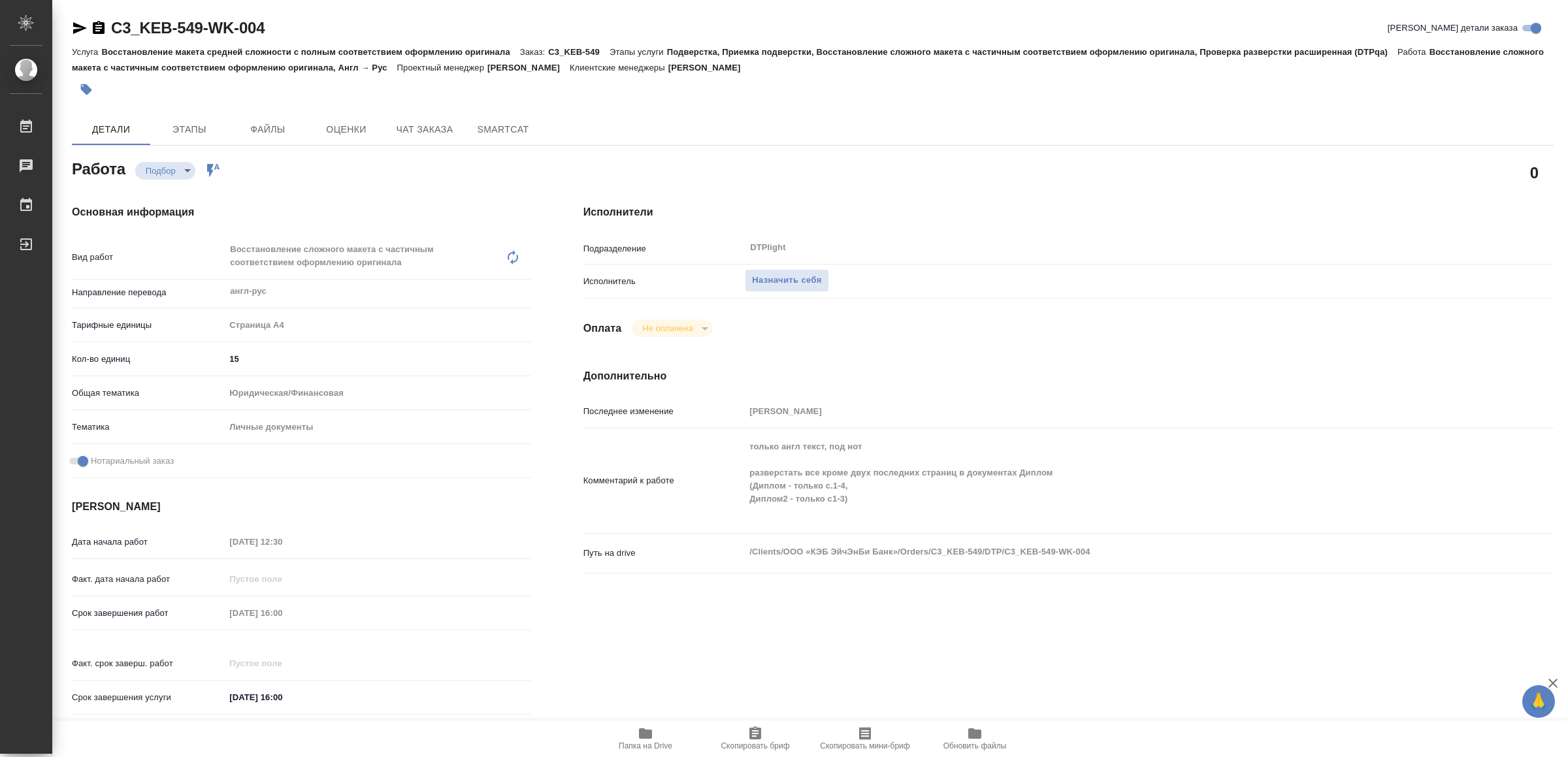
click at [632, 733] on span "Папка на Drive" at bounding box center [646, 738] width 94 height 25
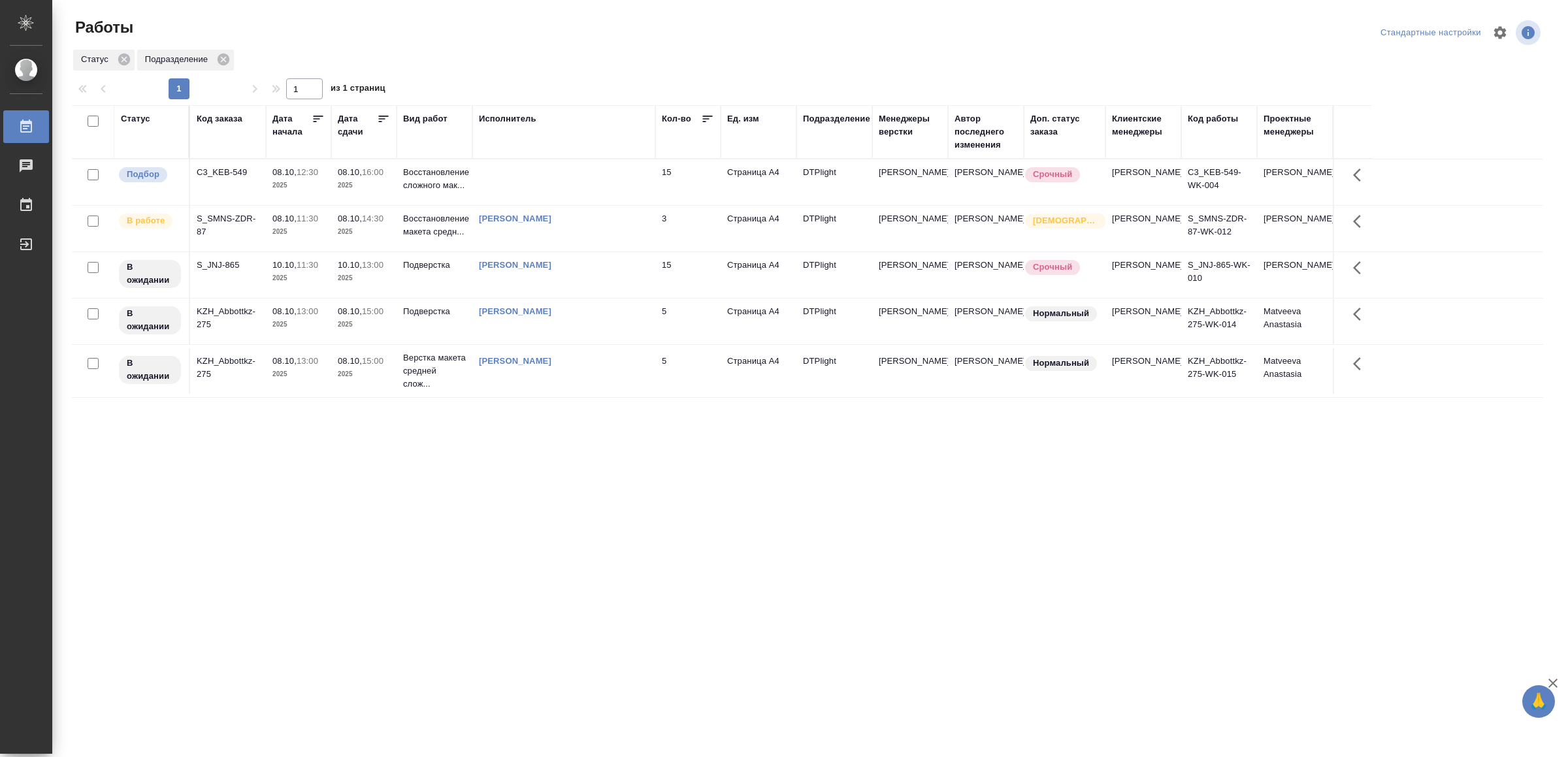
drag, startPoint x: 0, startPoint y: 0, endPoint x: 541, endPoint y: 514, distance: 746.2
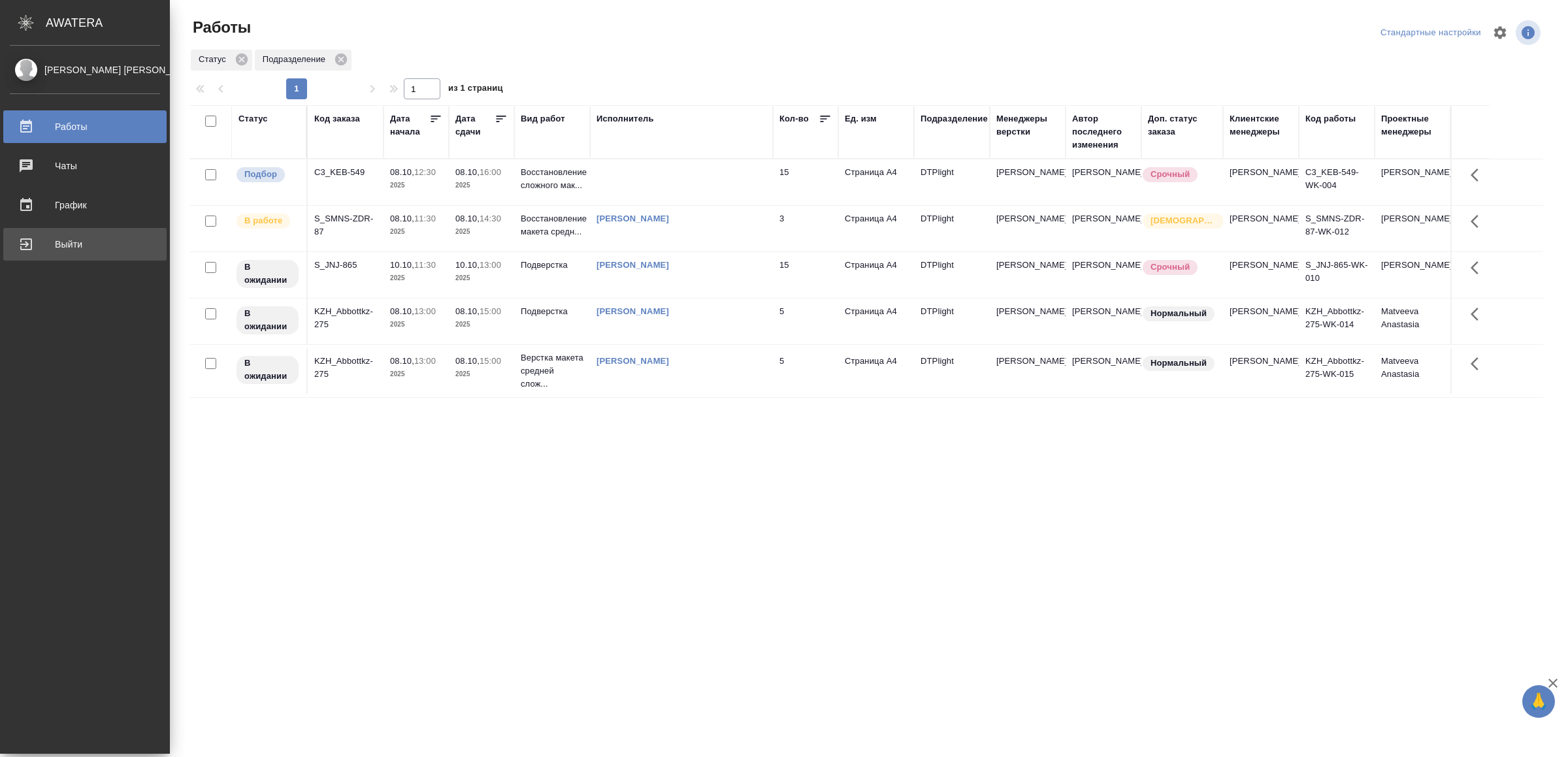
click at [75, 239] on div "Выйти" at bounding box center [85, 244] width 151 height 20
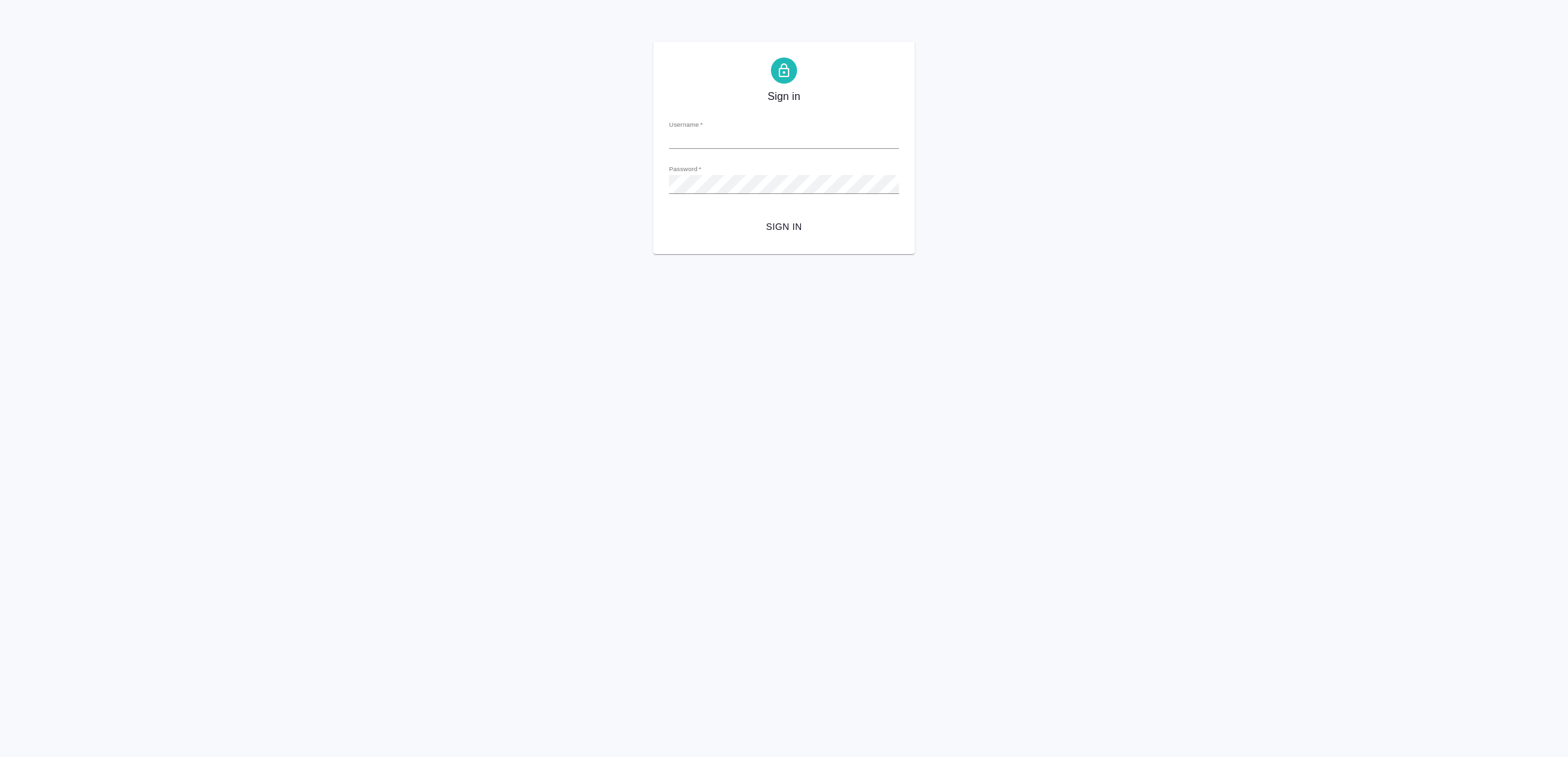
type input "[EMAIL_ADDRESS][DOMAIN_NAME]"
click at [784, 234] on span "Sign in" at bounding box center [784, 226] width 209 height 16
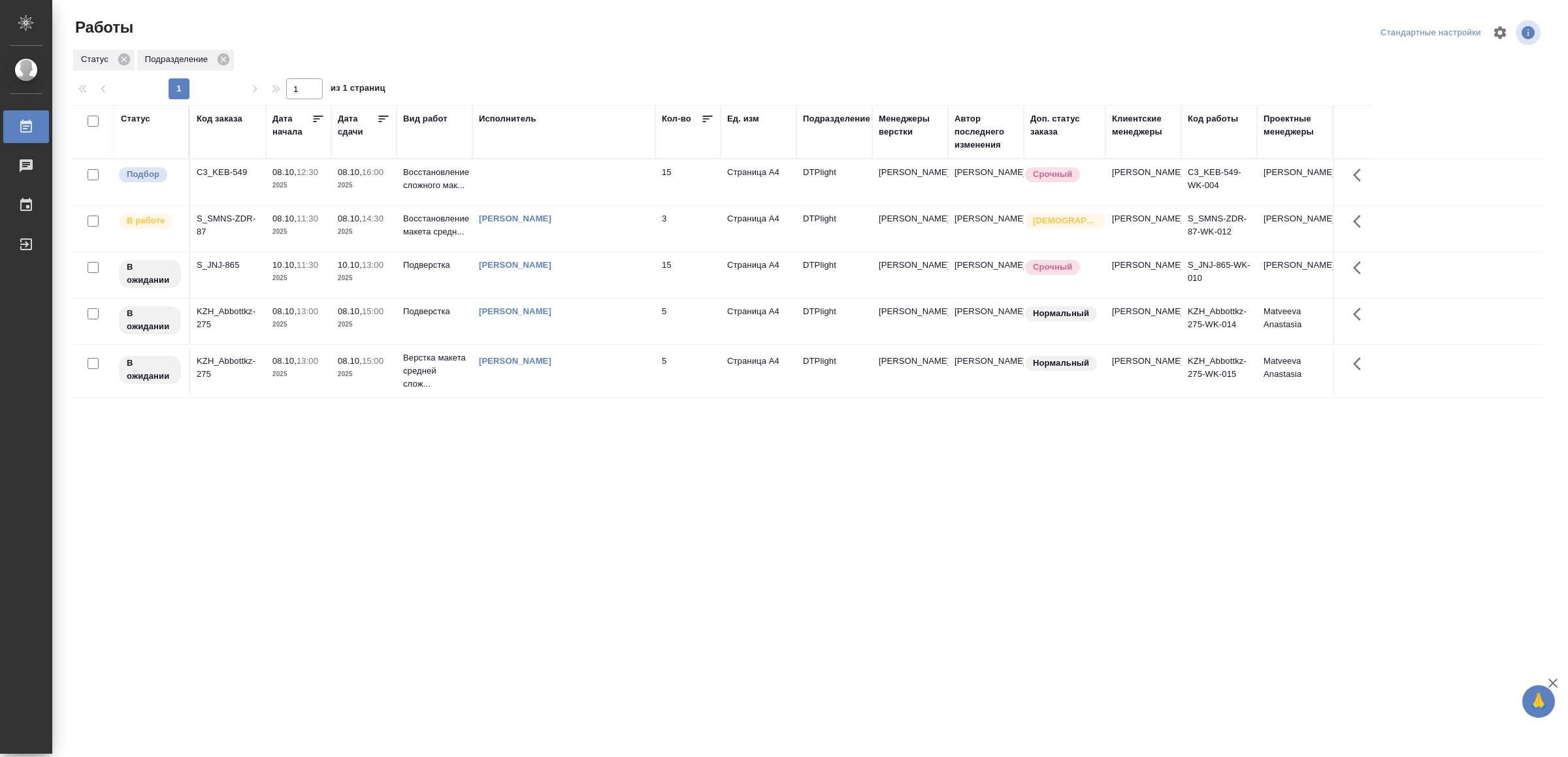
drag, startPoint x: 519, startPoint y: 563, endPoint x: 537, endPoint y: 549, distance: 22.8
drag, startPoint x: 0, startPoint y: 0, endPoint x: 500, endPoint y: 590, distance: 773.4
drag, startPoint x: 0, startPoint y: 0, endPoint x: 668, endPoint y: 465, distance: 813.9
drag, startPoint x: 600, startPoint y: 518, endPoint x: 605, endPoint y: 504, distance: 14.9
drag, startPoint x: 537, startPoint y: 554, endPoint x: 537, endPoint y: 545, distance: 9.0
